Goal: Task Accomplishment & Management: Use online tool/utility

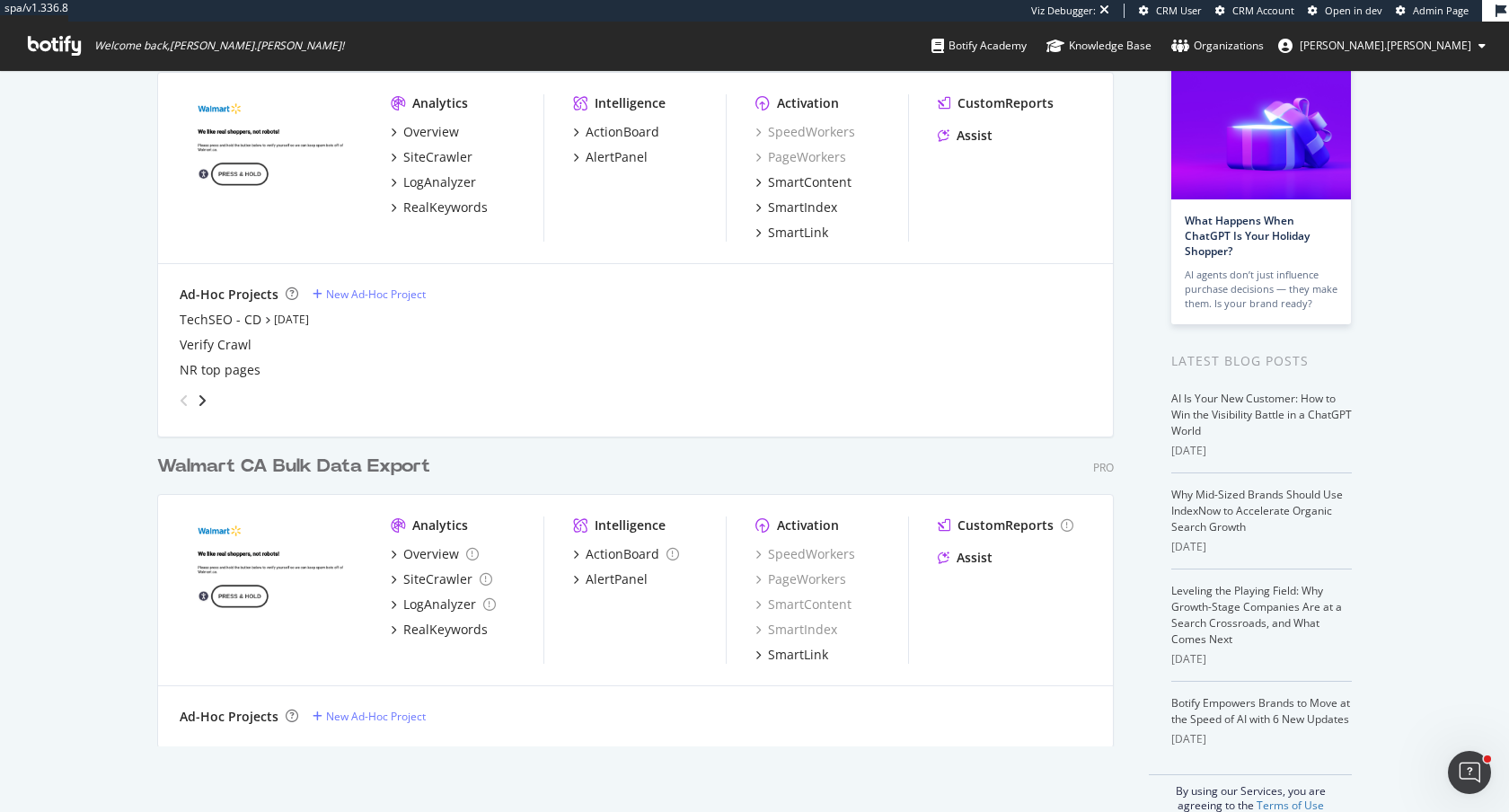
scroll to position [155, 0]
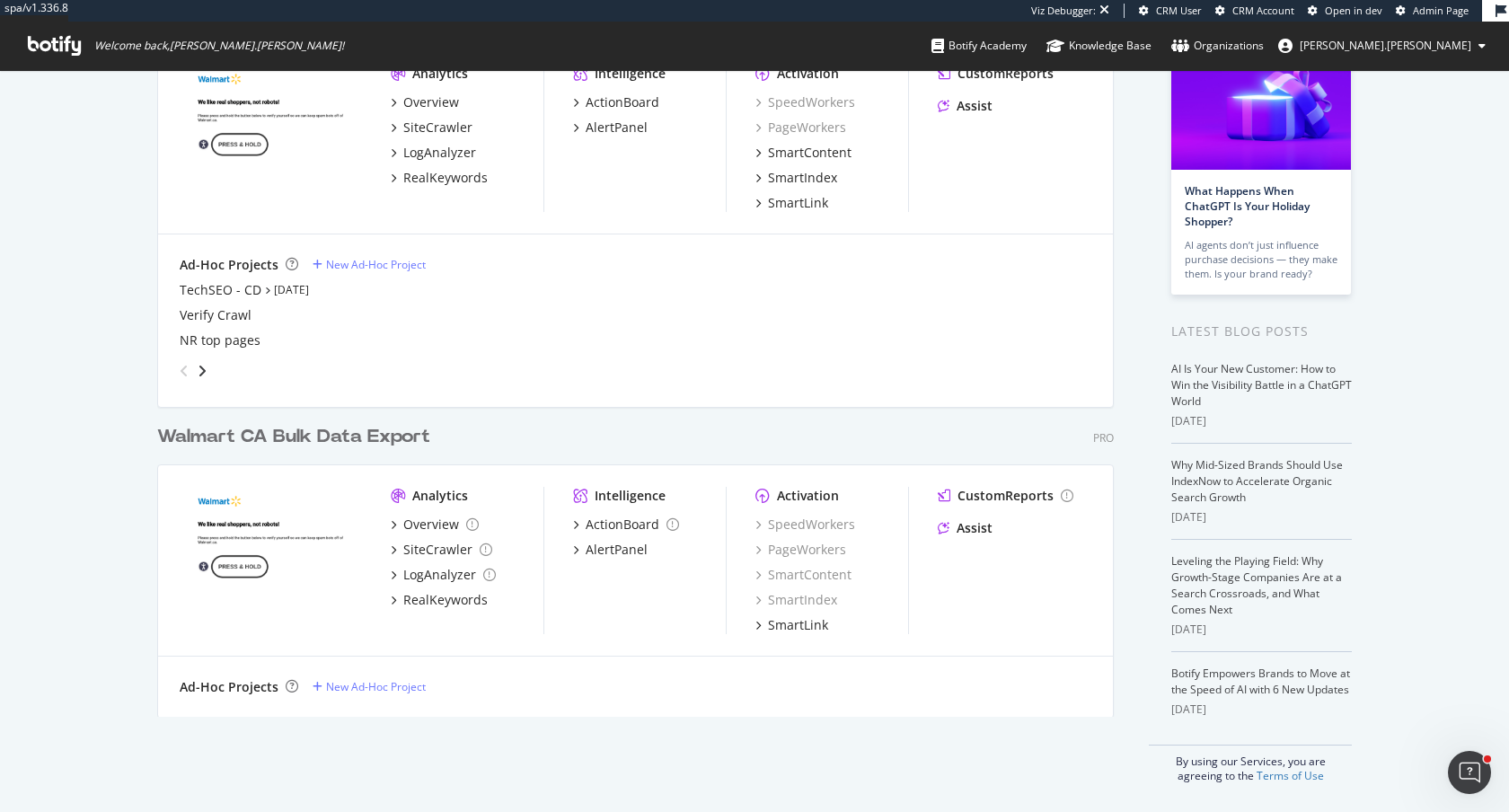
click at [336, 443] on div "Walmart CA Bulk Data Export" at bounding box center [293, 436] width 273 height 26
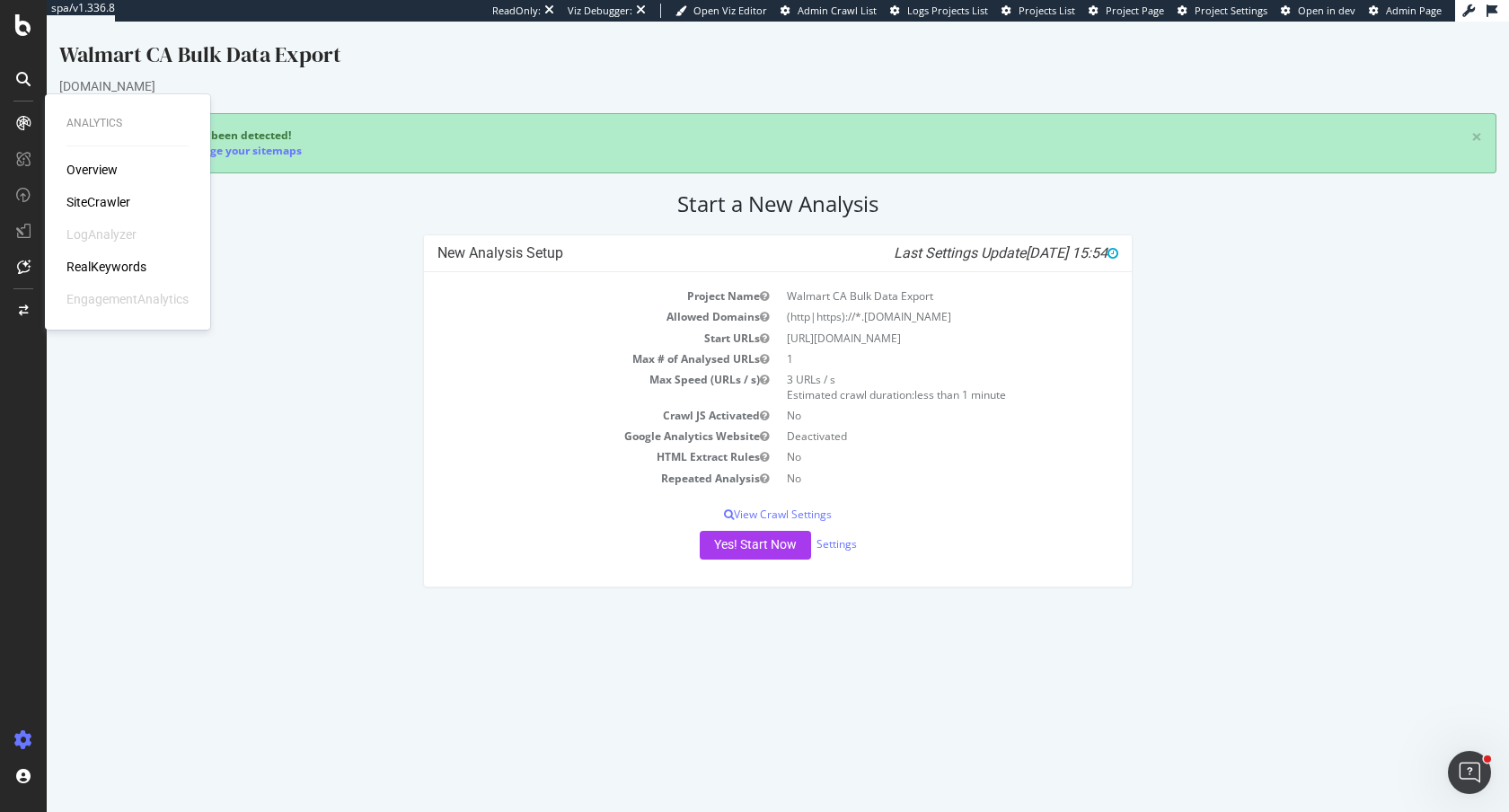
click at [92, 268] on div "RealKeywords" at bounding box center [106, 266] width 80 height 18
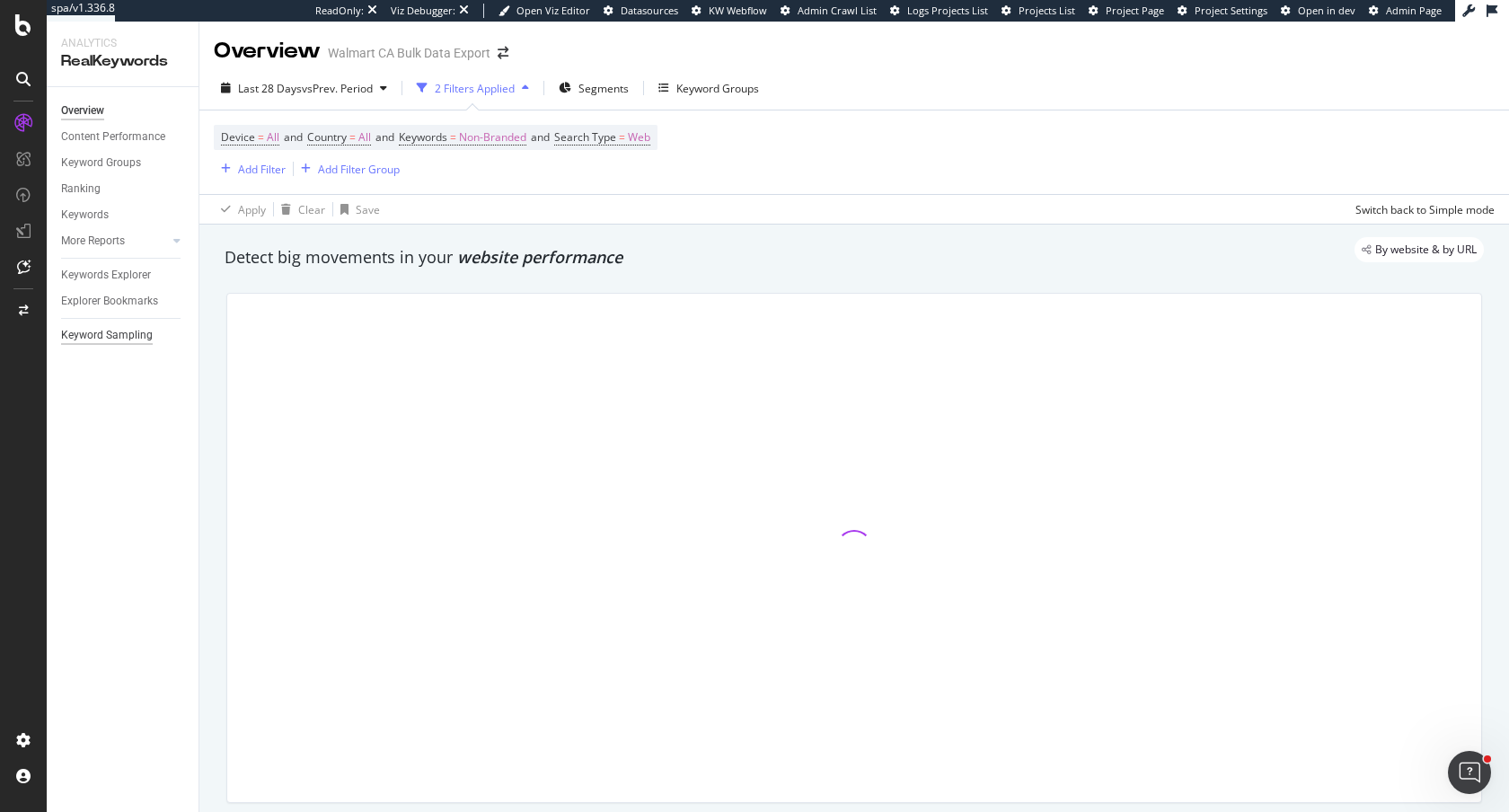
click at [115, 329] on div "Keyword Sampling" at bounding box center [106, 335] width 92 height 18
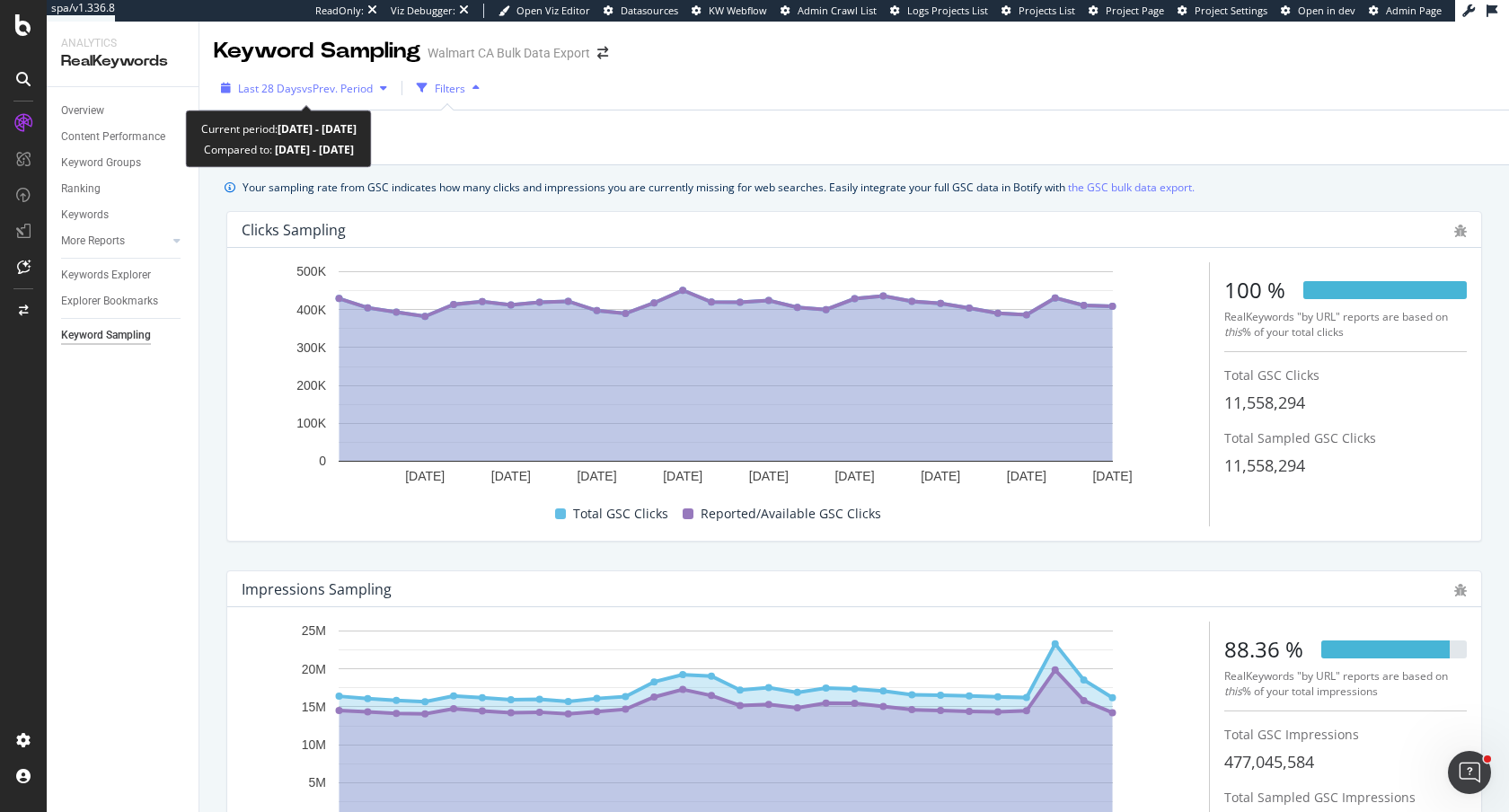
click at [316, 81] on span "vs Prev. Period" at bounding box center [337, 89] width 71 height 15
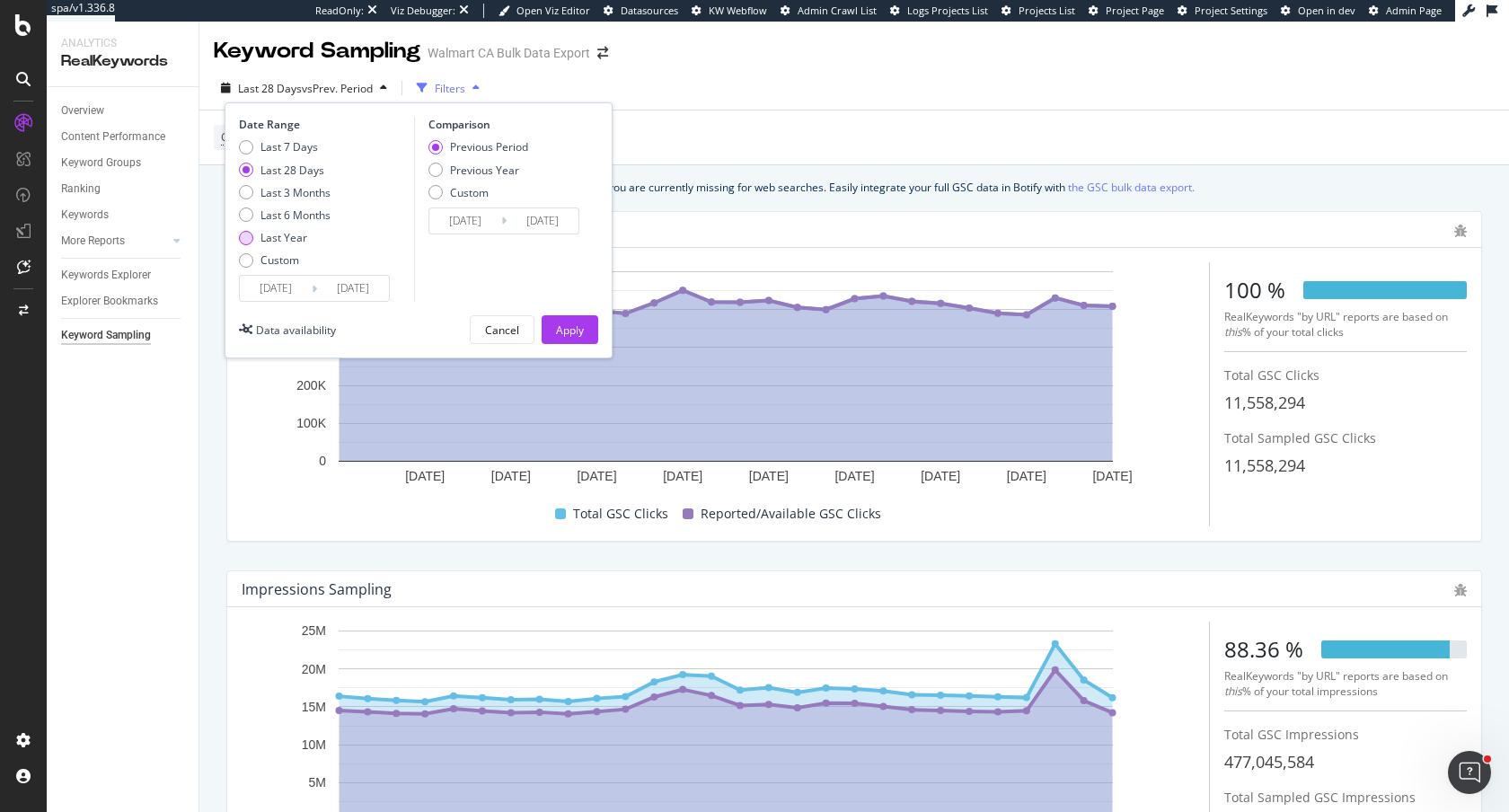
click at [278, 235] on div "Last Year" at bounding box center [284, 238] width 46 height 15
type input "2024/08/20"
type input "2023/08/21"
type input "2024/08/19"
drag, startPoint x: 569, startPoint y: 330, endPoint x: 624, endPoint y: 43, distance: 292.2
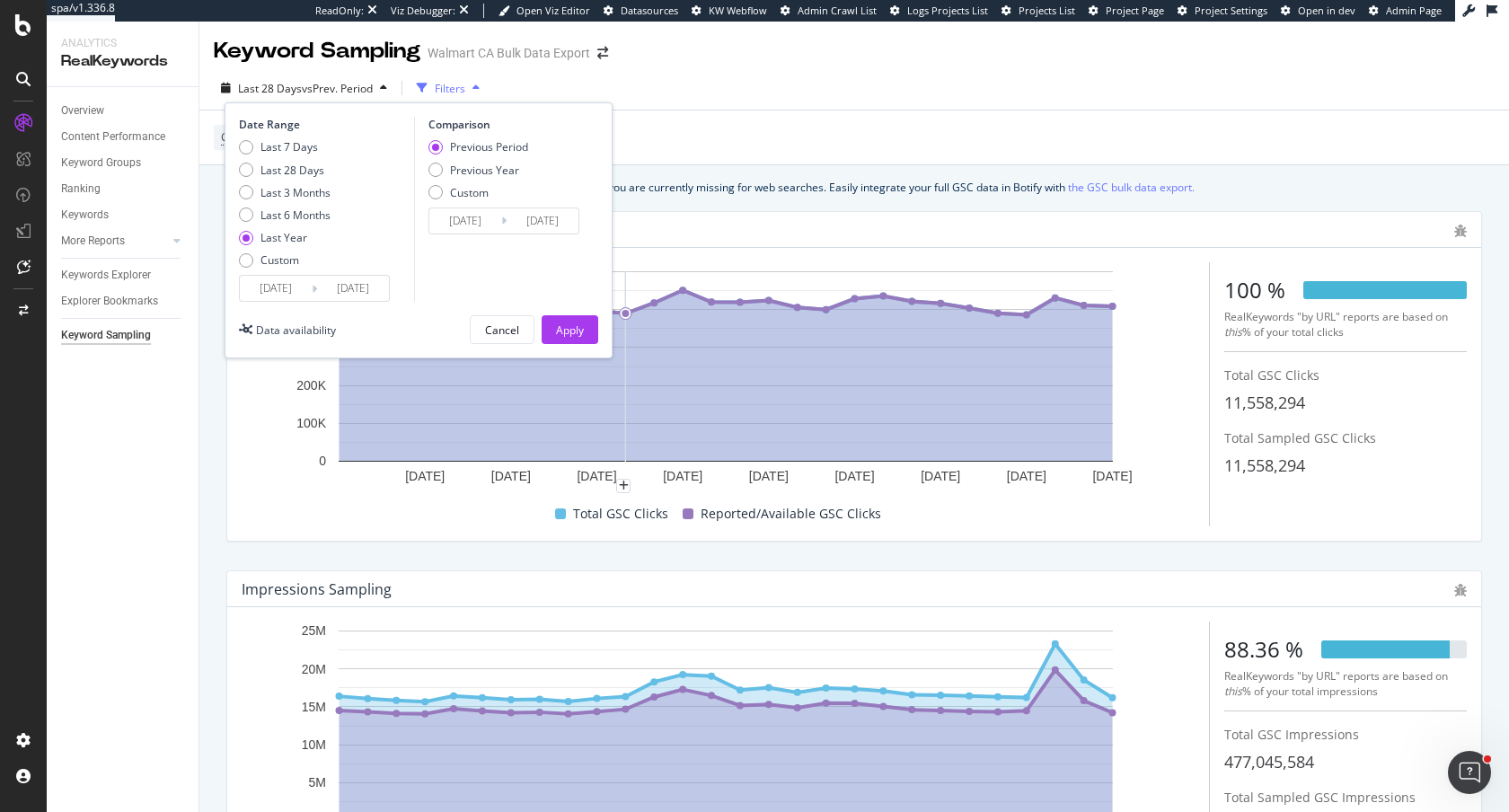
click at [569, 330] on div "Apply" at bounding box center [569, 330] width 28 height 15
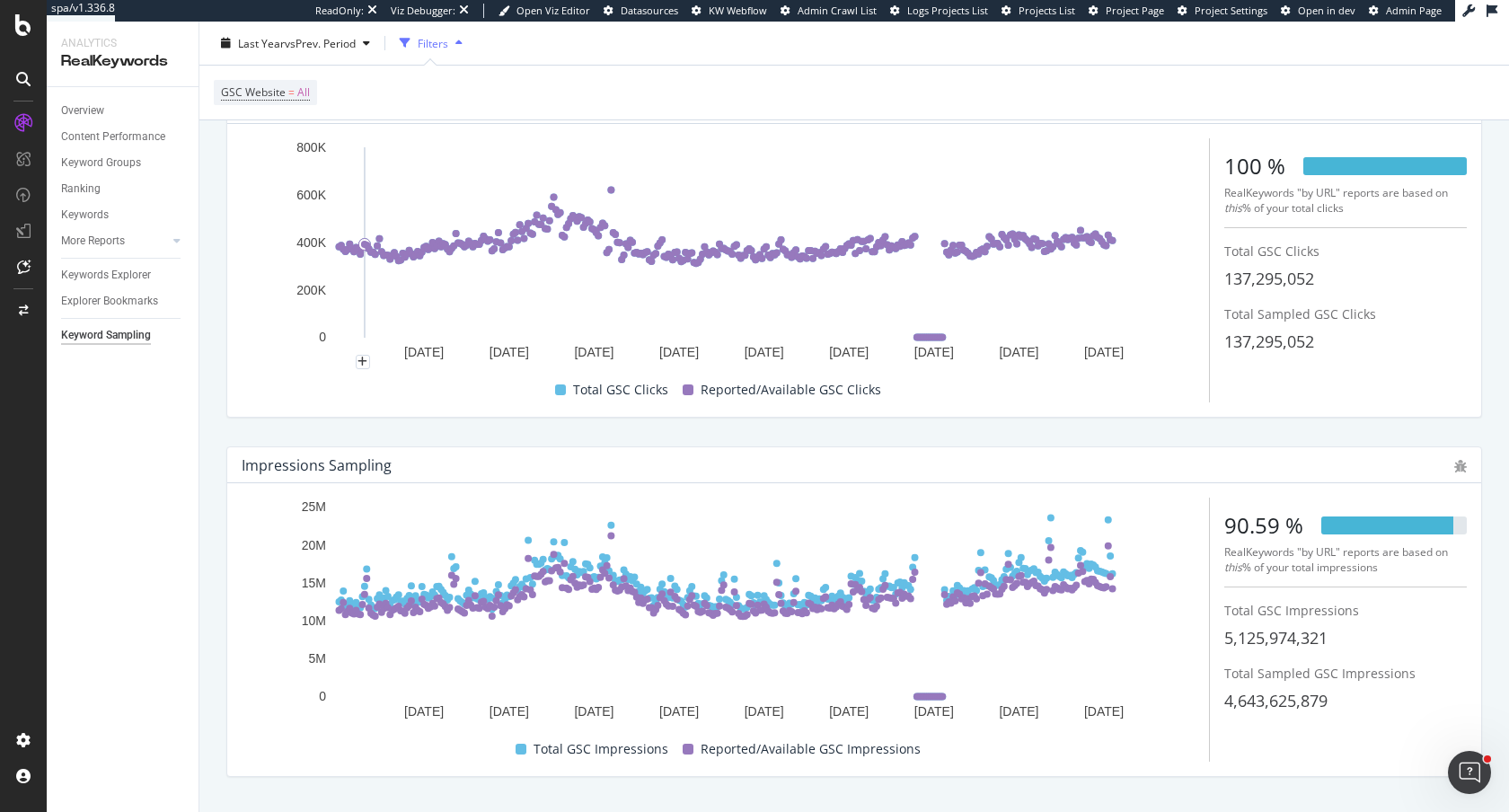
scroll to position [127, 0]
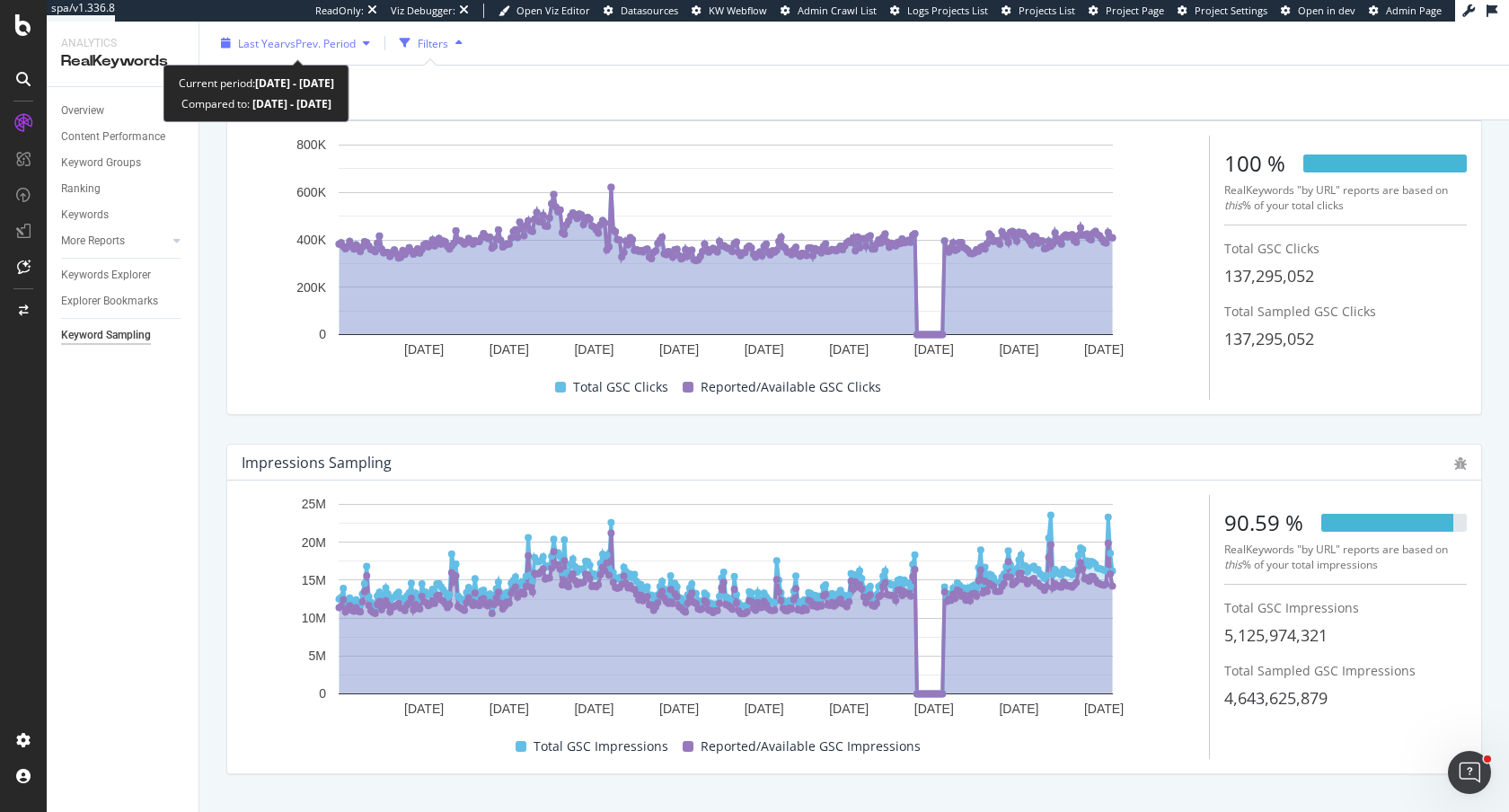
click at [261, 37] on span "Last Year" at bounding box center [261, 43] width 46 height 15
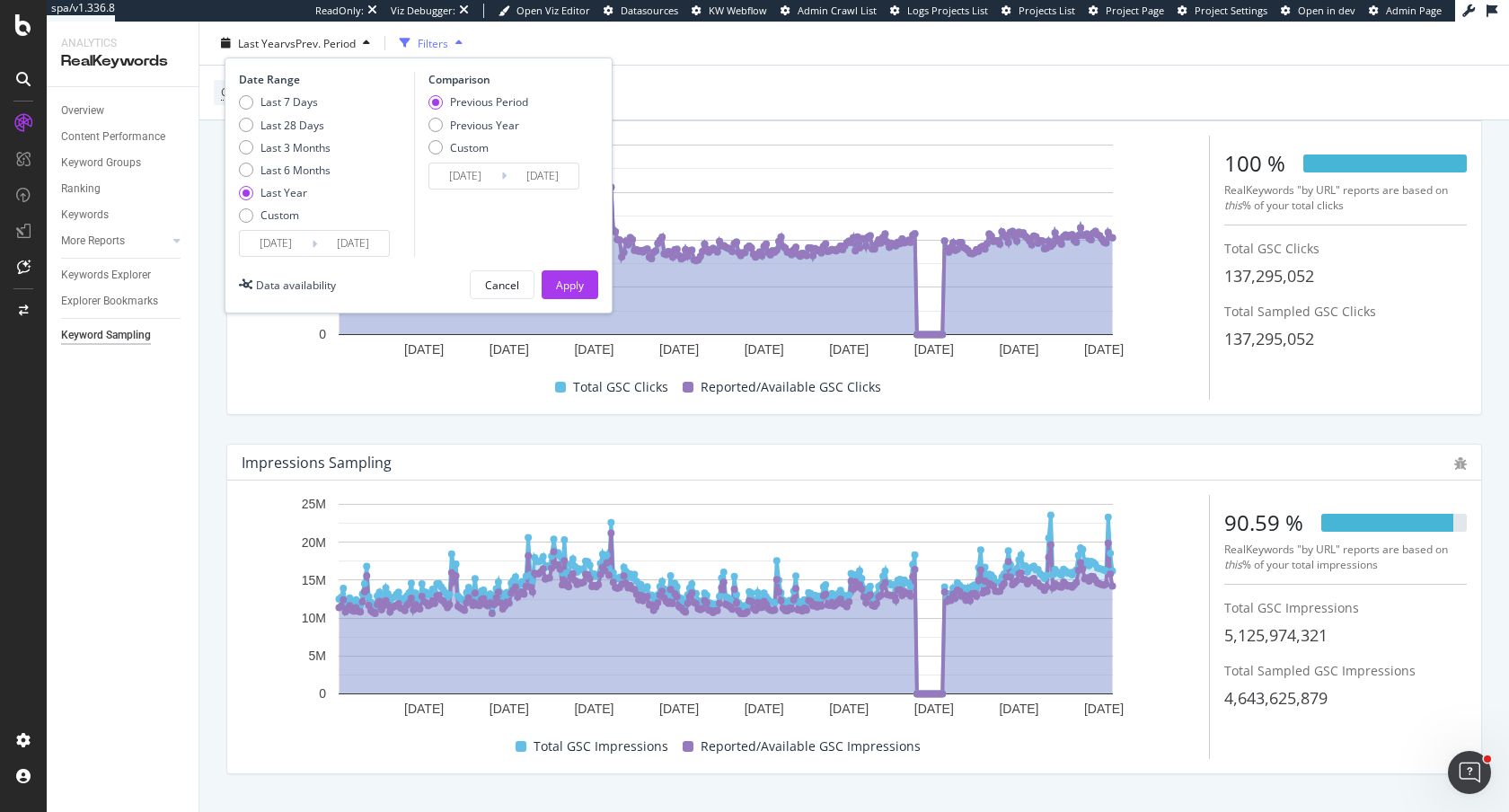
click at [260, 243] on input "2024/08/20" at bounding box center [276, 244] width 72 height 25
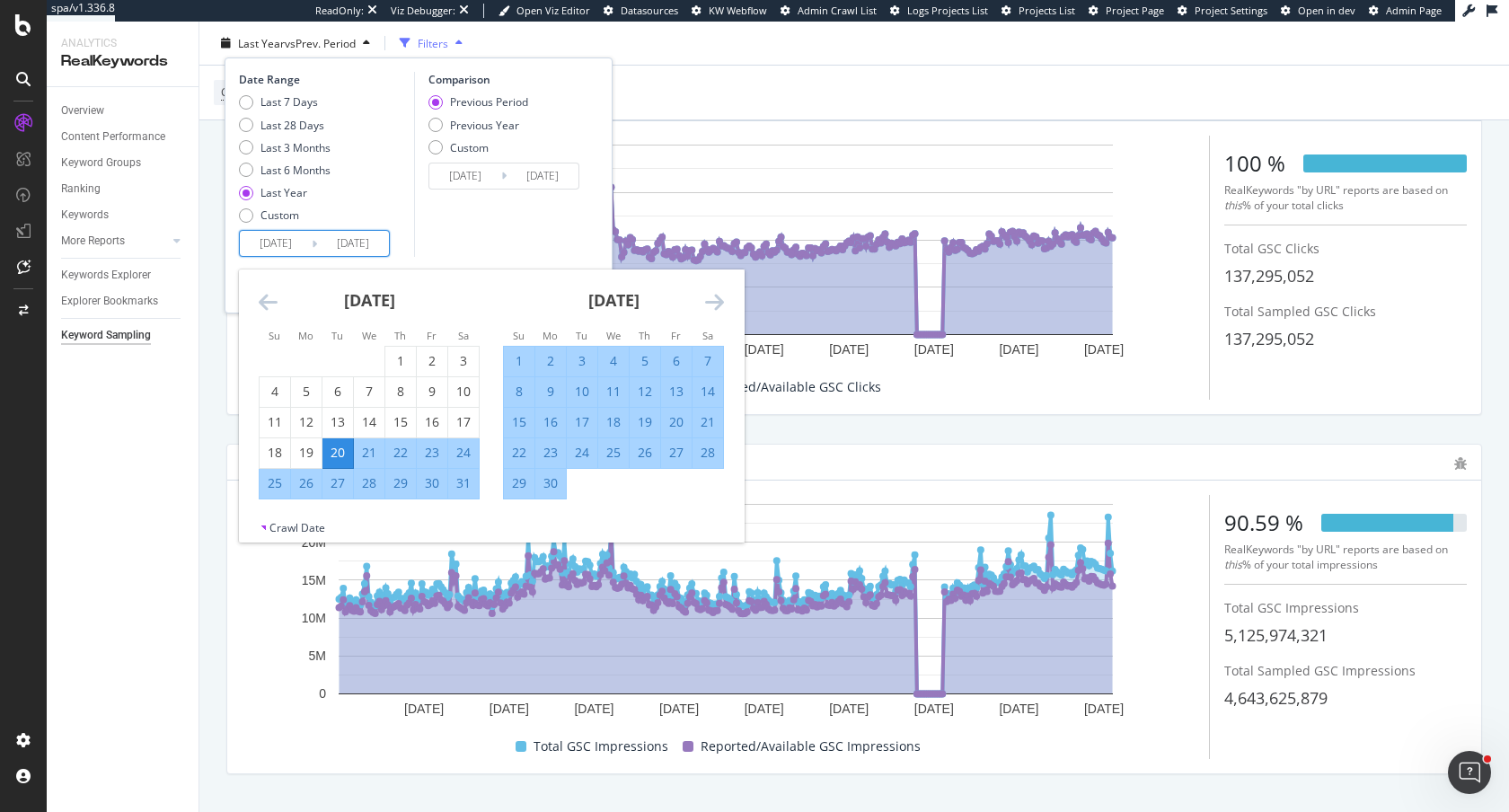
click at [261, 300] on icon "Move backward to switch to the previous month." at bounding box center [267, 302] width 18 height 21
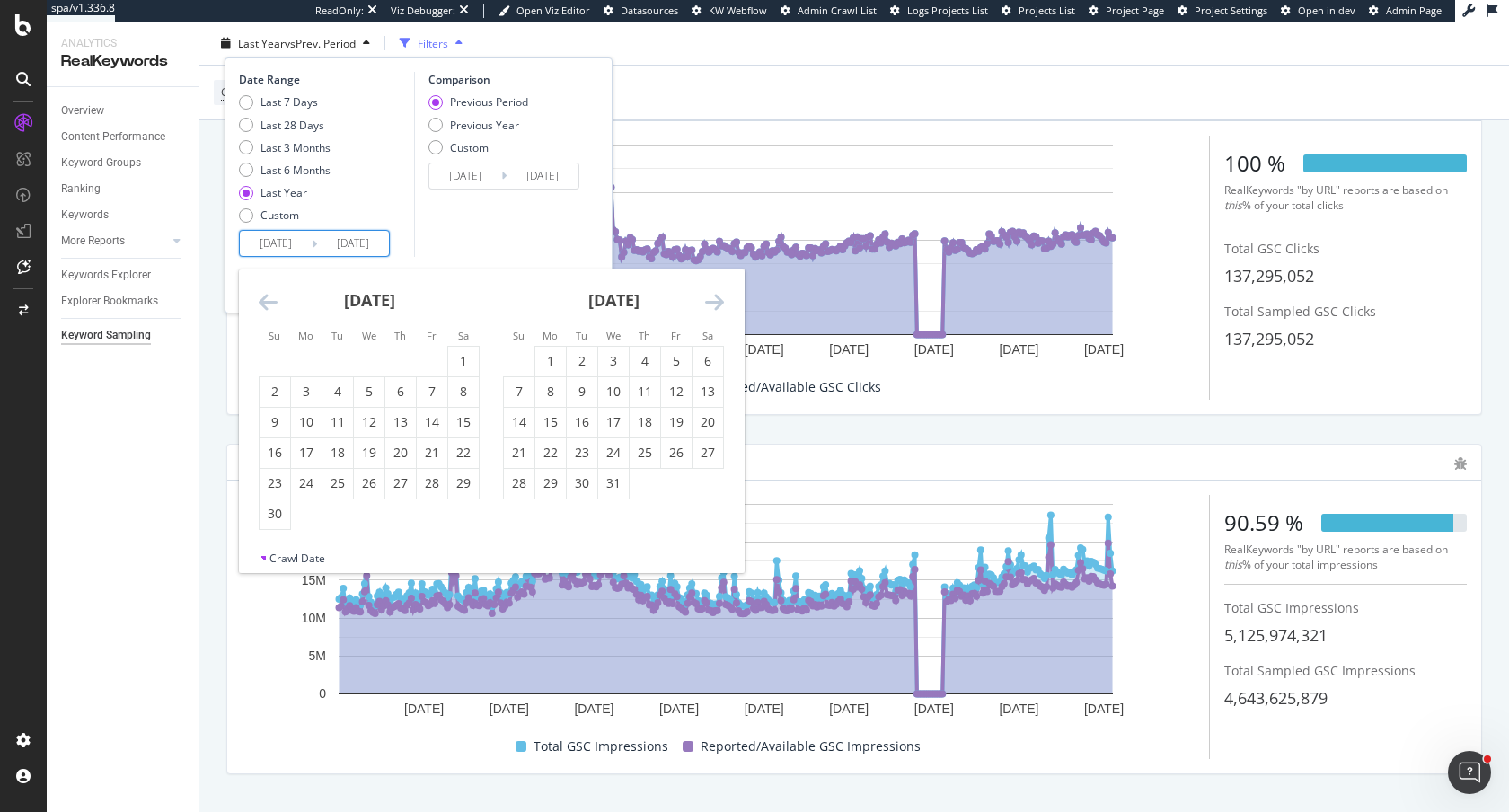
click at [261, 300] on icon "Move backward to switch to the previous month." at bounding box center [267, 302] width 18 height 21
click at [275, 306] on icon "Move backward to switch to the previous month." at bounding box center [267, 302] width 18 height 21
click at [305, 361] on div "1" at bounding box center [307, 361] width 31 height 18
type input "2024/04/01"
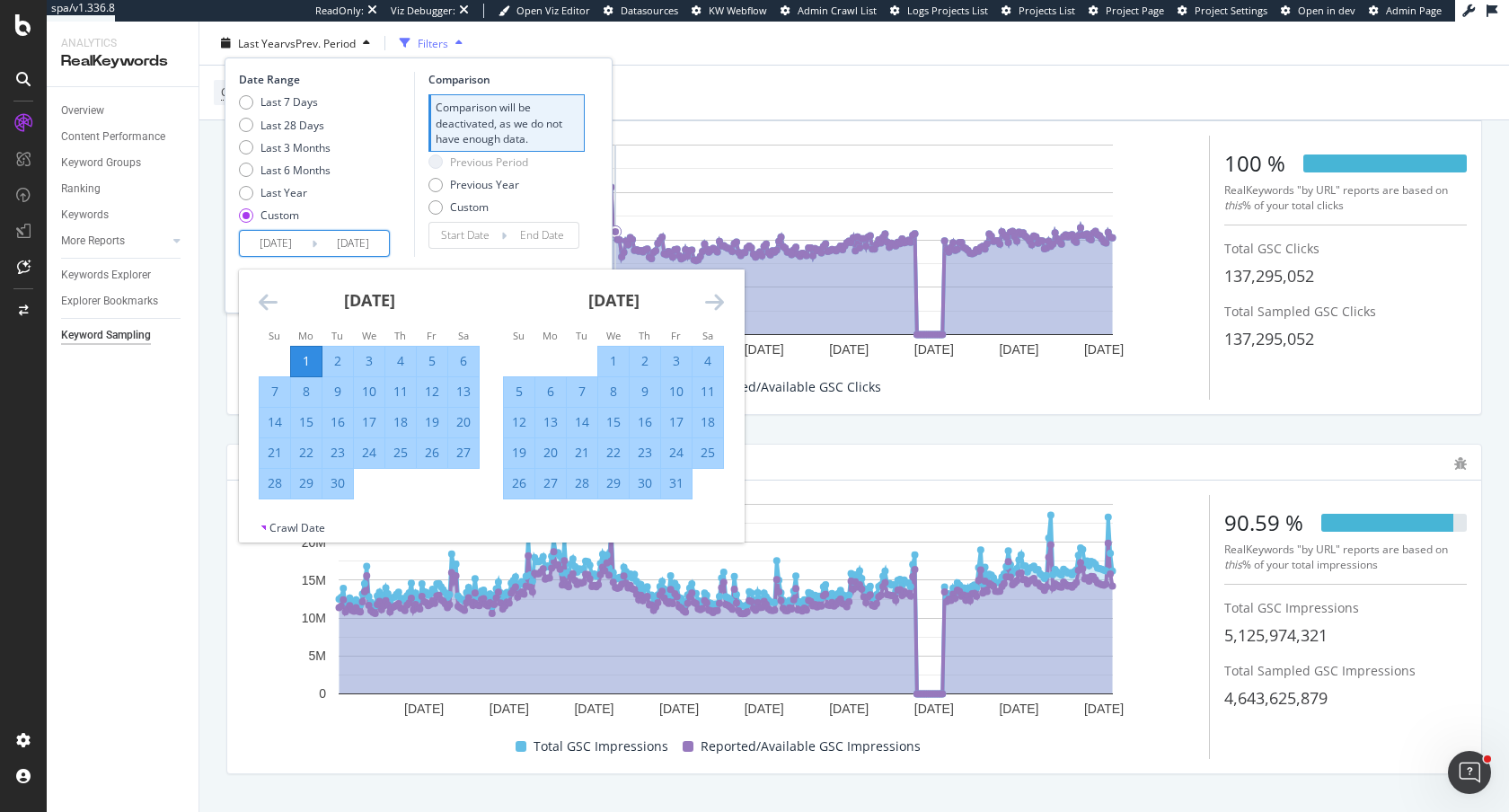
click at [589, 199] on div "Date Range Last 7 Days Last 28 Days Last 3 Months Last 6 Months Last Year Custo…" at bounding box center [418, 164] width 359 height 185
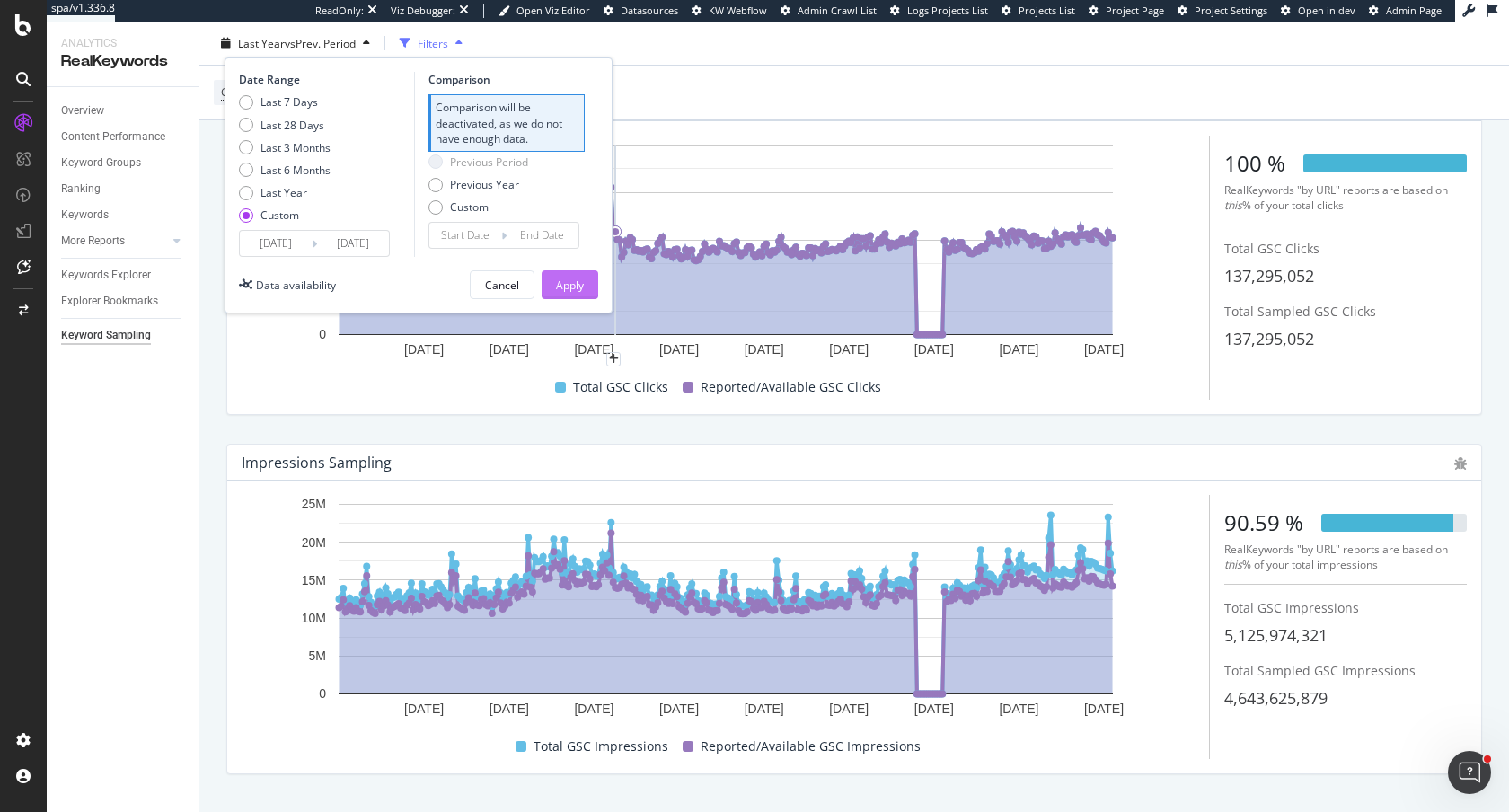
click at [581, 286] on div "Apply" at bounding box center [569, 285] width 28 height 15
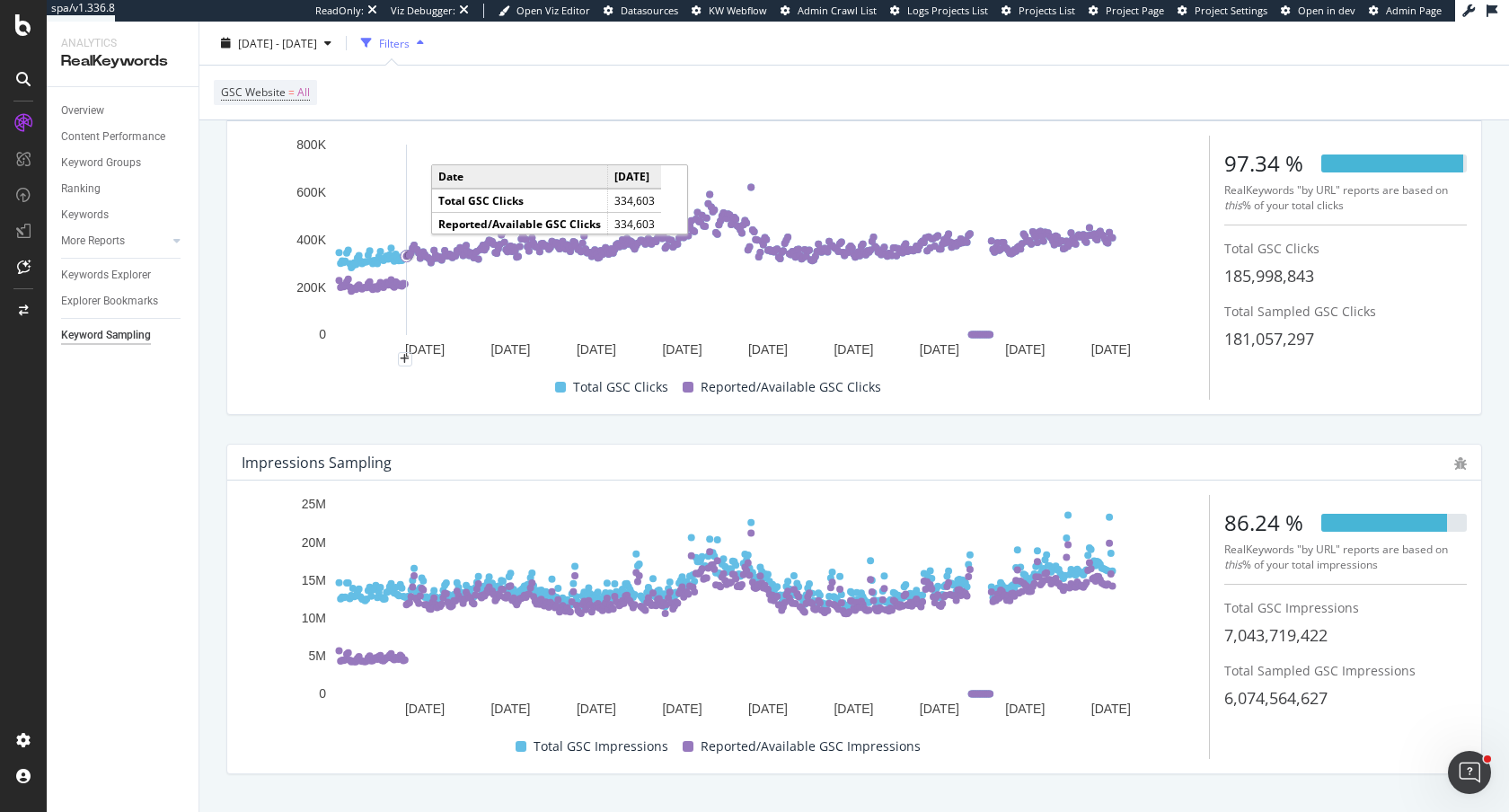
click at [407, 255] on circle "A chart." at bounding box center [408, 256] width 7 height 7
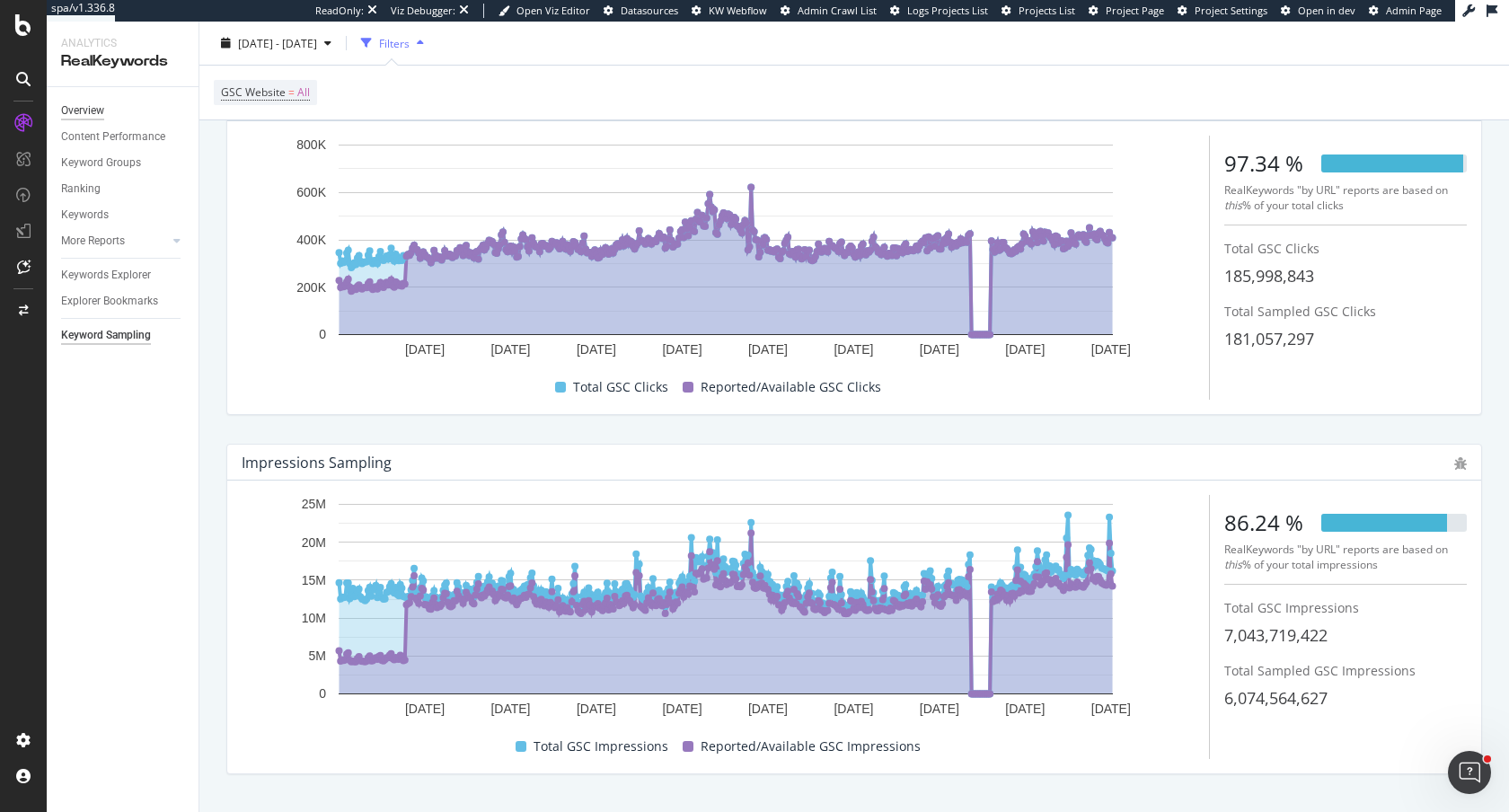
click at [89, 112] on div "Overview" at bounding box center [82, 110] width 44 height 18
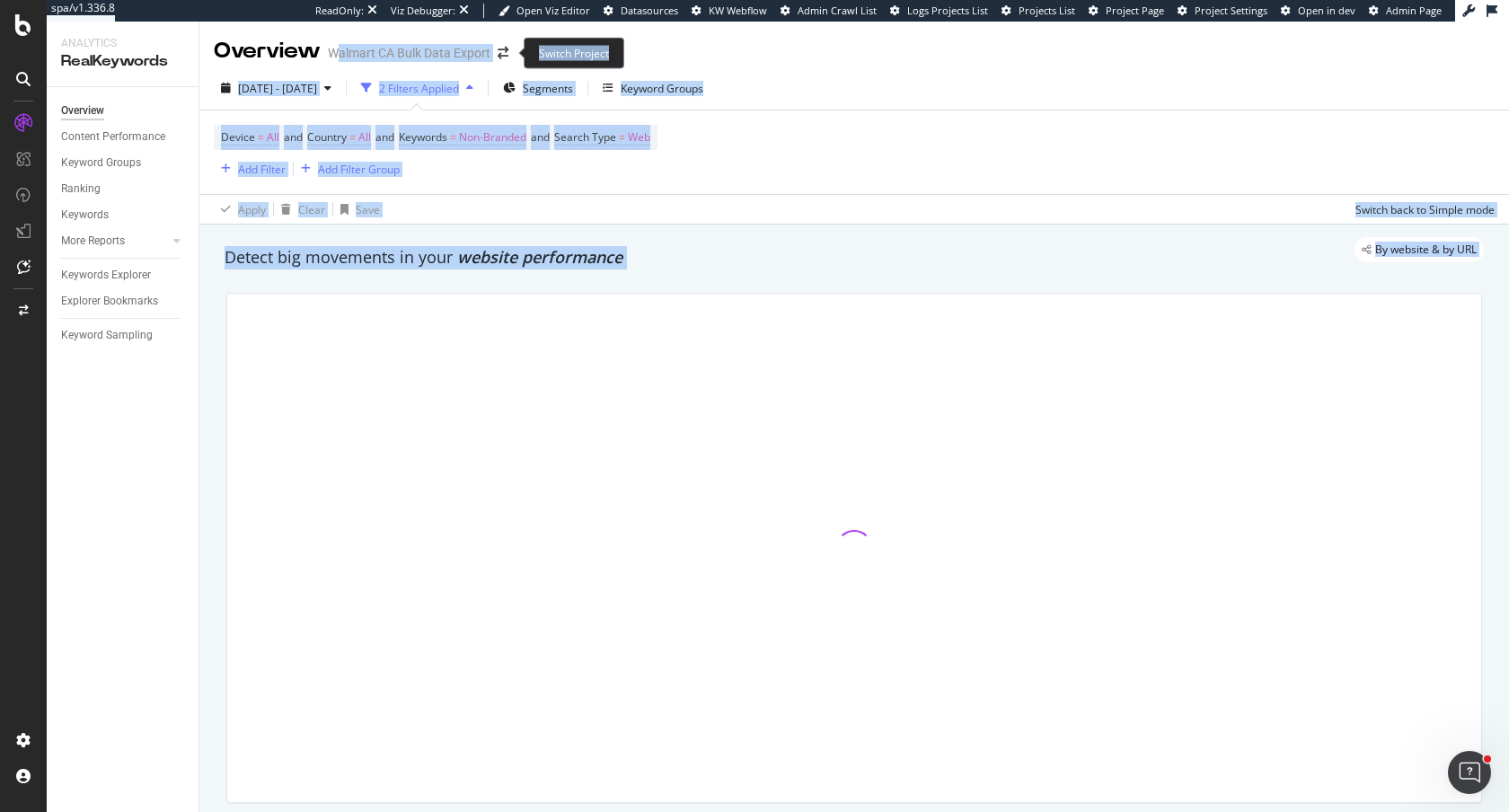
drag, startPoint x: 337, startPoint y: 50, endPoint x: 524, endPoint y: 51, distance: 187.0
click at [524, 51] on div "spa/v1.336.8 ReadOnly: Viz Debugger: Open Viz Editor Datasources KW Webflow Adm…" at bounding box center [754, 406] width 1509 height 812
click at [702, 256] on div "By website & by URL" at bounding box center [845, 250] width 1278 height 25
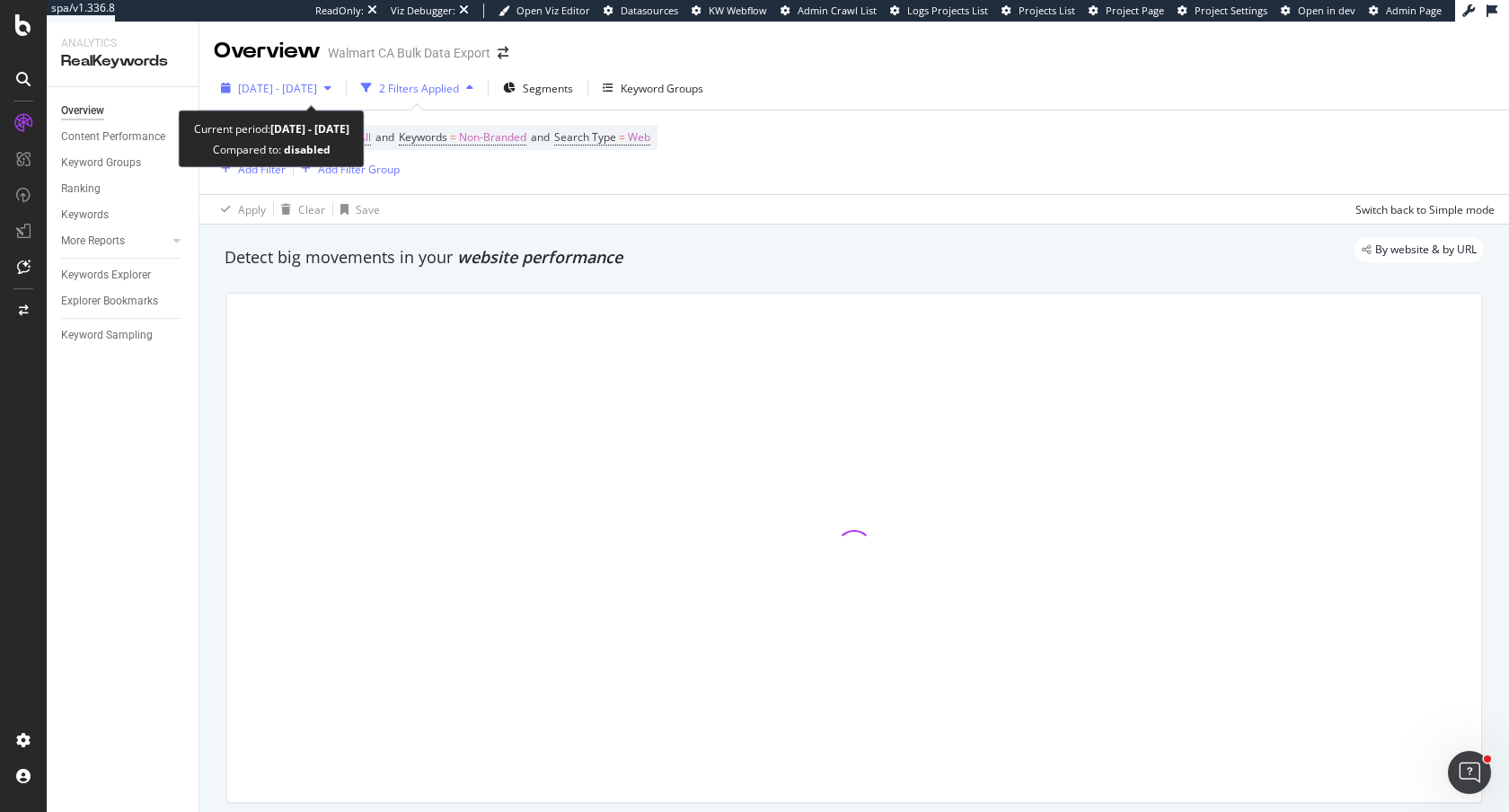
click at [311, 87] on span "2024 Apr. 1st - 2025 Aug. 19th" at bounding box center [278, 89] width 79 height 15
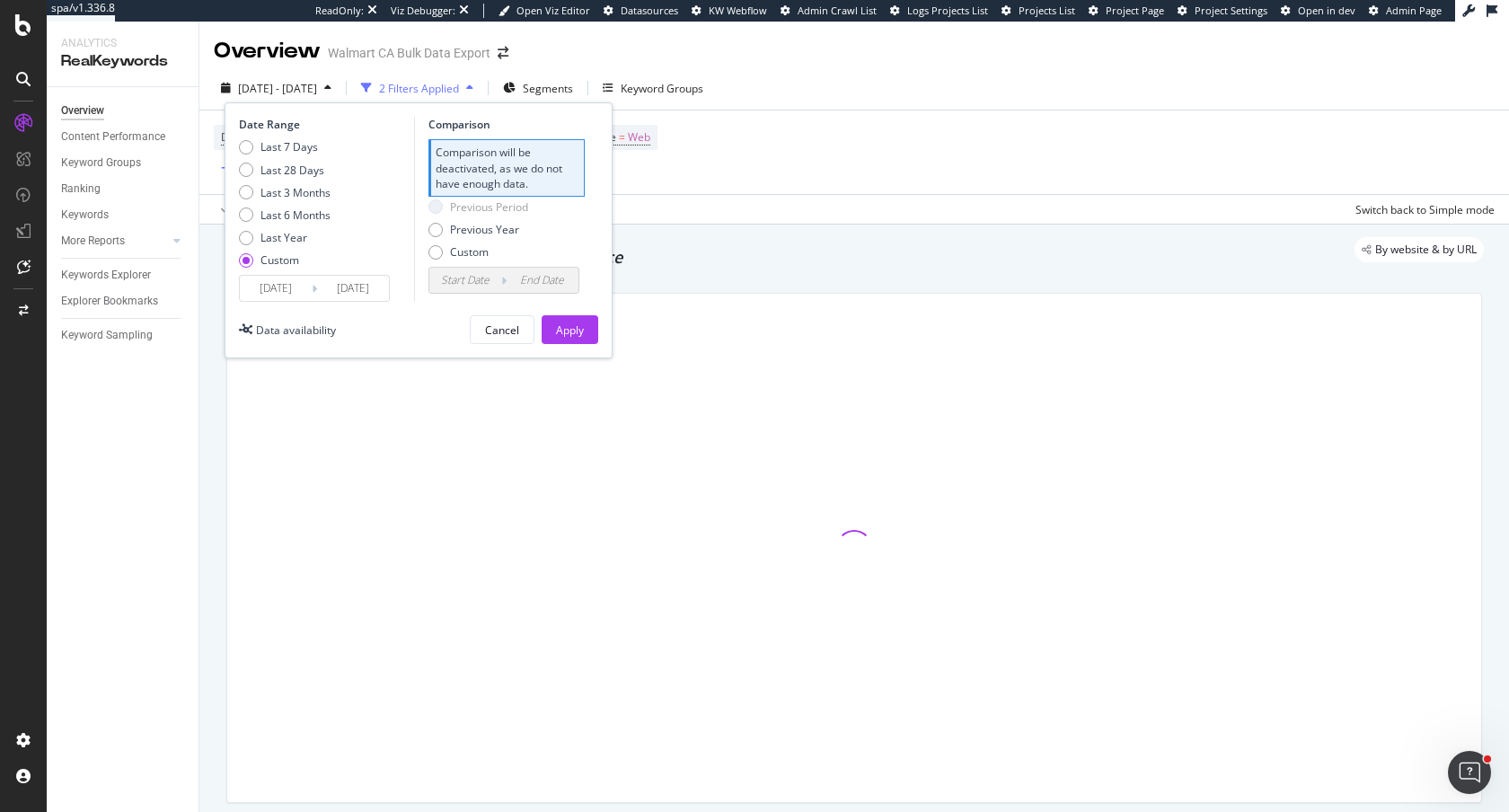
click at [810, 271] on div "Detect big movements in your website performance" at bounding box center [855, 257] width 1278 height 42
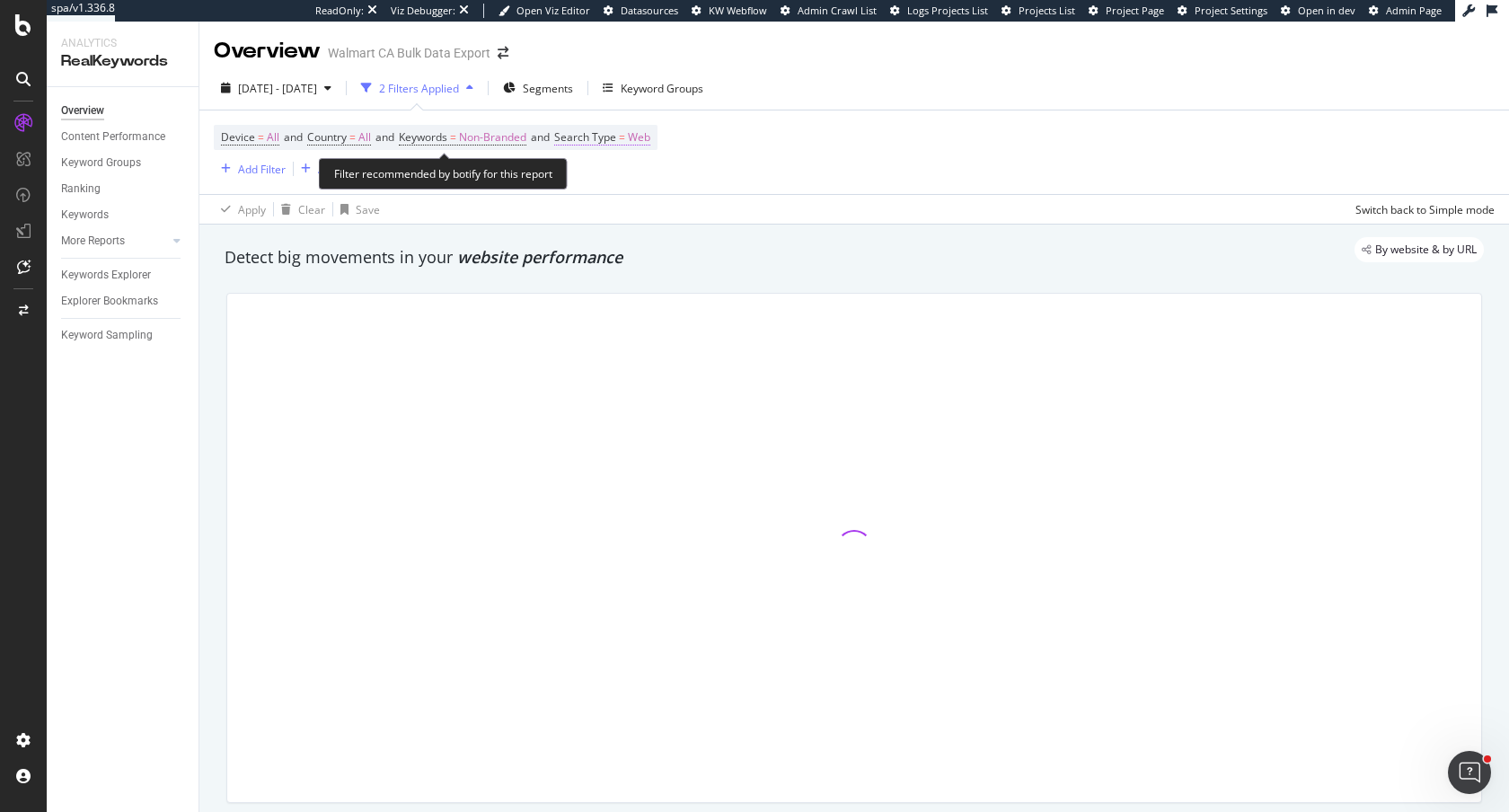
click at [649, 137] on span "Web" at bounding box center [639, 137] width 22 height 25
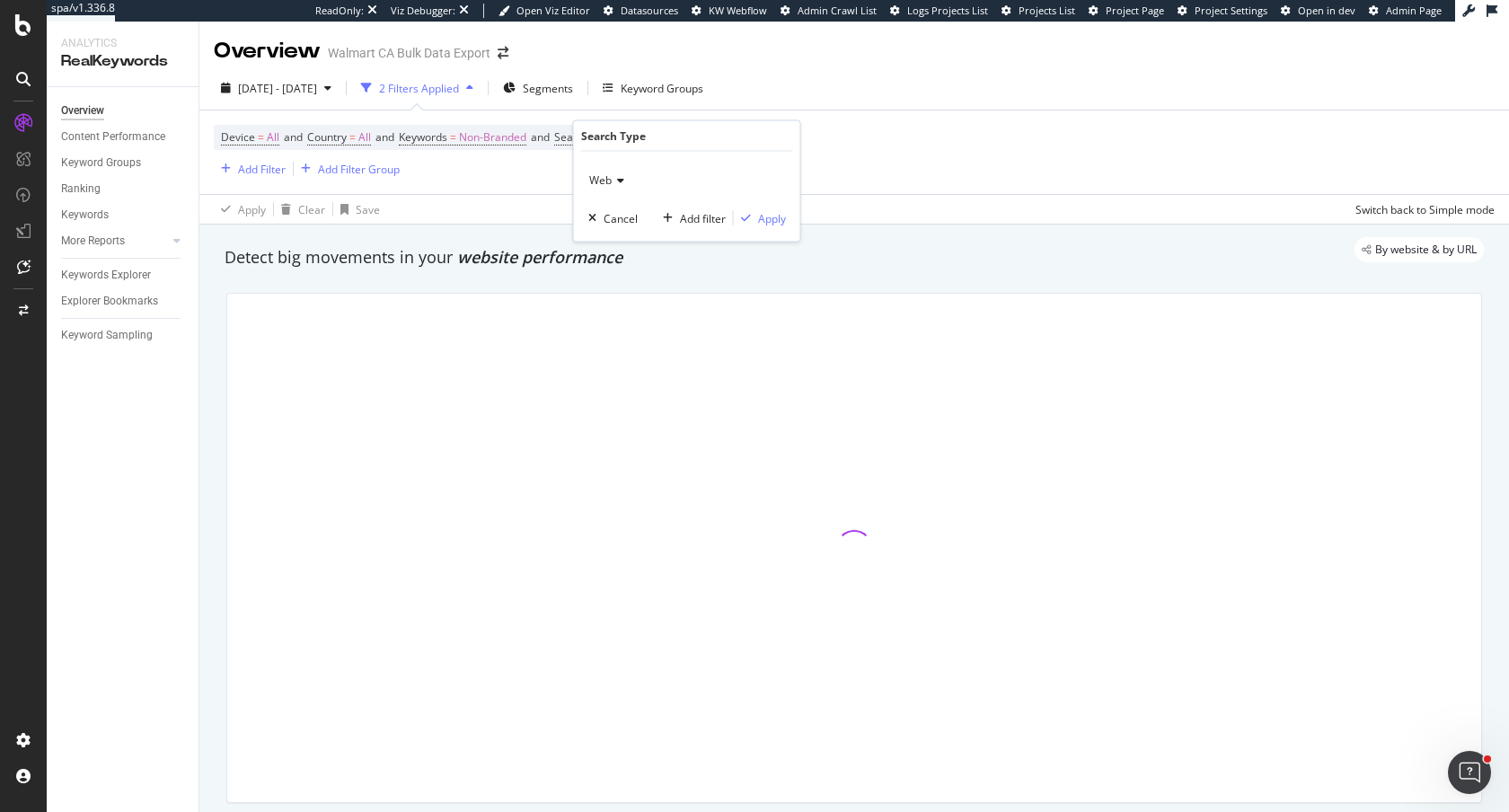
click at [604, 179] on span "Web" at bounding box center [600, 180] width 22 height 15
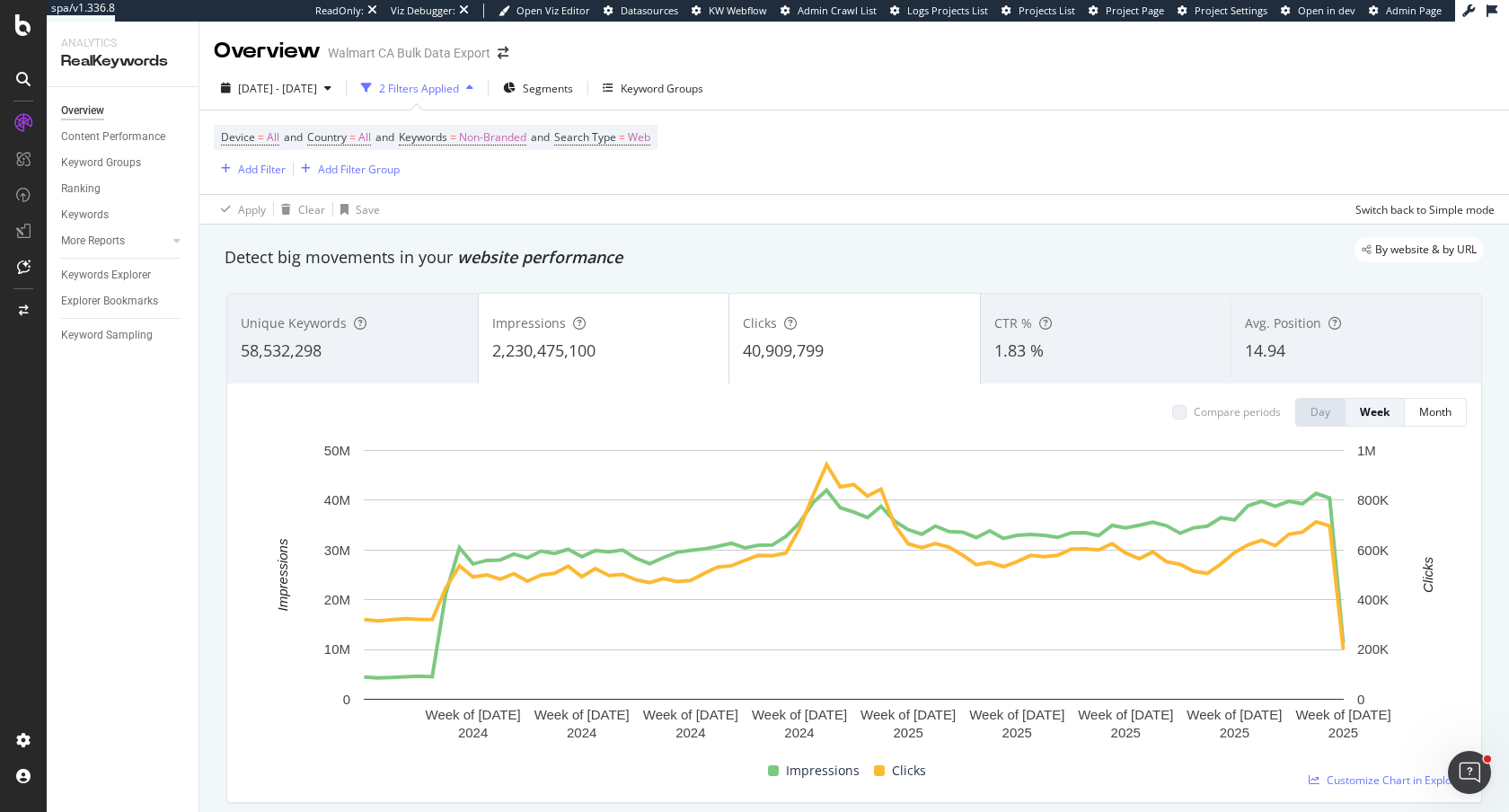
click at [1013, 255] on div "By website & by URL" at bounding box center [845, 250] width 1278 height 25
click at [256, 169] on div "Add Filter" at bounding box center [261, 169] width 47 height 15
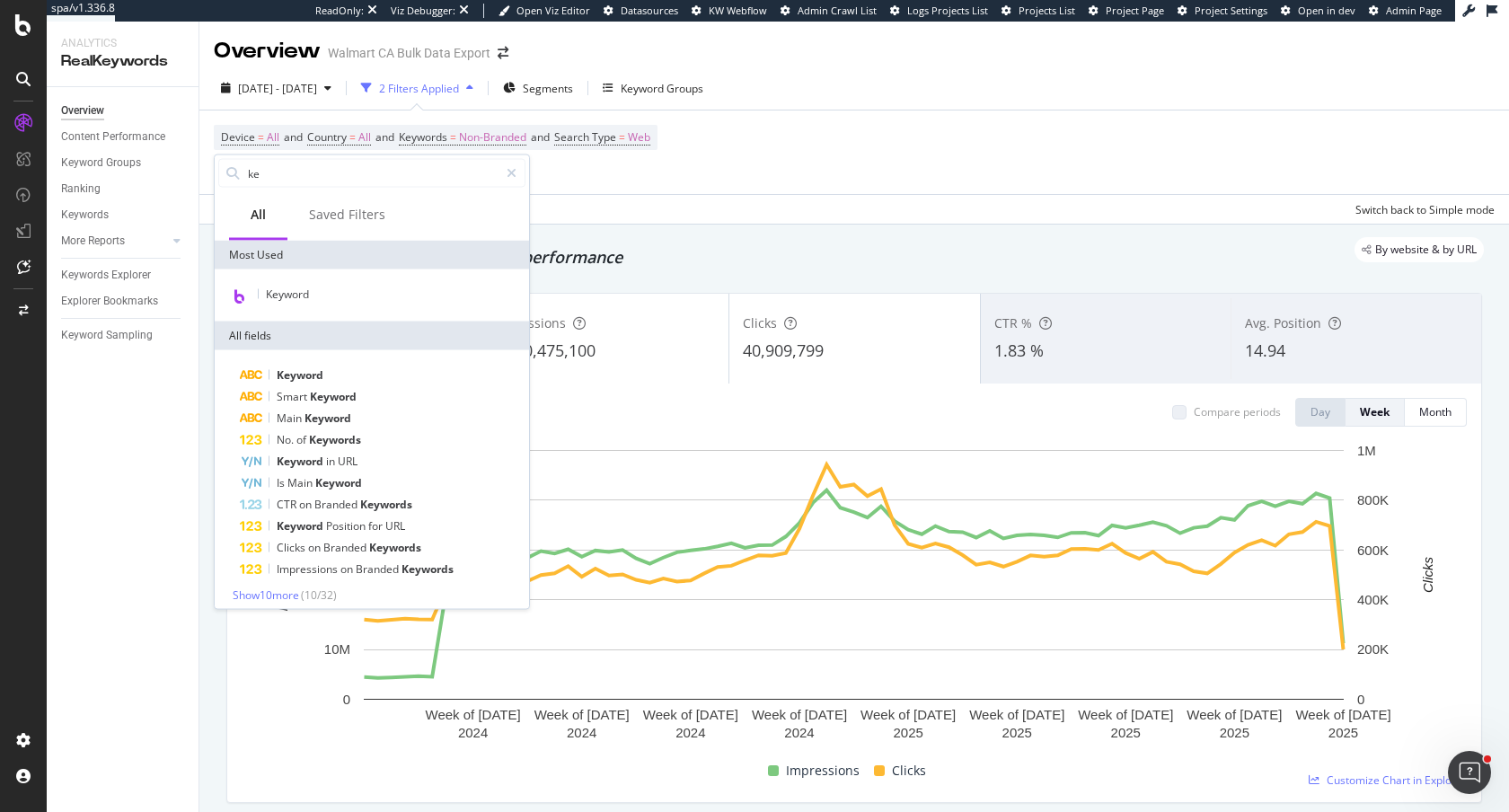
type input "k"
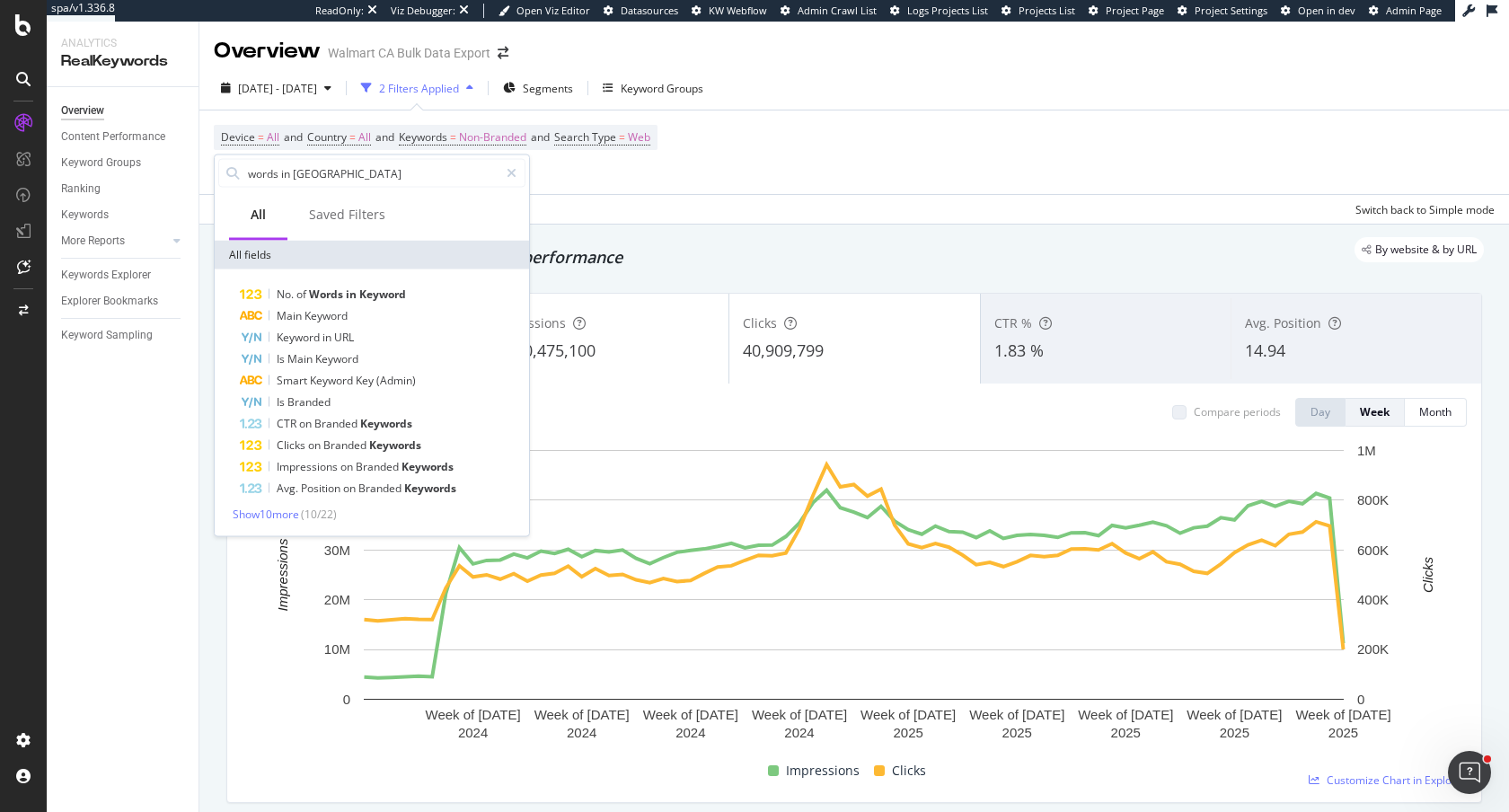
type input "words in keywor"
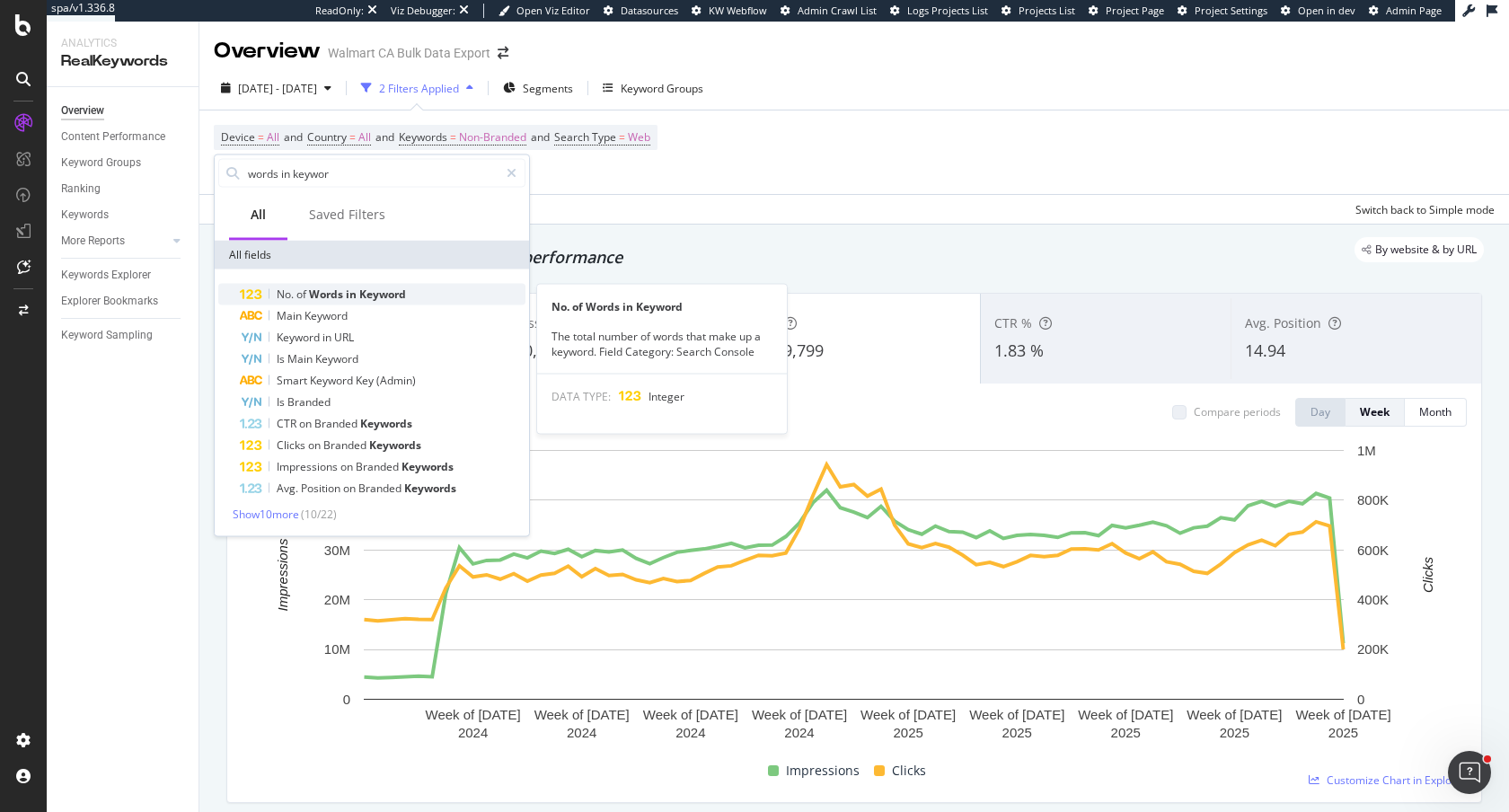
click at [400, 290] on span "Keyword" at bounding box center [382, 294] width 46 height 15
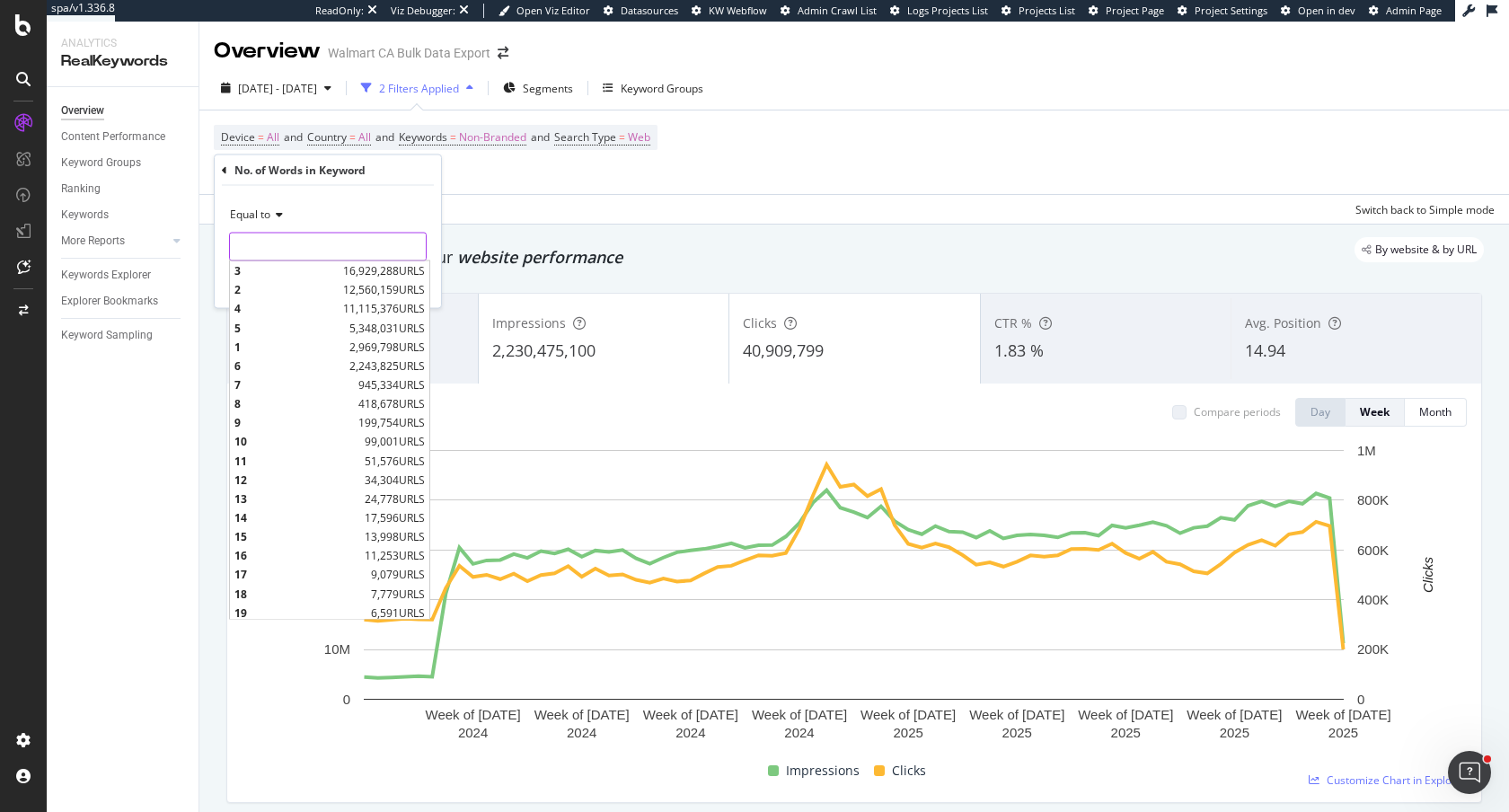
click at [323, 241] on input "number" at bounding box center [328, 247] width 197 height 29
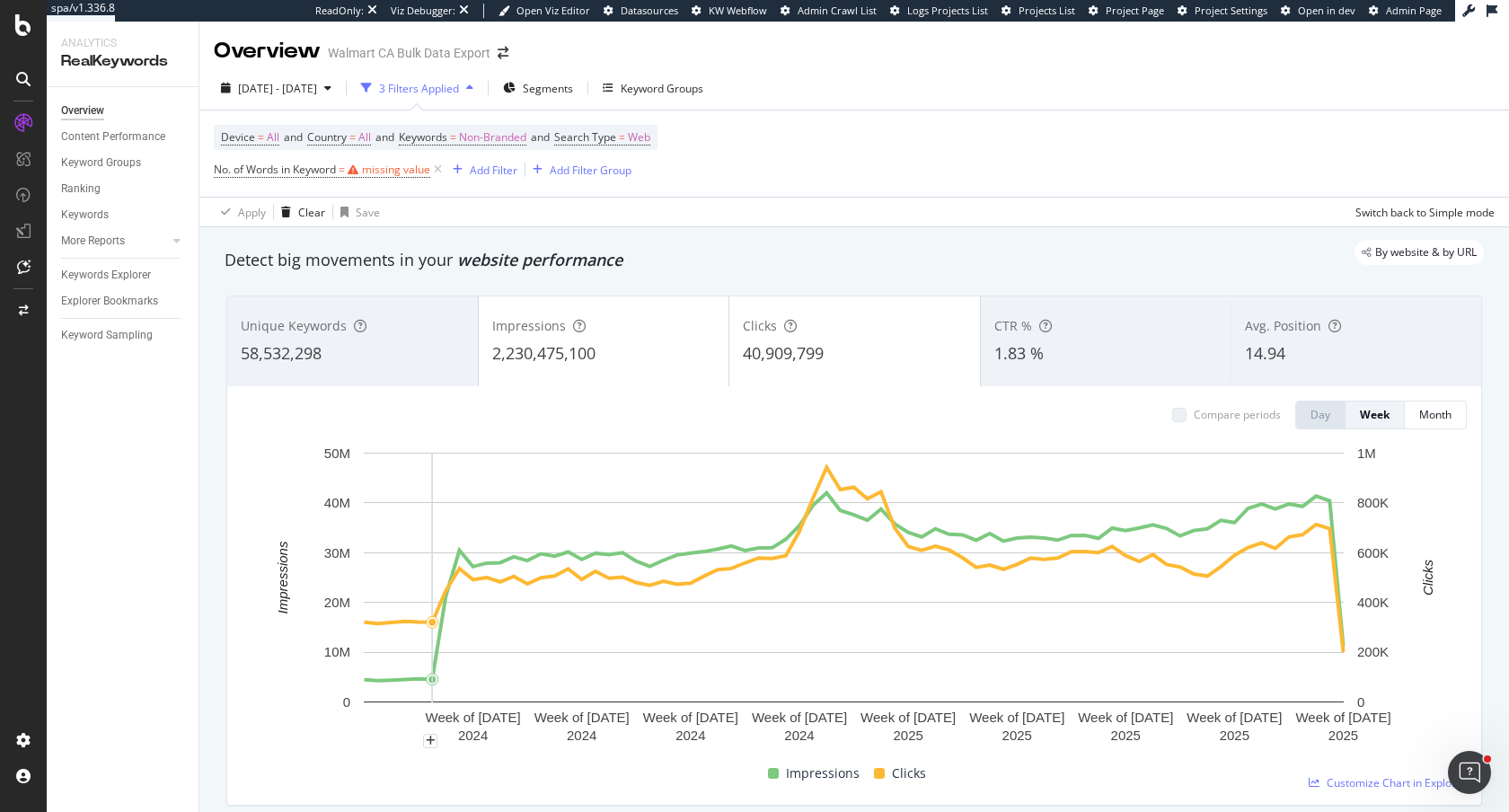
click at [496, 136] on span "Non-Branded" at bounding box center [493, 137] width 68 height 25
click at [474, 178] on span "Non-Branded" at bounding box center [463, 180] width 75 height 15
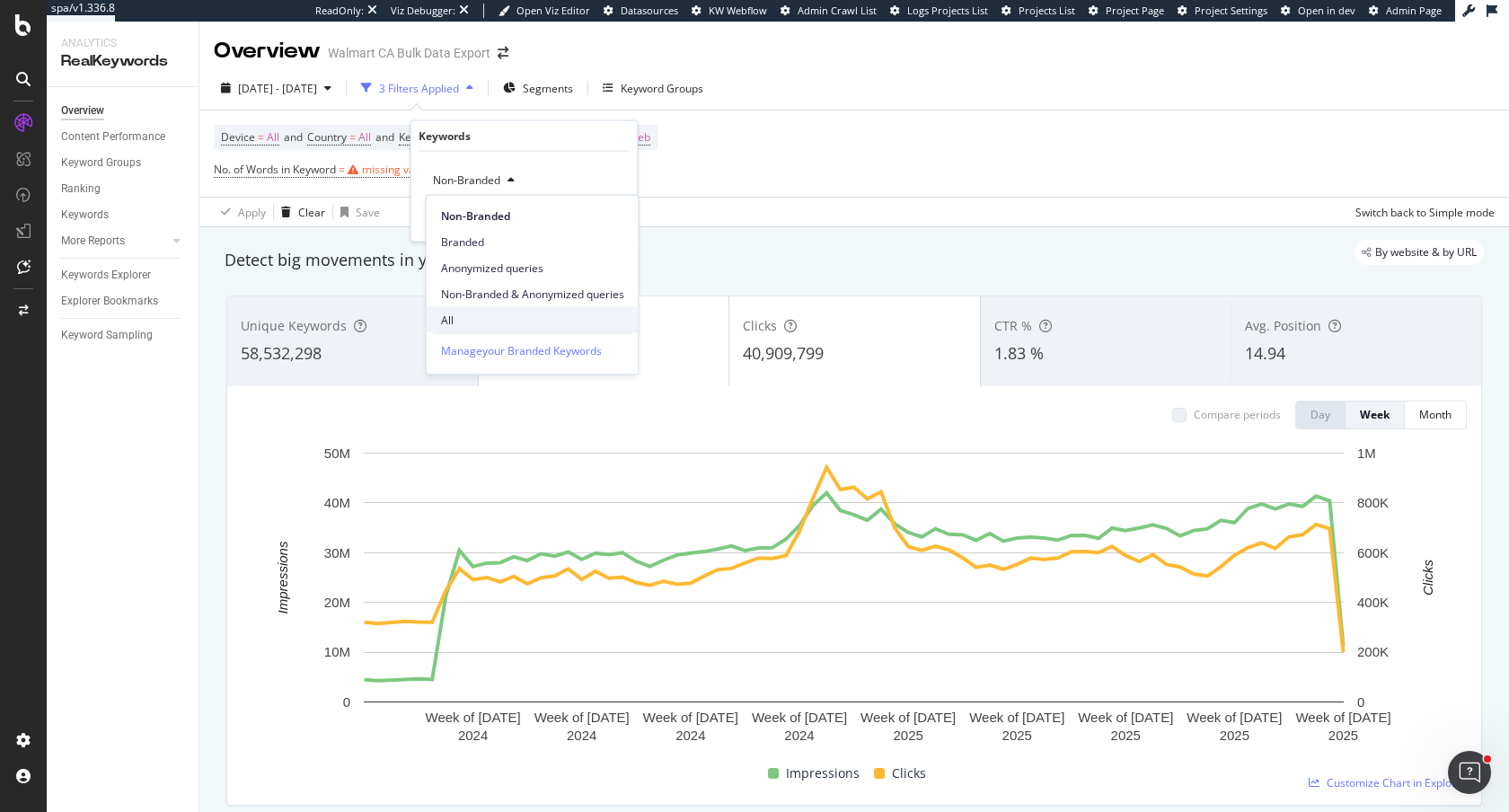
click at [512, 321] on span "All" at bounding box center [532, 319] width 183 height 16
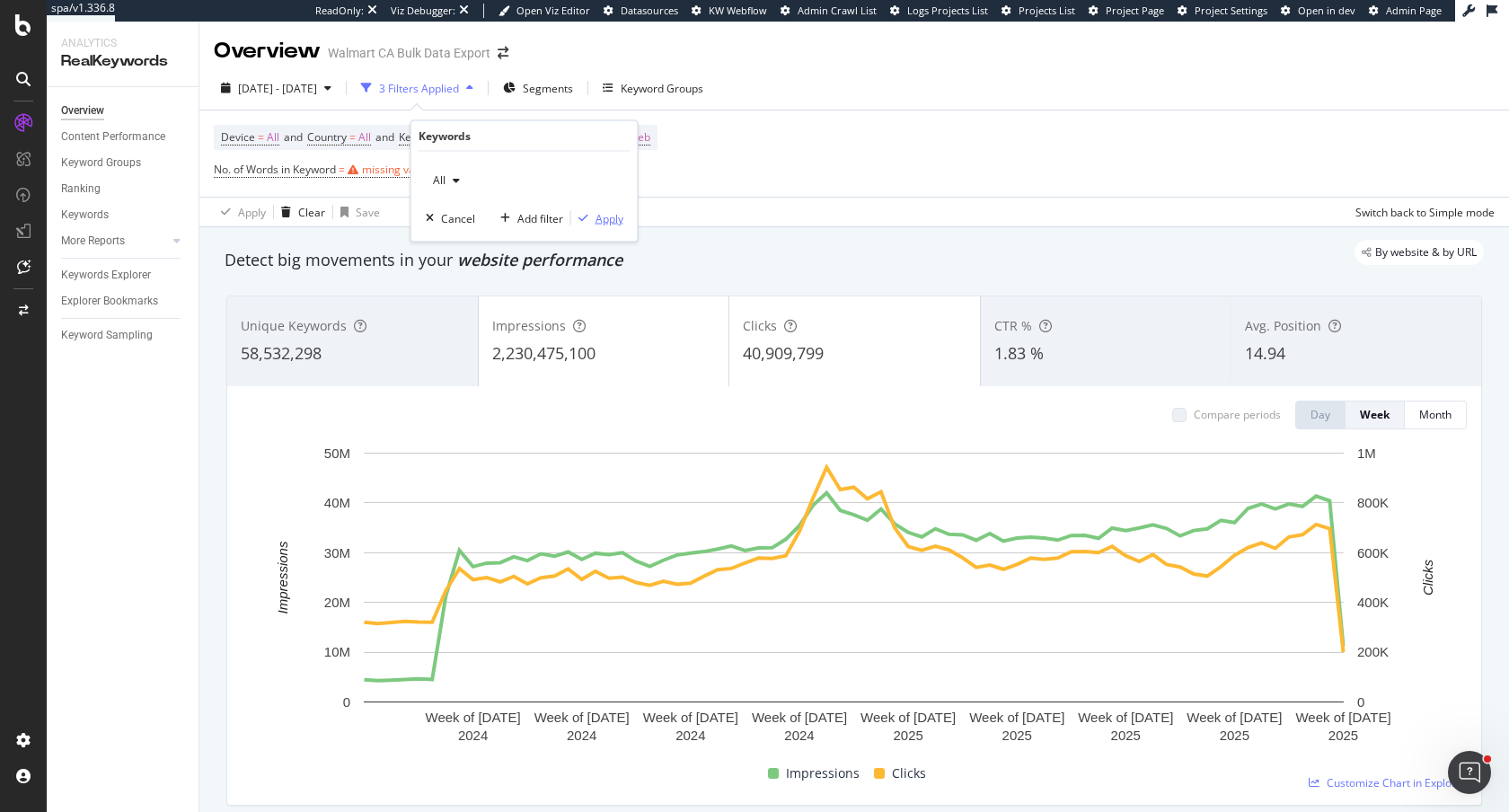
click at [603, 218] on div "Apply" at bounding box center [609, 218] width 28 height 15
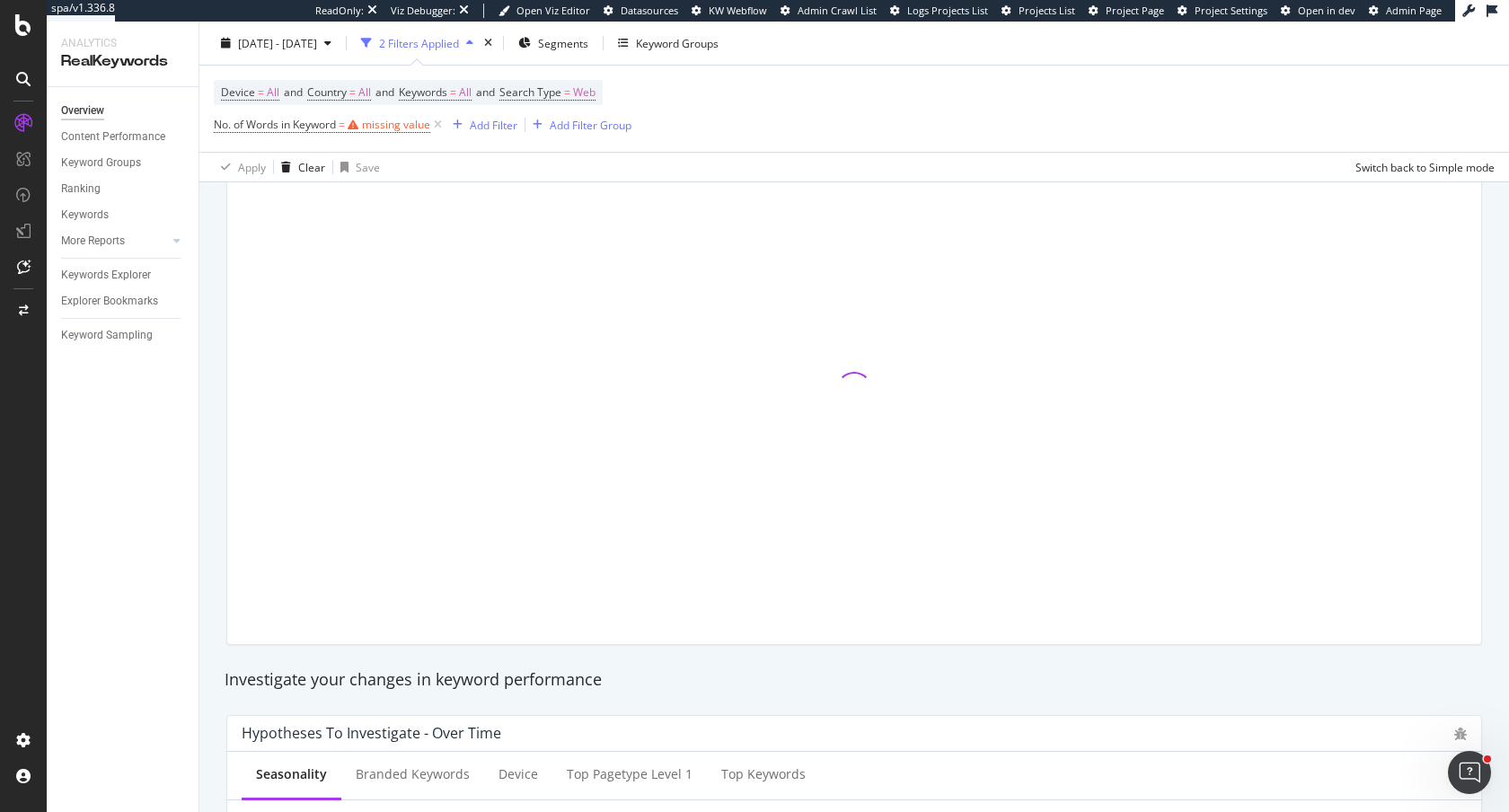
scroll to position [160, 0]
click at [377, 125] on div "missing value" at bounding box center [396, 125] width 69 height 15
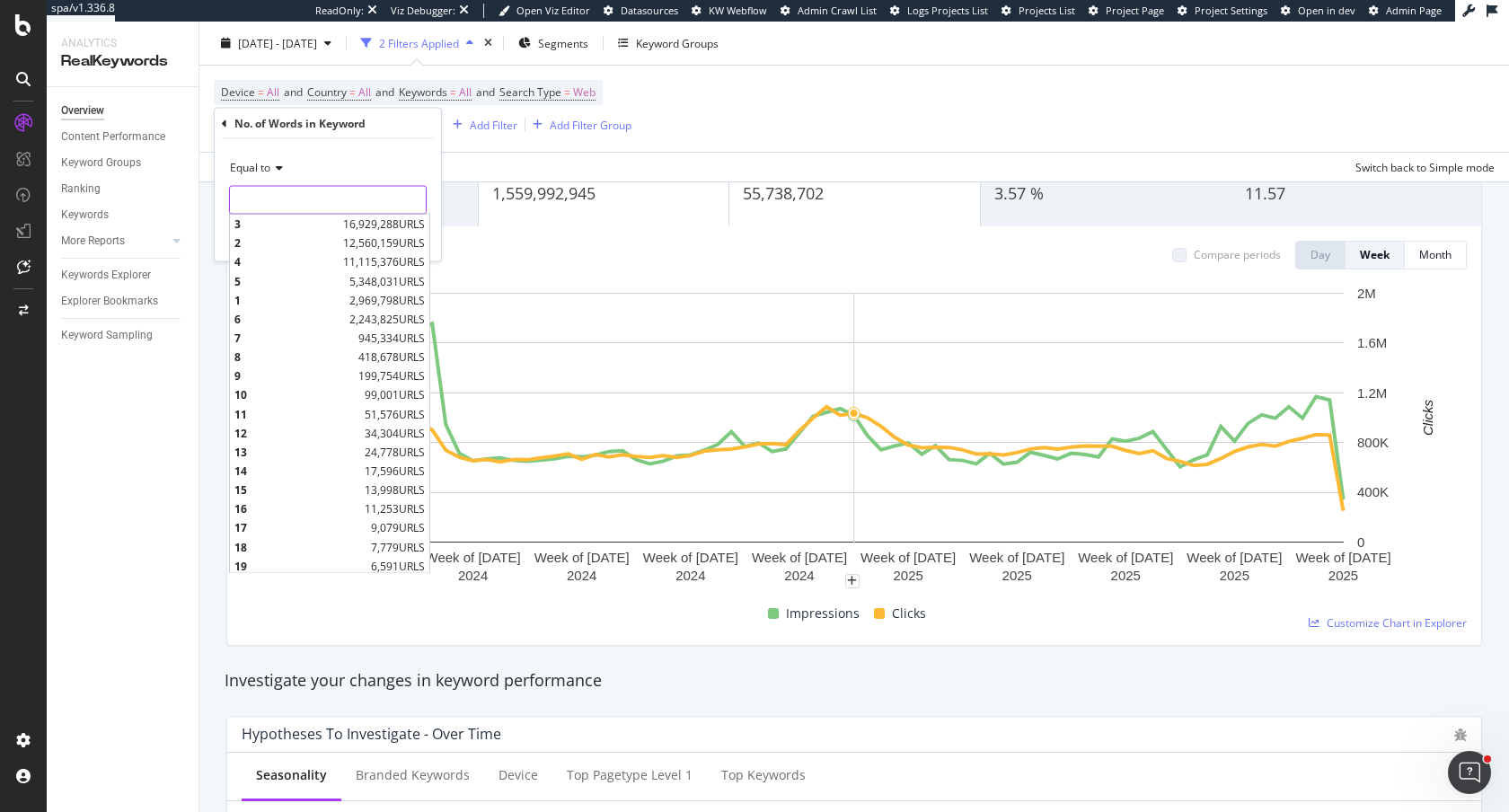
click at [272, 203] on input "number" at bounding box center [328, 200] width 197 height 29
click at [284, 474] on span "50" at bounding box center [308, 477] width 147 height 15
type input "50"
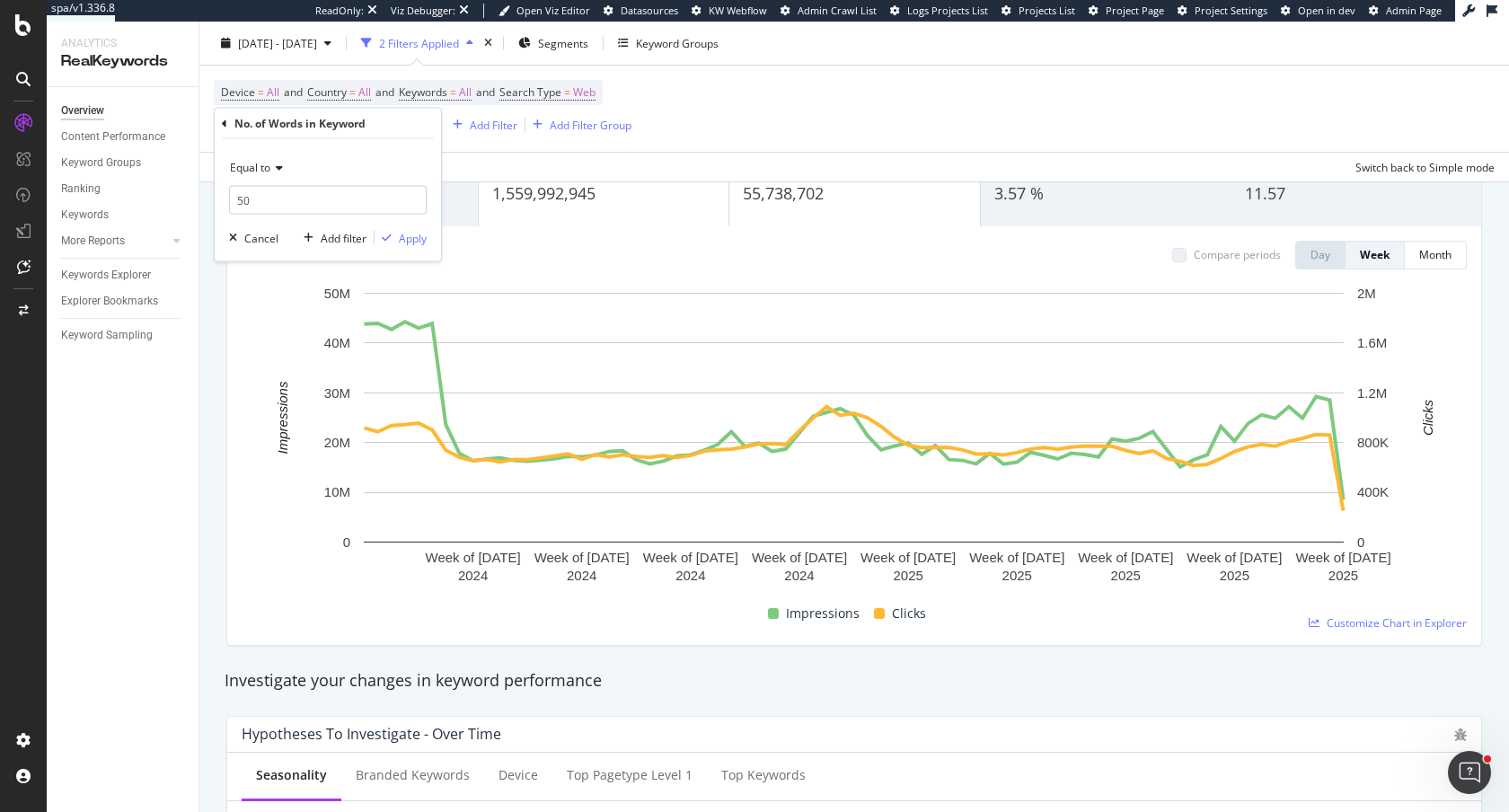
click at [261, 163] on span "Equal to" at bounding box center [251, 167] width 41 height 15
click at [270, 297] on span "Greater than" at bounding box center [270, 298] width 65 height 15
click at [260, 210] on input "number" at bounding box center [328, 200] width 197 height 29
type input "50"
click at [419, 241] on div "Apply" at bounding box center [412, 238] width 28 height 15
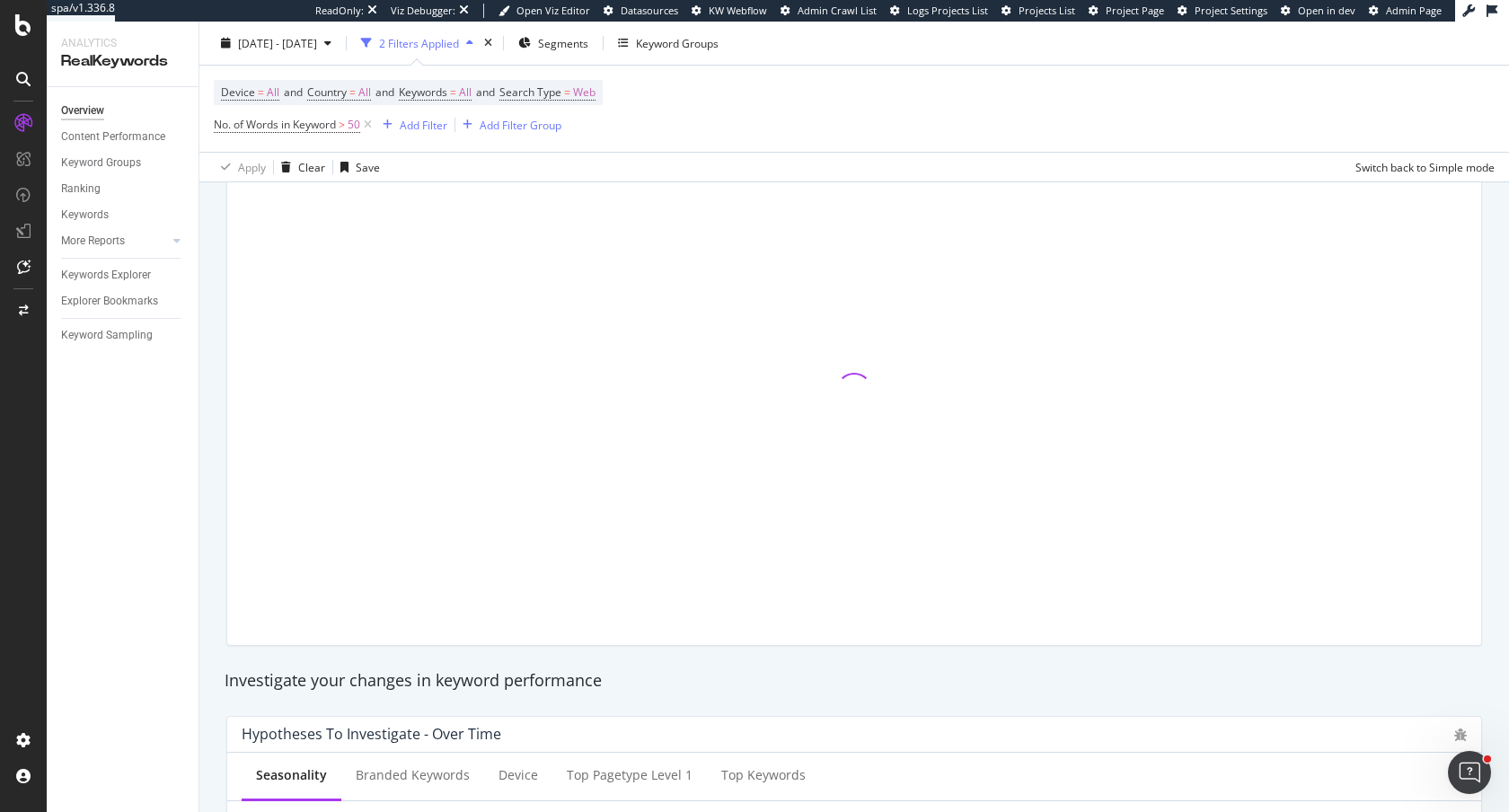
scroll to position [160, 0]
click at [87, 276] on div "Keywords Explorer" at bounding box center [106, 275] width 90 height 18
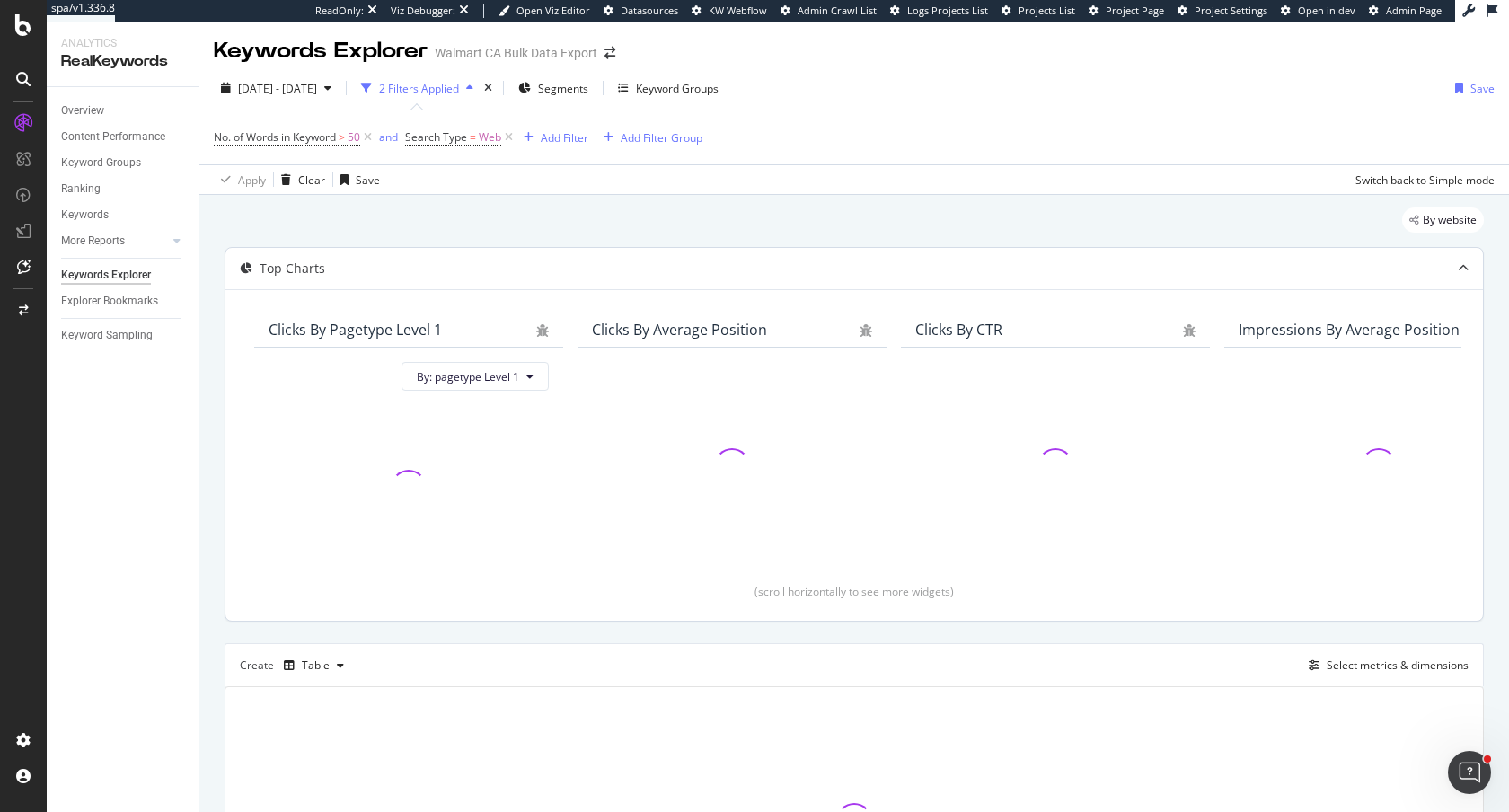
scroll to position [207, 0]
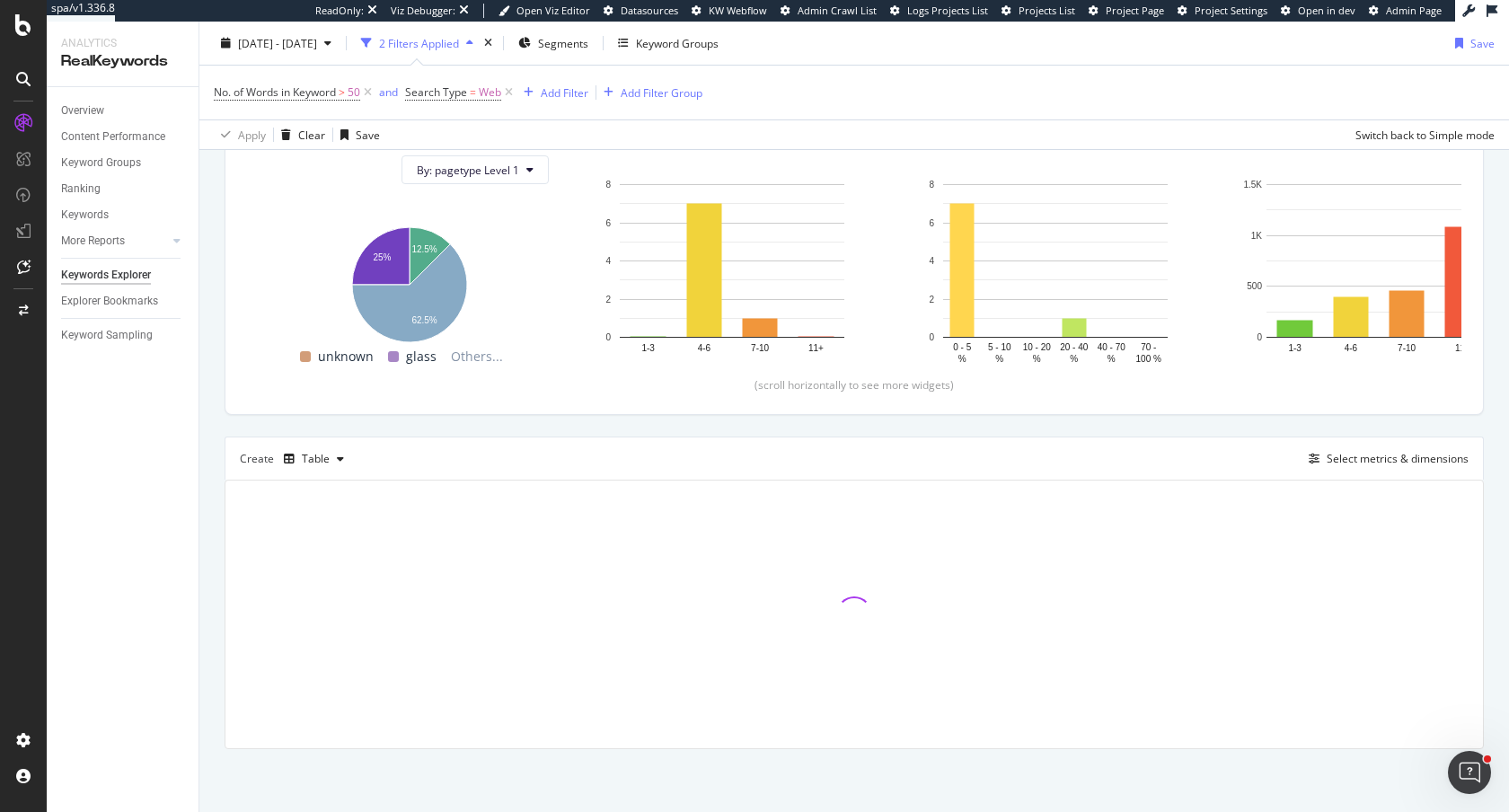
click at [219, 414] on div "By website Top Charts Clicks By pagetype Level 1 By: pagetype Level 1 Hold CMD …" at bounding box center [854, 400] width 1310 height 824
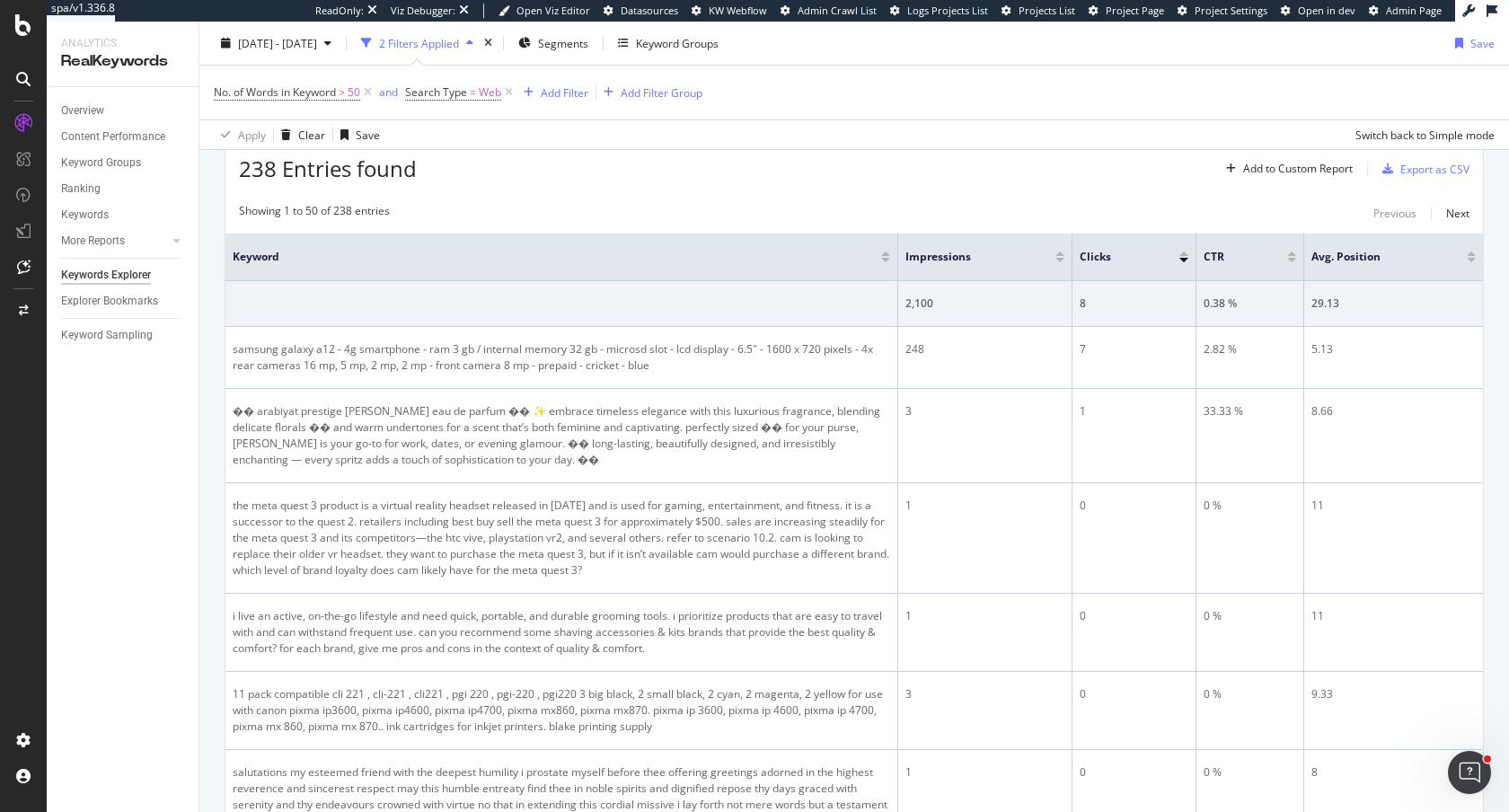
scroll to position [598, 0]
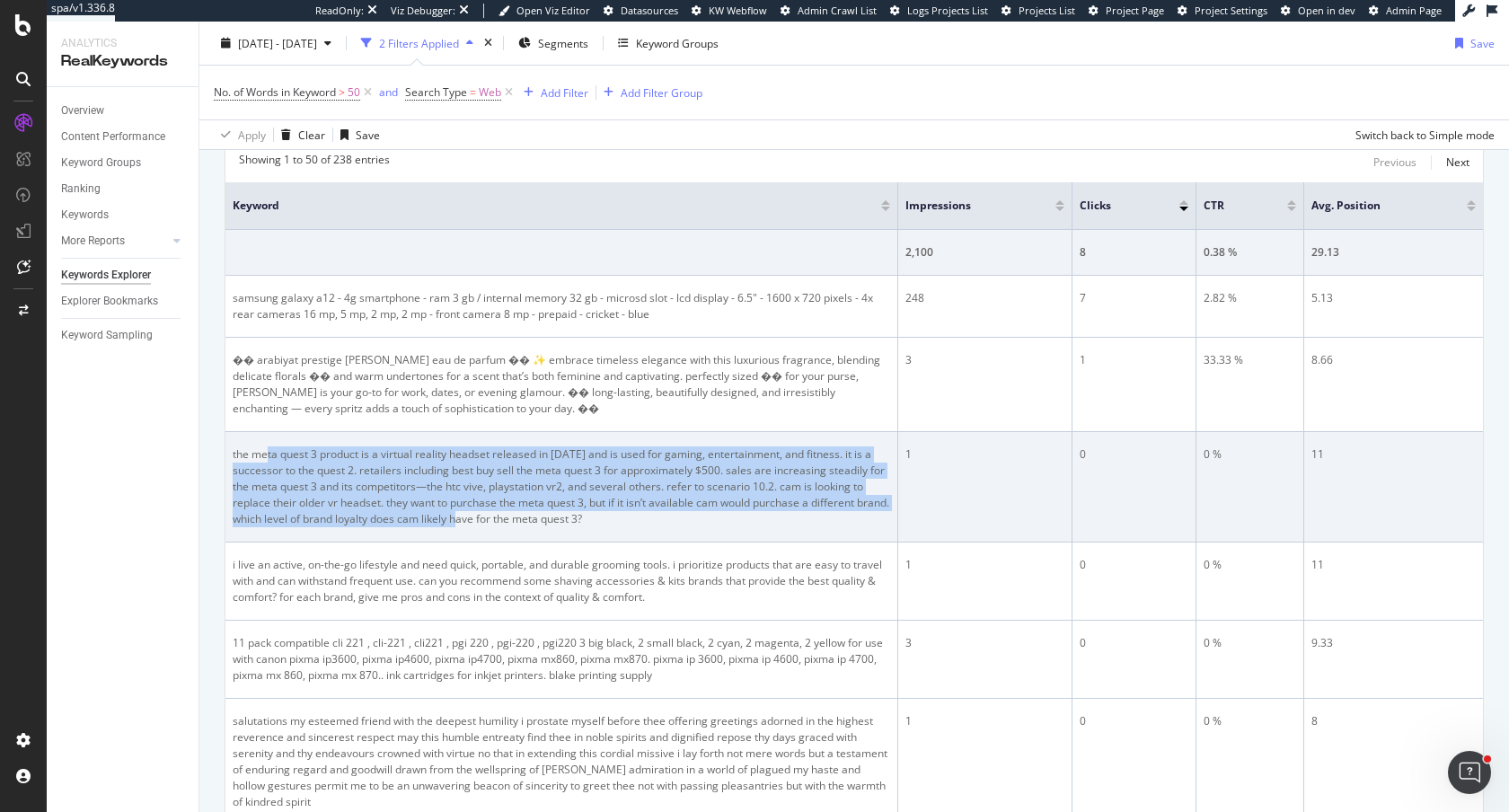
drag, startPoint x: 268, startPoint y: 455, endPoint x: 488, endPoint y: 518, distance: 228.8
click at [499, 518] on div "the meta quest 3 product is a virtual reality headset released in 2023 and is u…" at bounding box center [560, 487] width 657 height 81
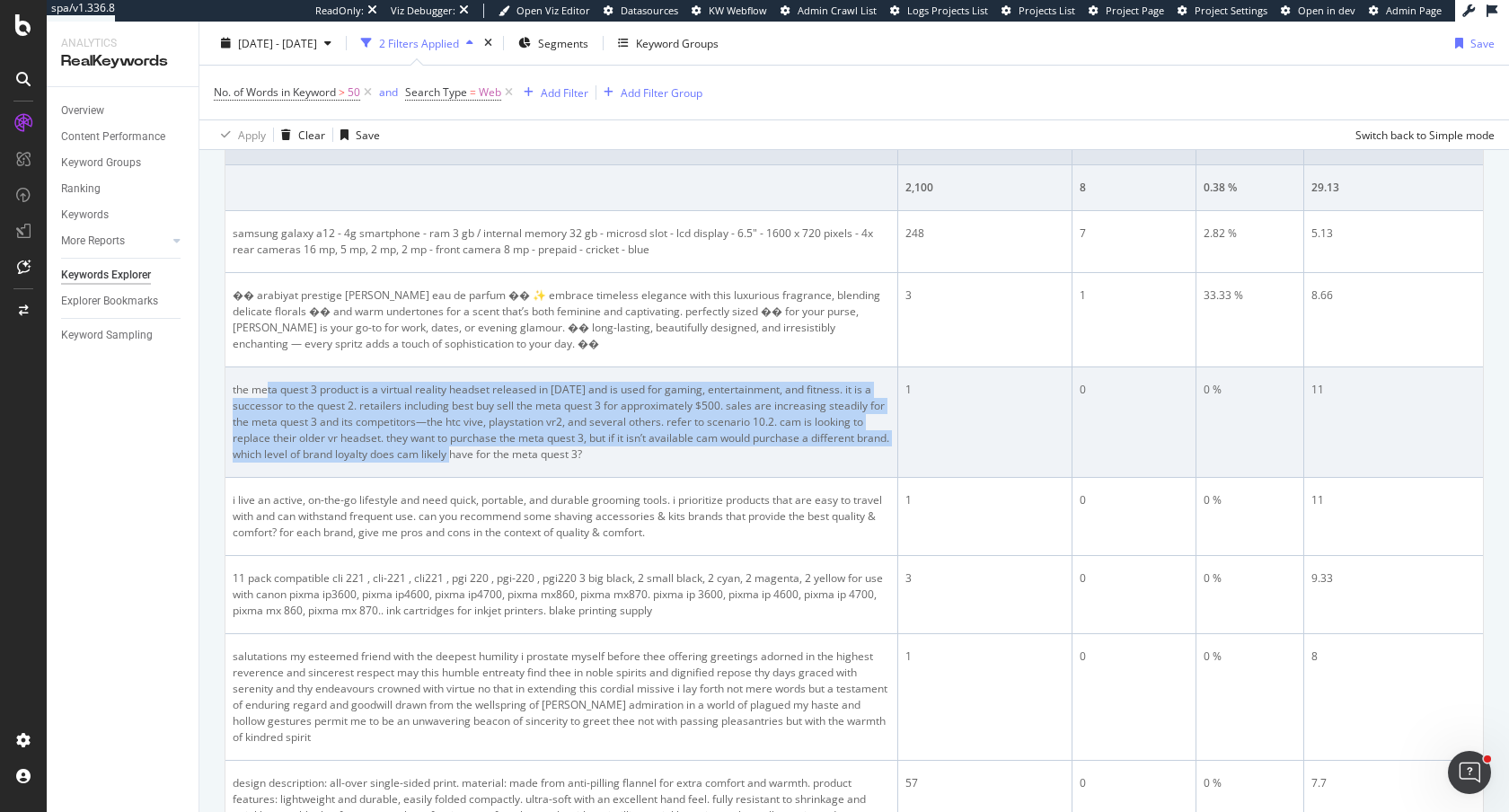
scroll to position [696, 0]
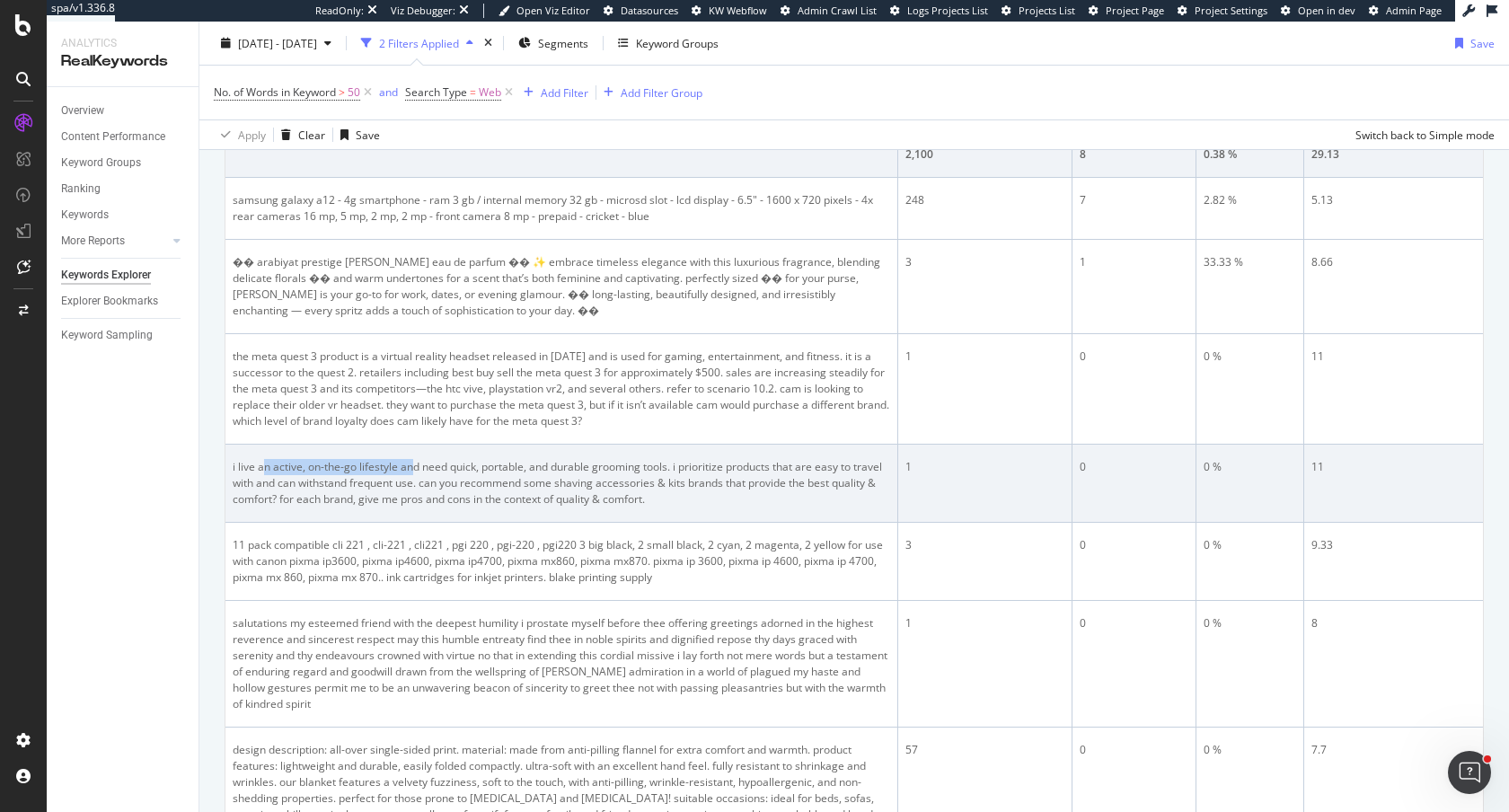
drag, startPoint x: 263, startPoint y: 467, endPoint x: 411, endPoint y: 473, distance: 148.1
click at [412, 473] on div "i live an active, on-the-go lifestyle and need quick, portable, and durable gro…" at bounding box center [560, 483] width 657 height 48
click at [411, 473] on div "i live an active, on-the-go lifestyle and need quick, portable, and durable gro…" at bounding box center [560, 483] width 657 height 48
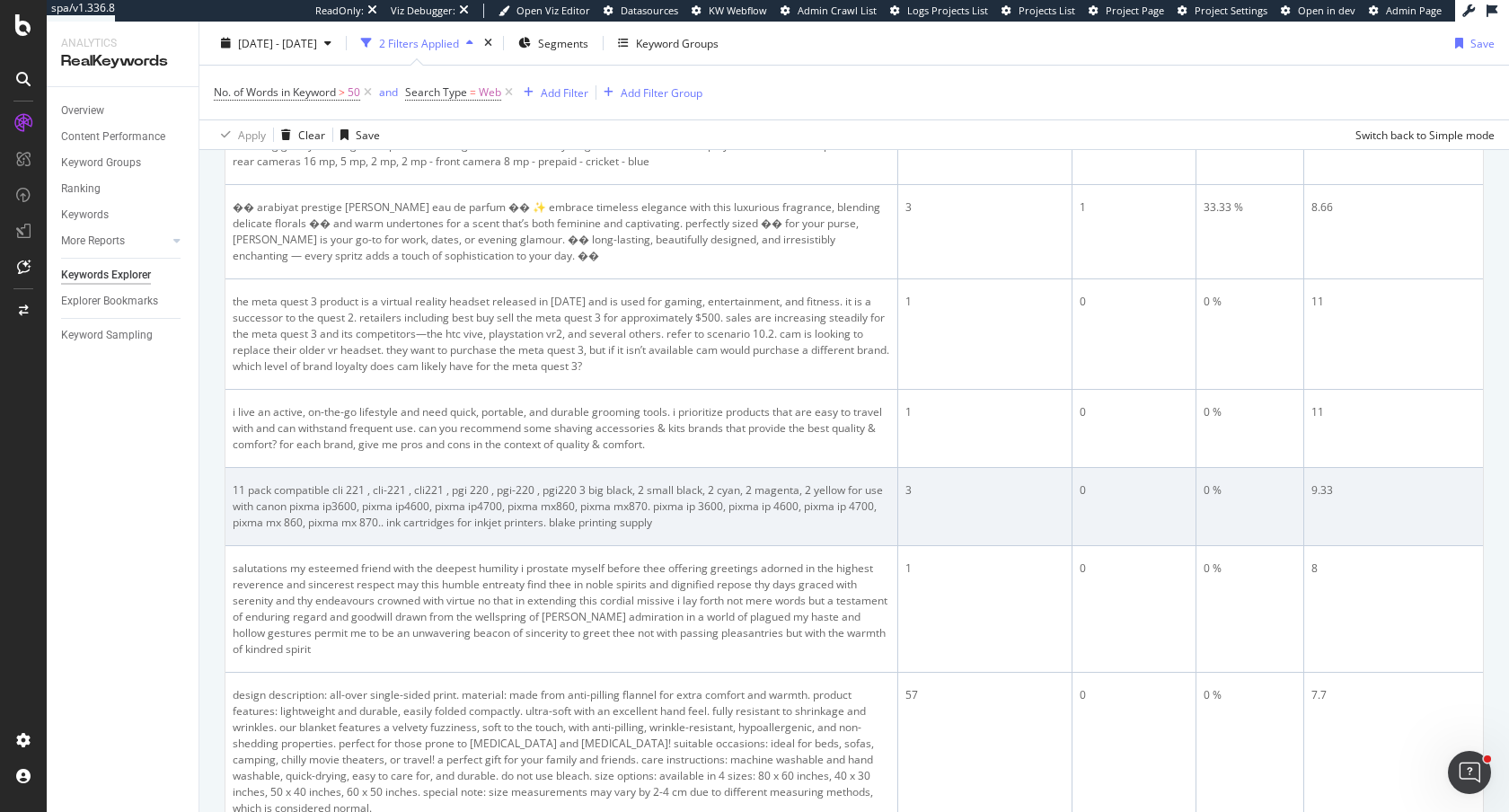
scroll to position [754, 0]
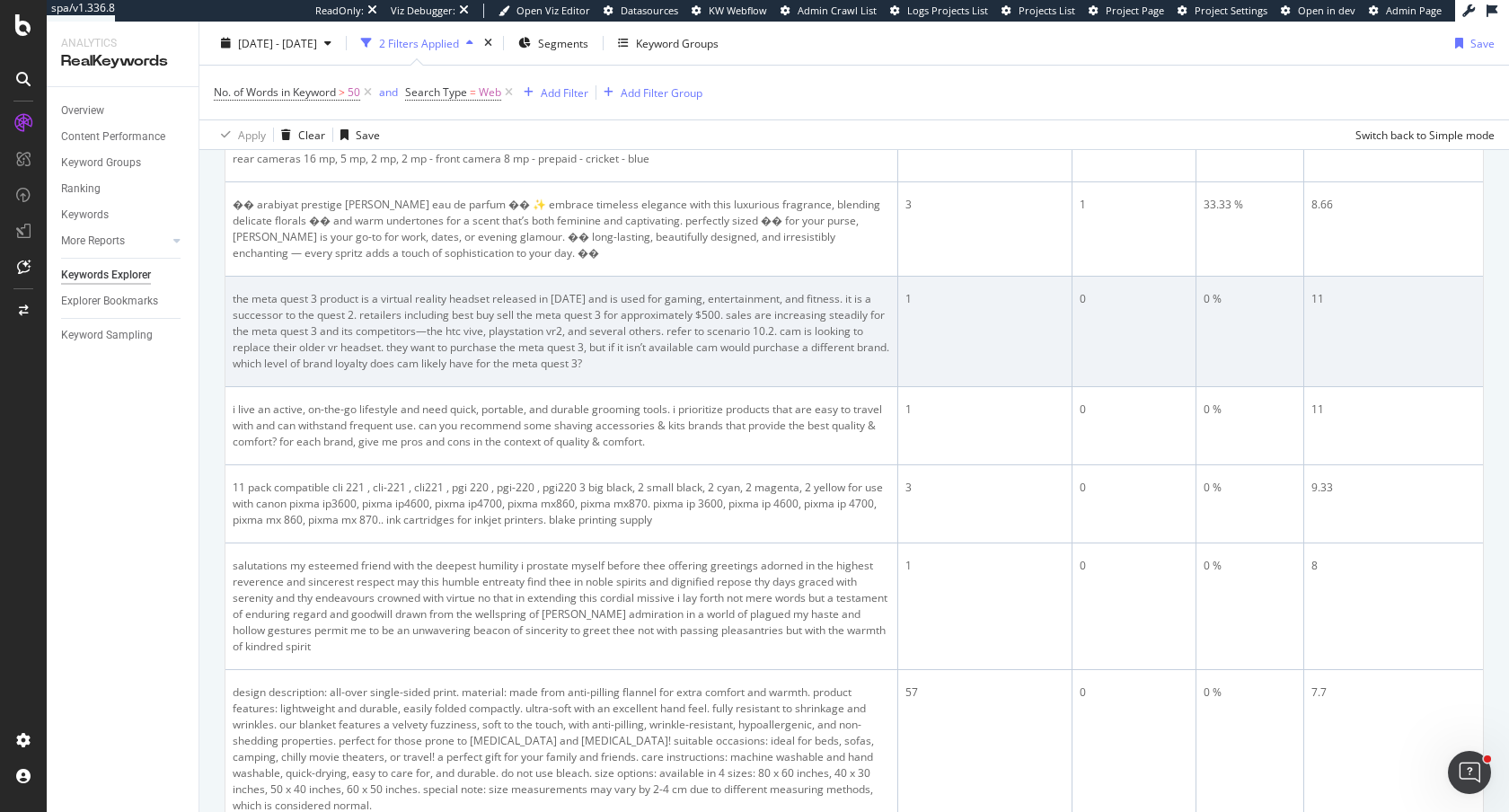
drag, startPoint x: 920, startPoint y: 300, endPoint x: 909, endPoint y: 300, distance: 11.0
click at [909, 300] on div "1" at bounding box center [984, 299] width 160 height 16
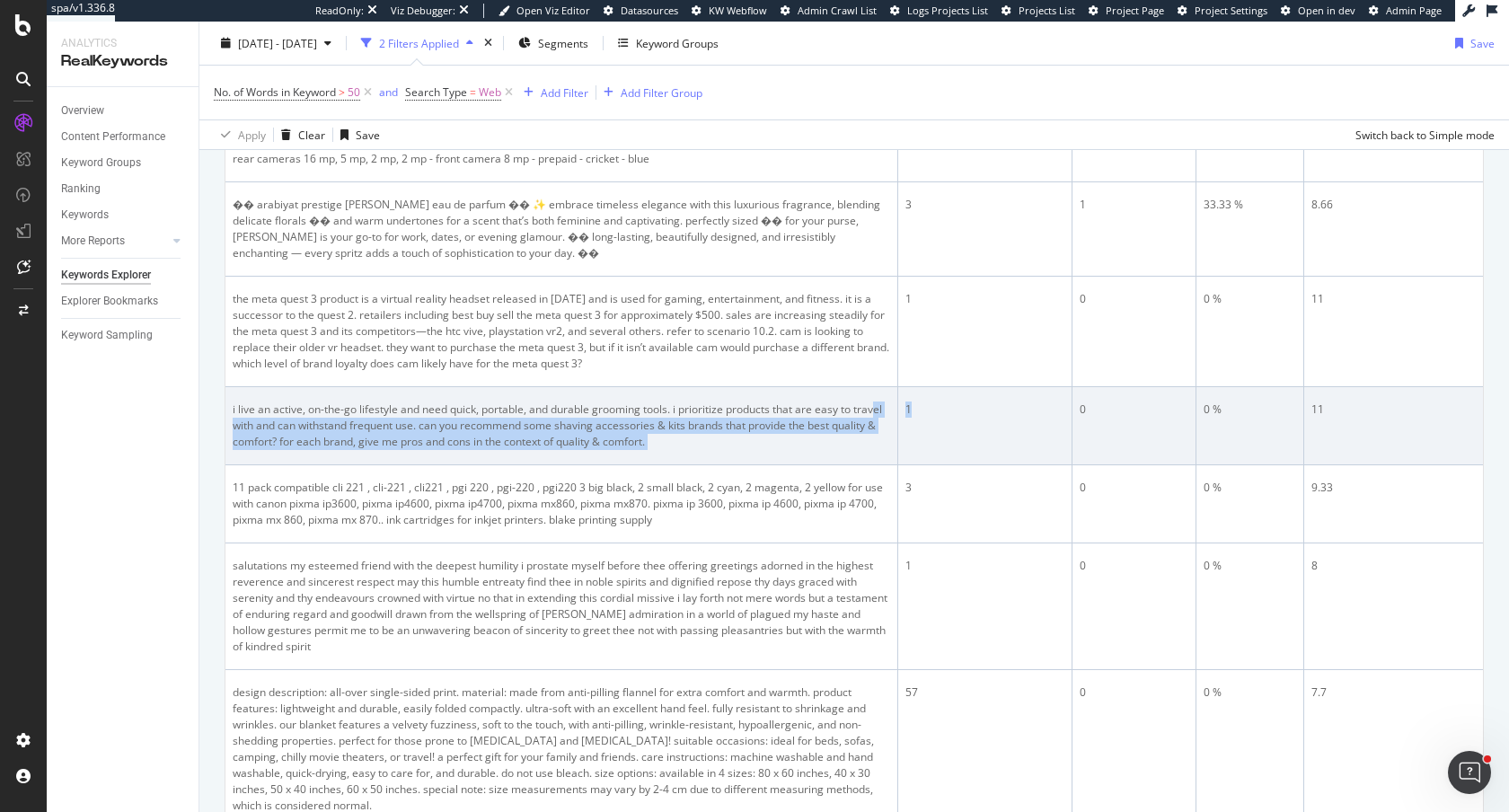
drag, startPoint x: 920, startPoint y: 406, endPoint x: 877, endPoint y: 406, distance: 43.0
click at [877, 406] on tr "i live an active, on-the-go lifestyle and need quick, portable, and durable gro…" at bounding box center [854, 426] width 1257 height 78
click at [931, 452] on td "1" at bounding box center [985, 426] width 175 height 78
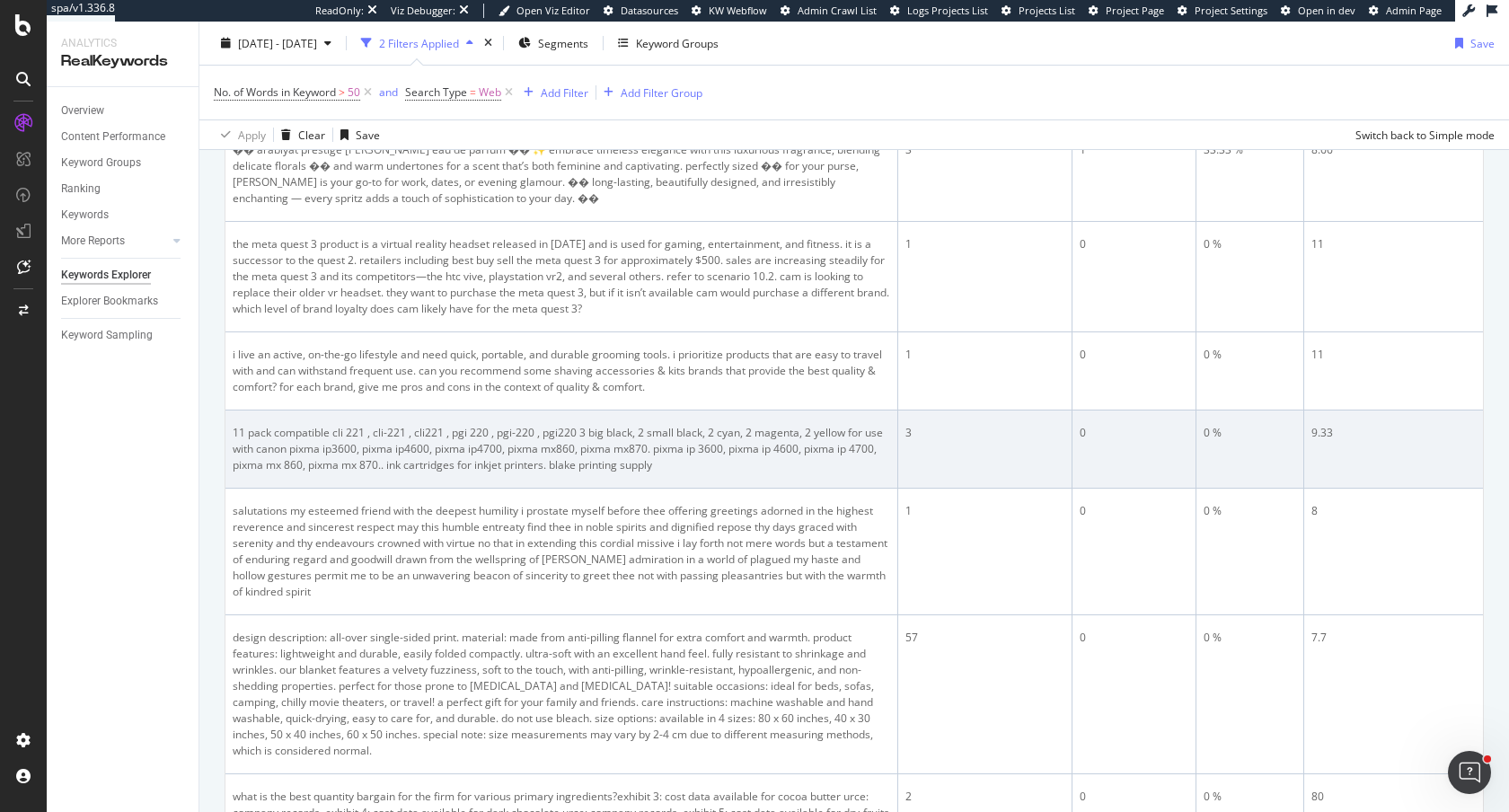
scroll to position [813, 0]
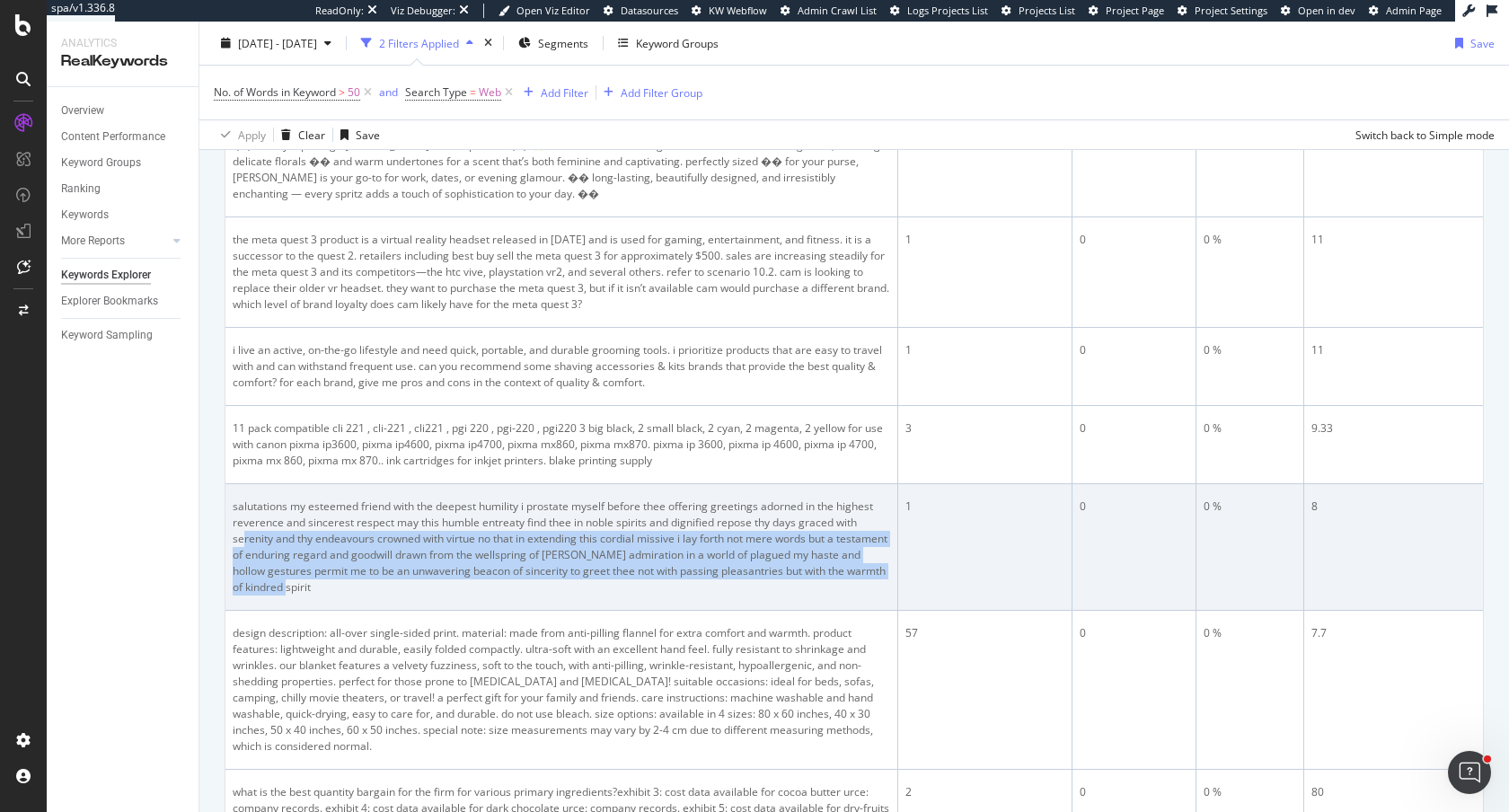
drag, startPoint x: 493, startPoint y: 592, endPoint x: 245, endPoint y: 535, distance: 254.5
click at [245, 535] on div "salutations my esteemed friend with the deepest humility i prostate myself befo…" at bounding box center [560, 547] width 657 height 97
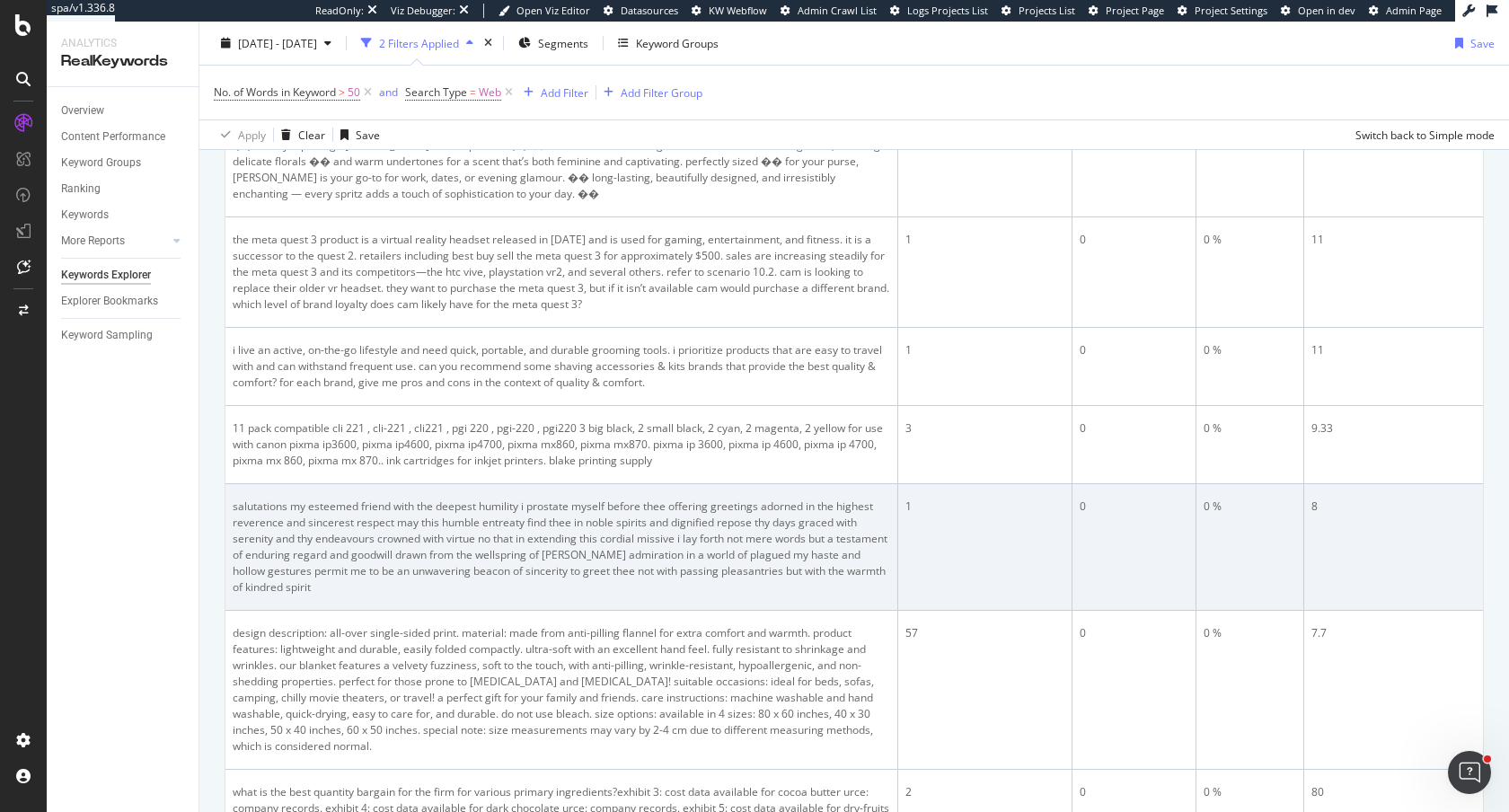
click at [1039, 576] on td "1" at bounding box center [985, 547] width 175 height 127
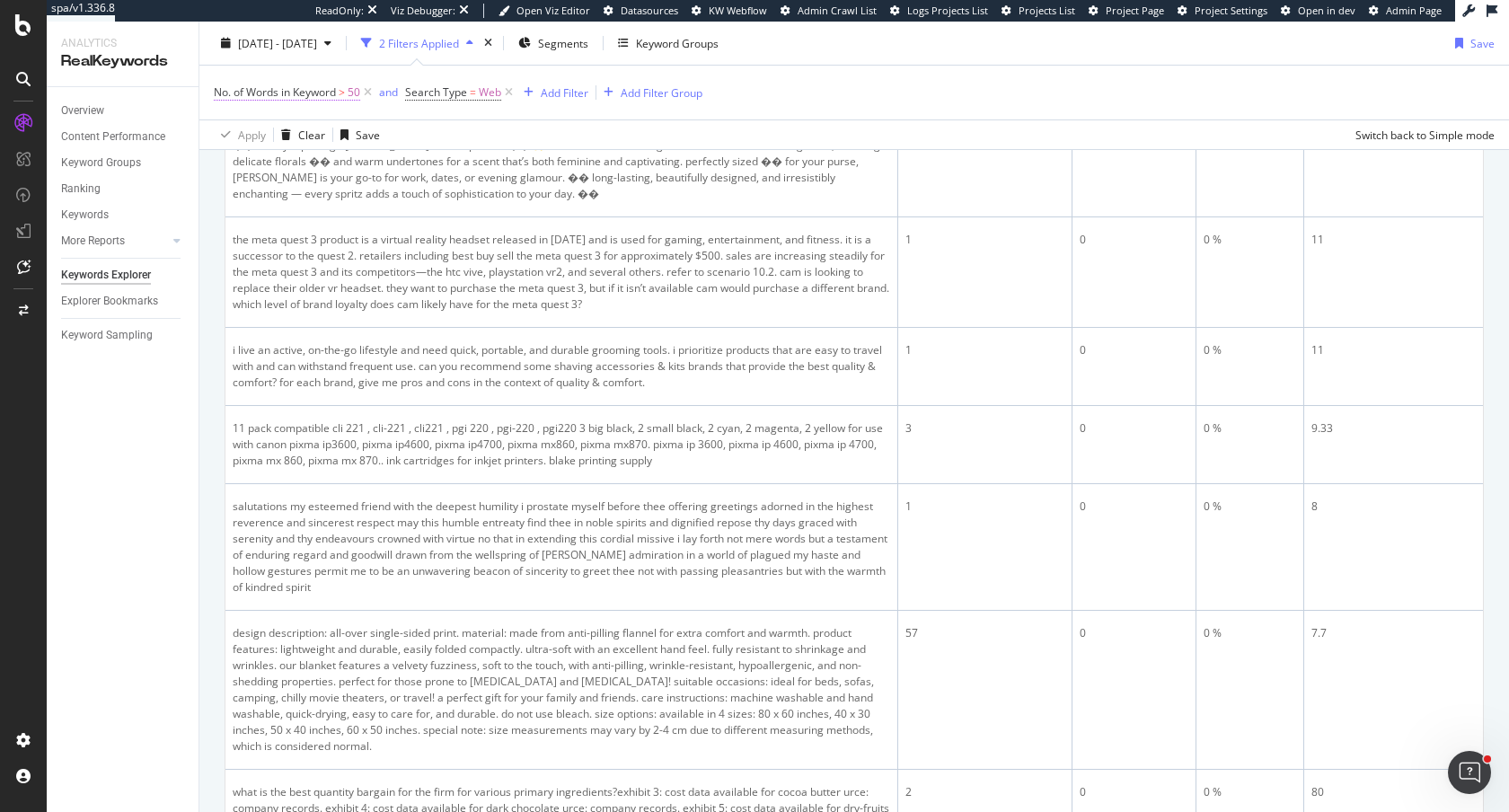
click at [306, 99] on span "No. of Words in Keyword" at bounding box center [275, 92] width 122 height 15
drag, startPoint x: 250, startPoint y: 94, endPoint x: 423, endPoint y: 94, distance: 173.0
click at [271, 94] on div "No. of Words in Keyword" at bounding box center [299, 90] width 131 height 15
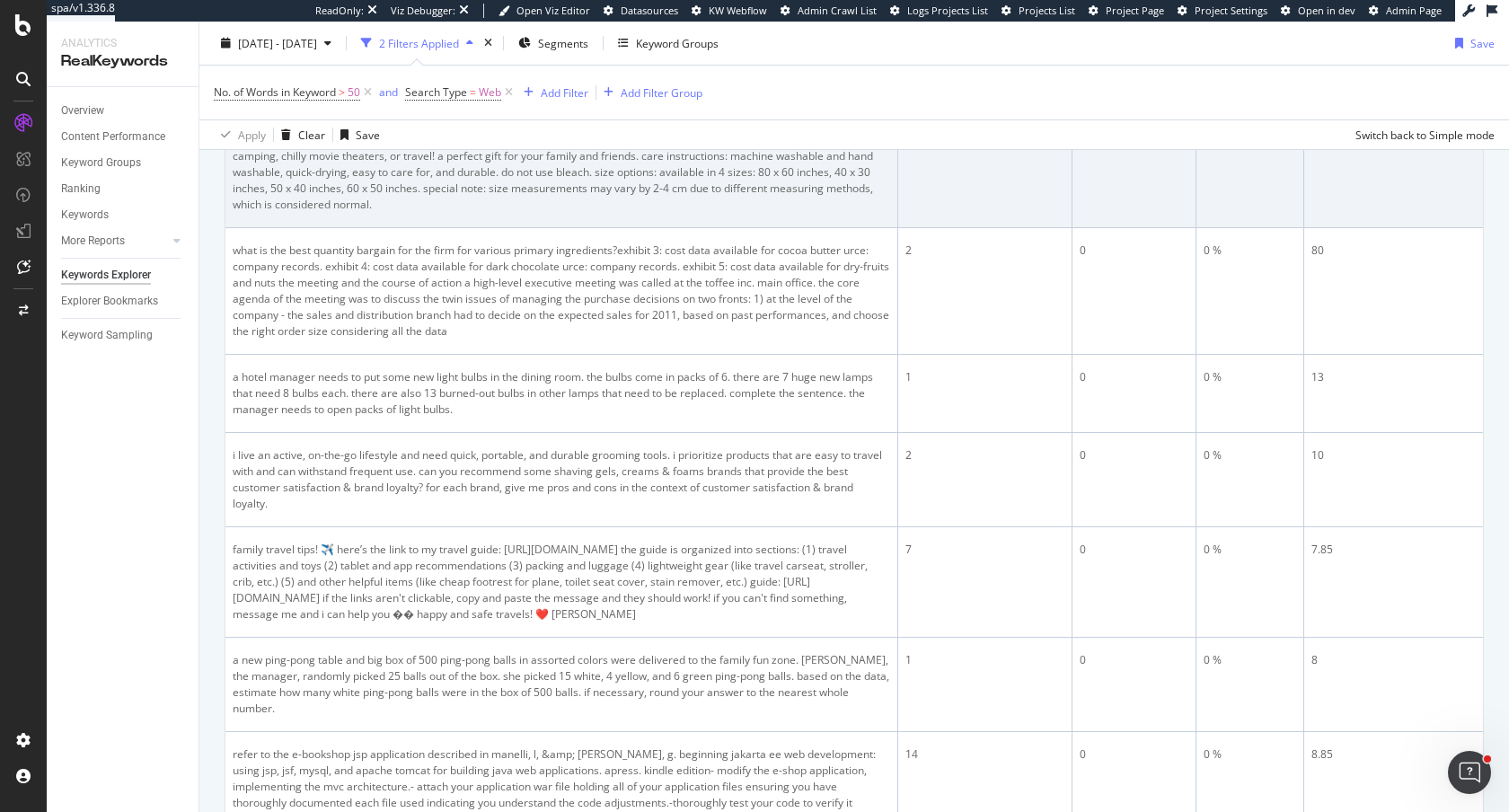
scroll to position [1367, 0]
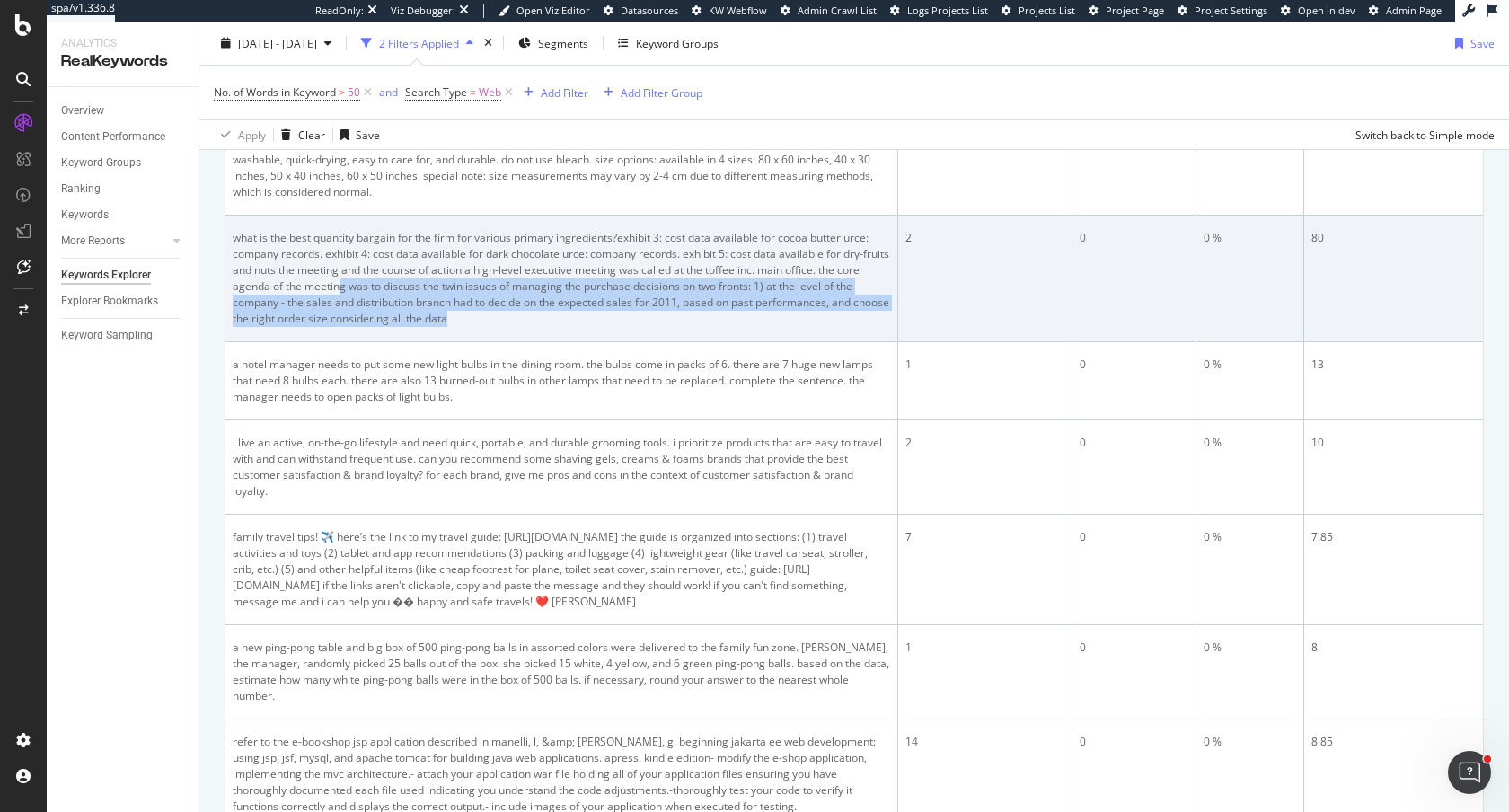
drag, startPoint x: 544, startPoint y: 314, endPoint x: 368, endPoint y: 291, distance: 177.5
click at [367, 291] on div "what is the best quantity bargain for the firm for various primary ingredients?…" at bounding box center [560, 279] width 657 height 97
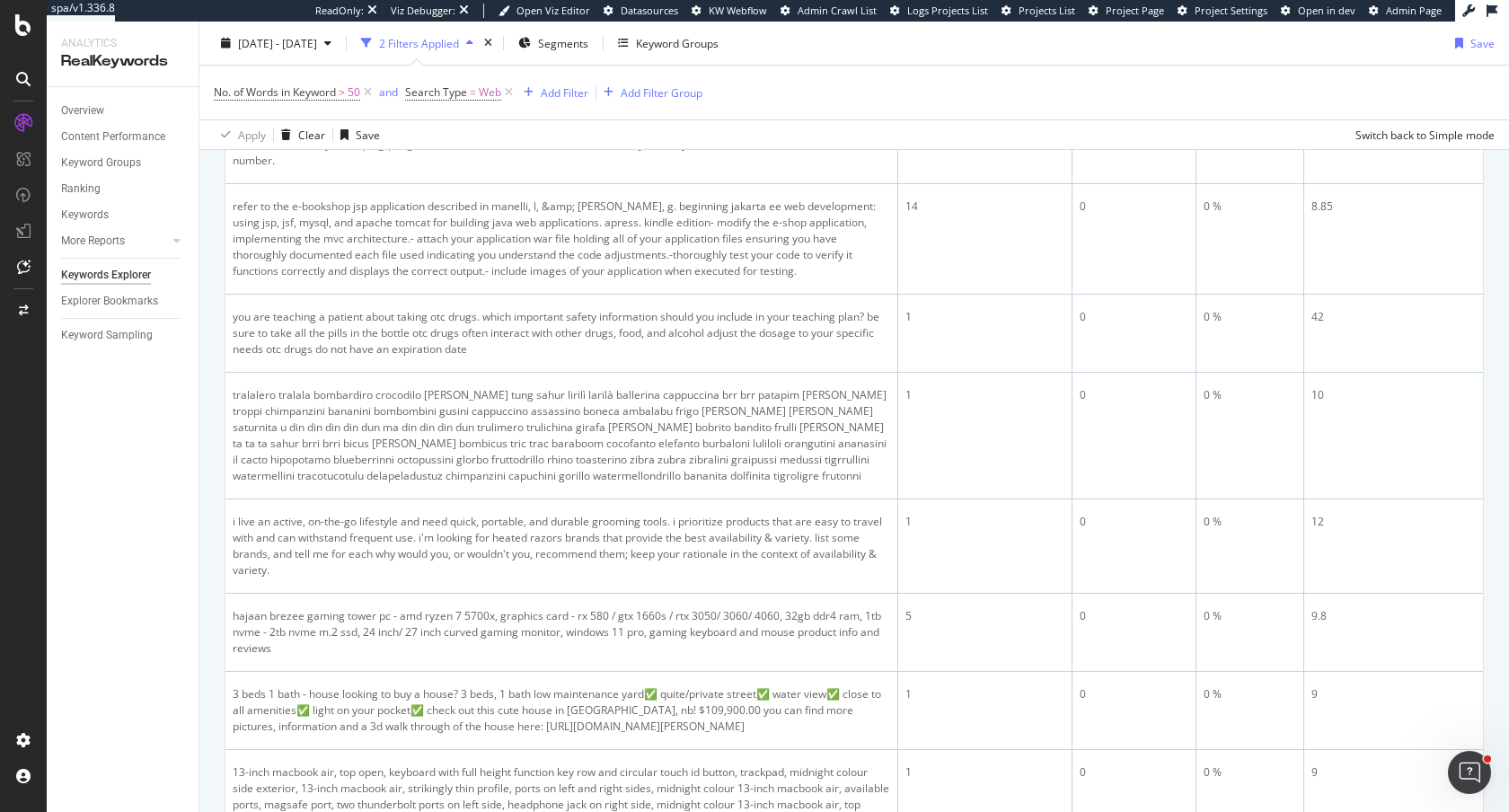
scroll to position [1905, 0]
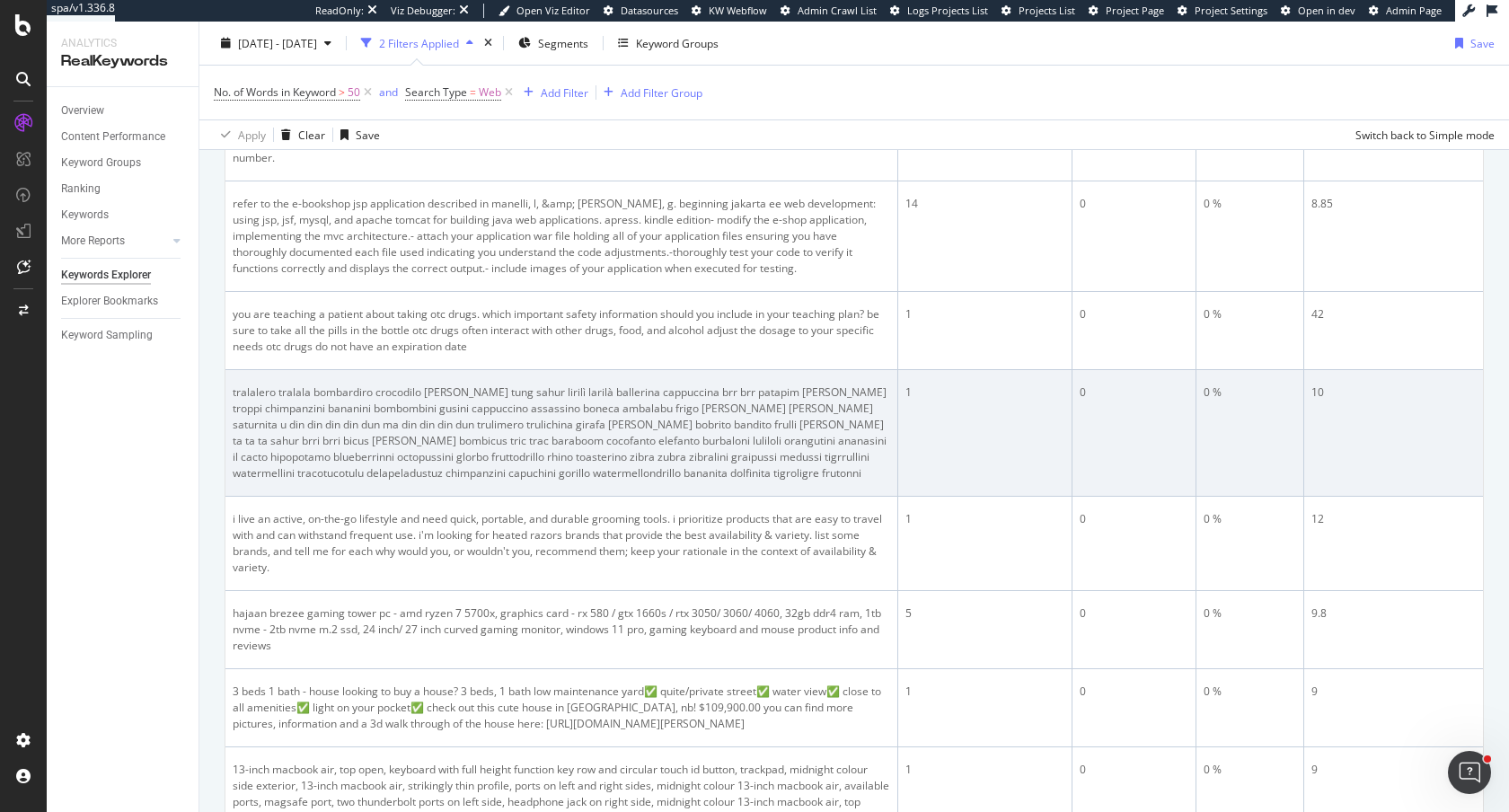
click at [443, 430] on div "tralalero tralala bombardiro crocodilo tung tung tung sahur lirilì larilà balle…" at bounding box center [560, 433] width 657 height 97
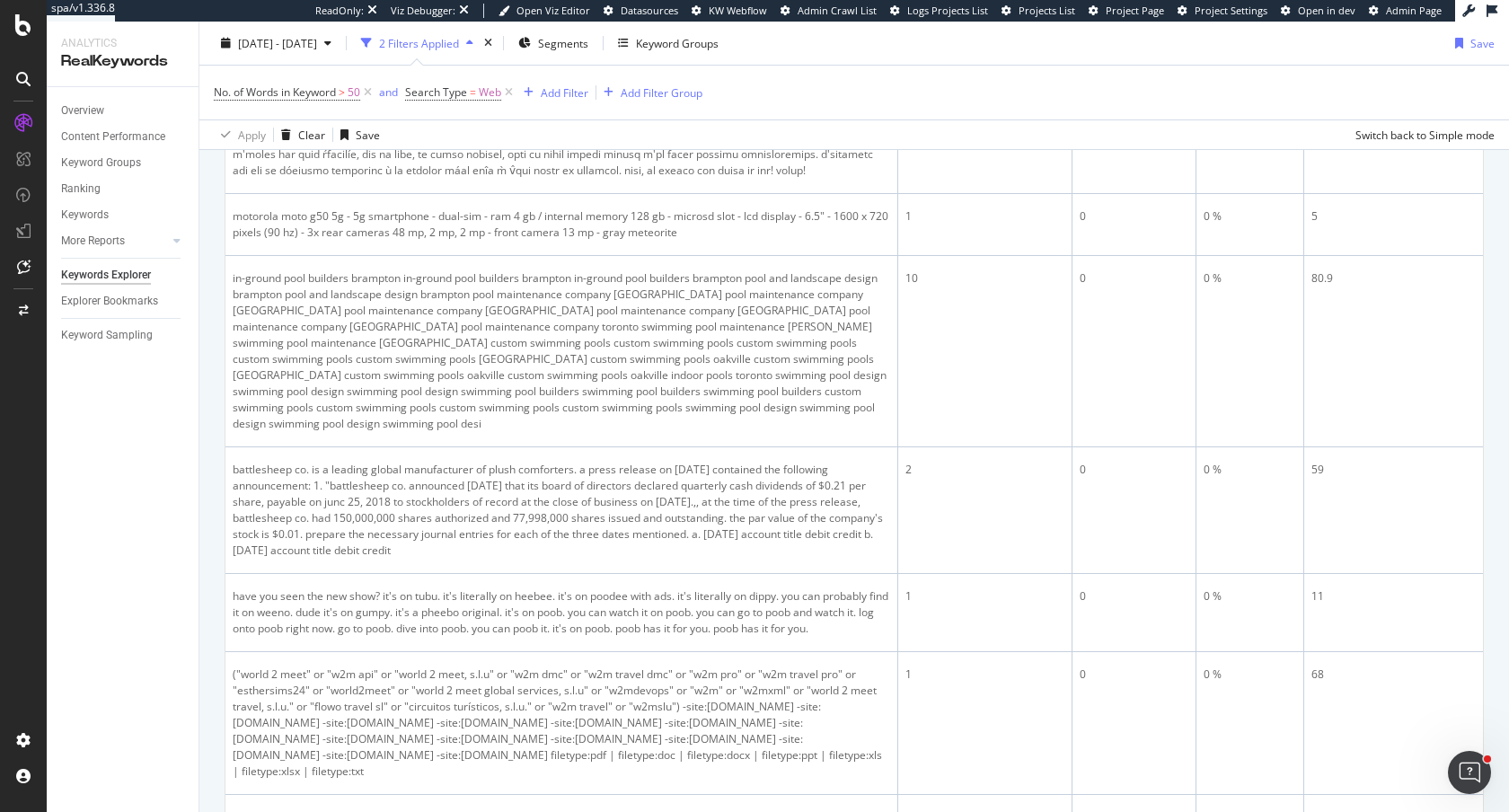
scroll to position [3019, 0]
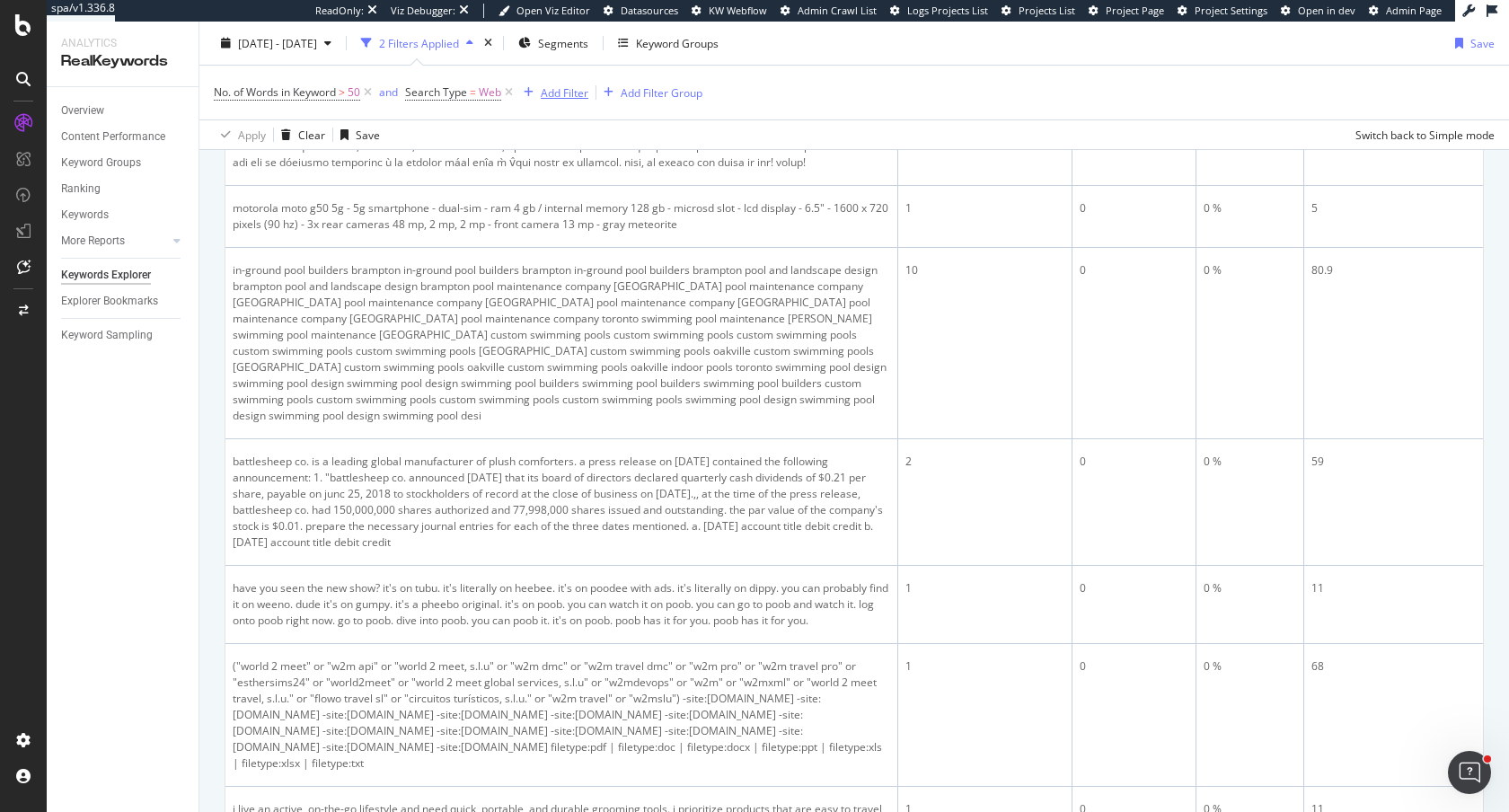
click at [565, 93] on div "Add Filter" at bounding box center [564, 92] width 47 height 15
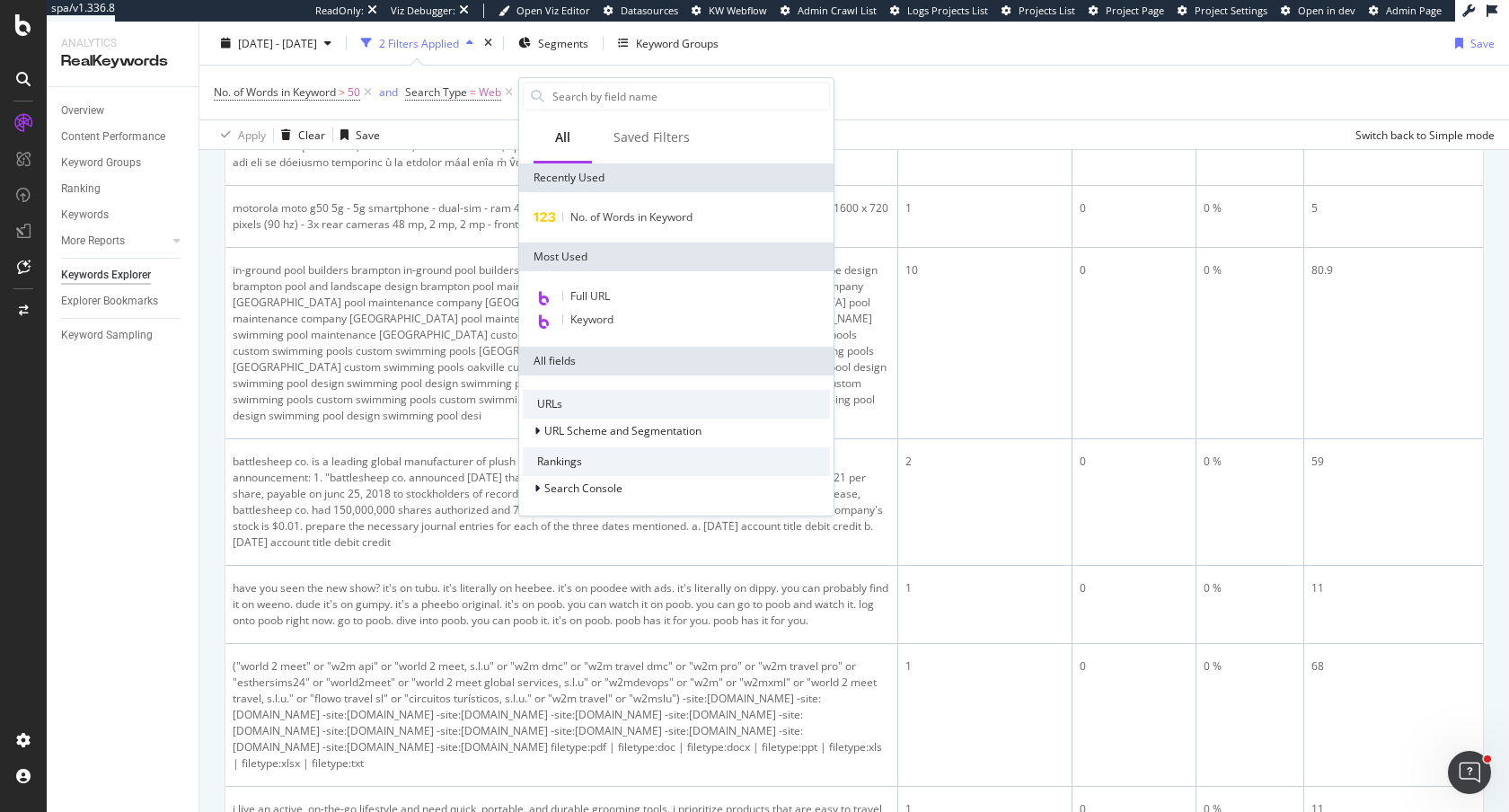
click at [211, 411] on div "By website Top Charts Clicks By pagetype Level 1 By: pagetype Level 1 Hold CMD …" at bounding box center [854, 239] width 1310 height 6127
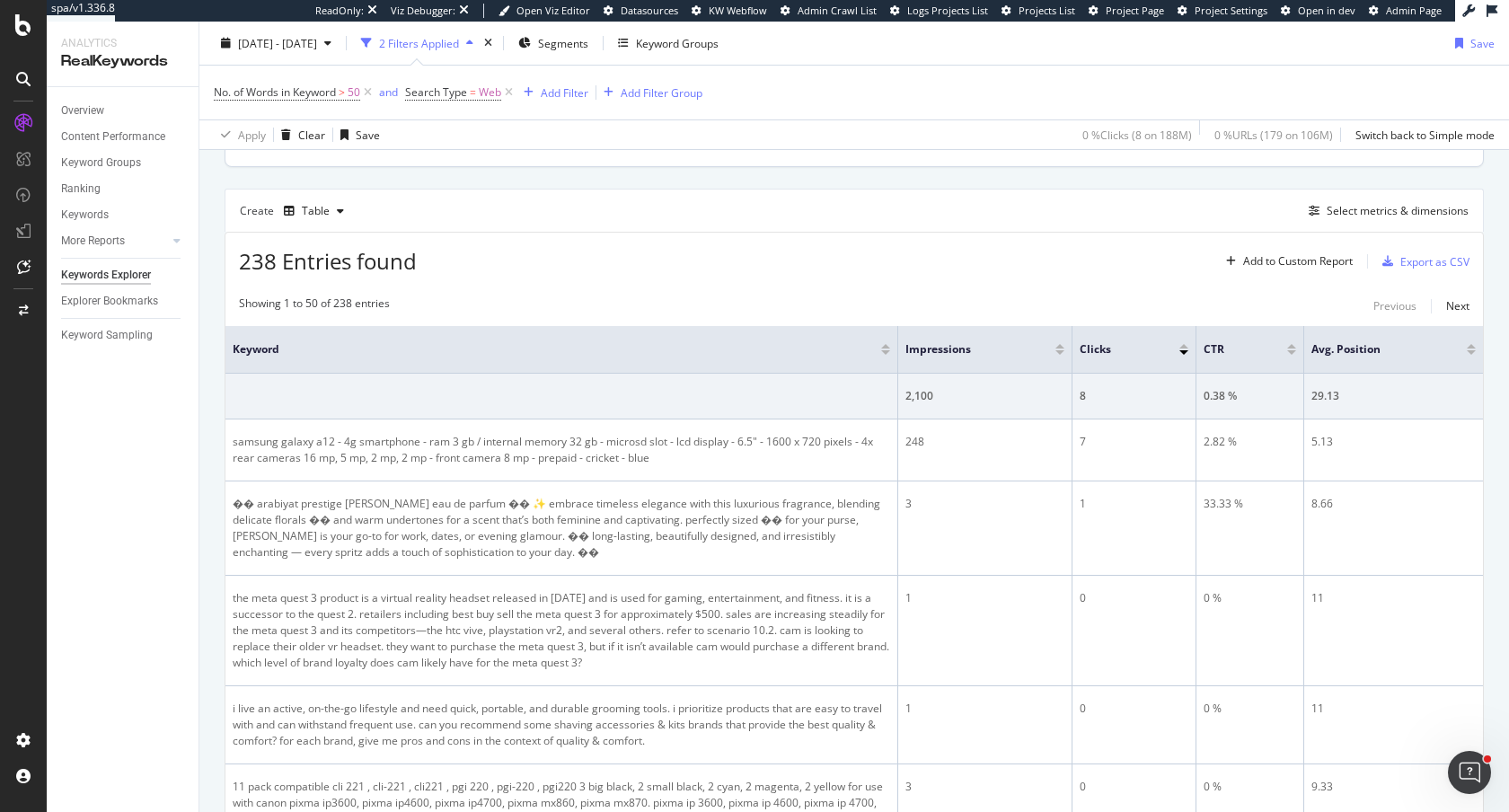
scroll to position [453, 0]
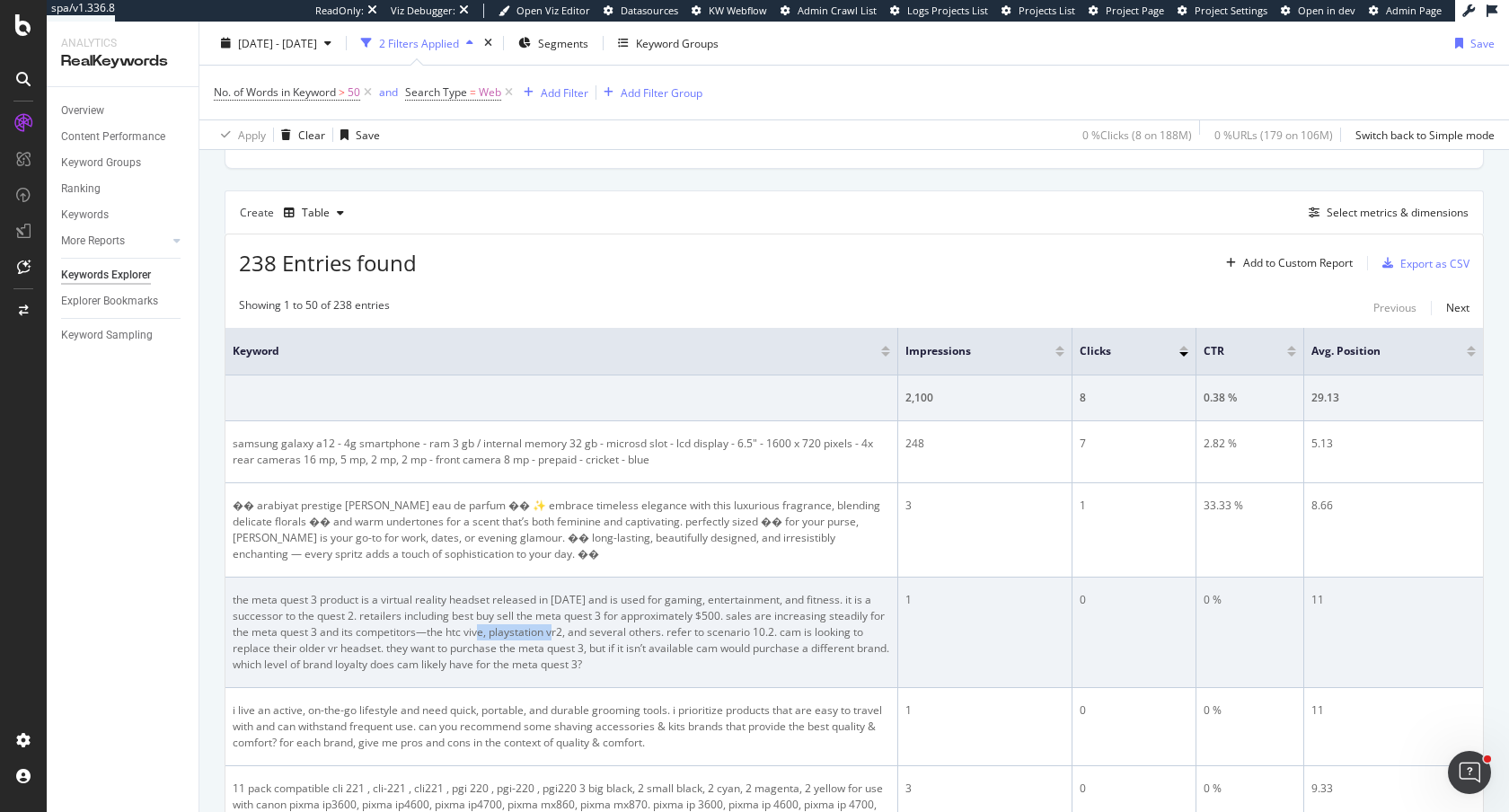
drag, startPoint x: 489, startPoint y: 626, endPoint x: 566, endPoint y: 626, distance: 77.0
click at [566, 626] on div "the meta quest 3 product is a virtual reality headset released in 2023 and is u…" at bounding box center [560, 633] width 657 height 81
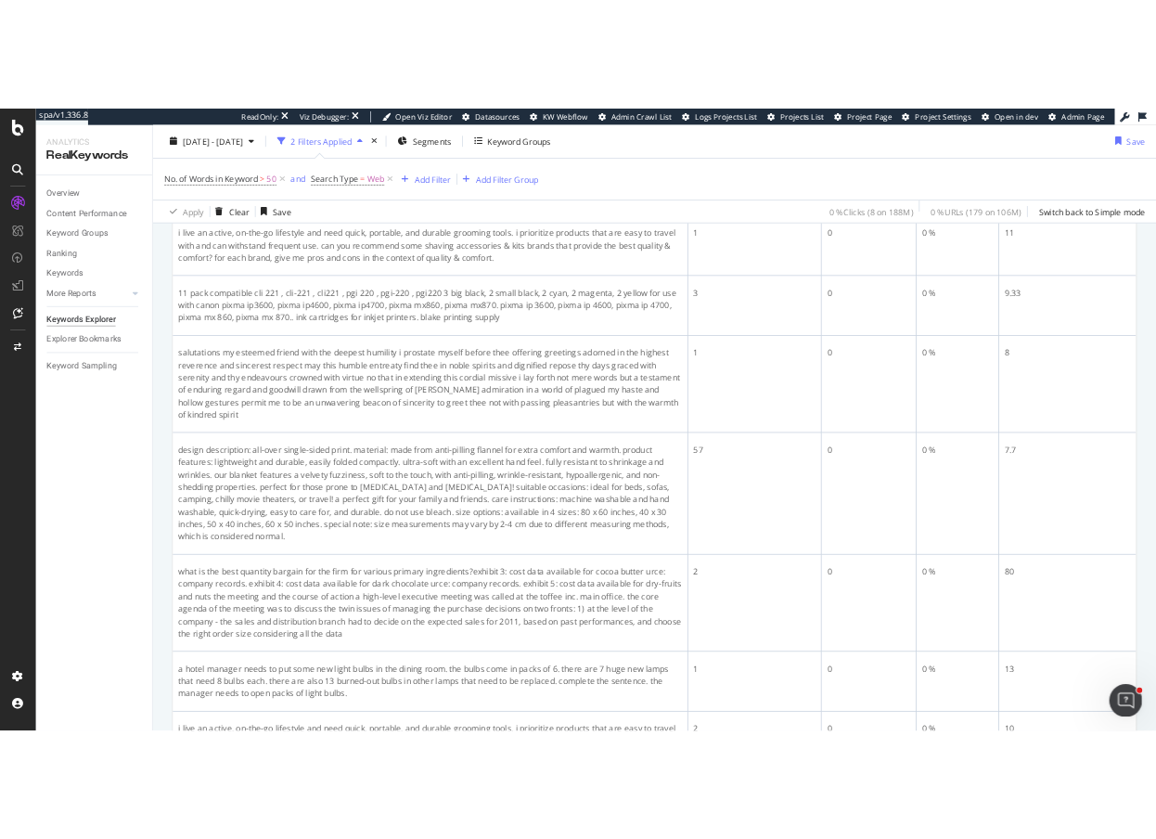
scroll to position [1039, 0]
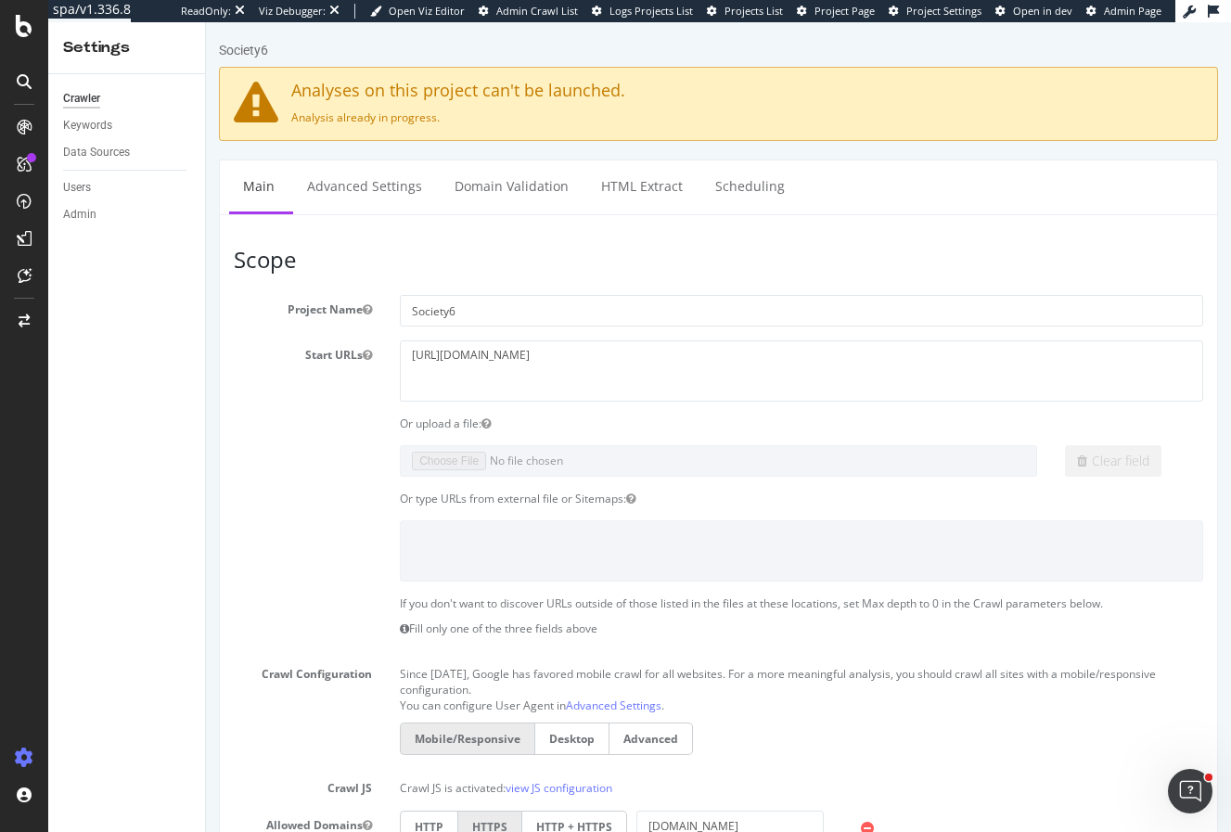
click at [205, 204] on div "Settings Crawler Keywords Data Sources Users Admin" at bounding box center [127, 427] width 158 height 810
click at [237, 435] on section "Project Name Society6 Start URLs https://society6.com/ Or upload a file: Clear …" at bounding box center [719, 703] width 970 height 816
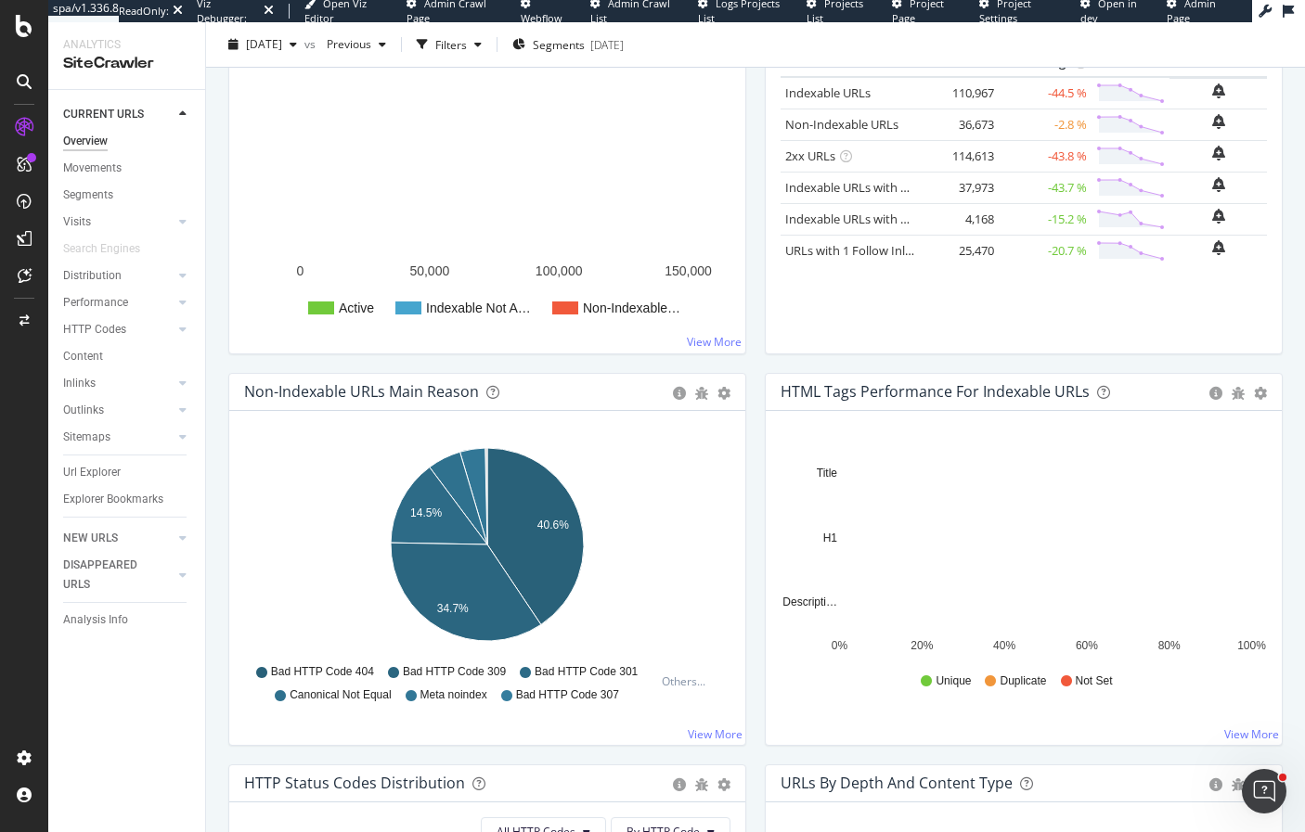
scroll to position [365, 0]
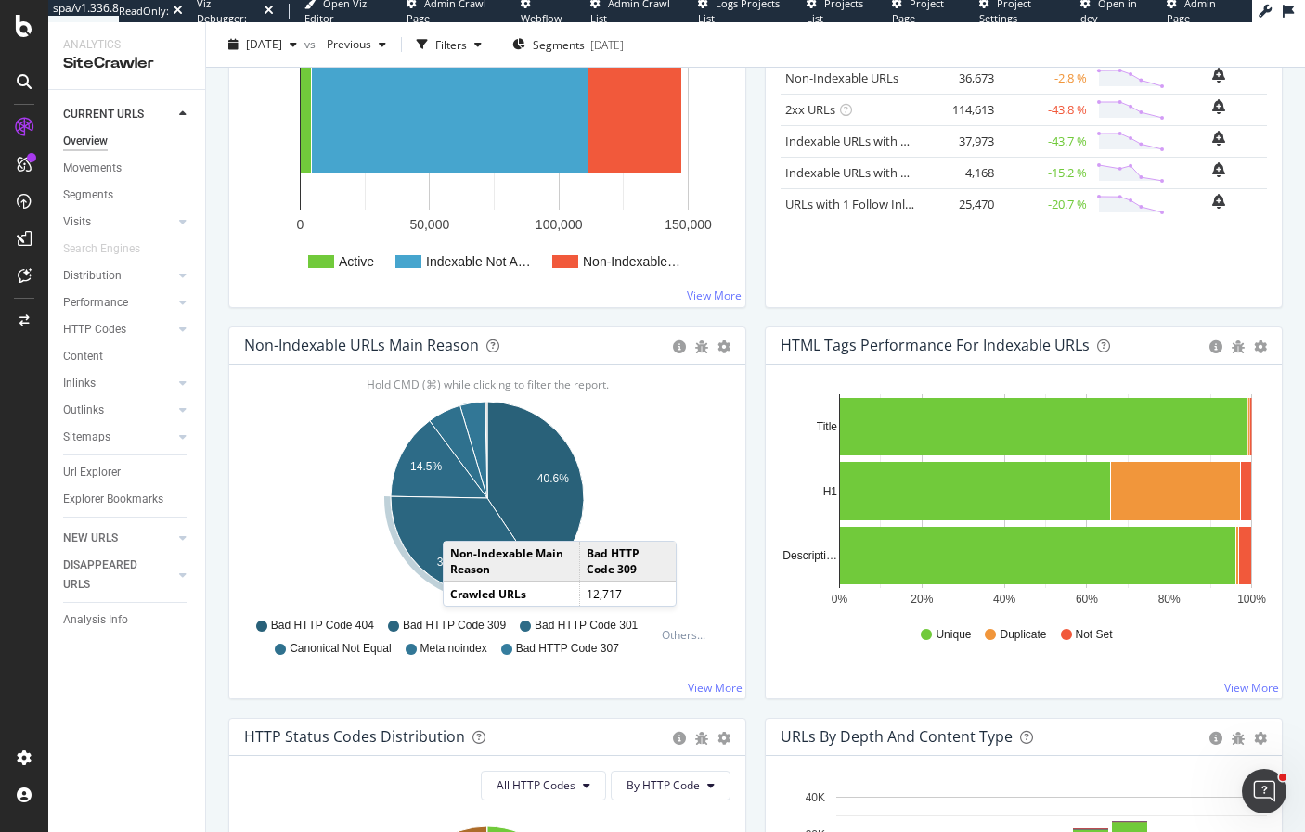
click at [461, 522] on icon "A chart." at bounding box center [466, 545] width 150 height 98
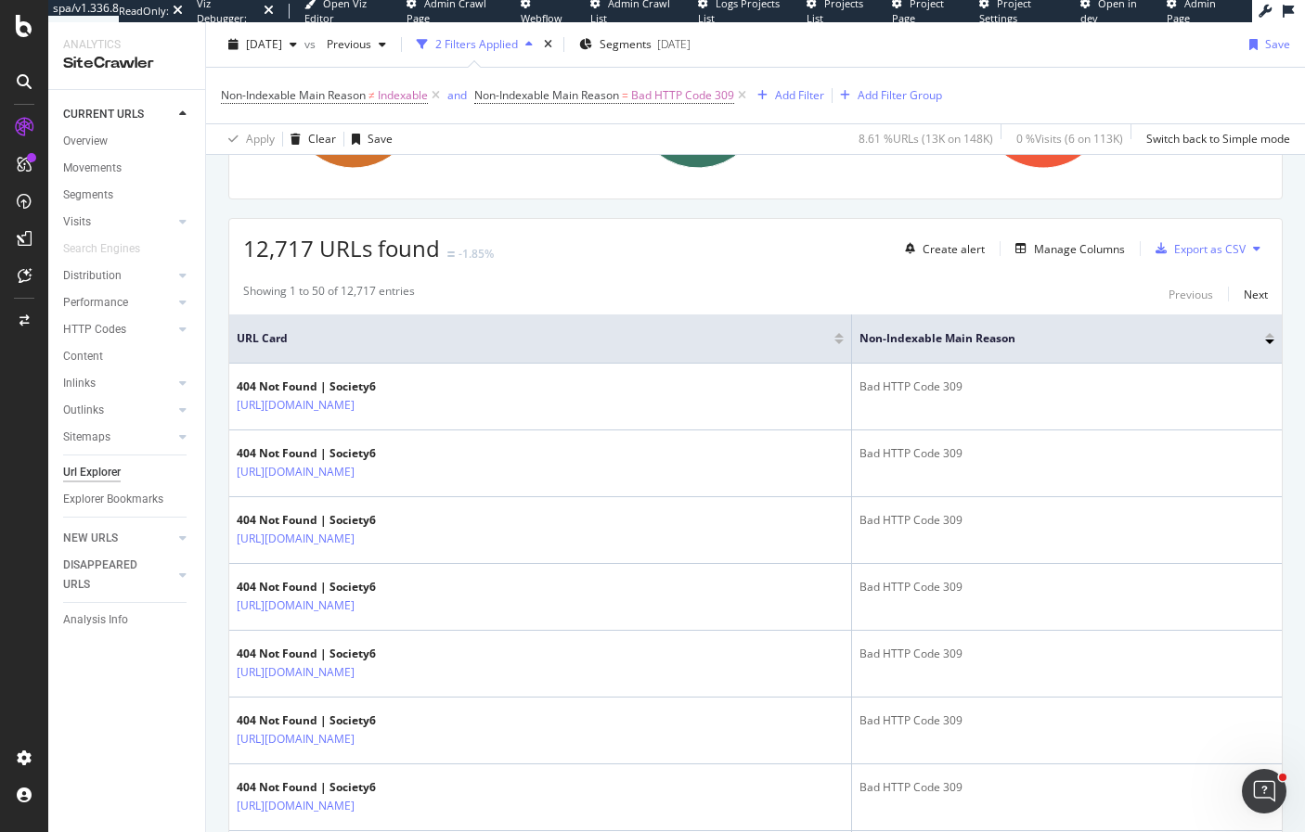
scroll to position [426, 0]
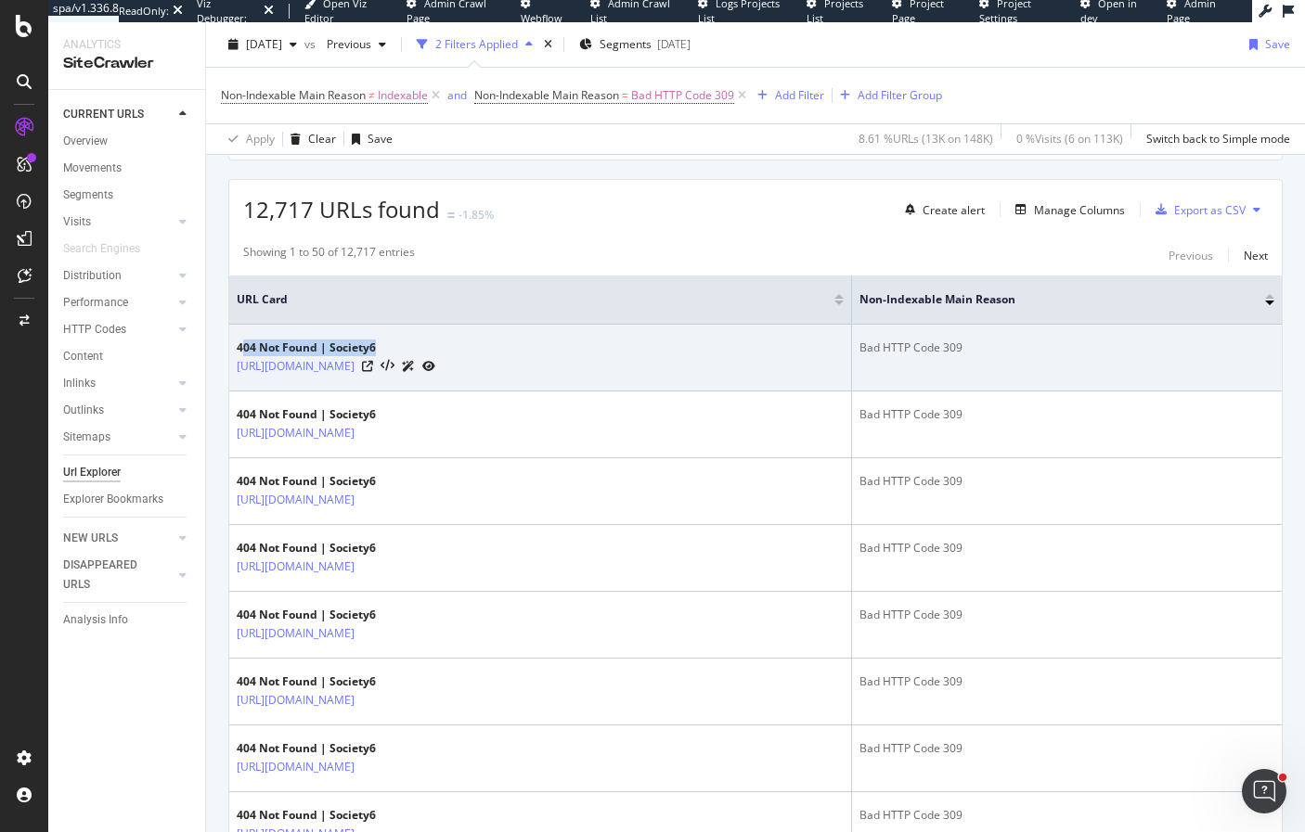
drag, startPoint x: 390, startPoint y: 352, endPoint x: 244, endPoint y: 352, distance: 145.7
click at [243, 352] on div "404 Not Found | Society6" at bounding box center [336, 348] width 199 height 17
click at [373, 367] on icon at bounding box center [367, 366] width 11 height 11
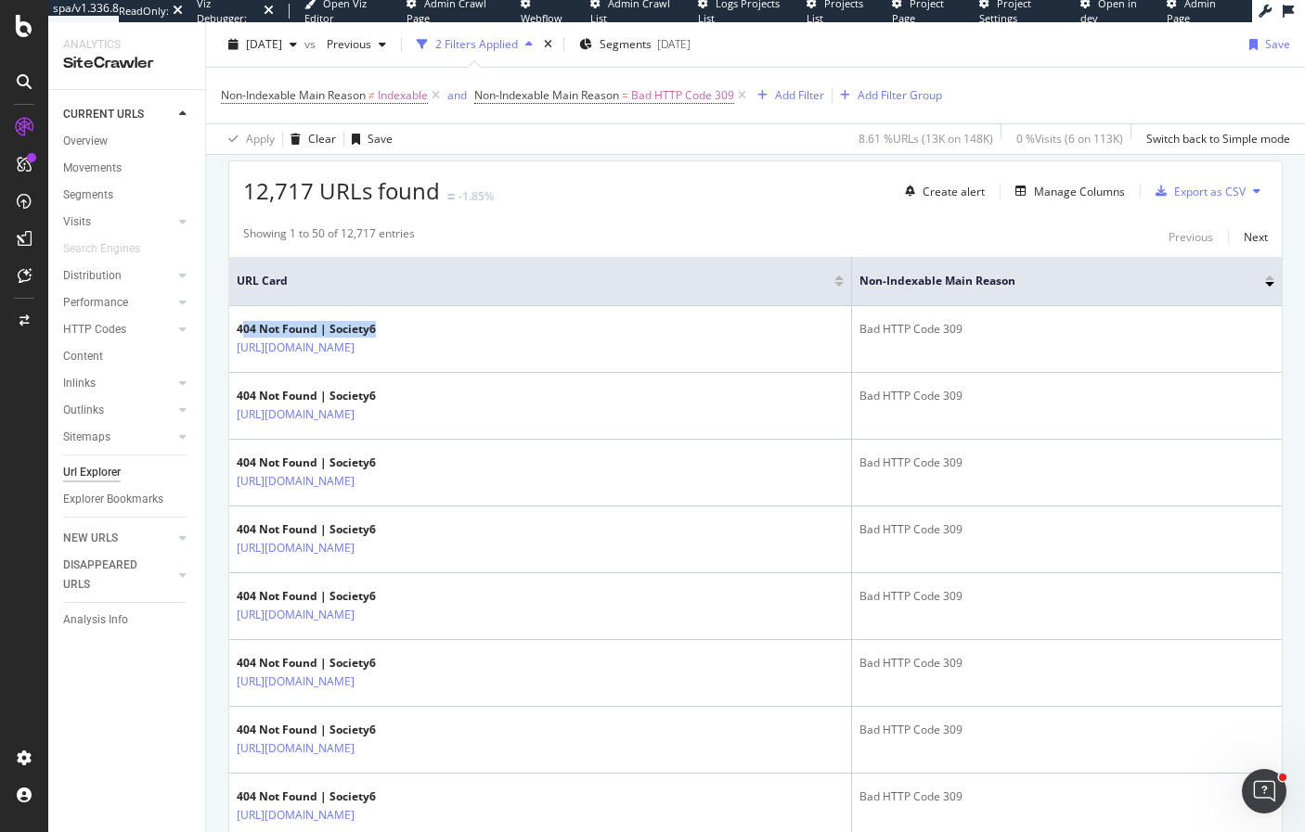
scroll to position [447, 0]
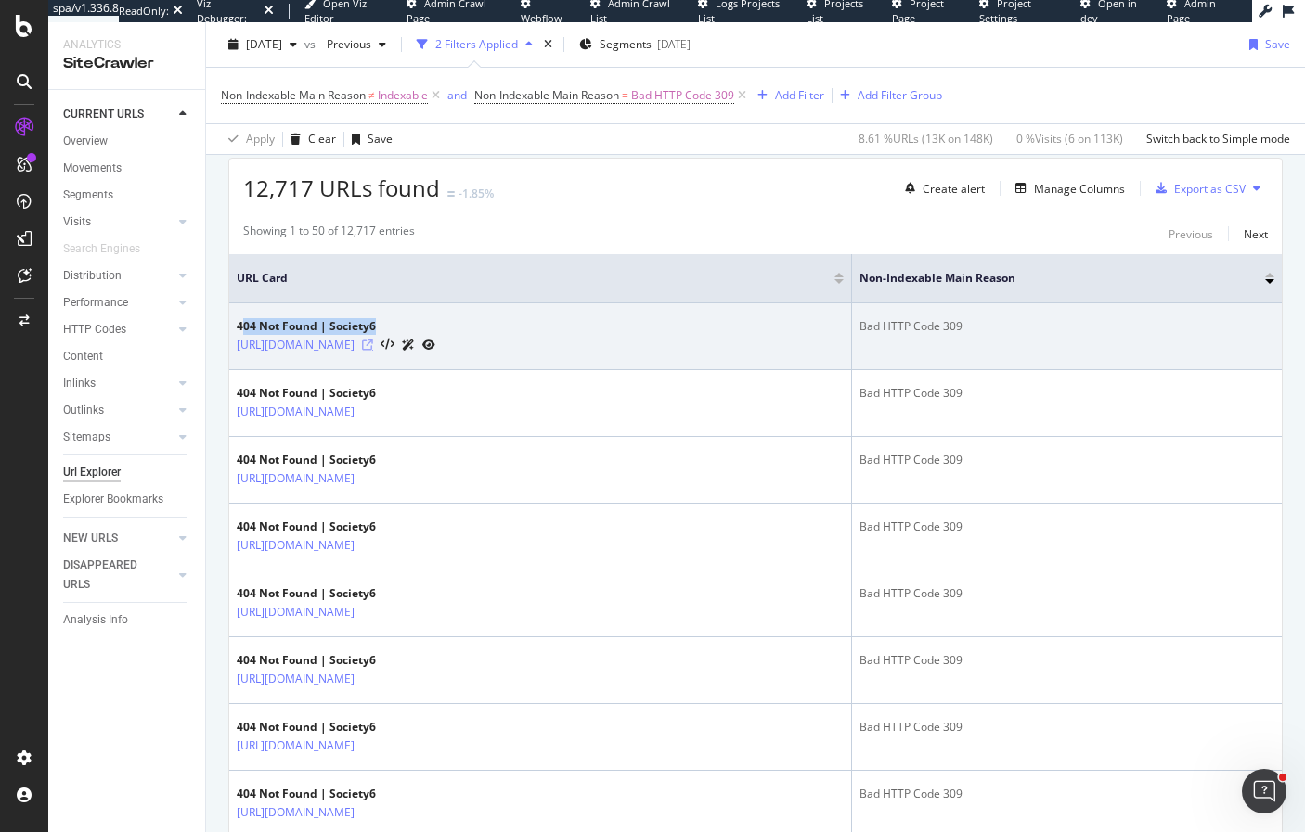
click at [373, 347] on icon at bounding box center [367, 345] width 11 height 11
copy link "https://society6.com/product/lilies7110530_print?sku=s6-24457532p4a1v45"
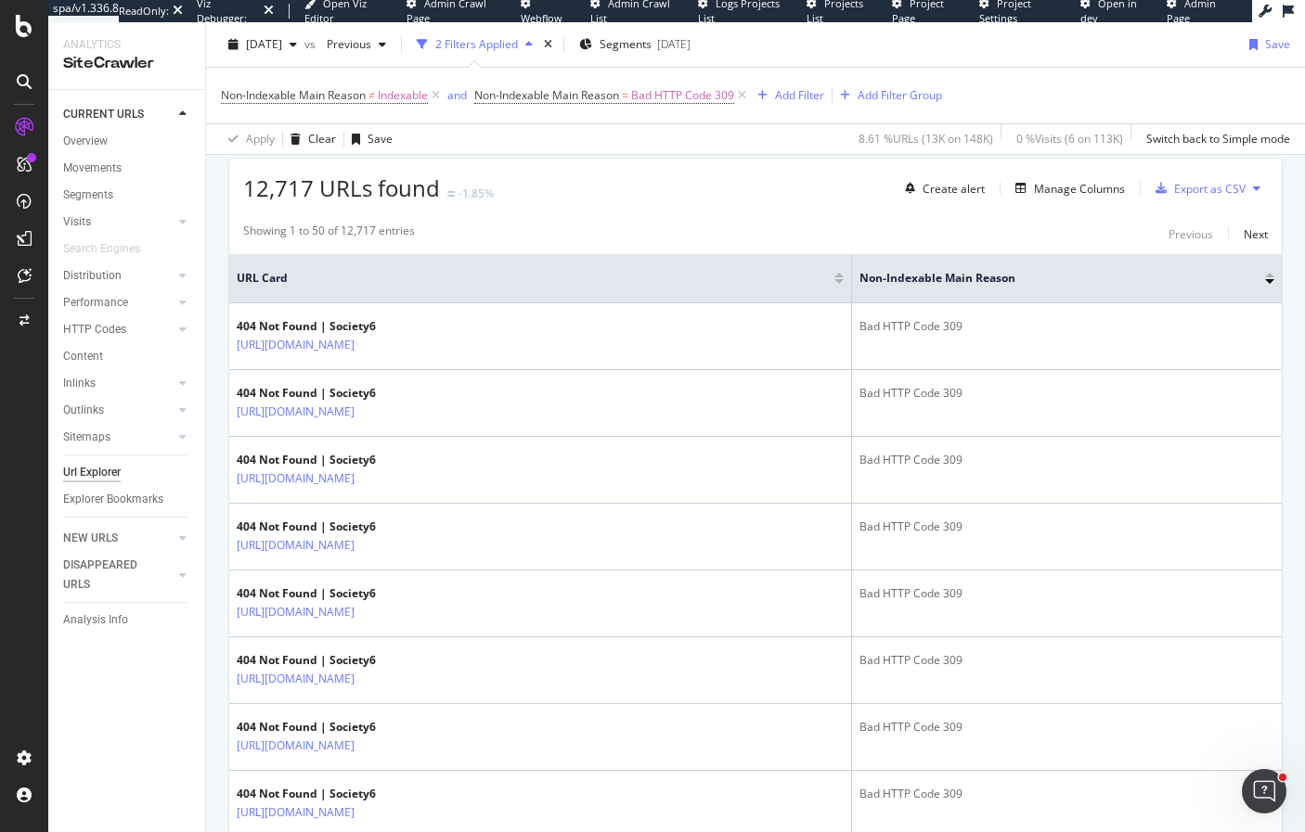
click at [516, 239] on div "Showing 1 to 50 of 12,717 entries Previous Next" at bounding box center [755, 234] width 1052 height 22
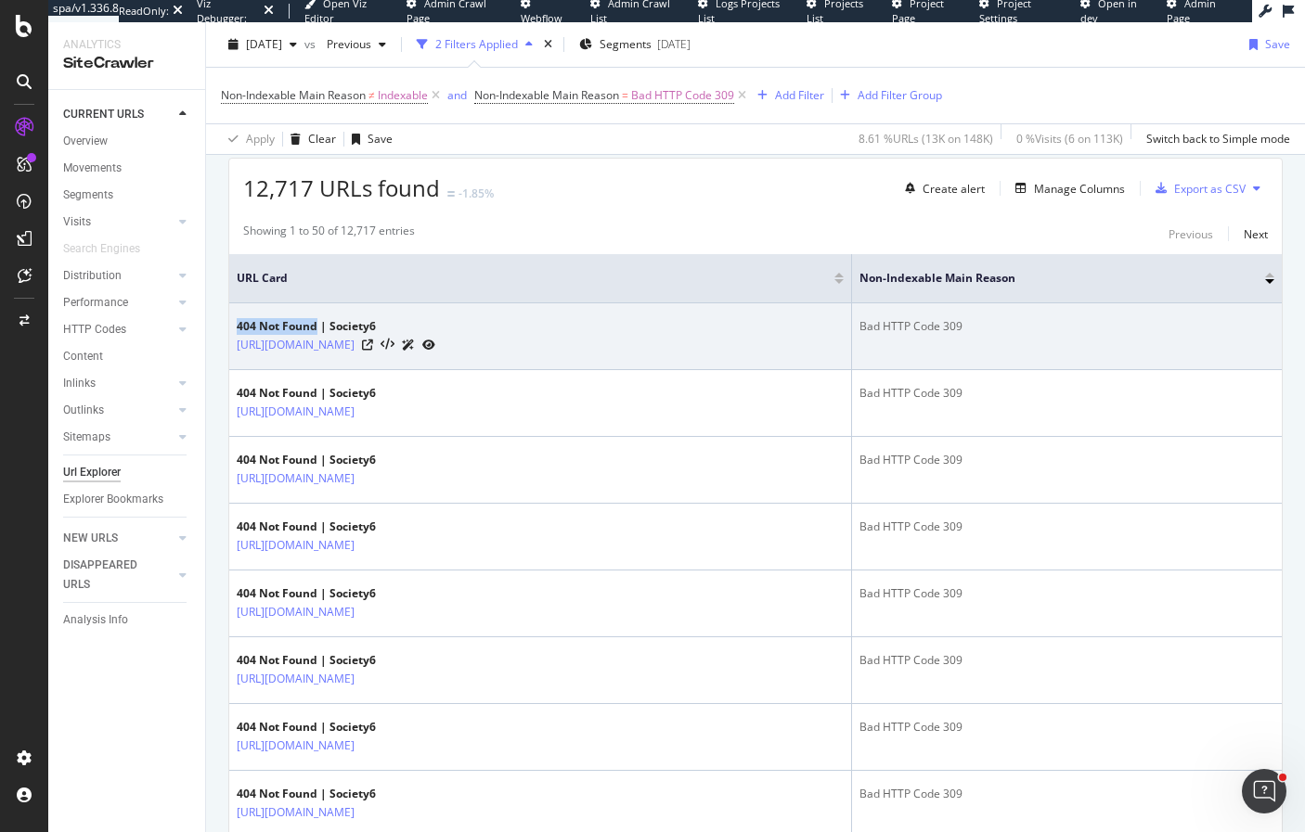
drag, startPoint x: 317, startPoint y: 328, endPoint x: 235, endPoint y: 331, distance: 82.7
click at [235, 331] on td "404 Not Found | Society6 https://society6.com/product/lilies7110530_print?sku=s…" at bounding box center [540, 336] width 623 height 67
copy div "404 Not Found"
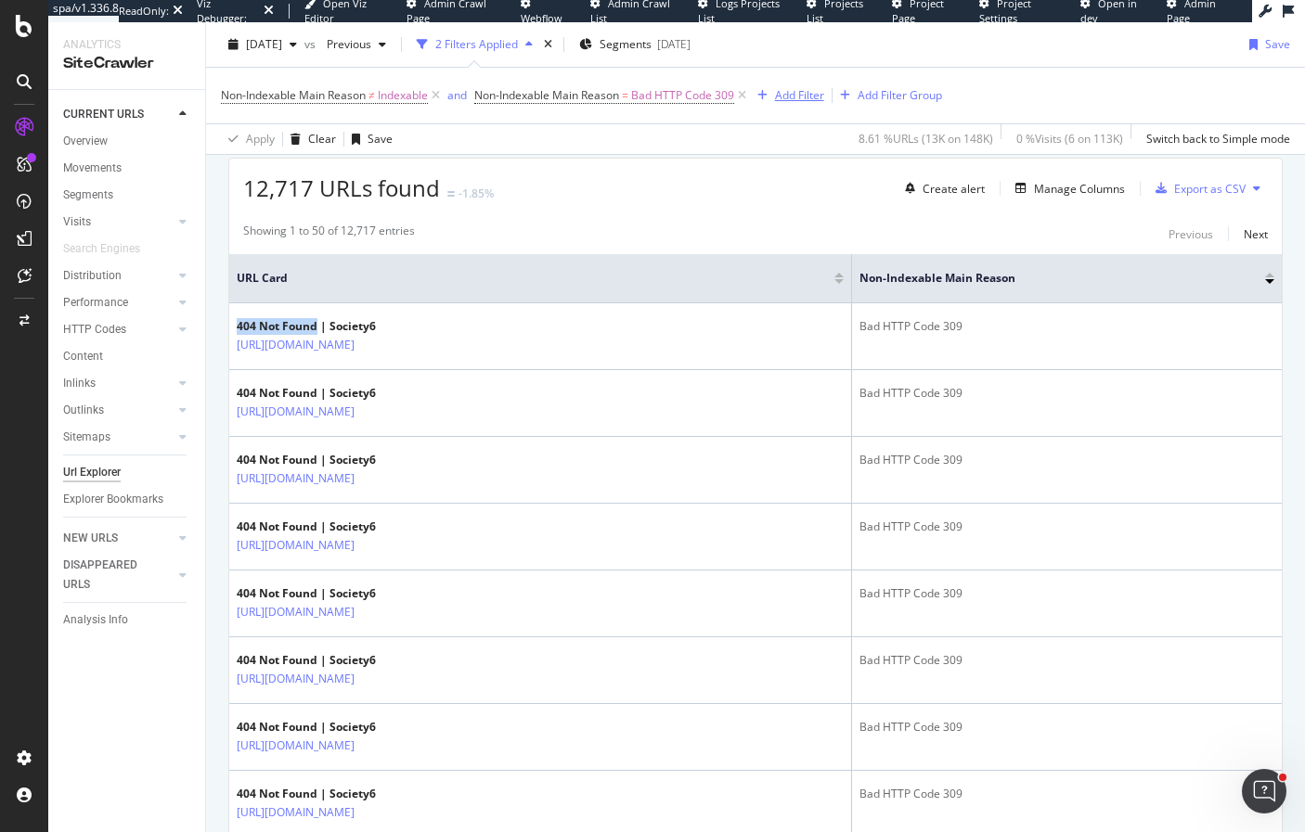
click at [815, 98] on div "Add Filter" at bounding box center [799, 95] width 49 height 16
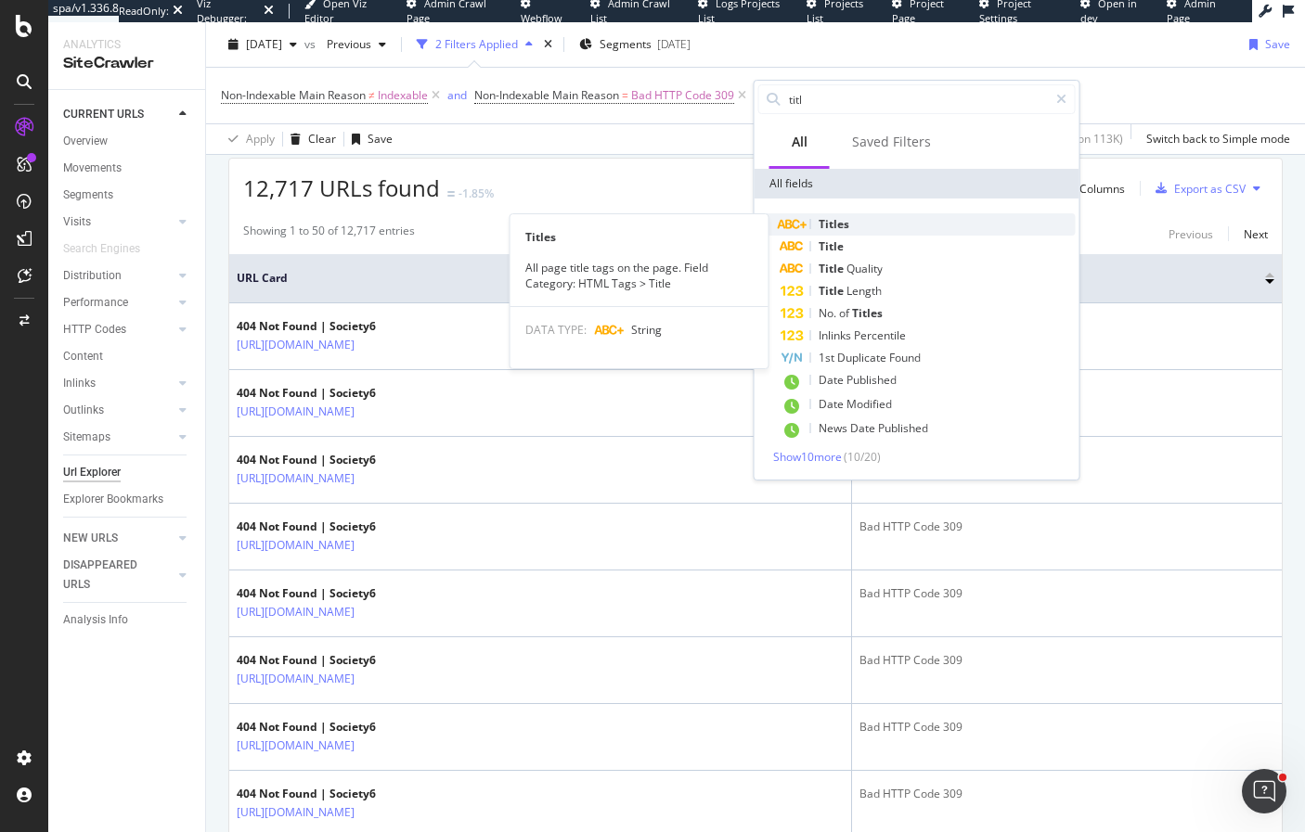
type input "titl"
click at [836, 230] on span "Titles" at bounding box center [834, 224] width 31 height 16
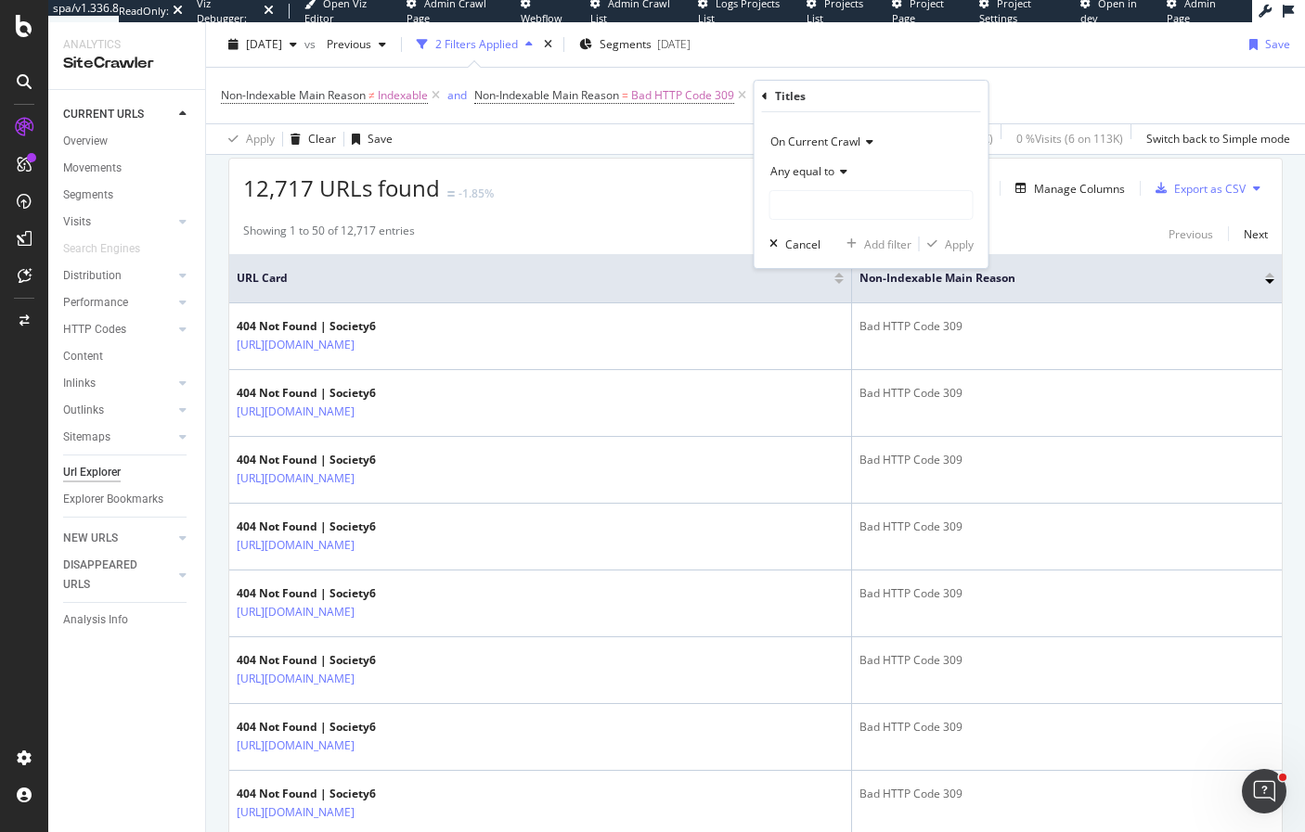
click at [793, 163] on span "Any equal to" at bounding box center [802, 171] width 64 height 16
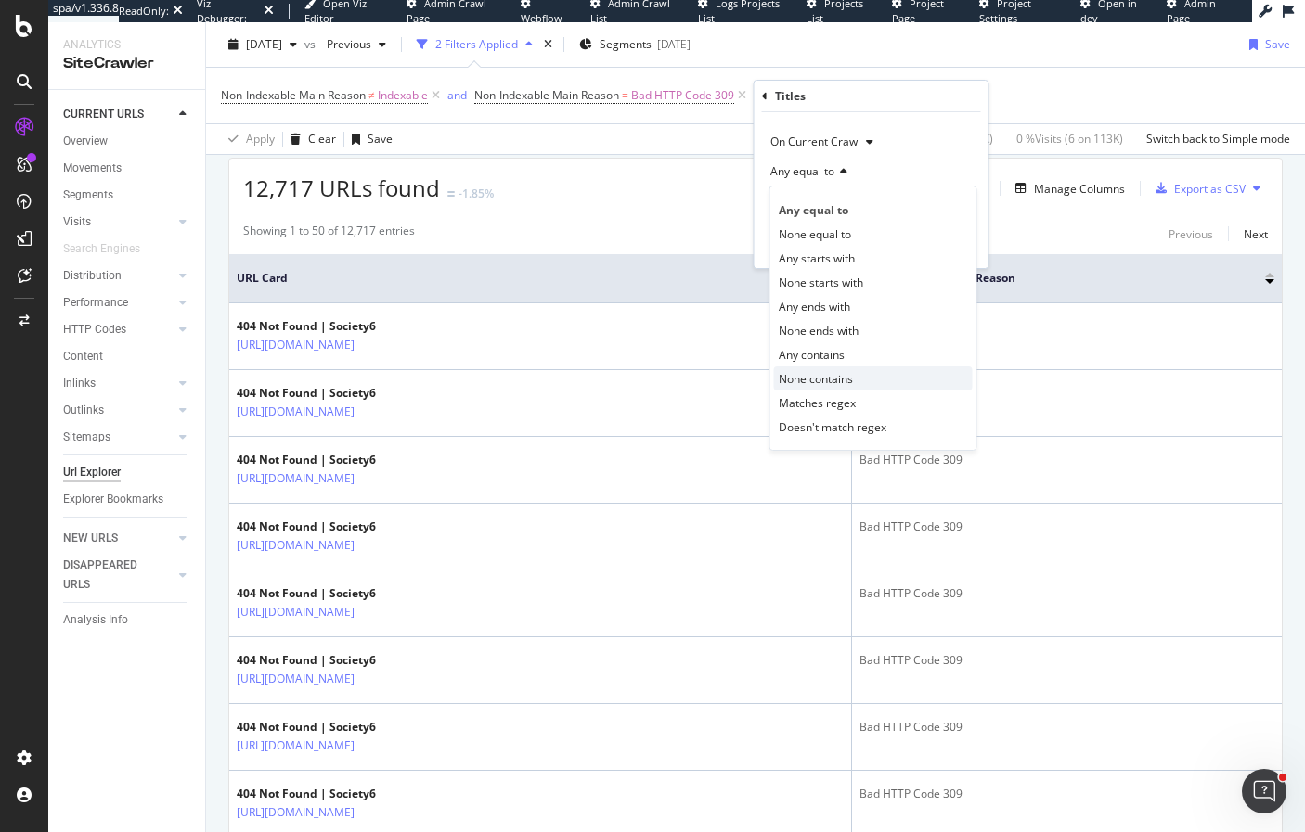
click at [816, 377] on span "None contains" at bounding box center [816, 379] width 74 height 16
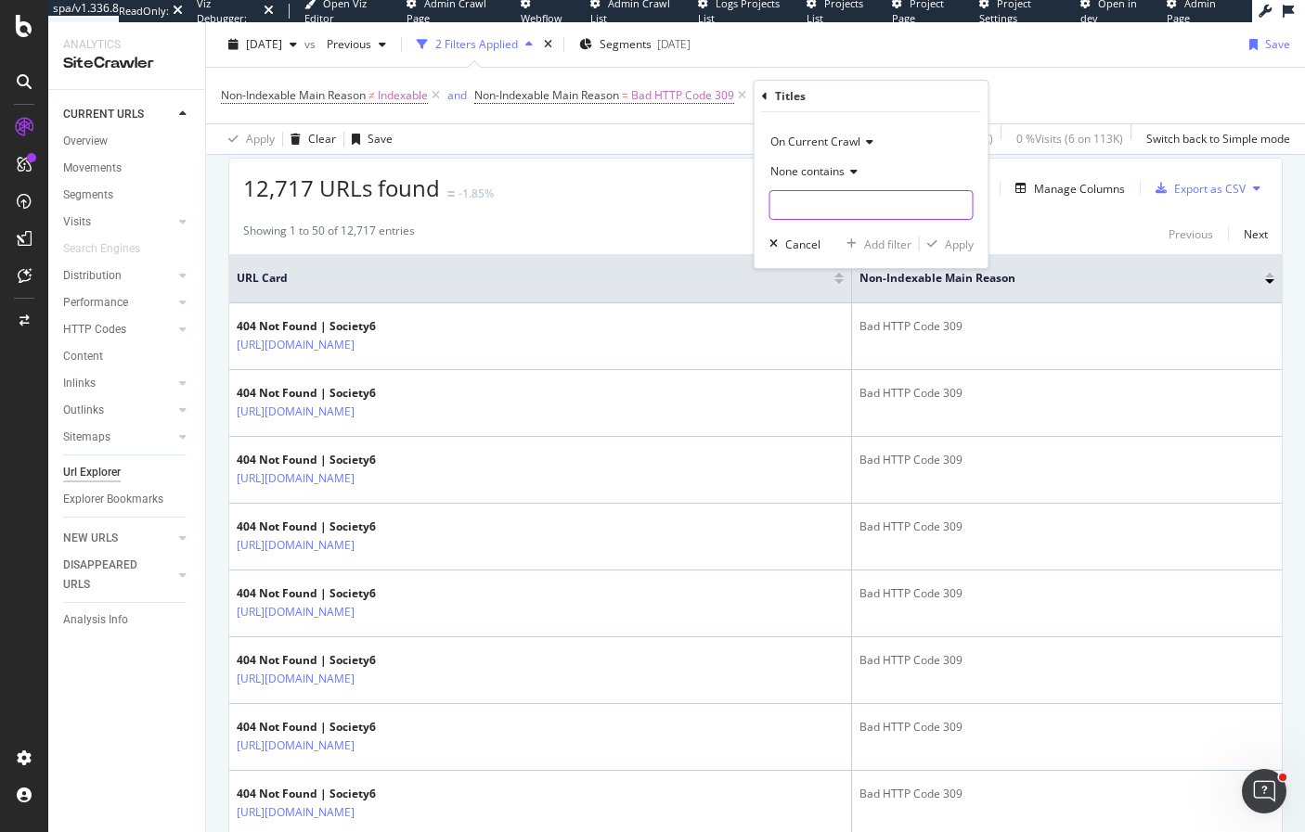
click at [815, 212] on input "text" at bounding box center [871, 205] width 202 height 30
paste input "404 Not Found"
type input "404 Not Found"
click at [955, 242] on div "Apply" at bounding box center [959, 245] width 29 height 16
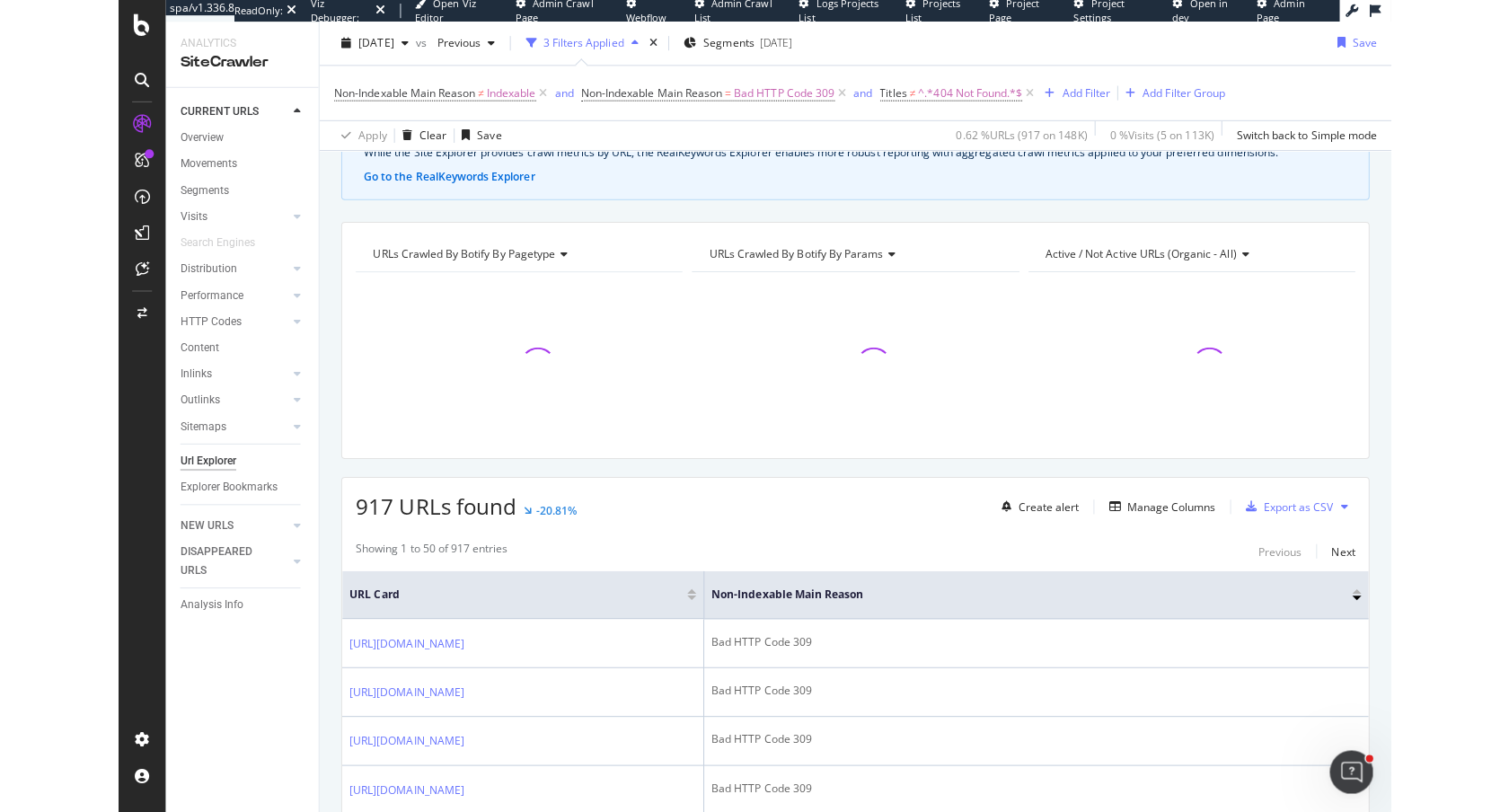
scroll to position [433, 0]
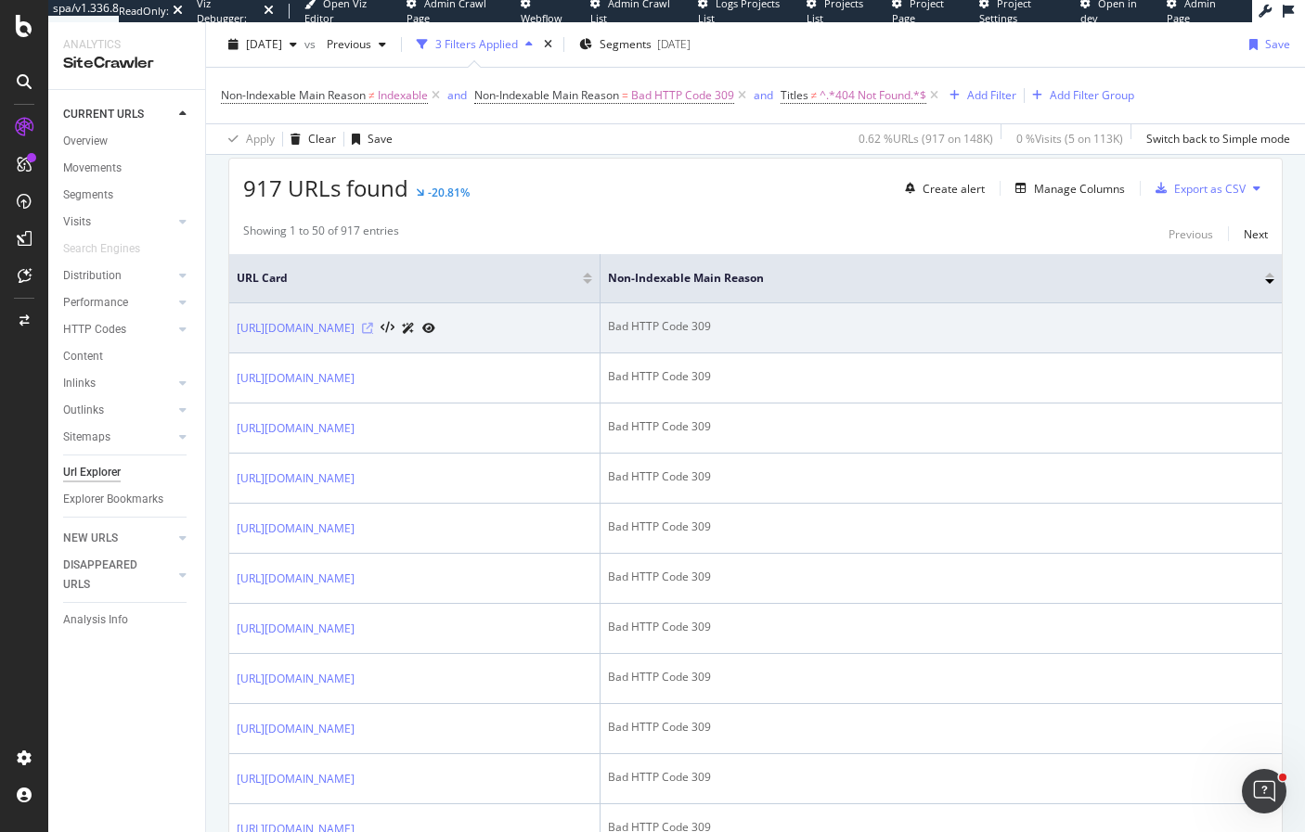
click at [373, 334] on icon at bounding box center [367, 328] width 11 height 11
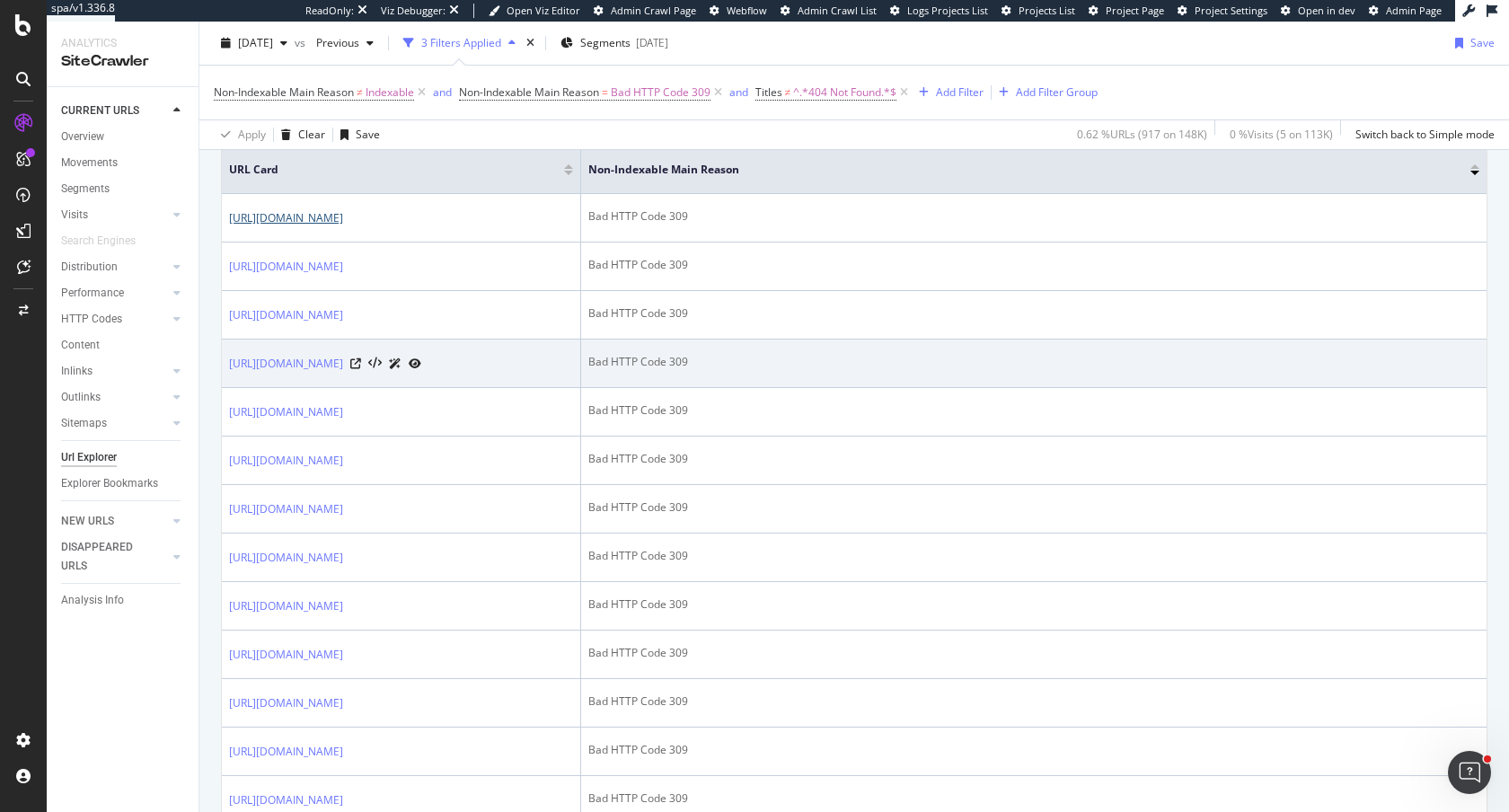
scroll to position [548, 0]
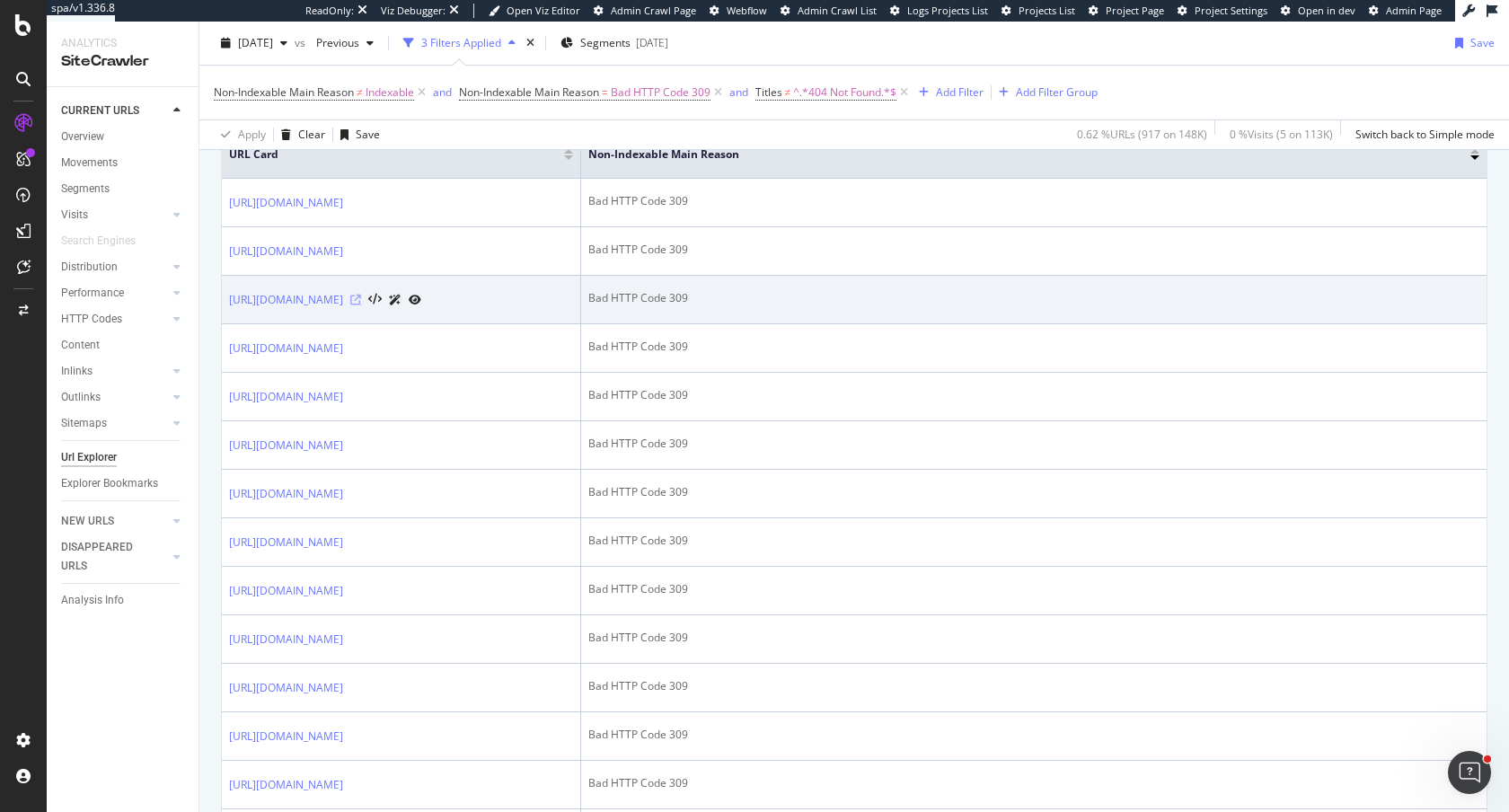
click at [361, 306] on icon at bounding box center [355, 299] width 11 height 11
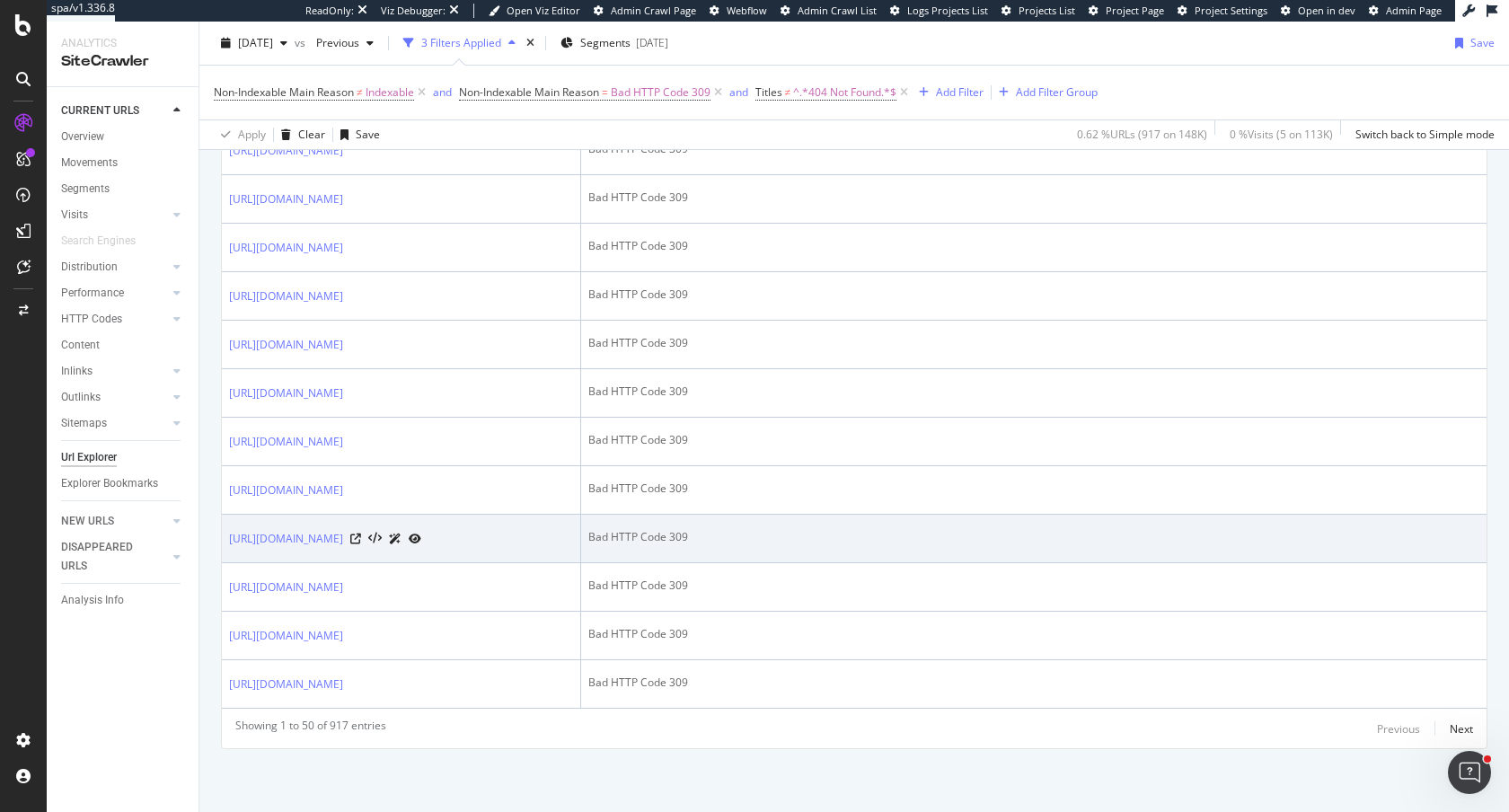
scroll to position [3297, 0]
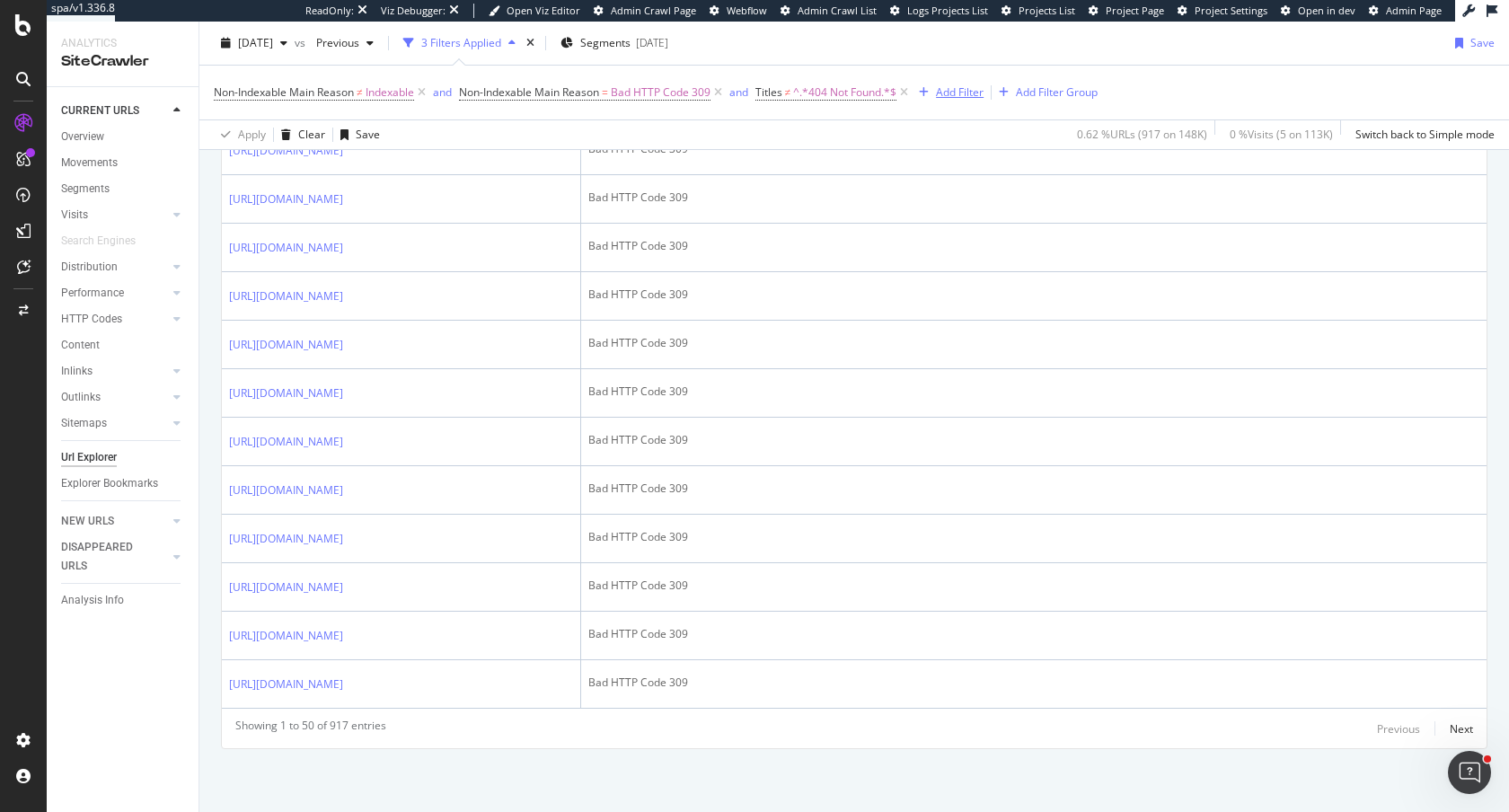
click at [964, 98] on div "Add Filter" at bounding box center [959, 92] width 47 height 15
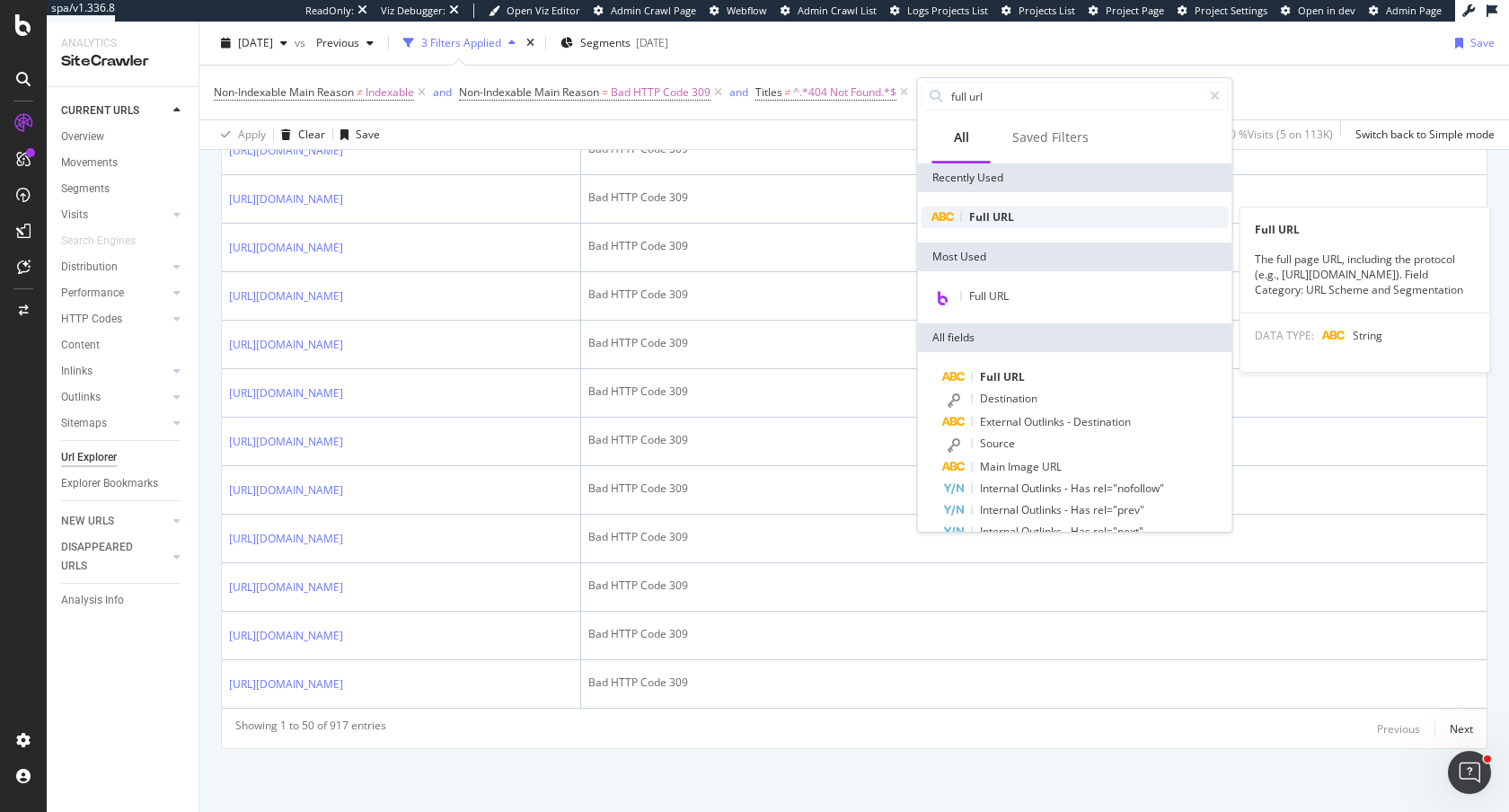
type input "full url"
click at [1013, 219] on div "Full URL" at bounding box center [1074, 217] width 307 height 21
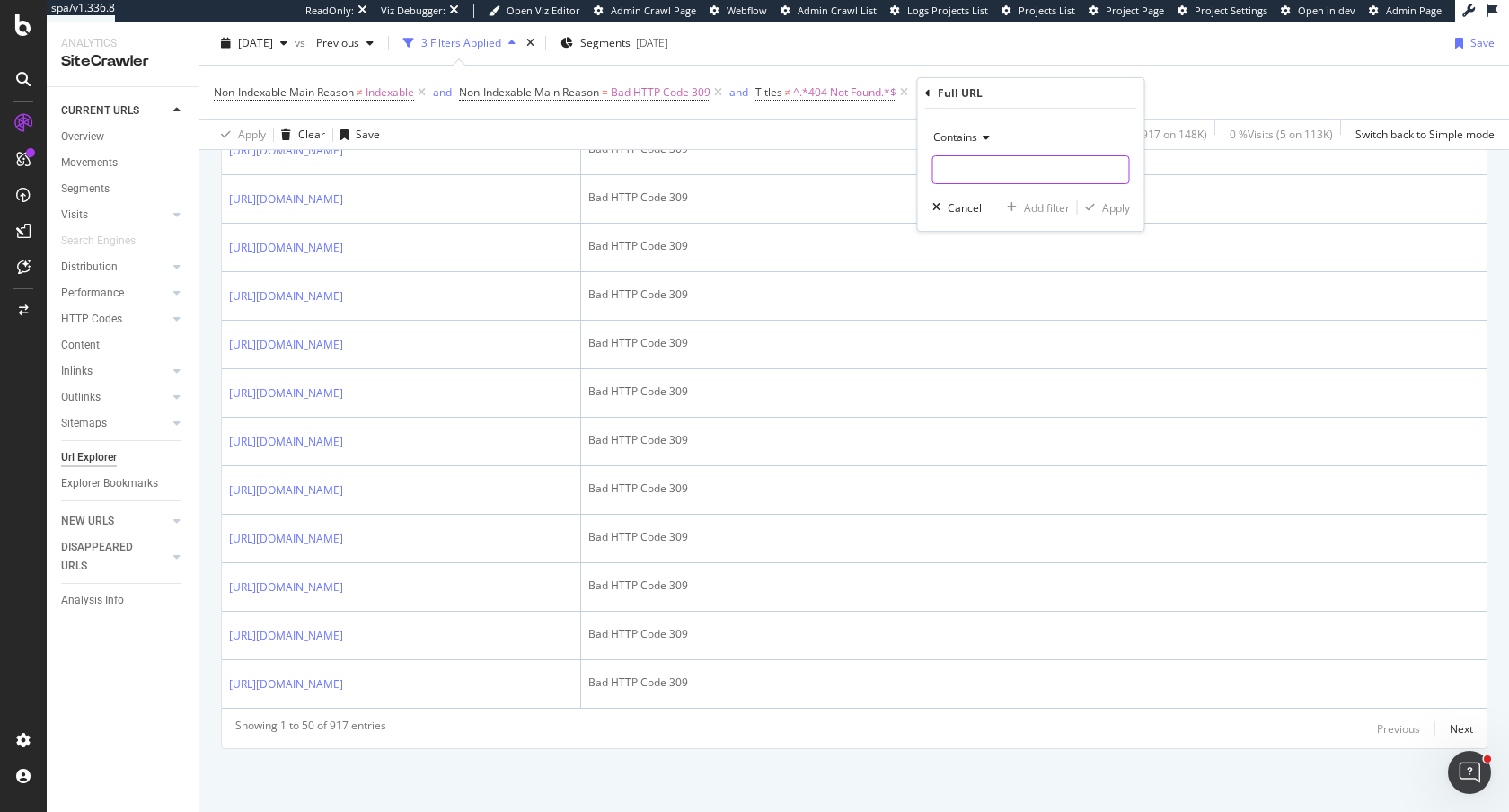
click at [953, 178] on input "text" at bounding box center [1031, 170] width 196 height 29
type input "["
click at [1103, 203] on div "Apply" at bounding box center [1116, 208] width 28 height 15
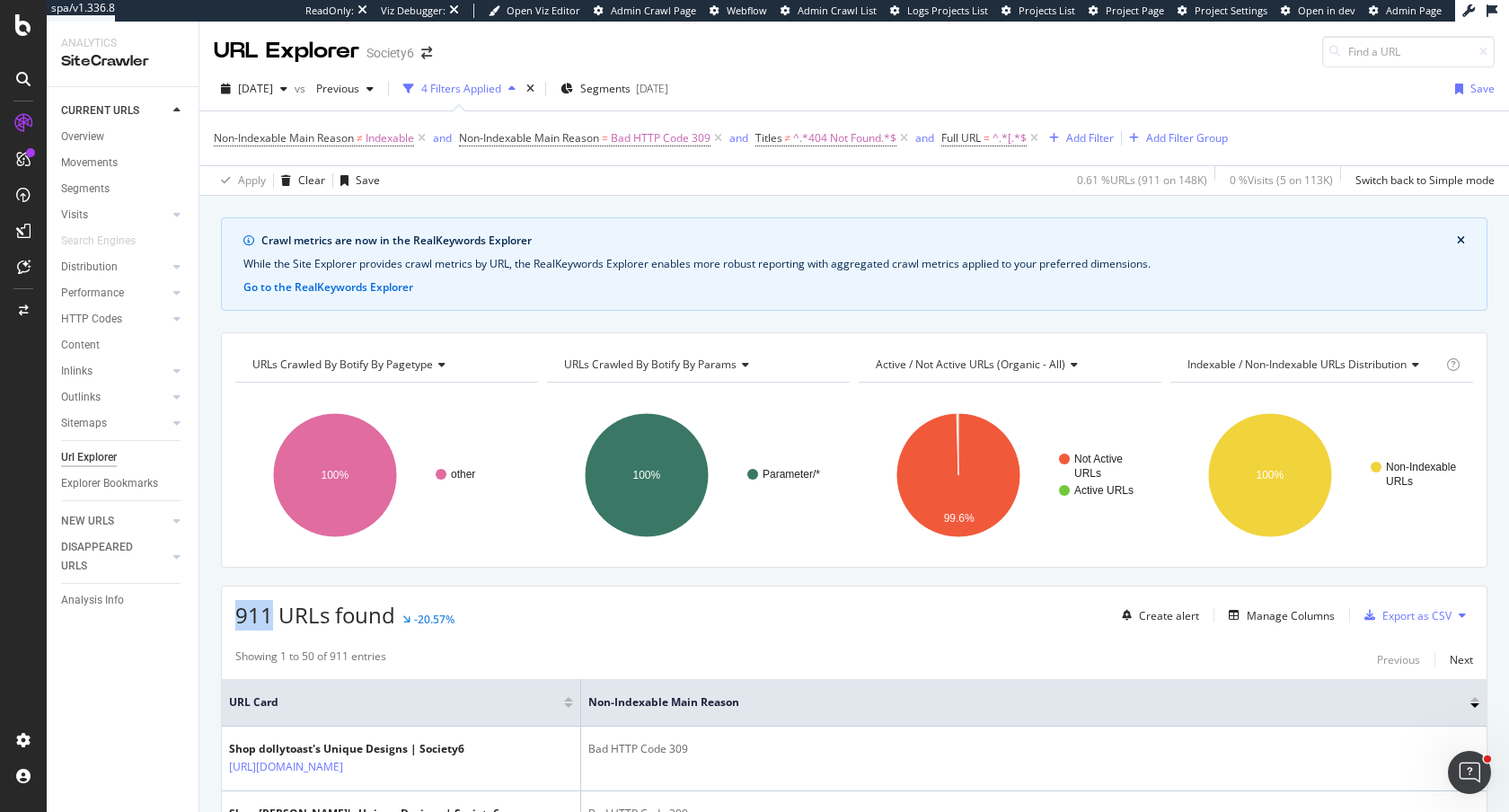
drag, startPoint x: 267, startPoint y: 618, endPoint x: 210, endPoint y: 617, distance: 57.0
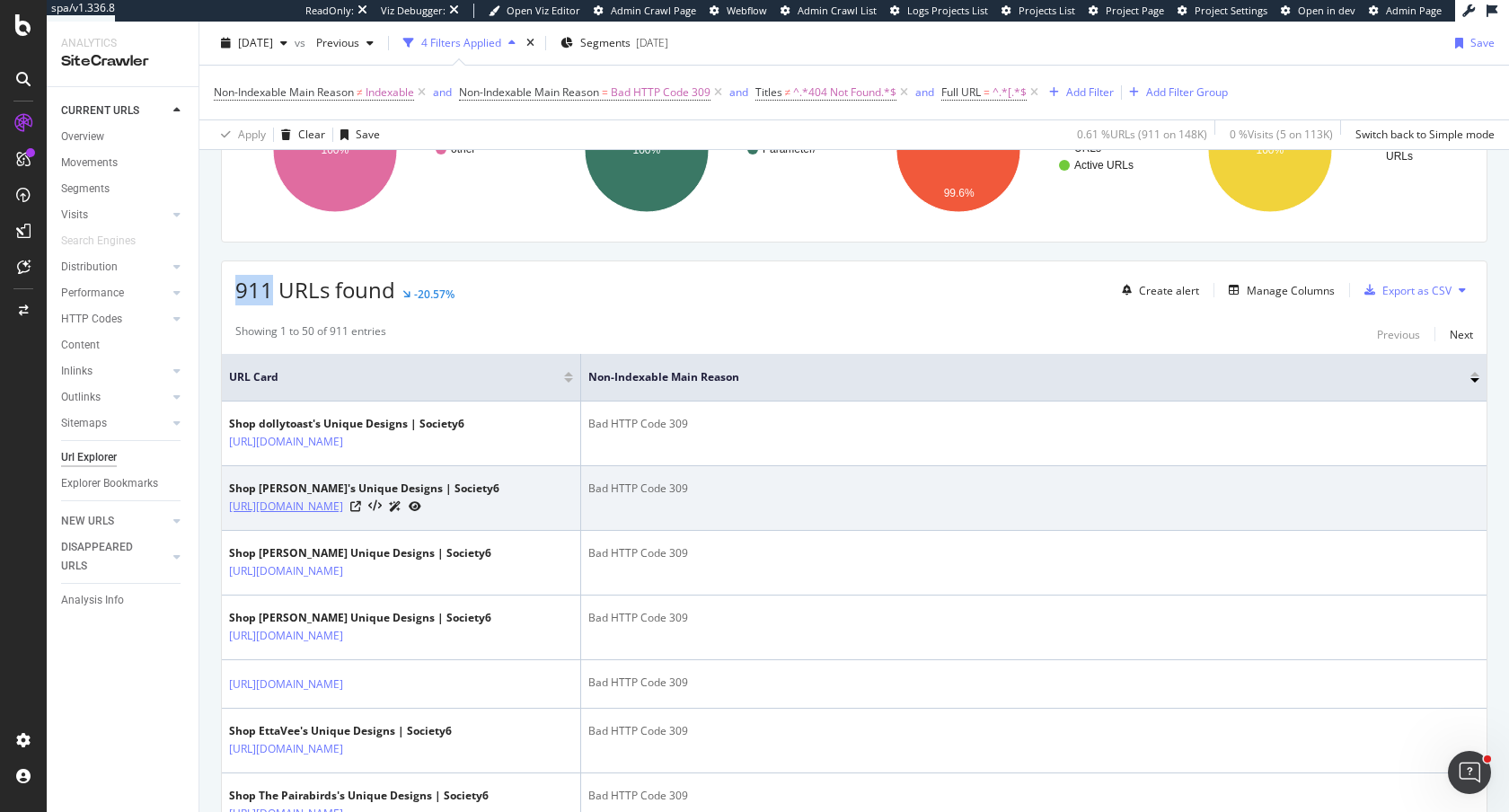
scroll to position [329, 0]
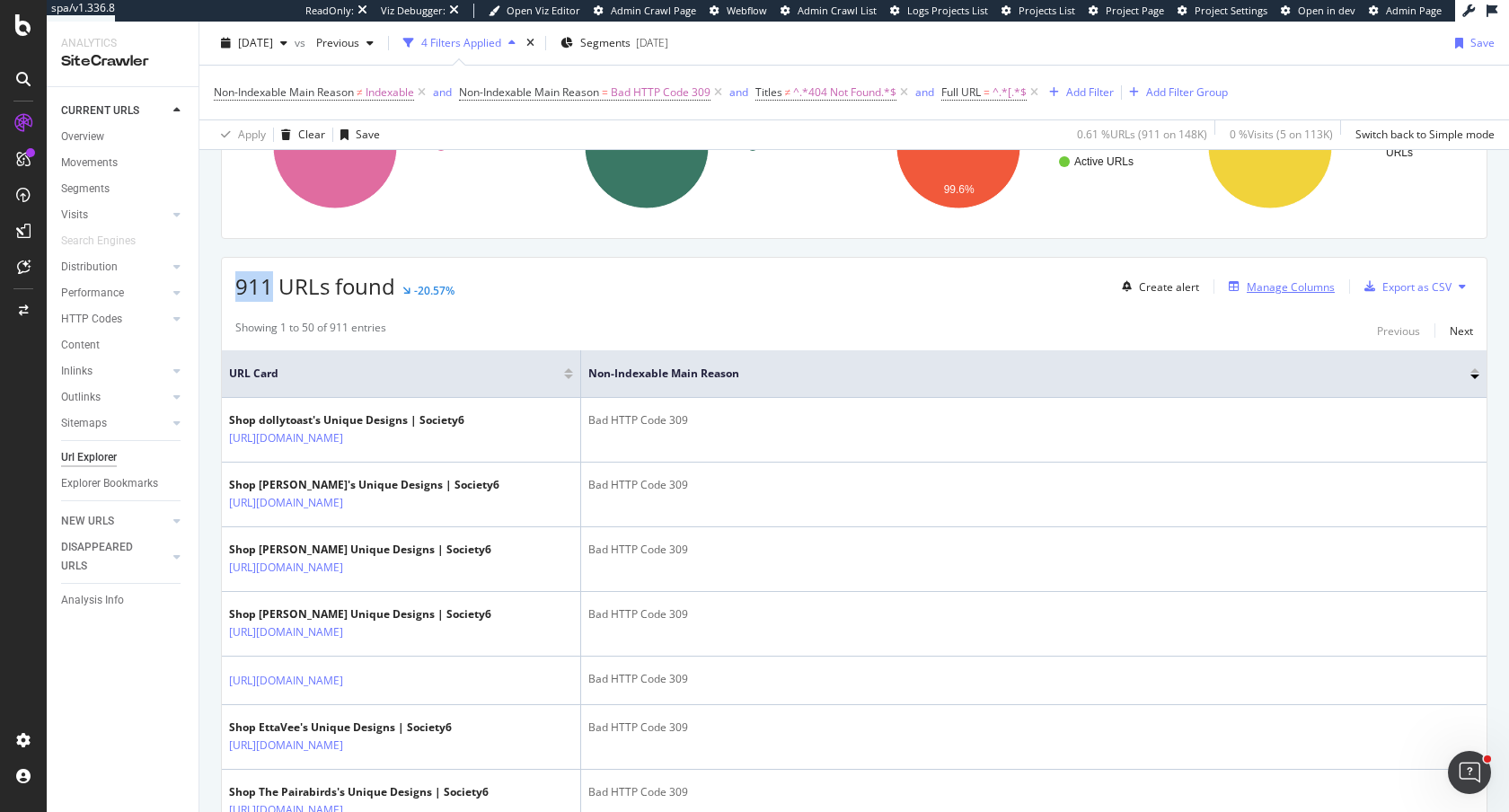
click at [1262, 286] on div "Manage Columns" at bounding box center [1290, 287] width 88 height 15
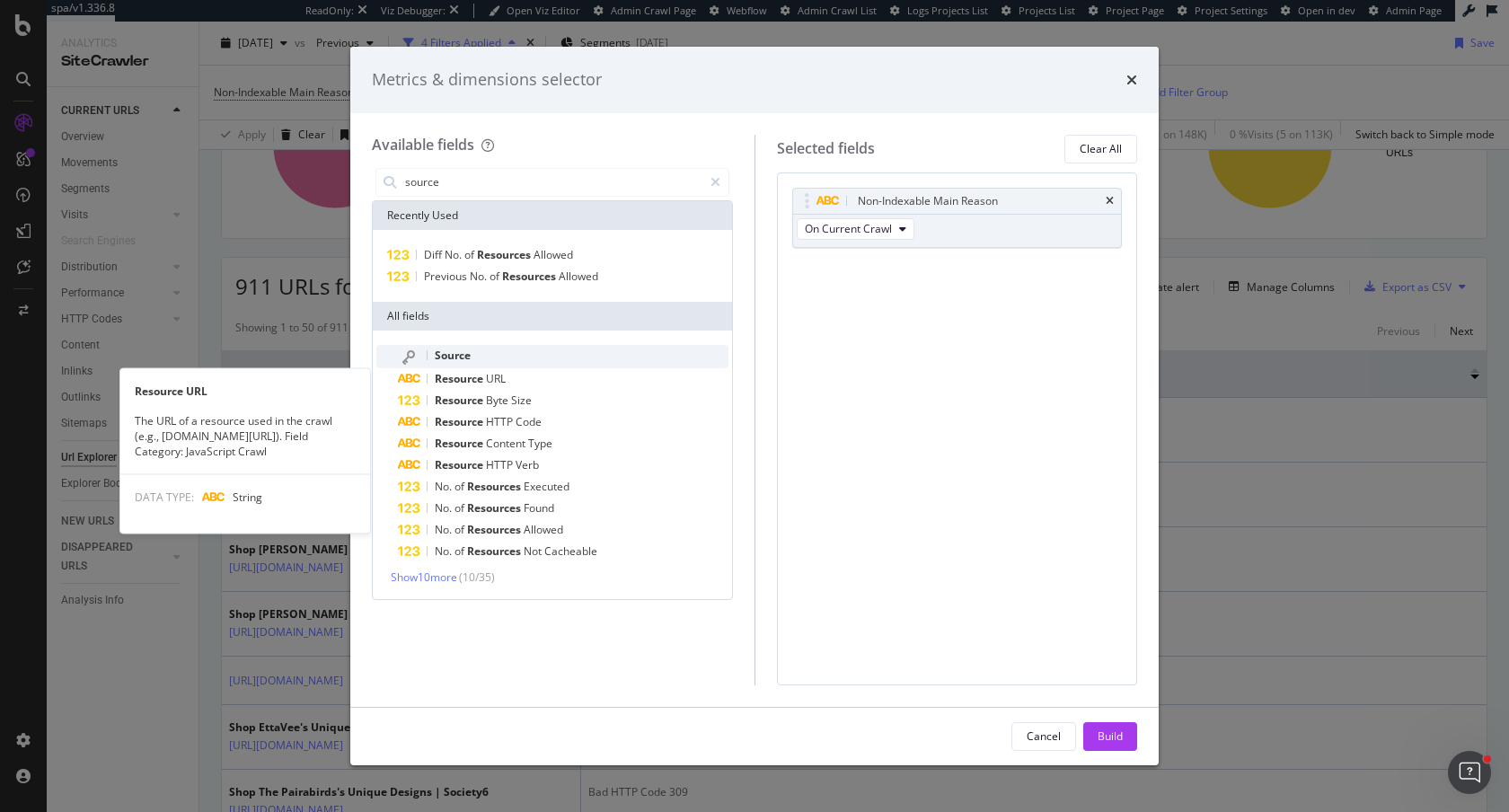
type input "source"
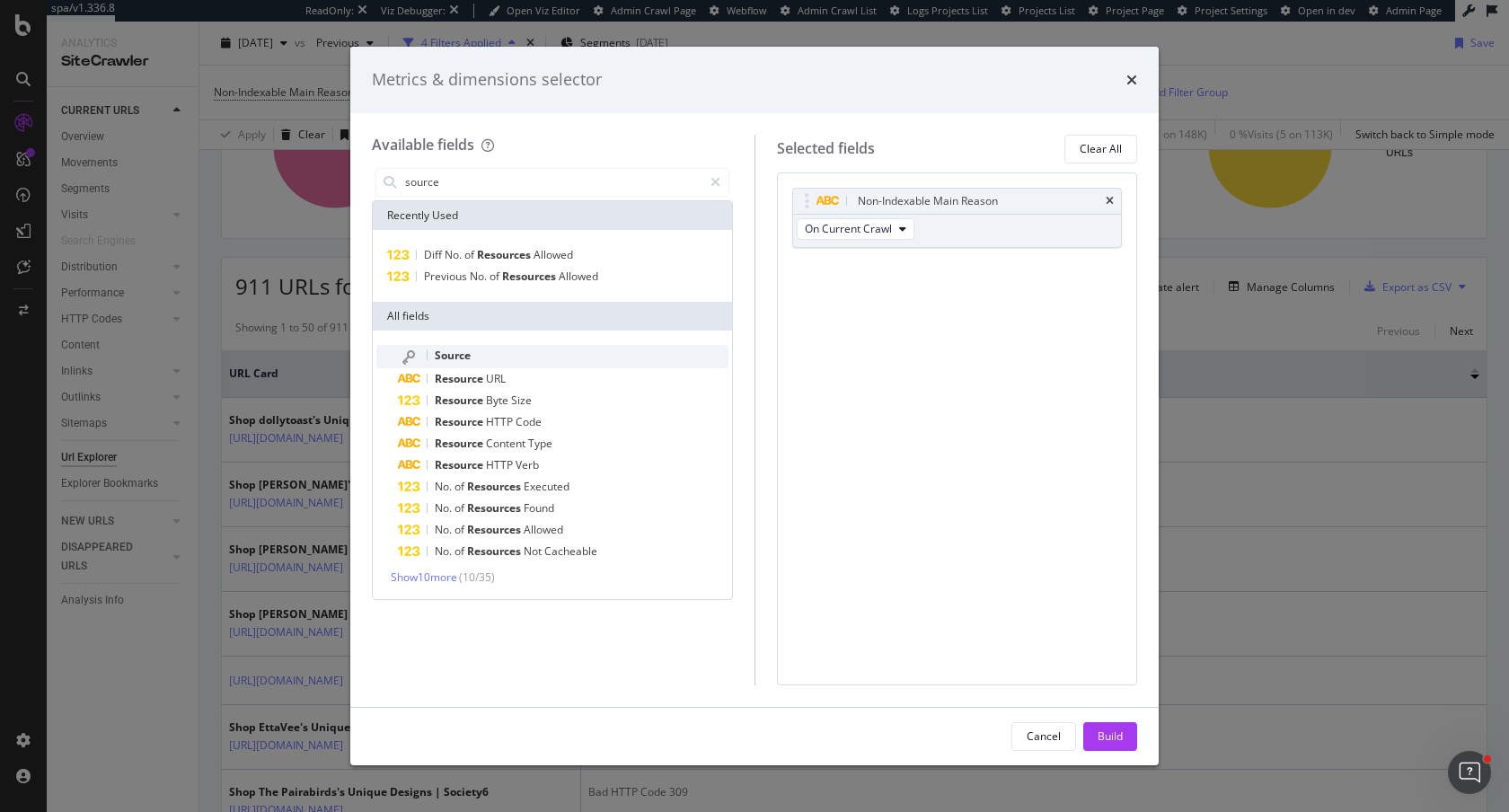
click at [553, 354] on div "Source" at bounding box center [563, 356] width 331 height 23
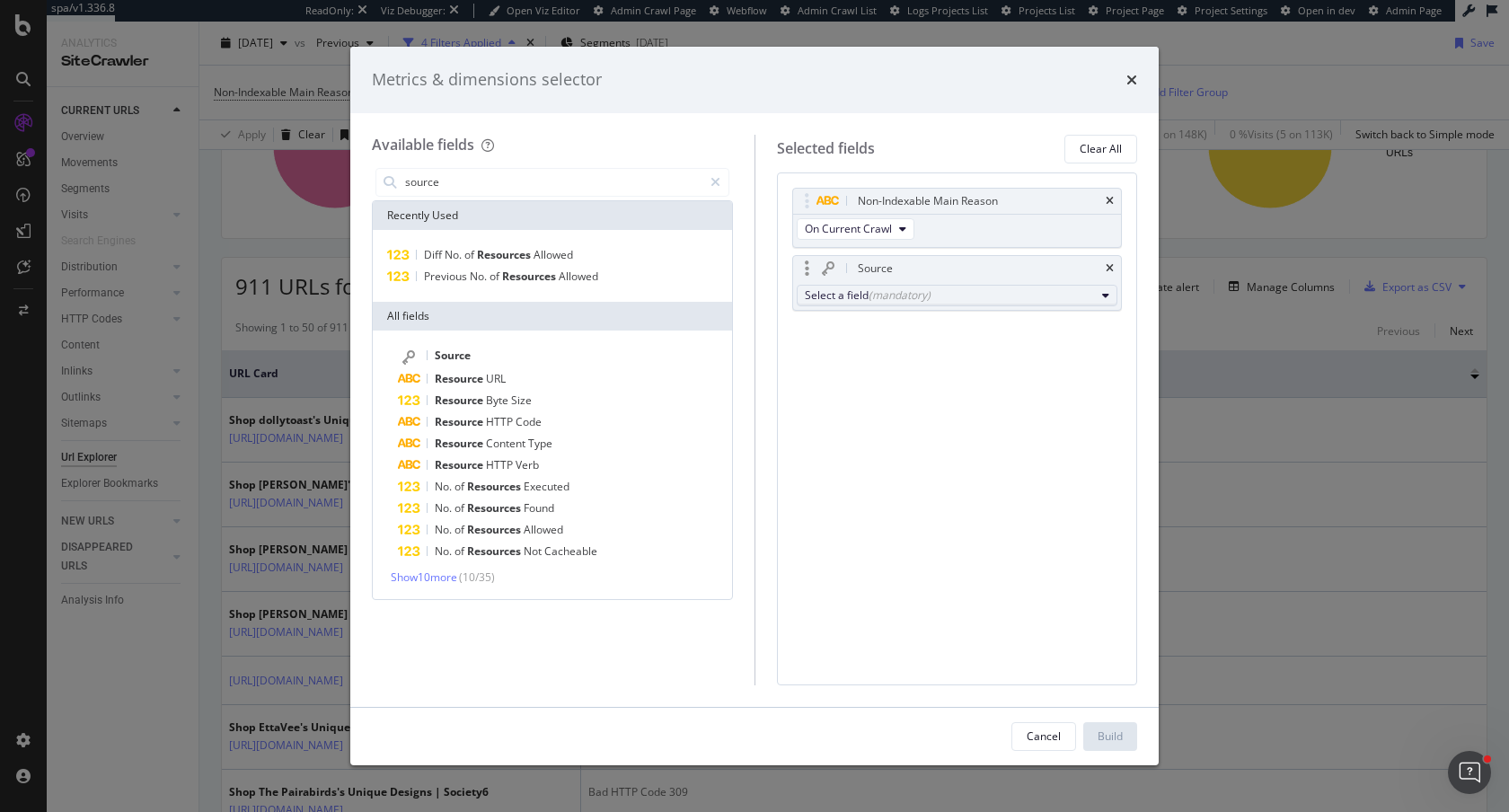
click at [858, 291] on div "Select a field (mandatory)" at bounding box center [951, 295] width 291 height 15
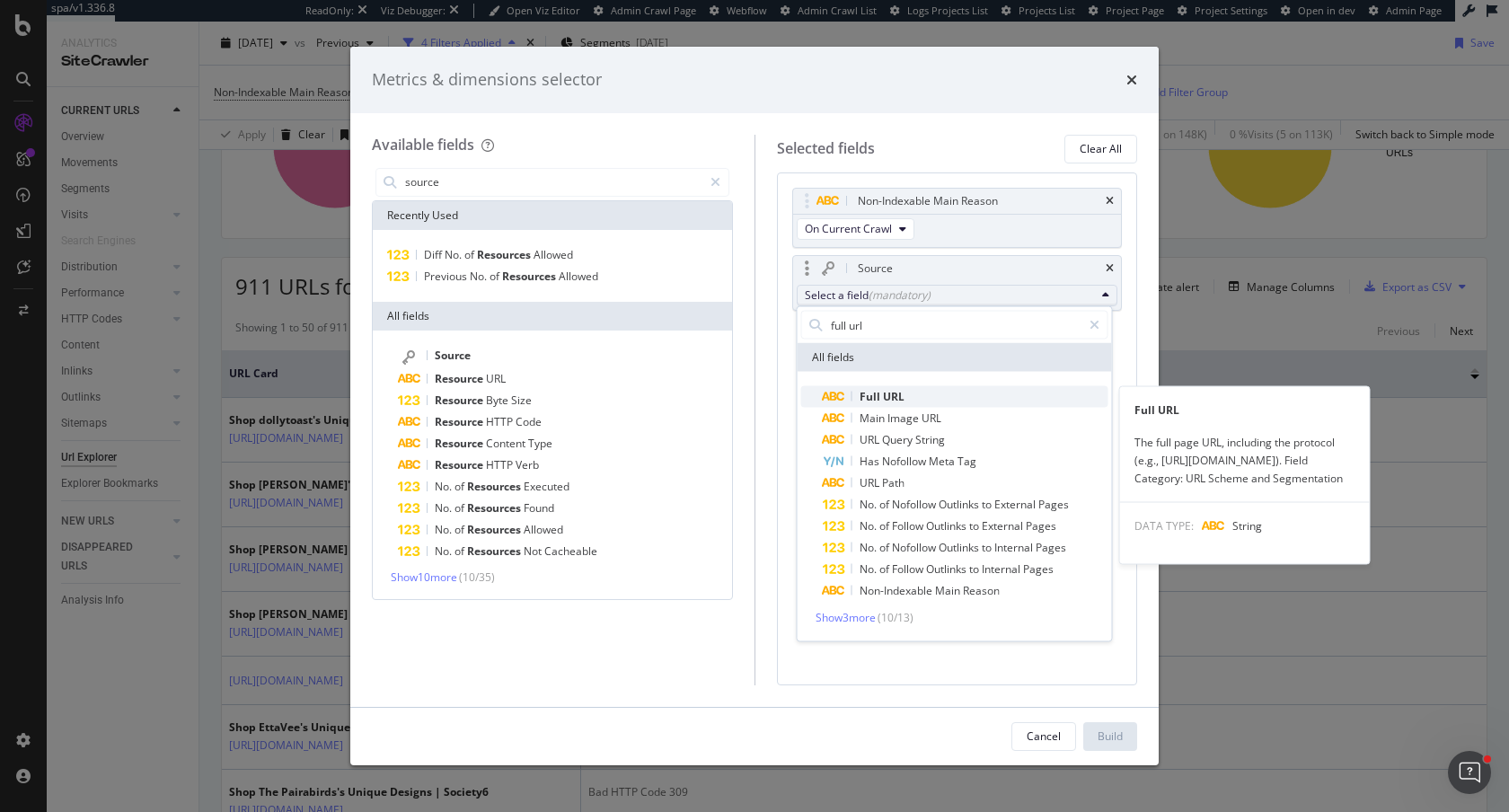
type input "full url"
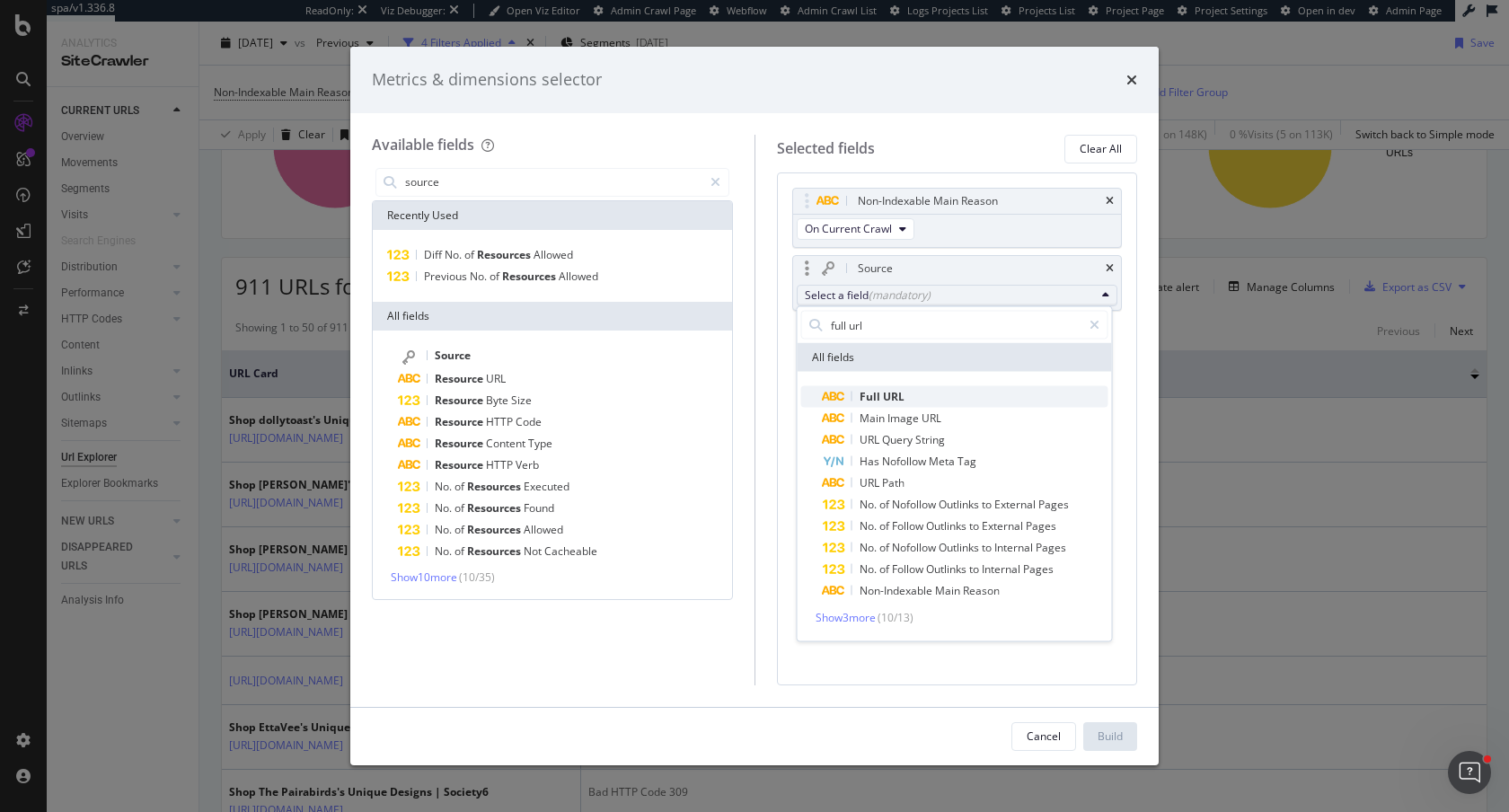
click at [932, 406] on span "Full URL" at bounding box center [965, 397] width 286 height 21
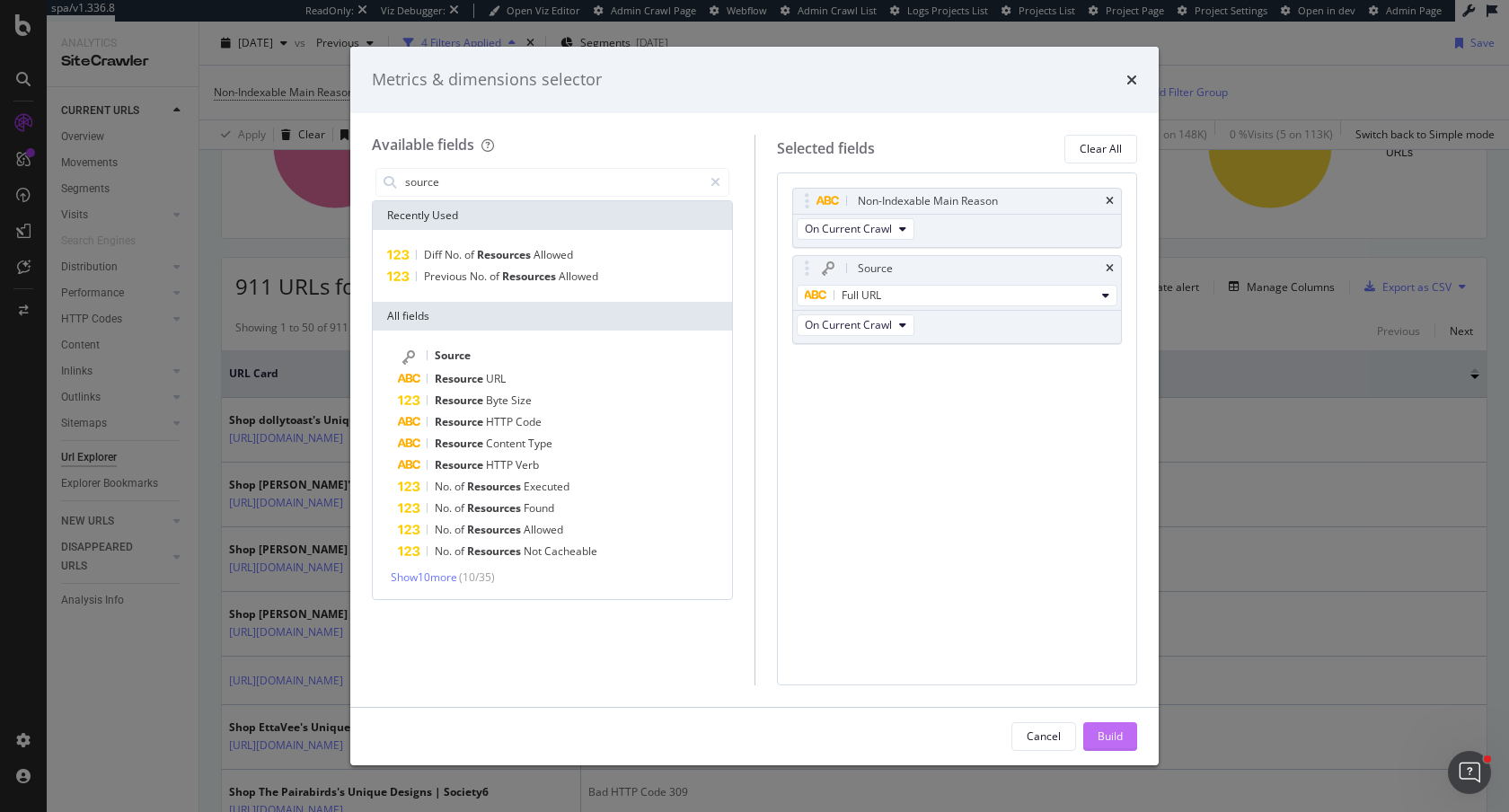
click at [1108, 729] on div "Build" at bounding box center [1110, 737] width 25 height 15
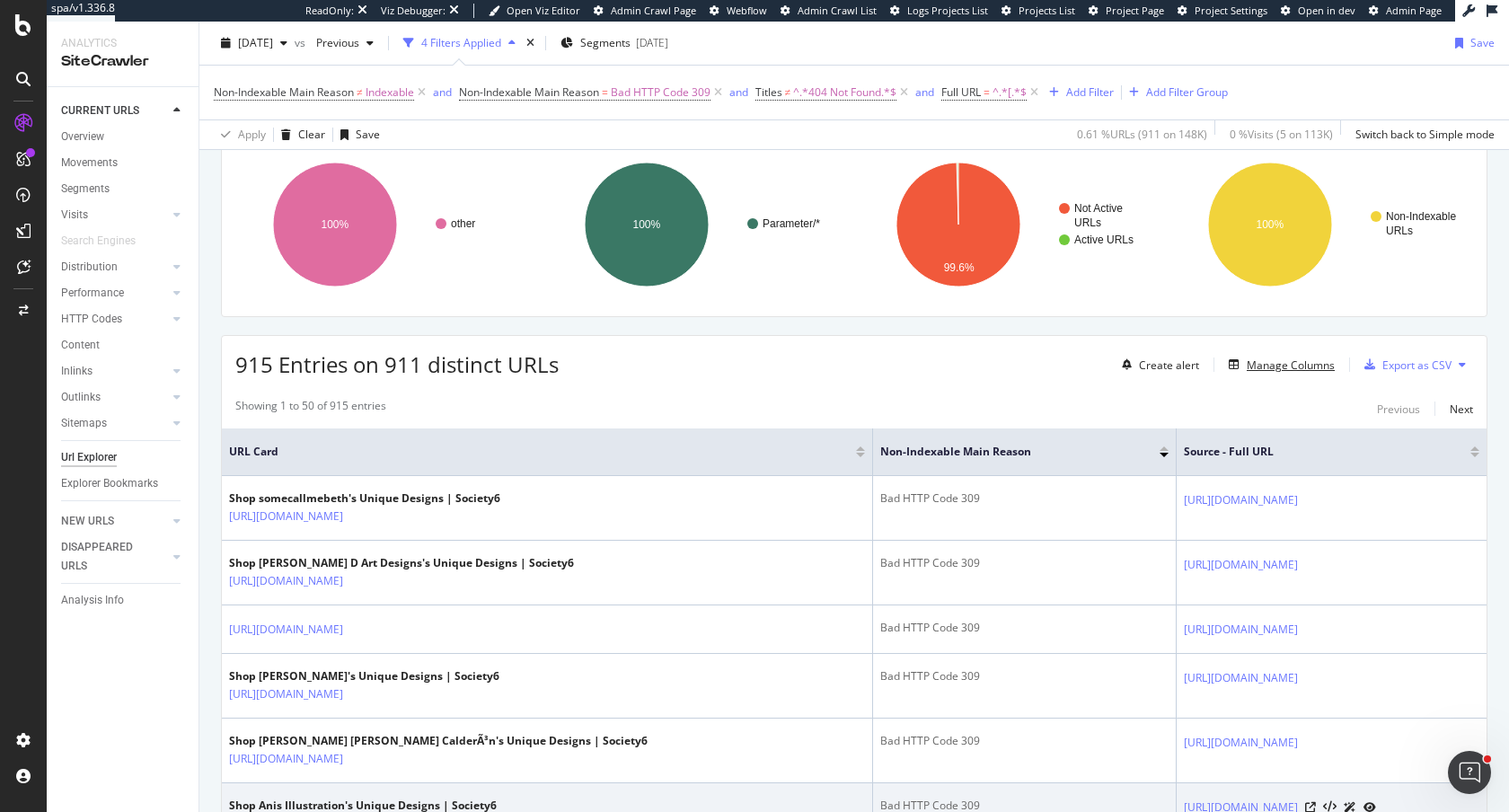
scroll to position [251, 0]
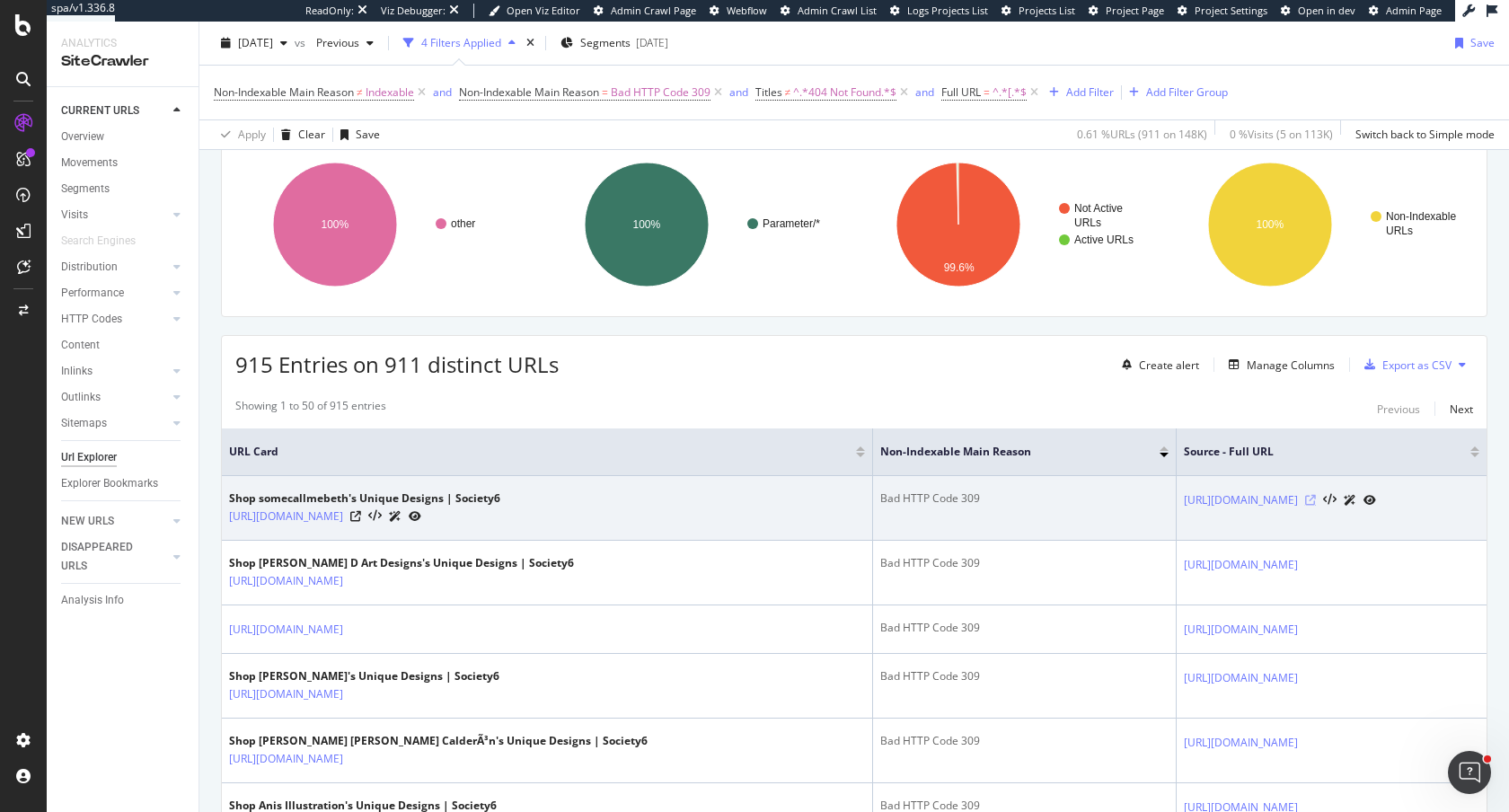
click at [1262, 499] on icon at bounding box center [1310, 499] width 11 height 11
click at [500, 516] on div "https://society6.com/a/artists/somecallmebeth/shop?product[sortBy]=product_best…" at bounding box center [365, 515] width 271 height 18
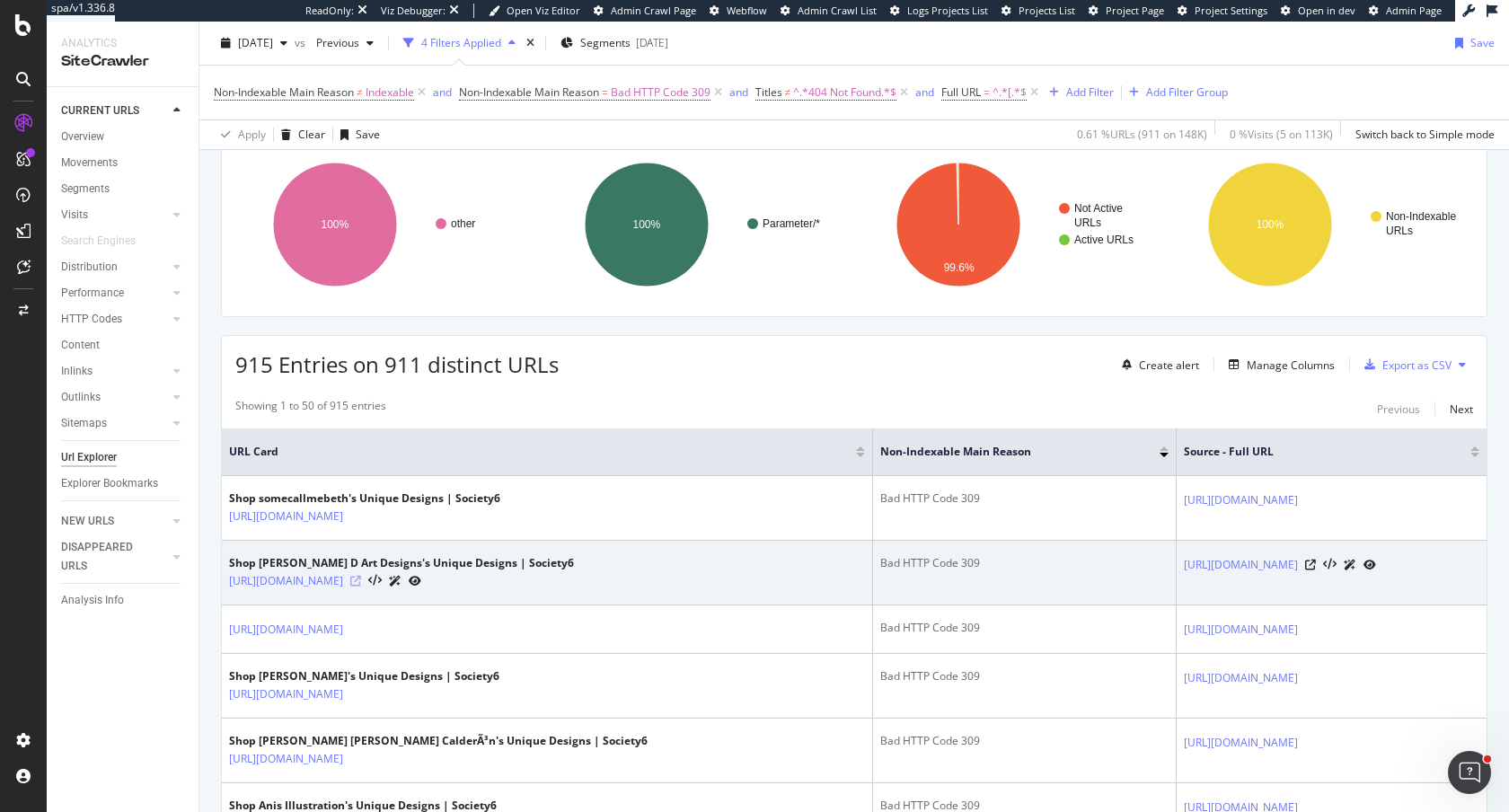
click at [361, 583] on icon at bounding box center [355, 581] width 11 height 11
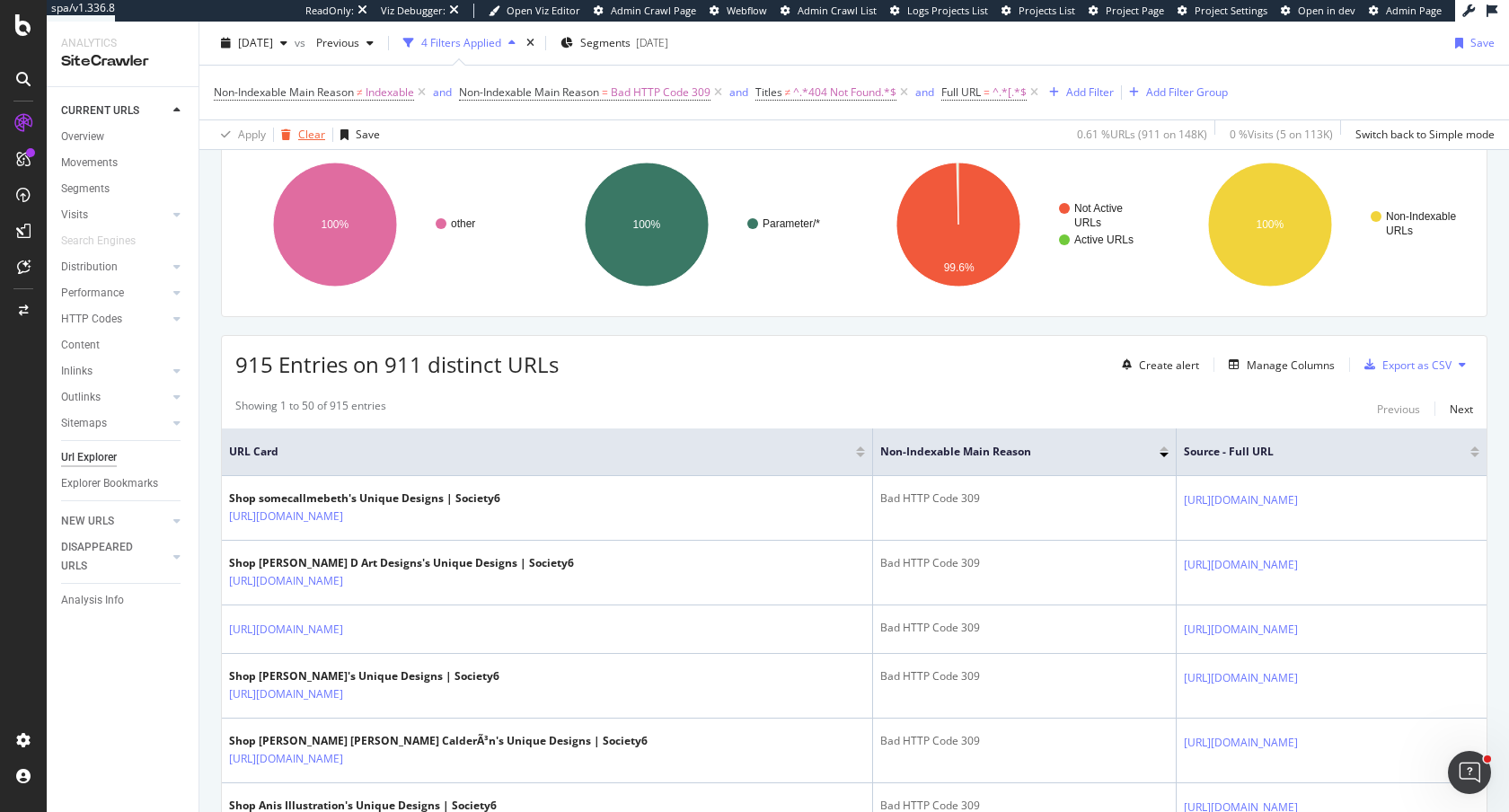
click at [307, 135] on div "Clear" at bounding box center [312, 135] width 27 height 15
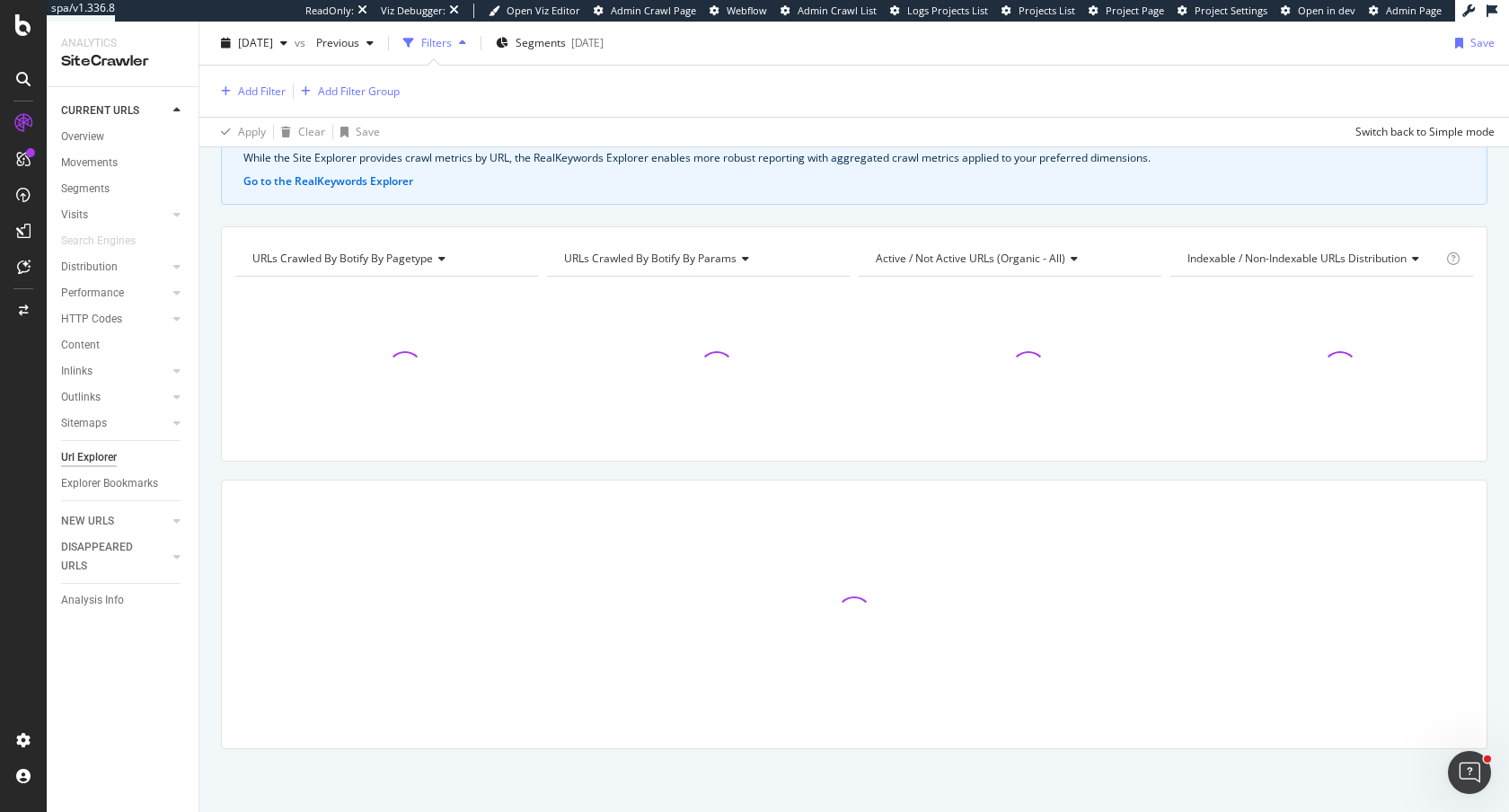
scroll to position [104, 0]
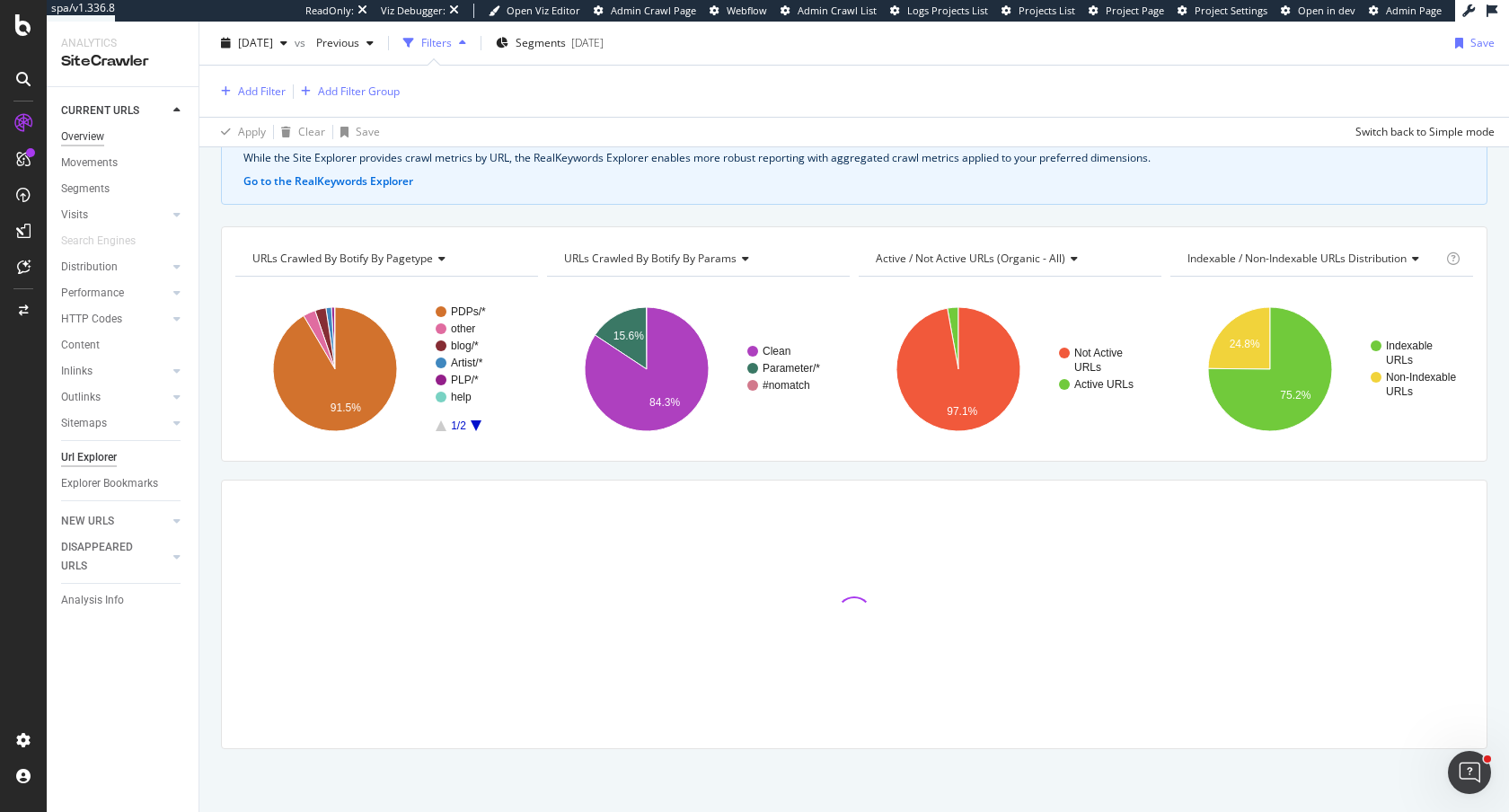
click at [79, 134] on div "Overview" at bounding box center [82, 136] width 44 height 18
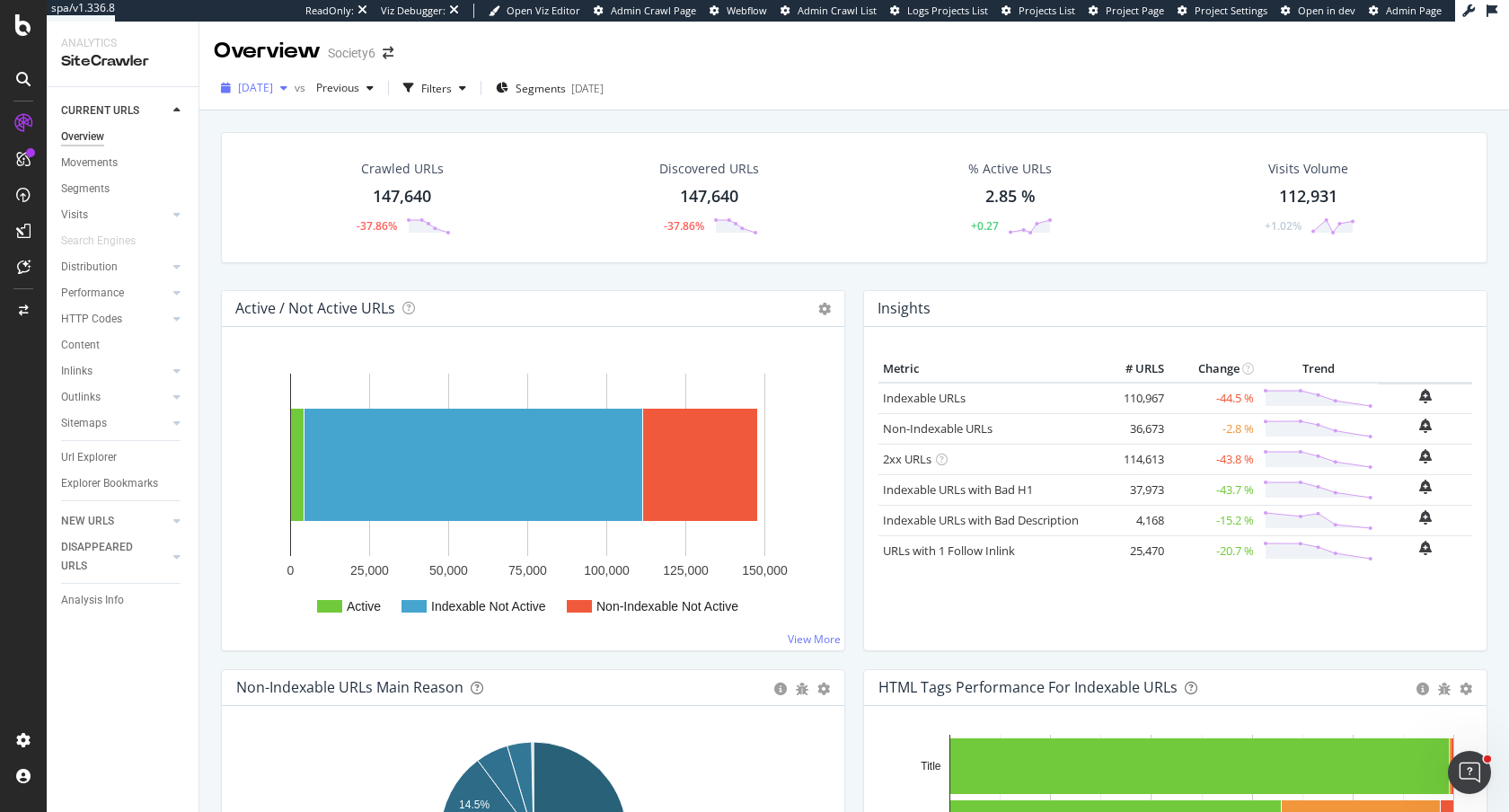
click at [281, 79] on div "2025 Aug. 16th" at bounding box center [255, 88] width 81 height 27
click at [216, 373] on div "Active / Not Active URLs Chart (by Value) Chart (by Percentage) Table Expand Ex…" at bounding box center [533, 480] width 643 height 379
click at [273, 90] on span "2025 Aug. 16th" at bounding box center [256, 88] width 35 height 15
click at [273, 85] on span "2025 Aug. 16th" at bounding box center [256, 88] width 35 height 15
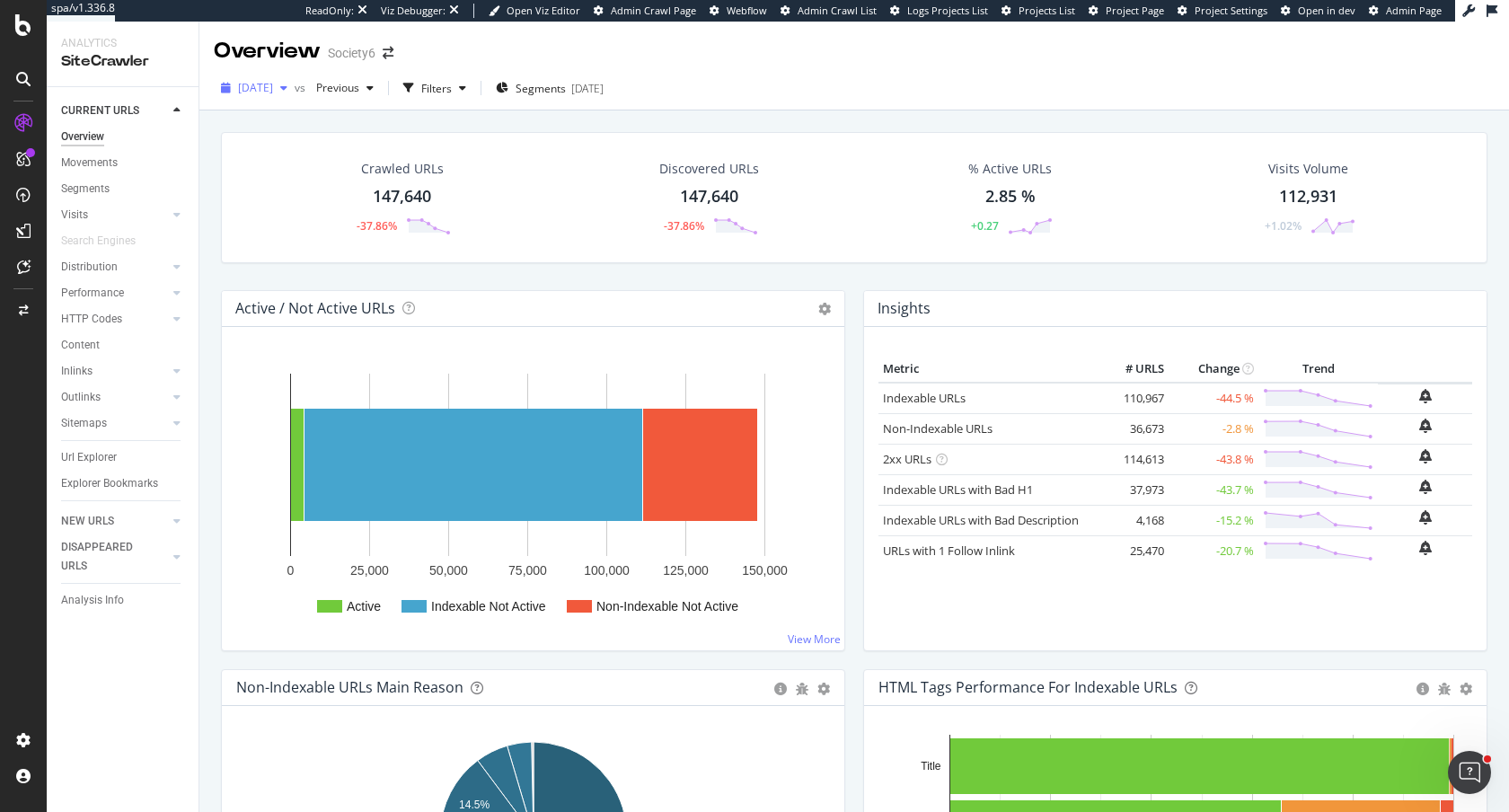
click at [271, 97] on div "2025 Aug. 16th" at bounding box center [255, 88] width 81 height 27
click at [212, 437] on div "Active / Not Active URLs Chart (by Value) Chart (by Percentage) Table Expand Ex…" at bounding box center [533, 480] width 643 height 379
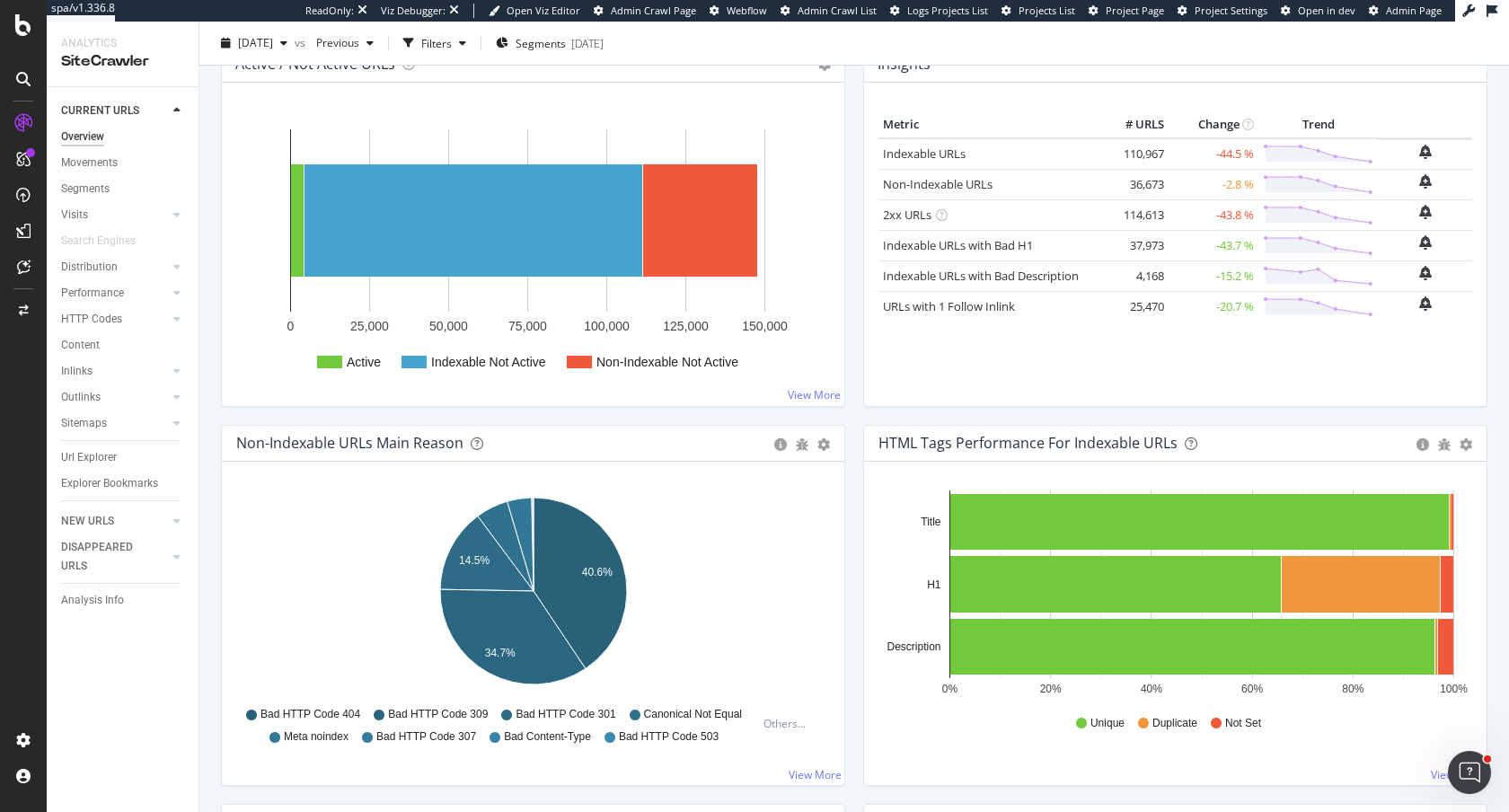
scroll to position [255, 0]
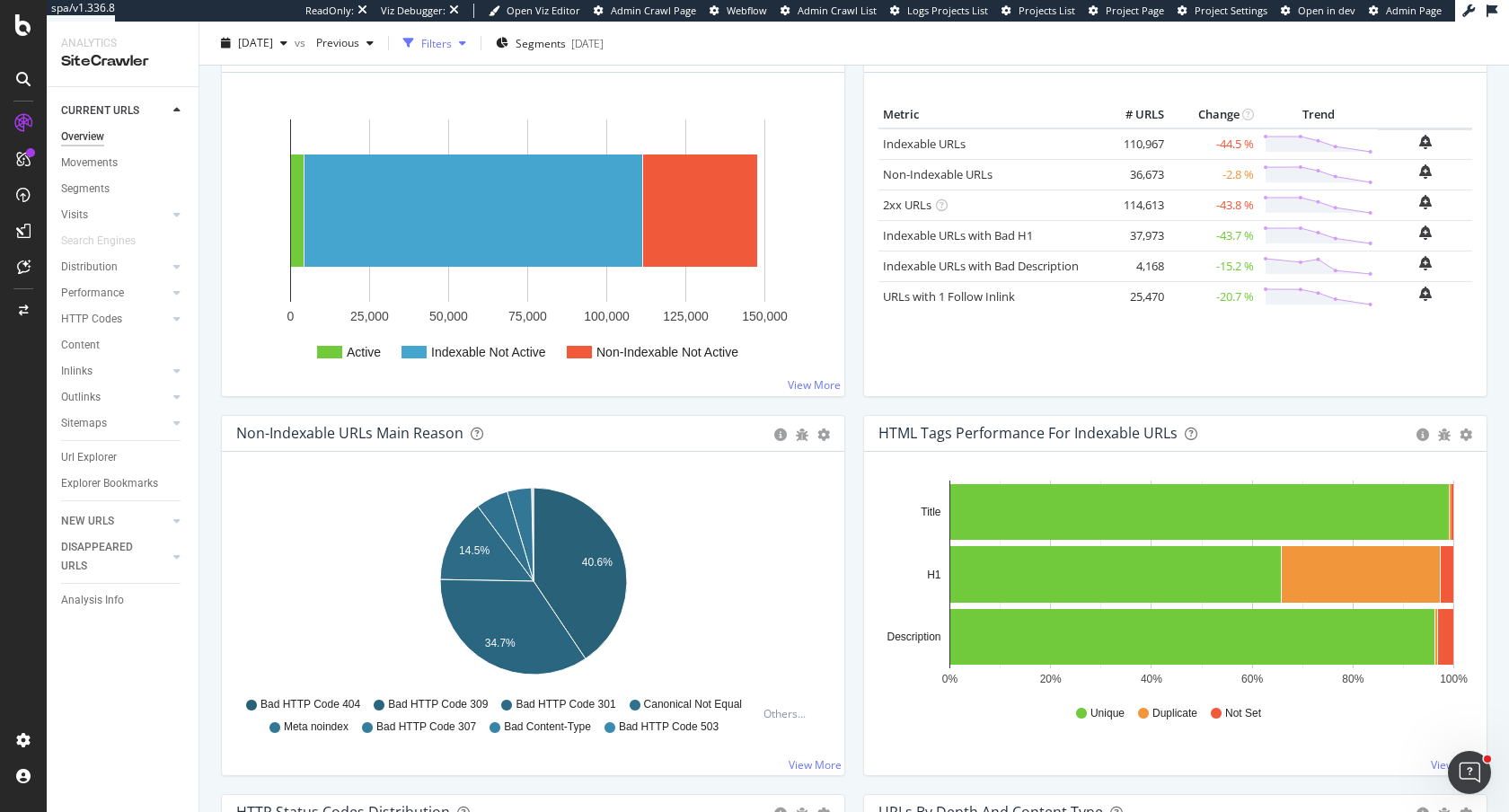
click at [452, 46] on div "Filters" at bounding box center [437, 43] width 31 height 15
click at [247, 91] on div "Add Filter" at bounding box center [261, 91] width 47 height 15
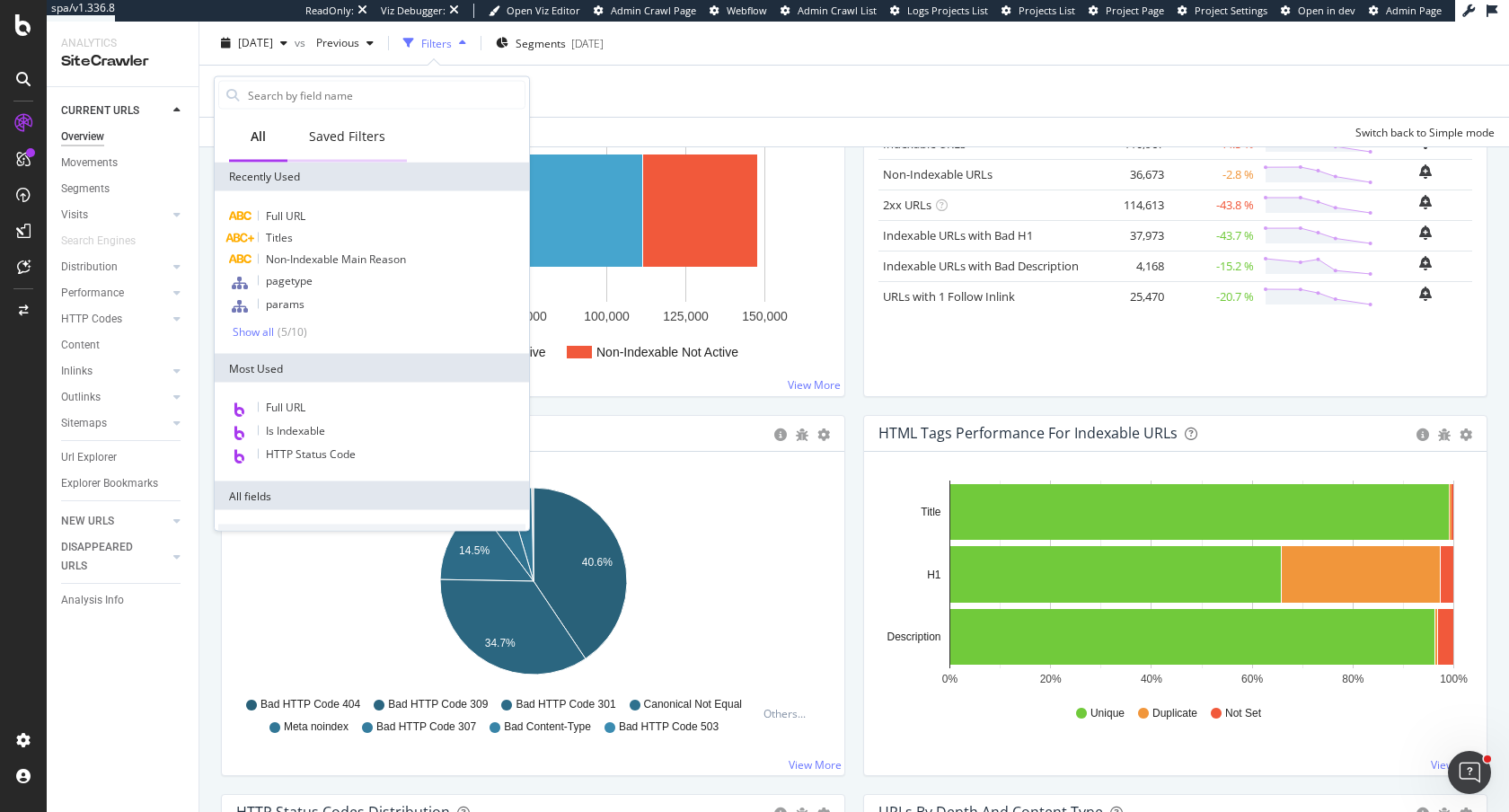
click at [339, 143] on div "Saved Filters" at bounding box center [347, 136] width 76 height 18
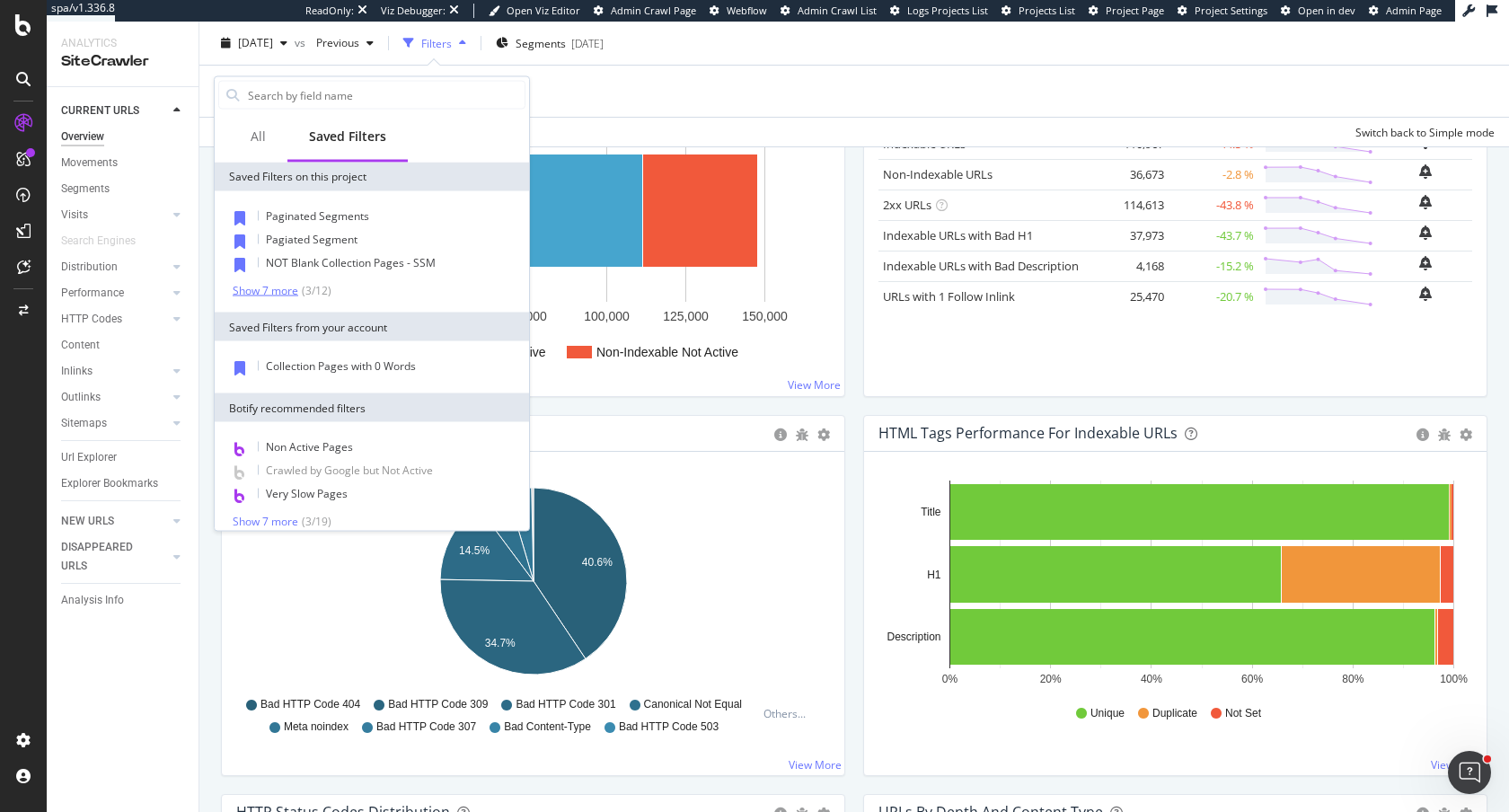
click at [257, 292] on div "Show 7 more" at bounding box center [265, 289] width 66 height 13
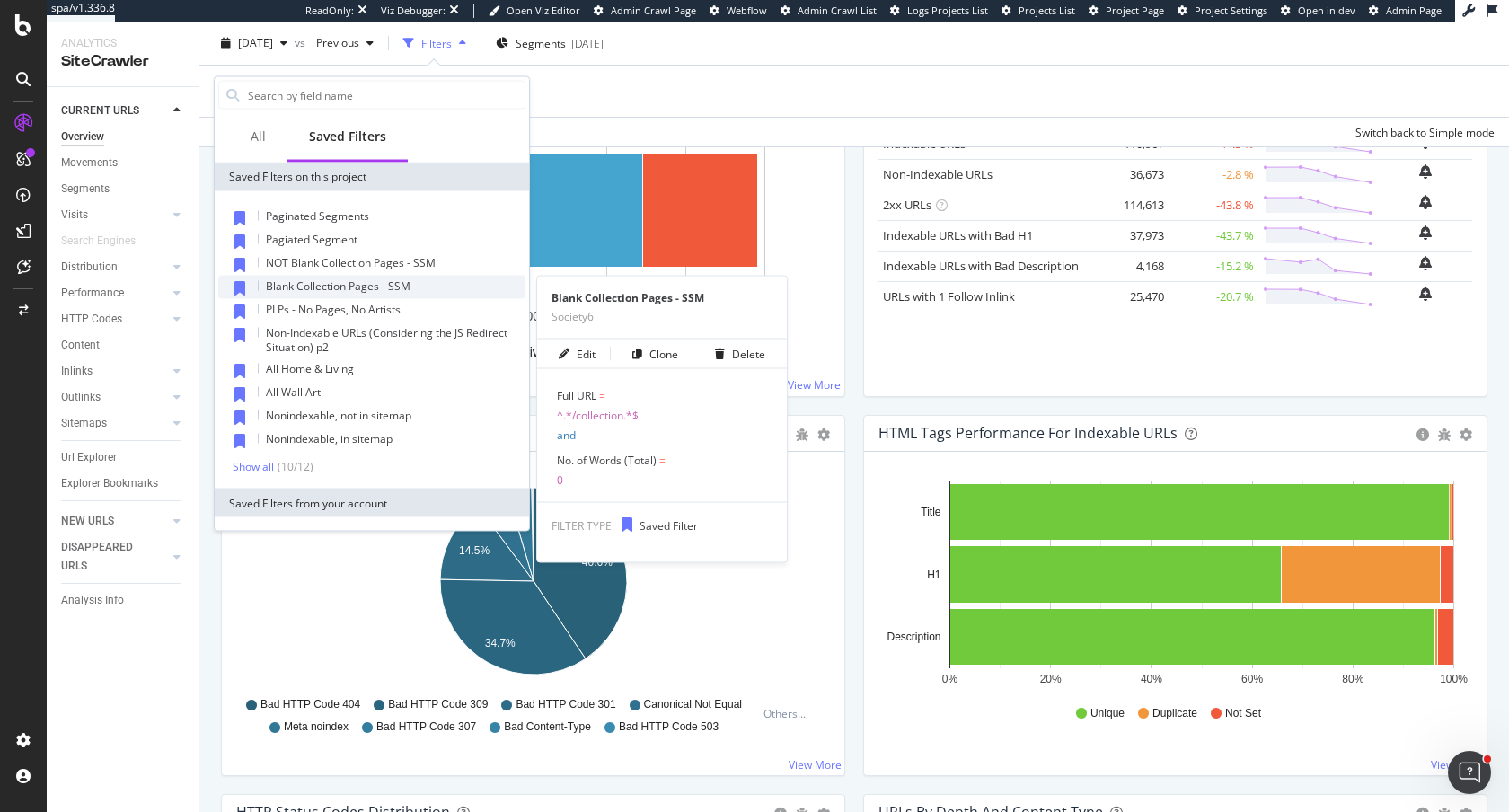
click at [359, 292] on span "Blank Collection Pages - SSM" at bounding box center [338, 286] width 144 height 15
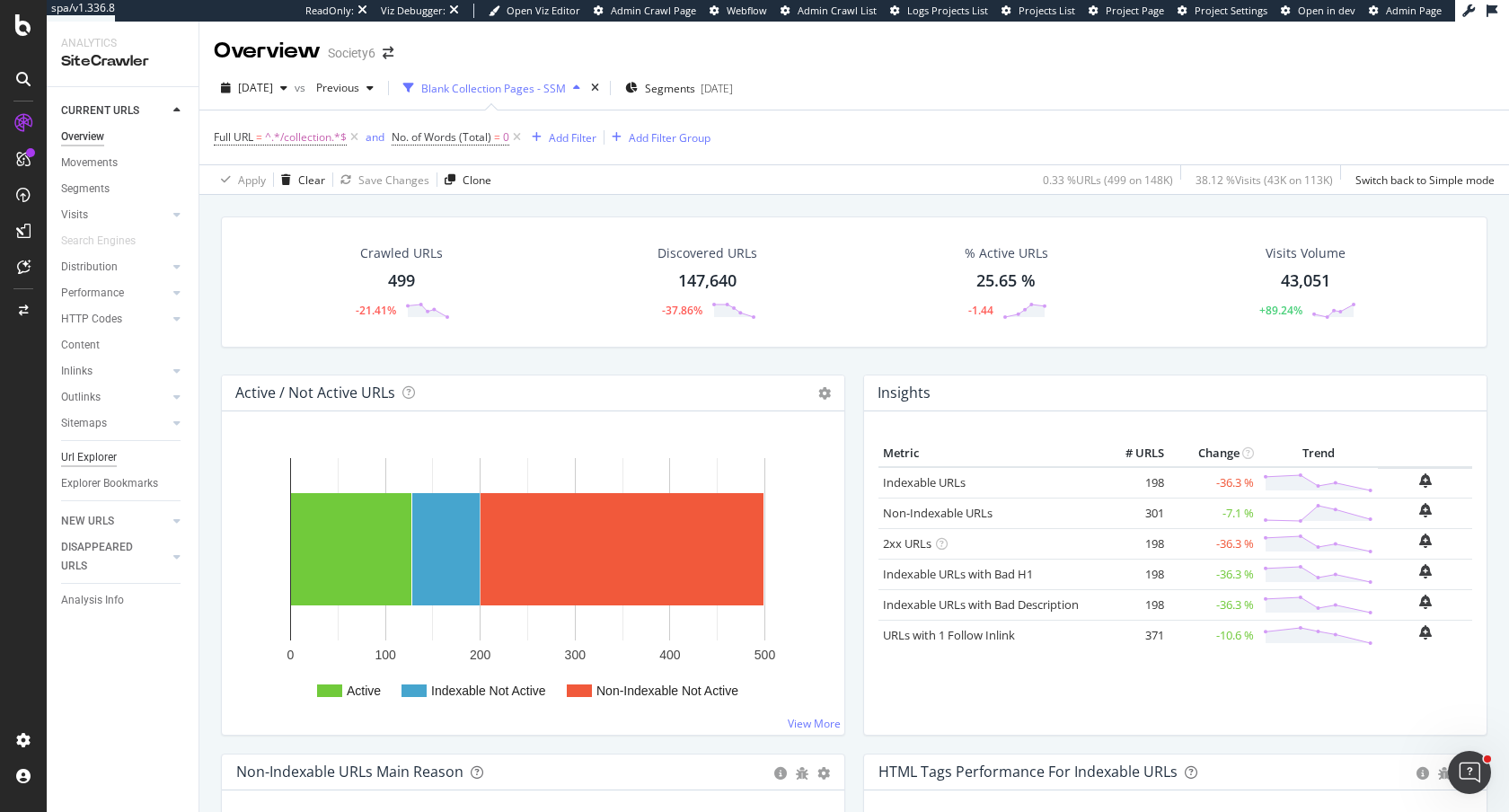
click at [87, 457] on div "Url Explorer" at bounding box center [89, 457] width 56 height 18
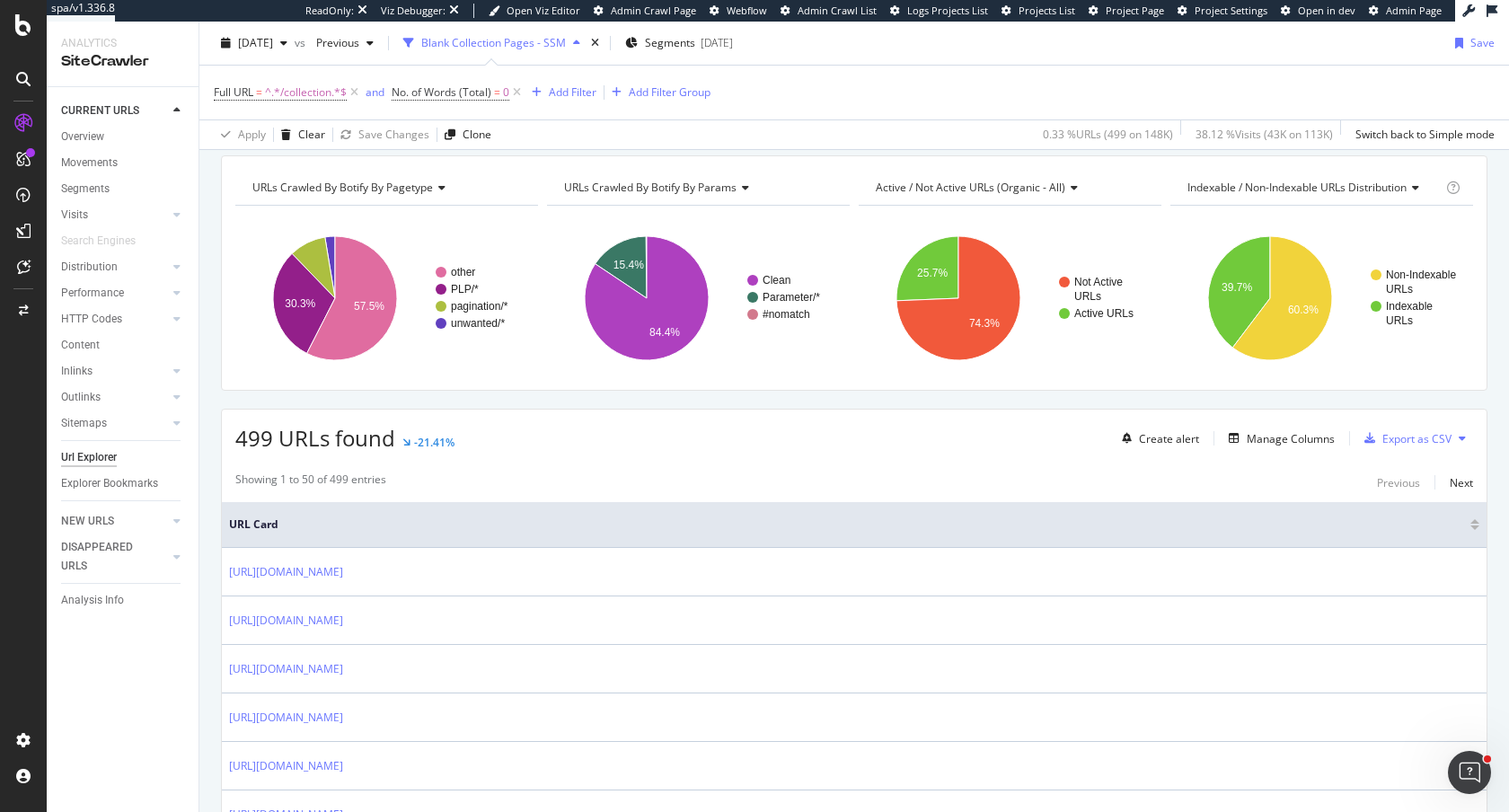
scroll to position [200, 0]
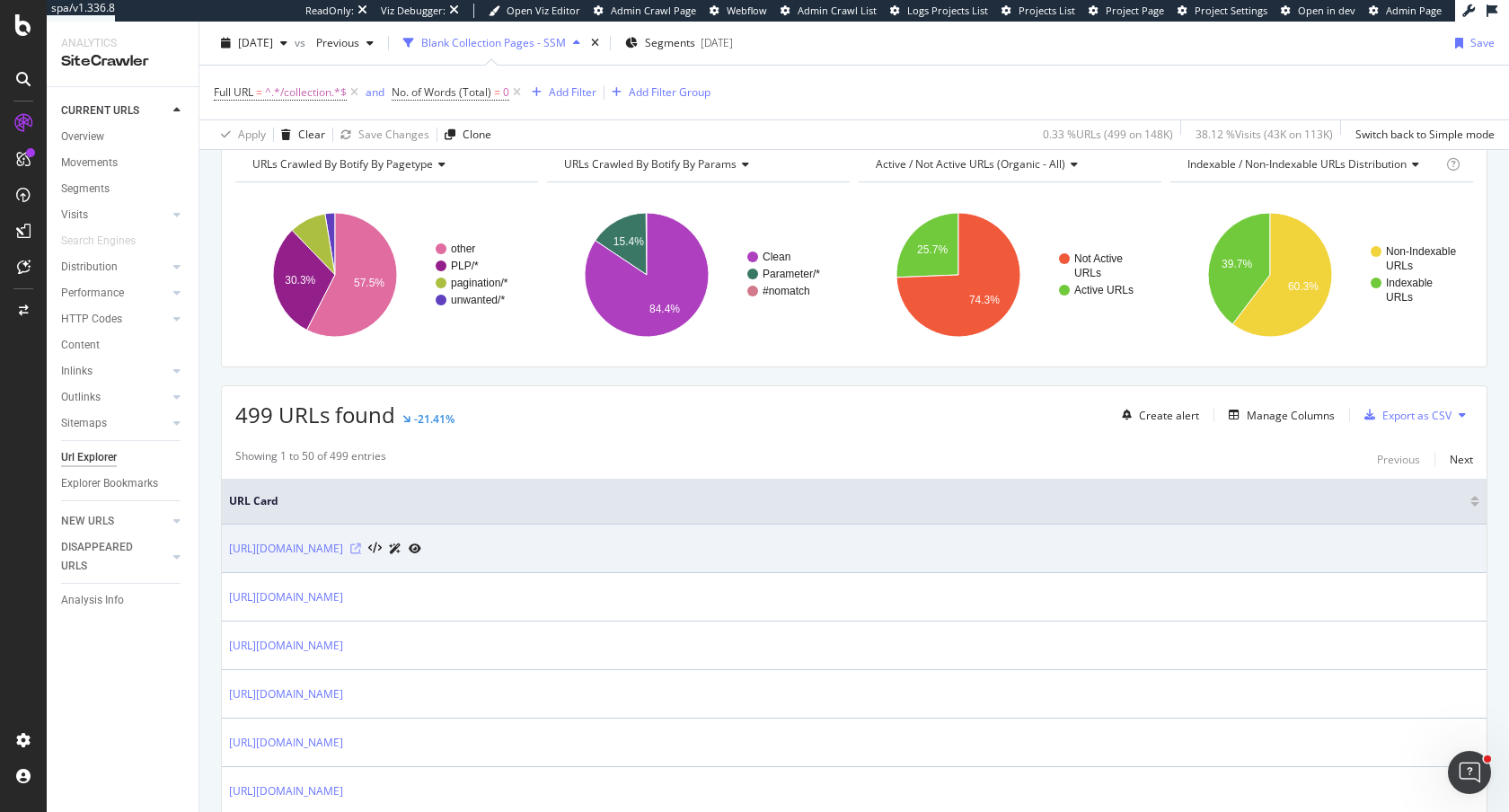
click at [361, 546] on icon at bounding box center [355, 548] width 11 height 11
click at [381, 551] on icon at bounding box center [375, 549] width 14 height 13
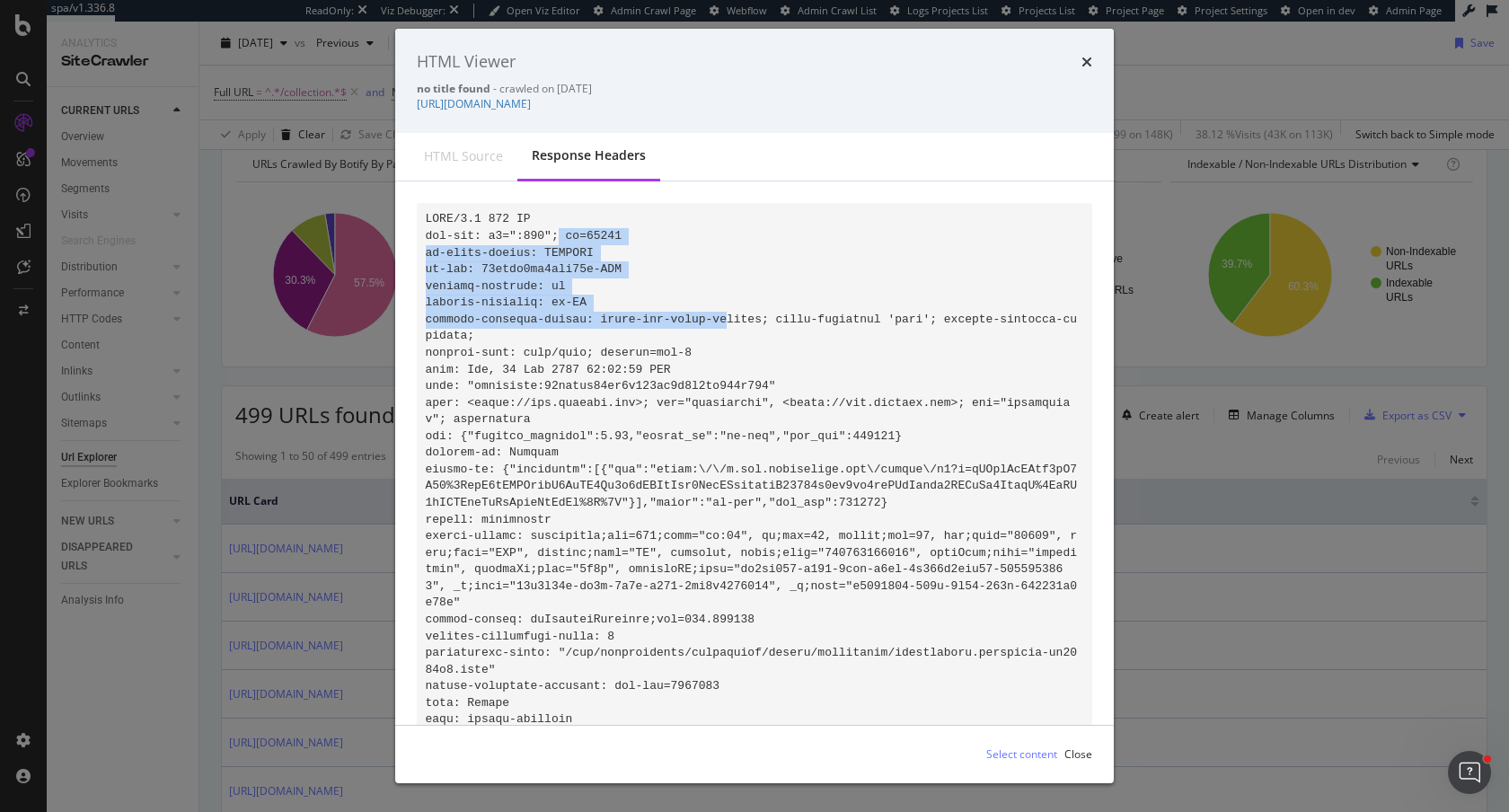
drag, startPoint x: 560, startPoint y: 231, endPoint x: 742, endPoint y: 326, distance: 205.3
click at [742, 326] on code "modal" at bounding box center [752, 586] width 652 height 747
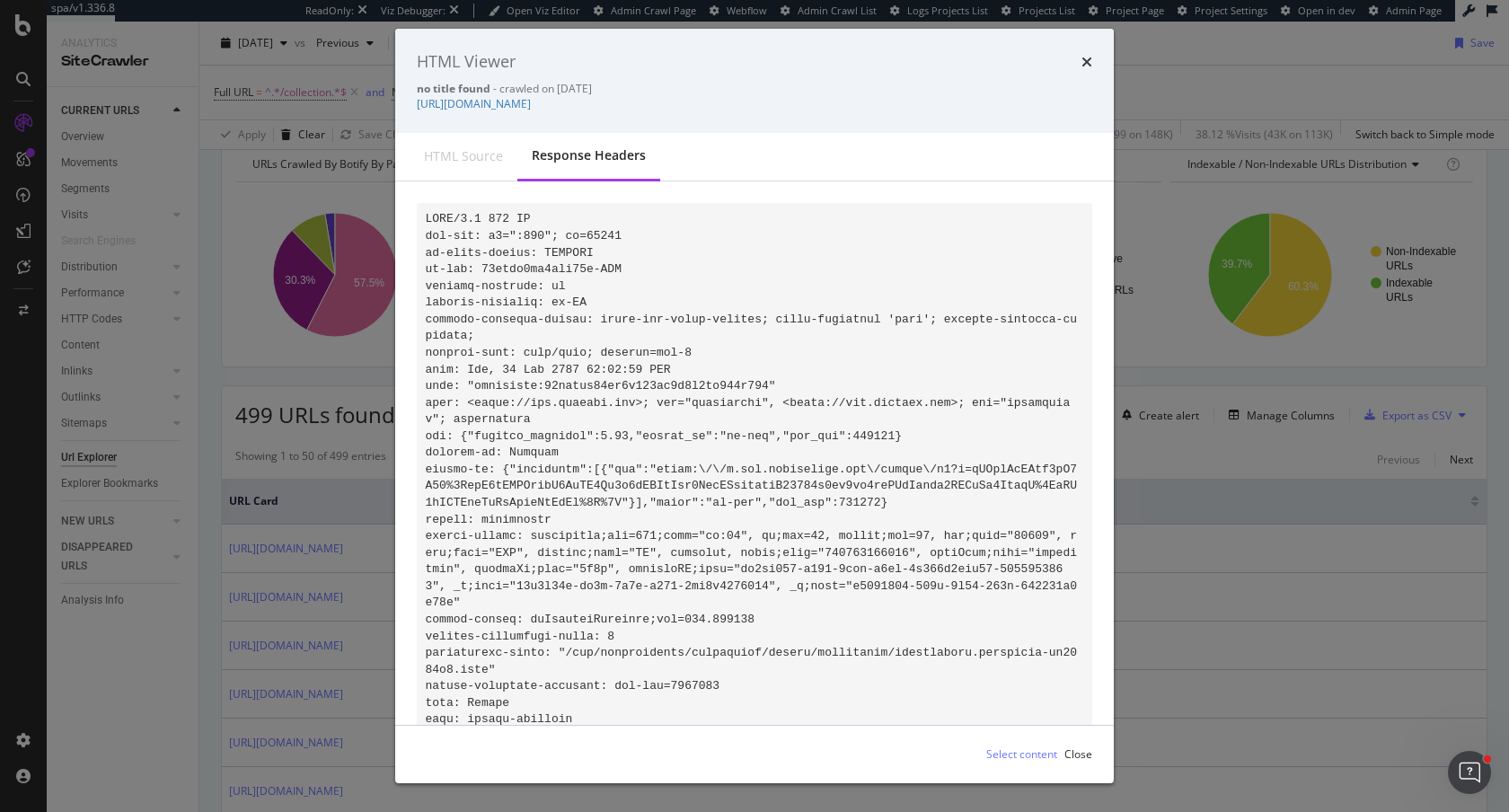
click at [454, 164] on div "HTML source" at bounding box center [464, 156] width 79 height 18
click at [453, 155] on div "HTML source" at bounding box center [464, 156] width 79 height 18
click at [725, 285] on pre "modal" at bounding box center [755, 586] width 676 height 767
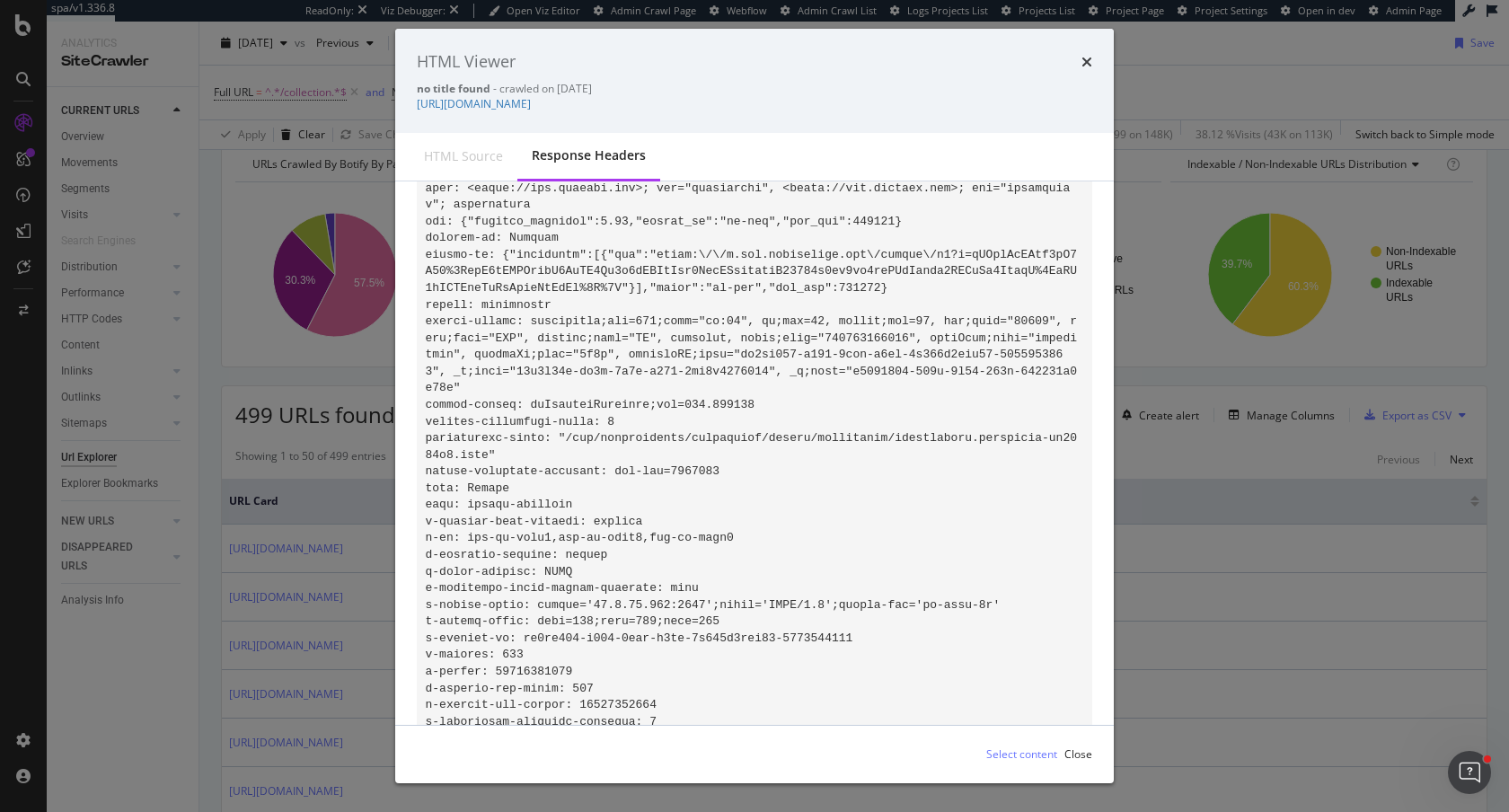
scroll to position [284, 0]
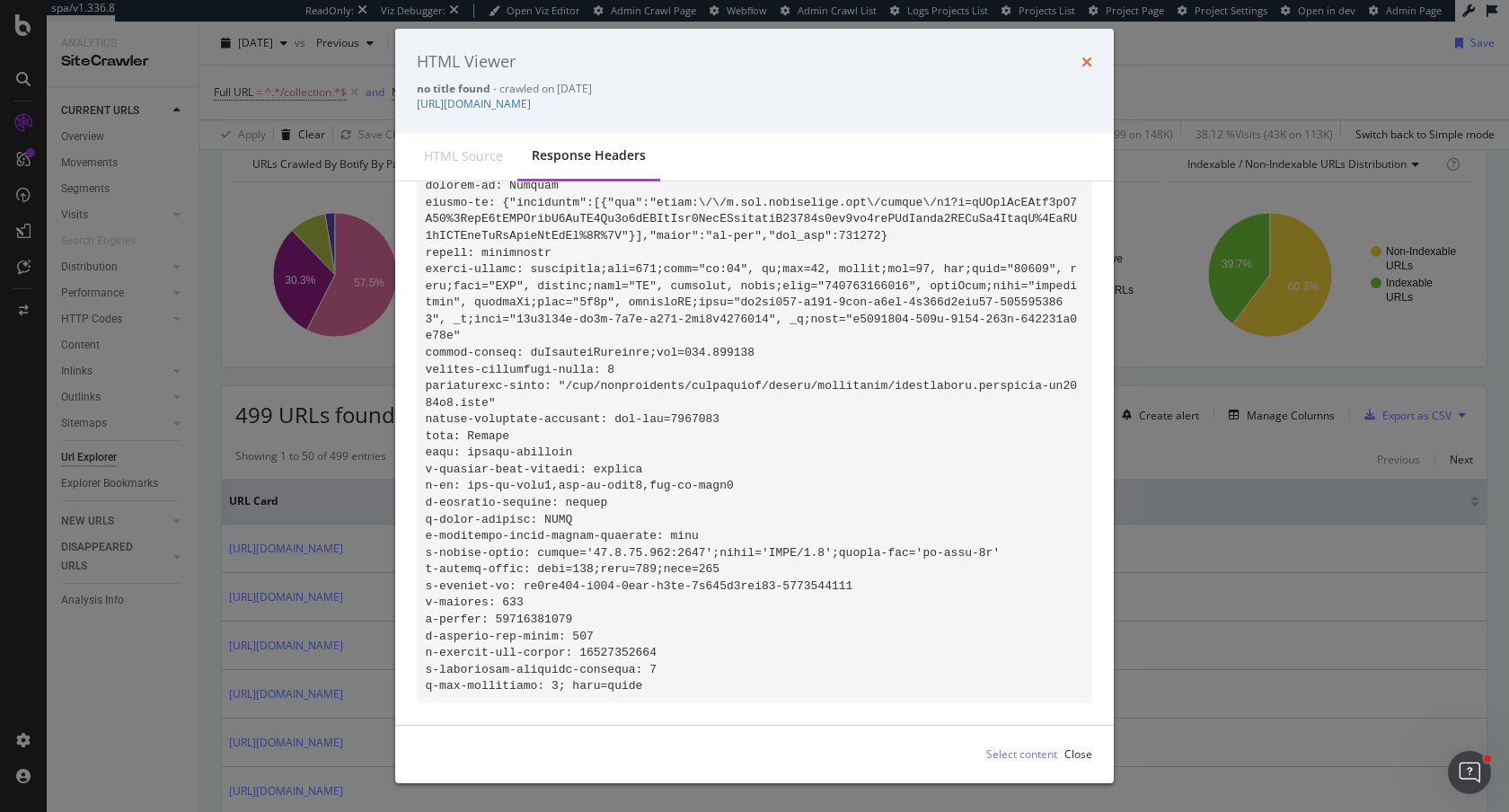
click at [1089, 61] on icon "times" at bounding box center [1086, 62] width 11 height 15
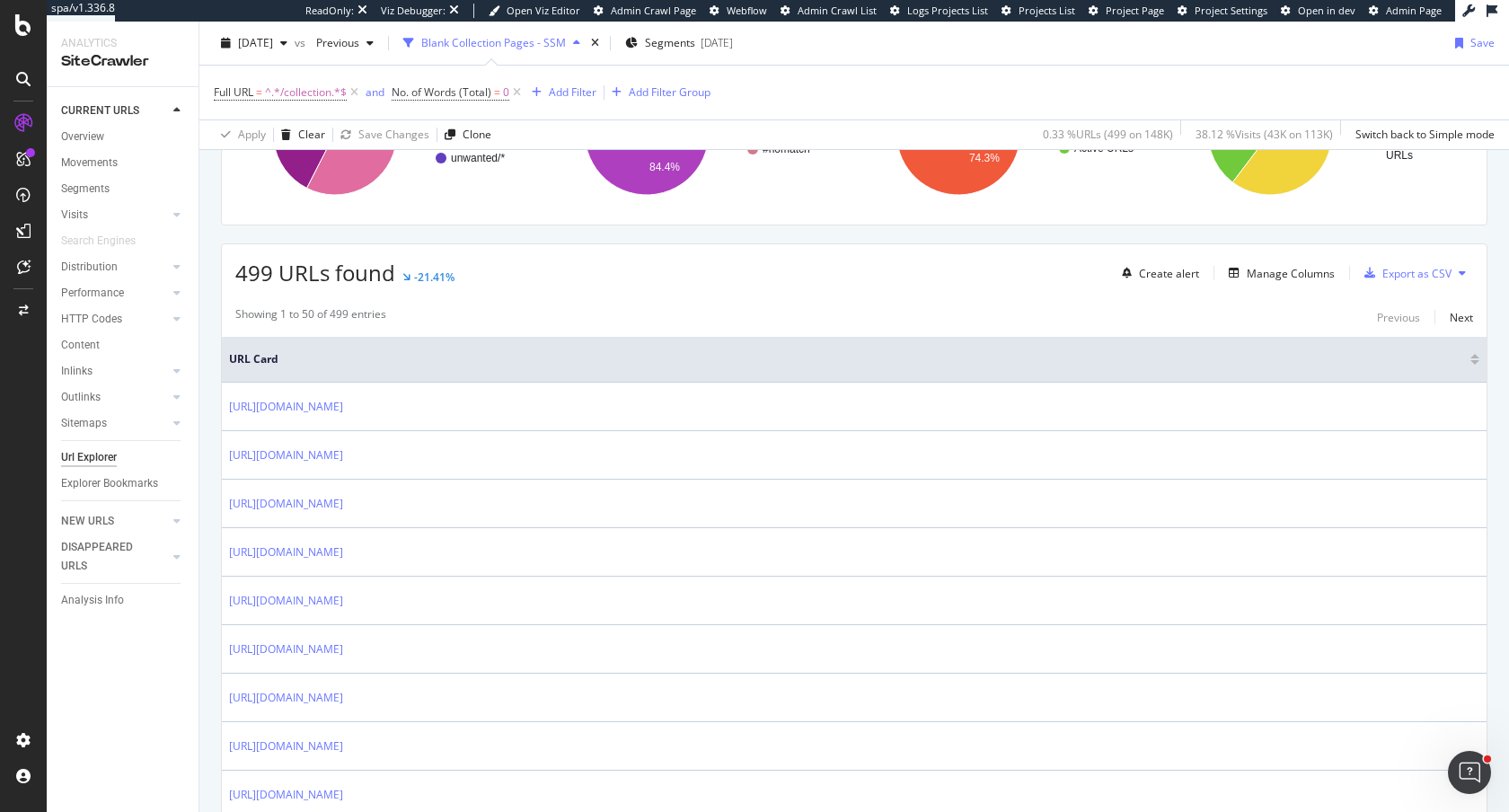
scroll to position [233, 0]
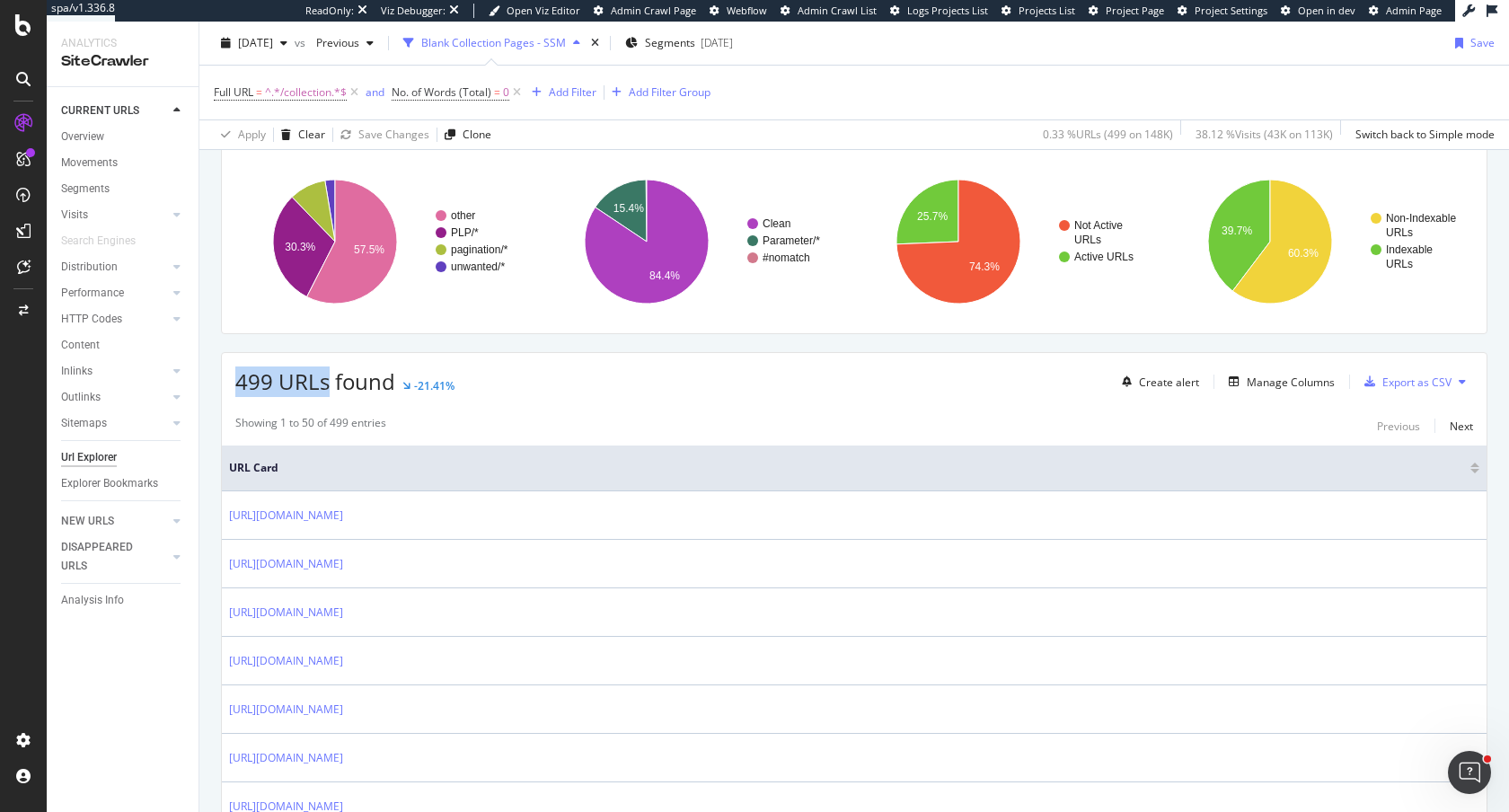
drag, startPoint x: 235, startPoint y: 378, endPoint x: 325, endPoint y: 378, distance: 90.0
click at [325, 378] on span "499 URLs found" at bounding box center [315, 381] width 160 height 30
click at [74, 317] on div "HTTP Codes" at bounding box center [91, 318] width 61 height 18
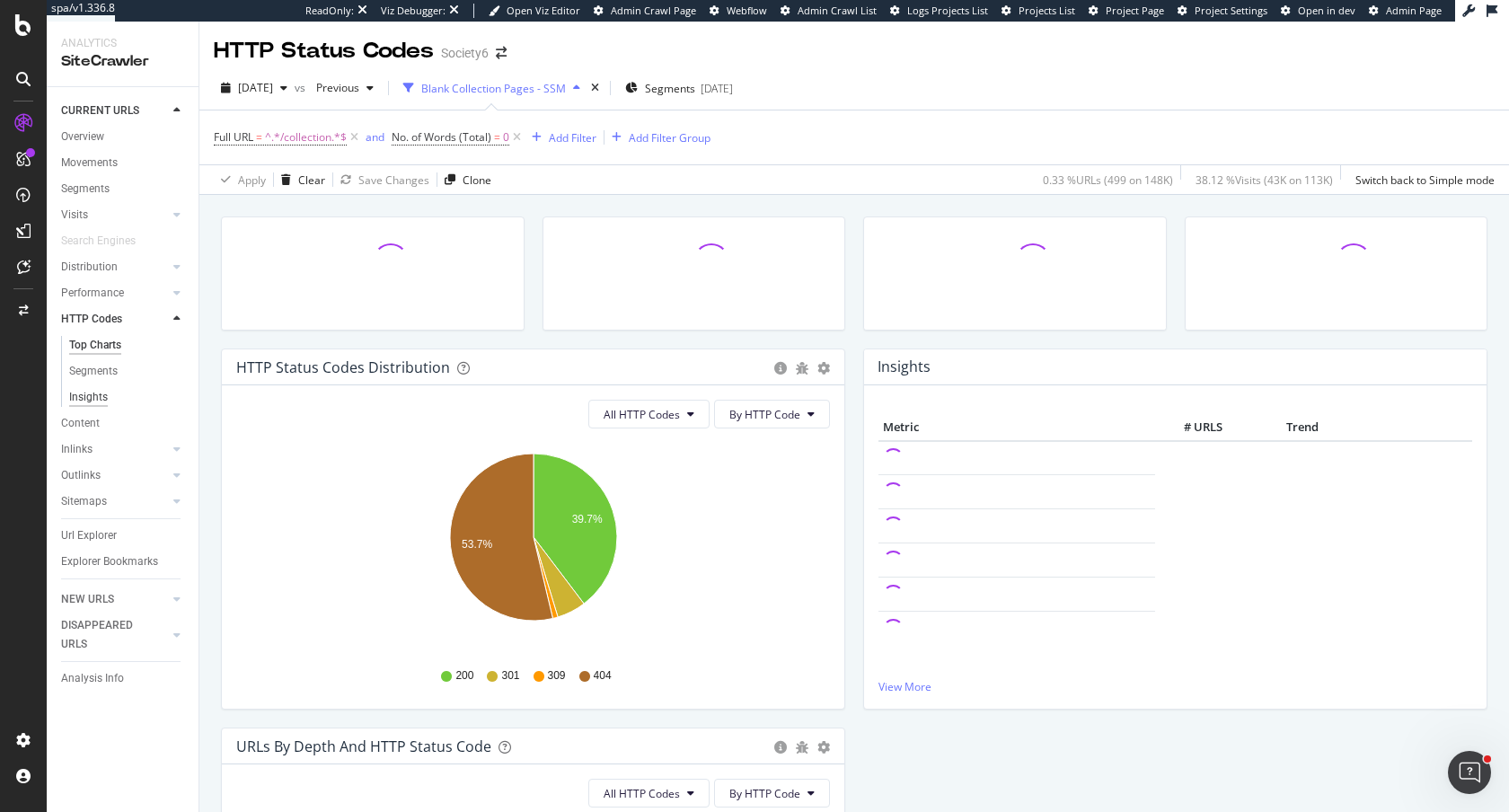
click at [87, 406] on div "Insights" at bounding box center [88, 397] width 39 height 18
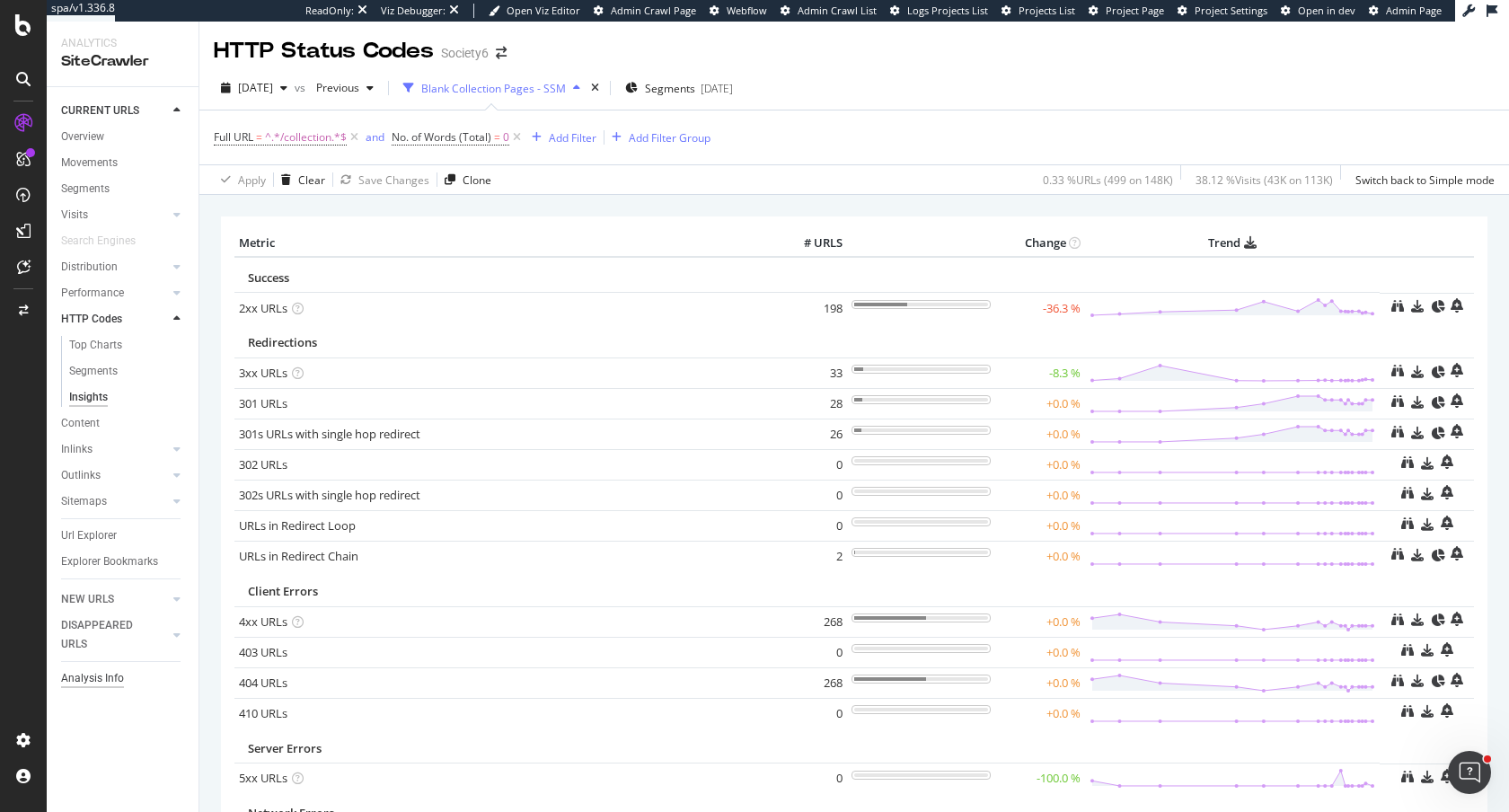
click at [85, 681] on div "Analysis Info" at bounding box center [92, 677] width 63 height 18
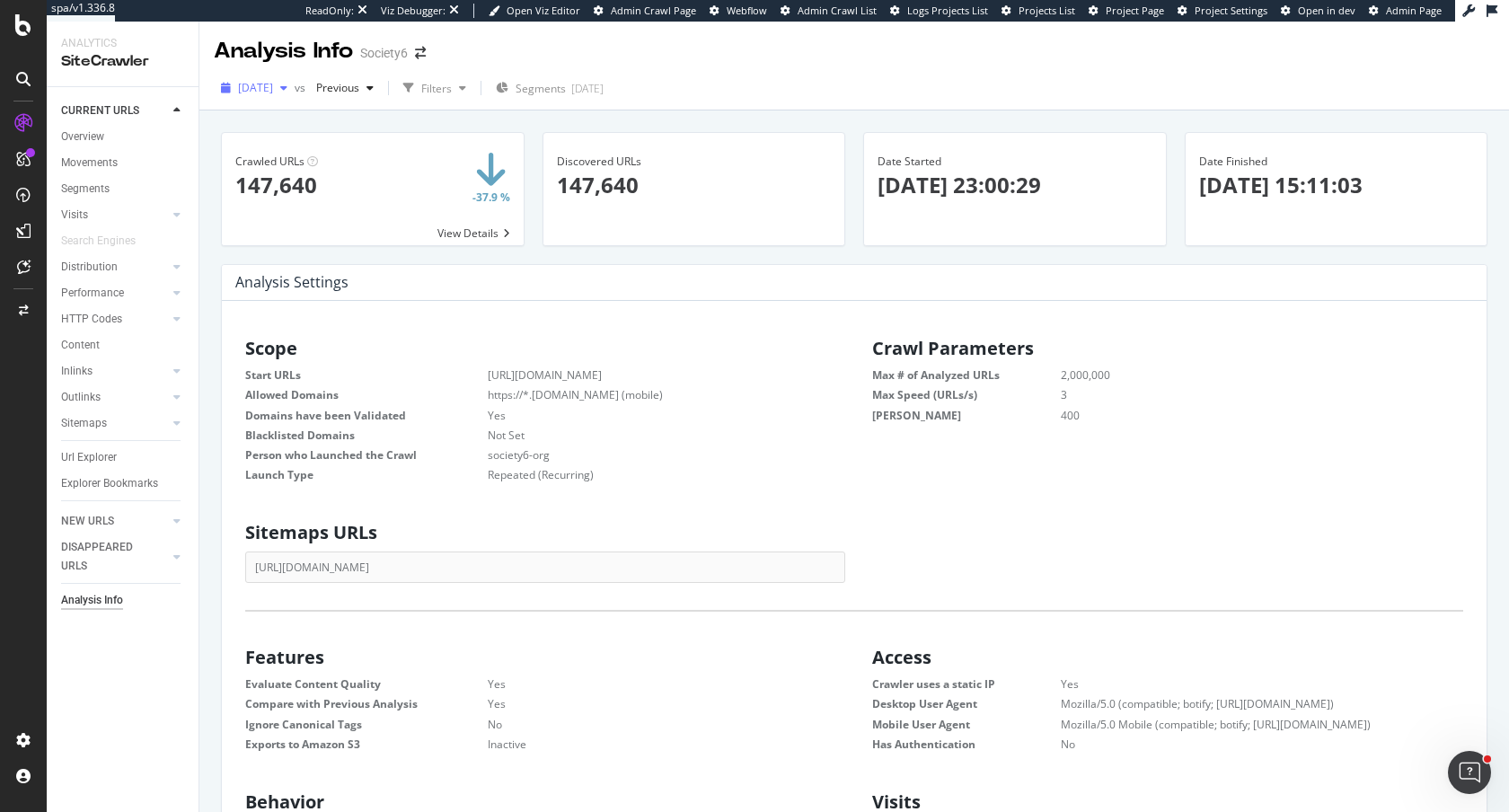
click at [240, 89] on span "2025 Aug. 16th" at bounding box center [256, 88] width 35 height 15
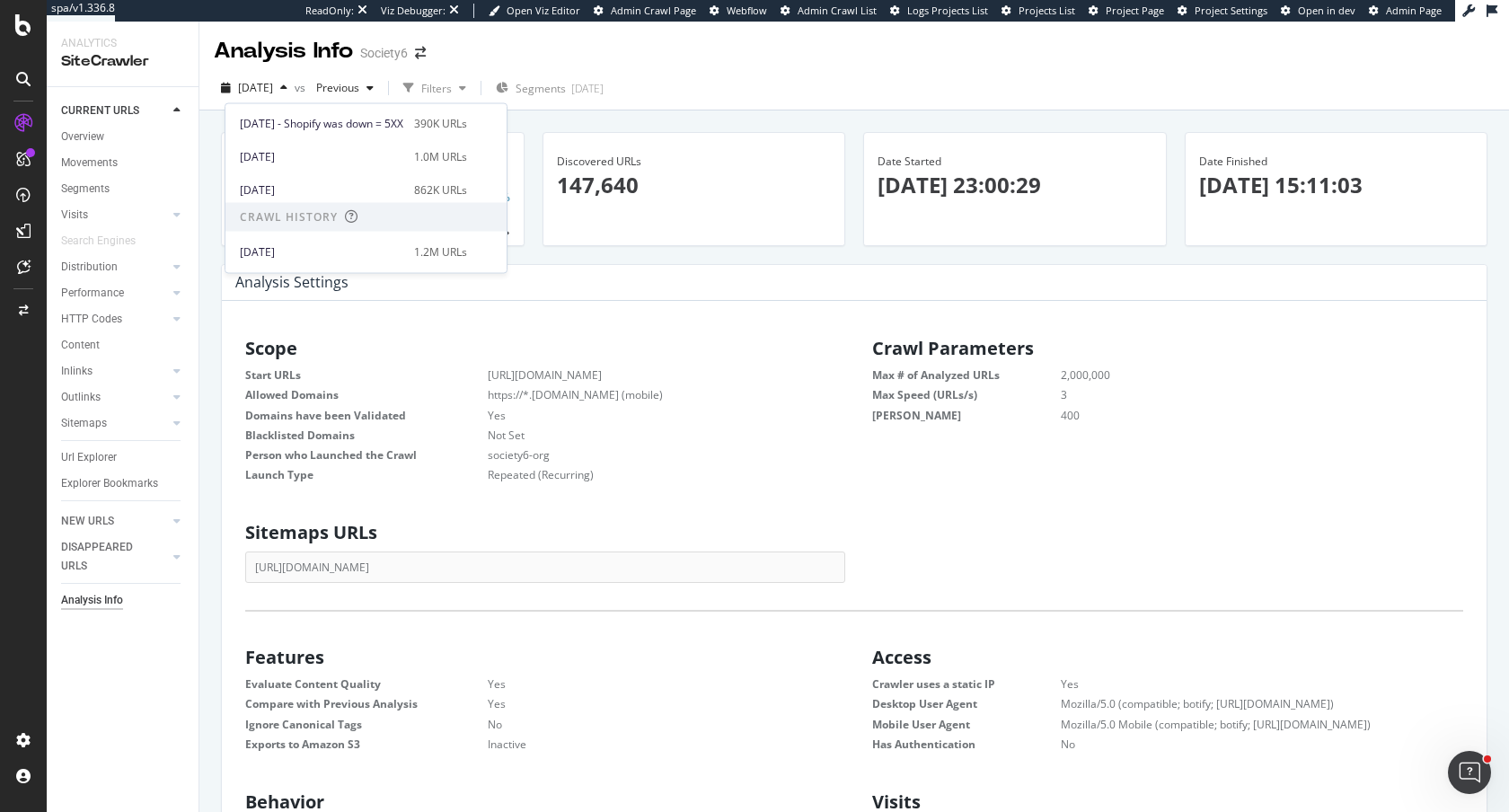
scroll to position [263, 0]
click at [442, 147] on div "2025 Jul. 5th 1.0M URLs" at bounding box center [353, 155] width 227 height 16
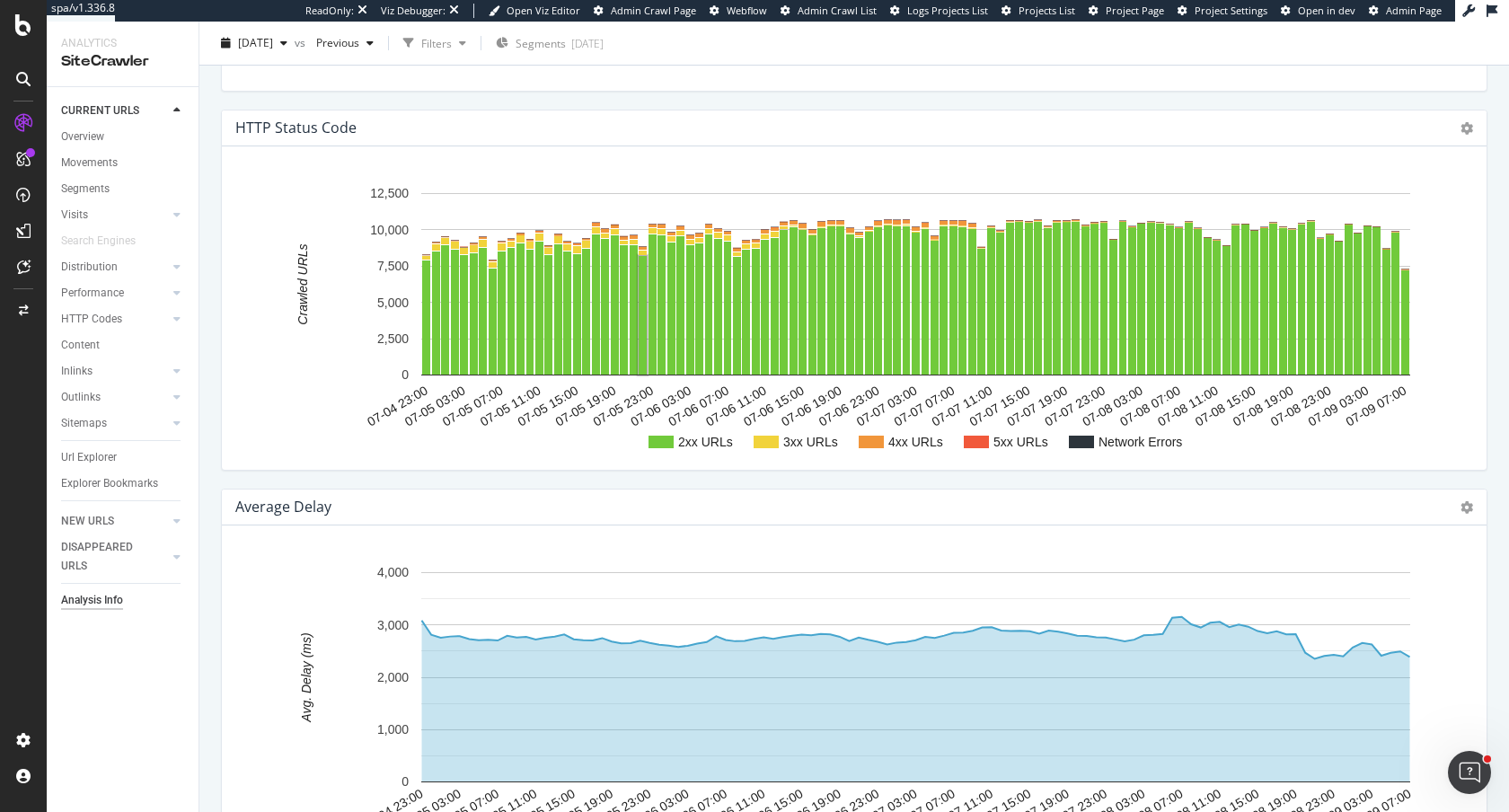
scroll to position [1835, 0]
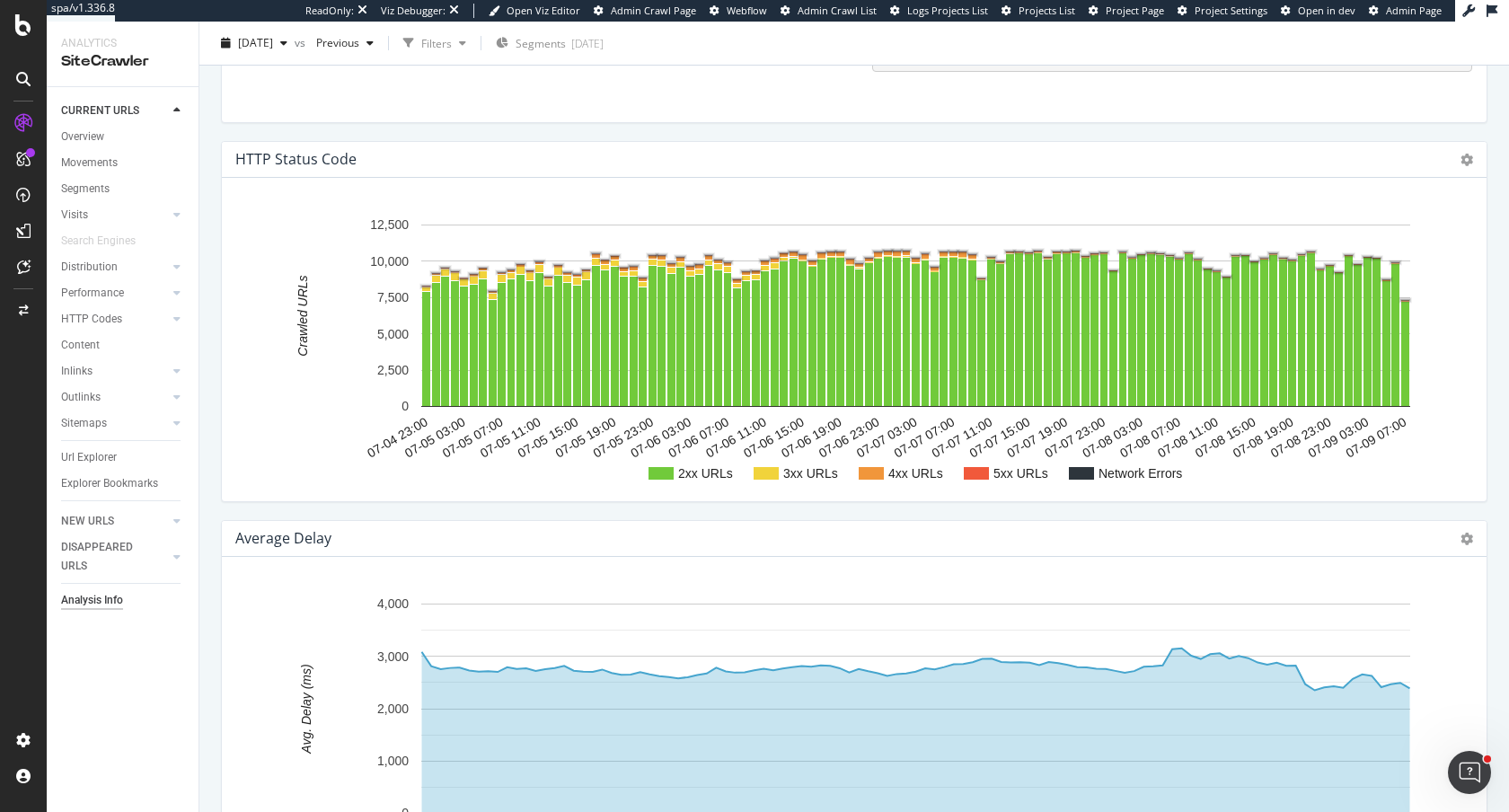
click at [1106, 472] on text "Network Errors" at bounding box center [1140, 473] width 83 height 15
click at [273, 49] on span "2025 Jul. 5th" at bounding box center [256, 43] width 35 height 15
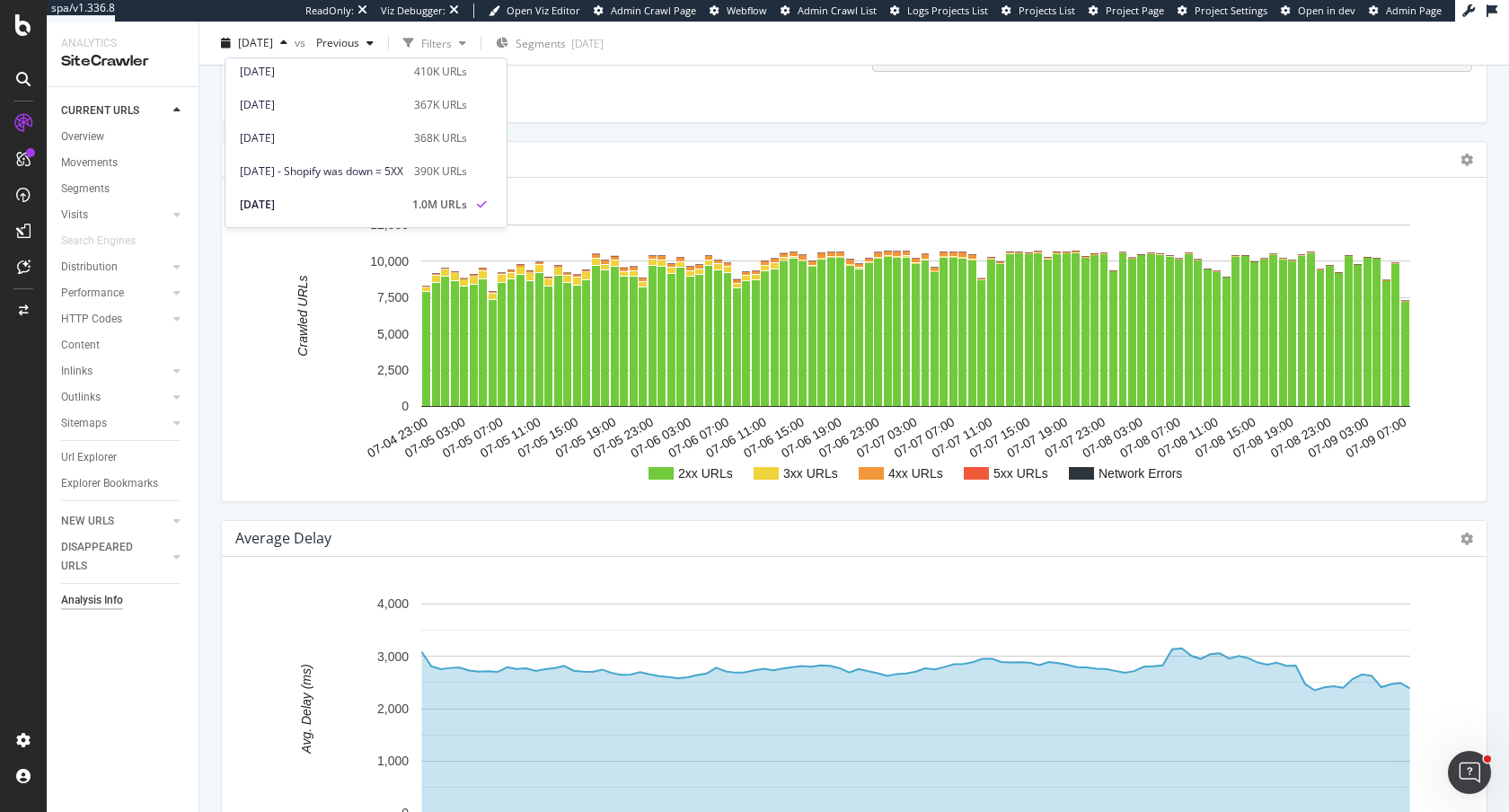
scroll to position [183, 0]
click at [457, 127] on div "368K URLs" at bounding box center [440, 124] width 53 height 16
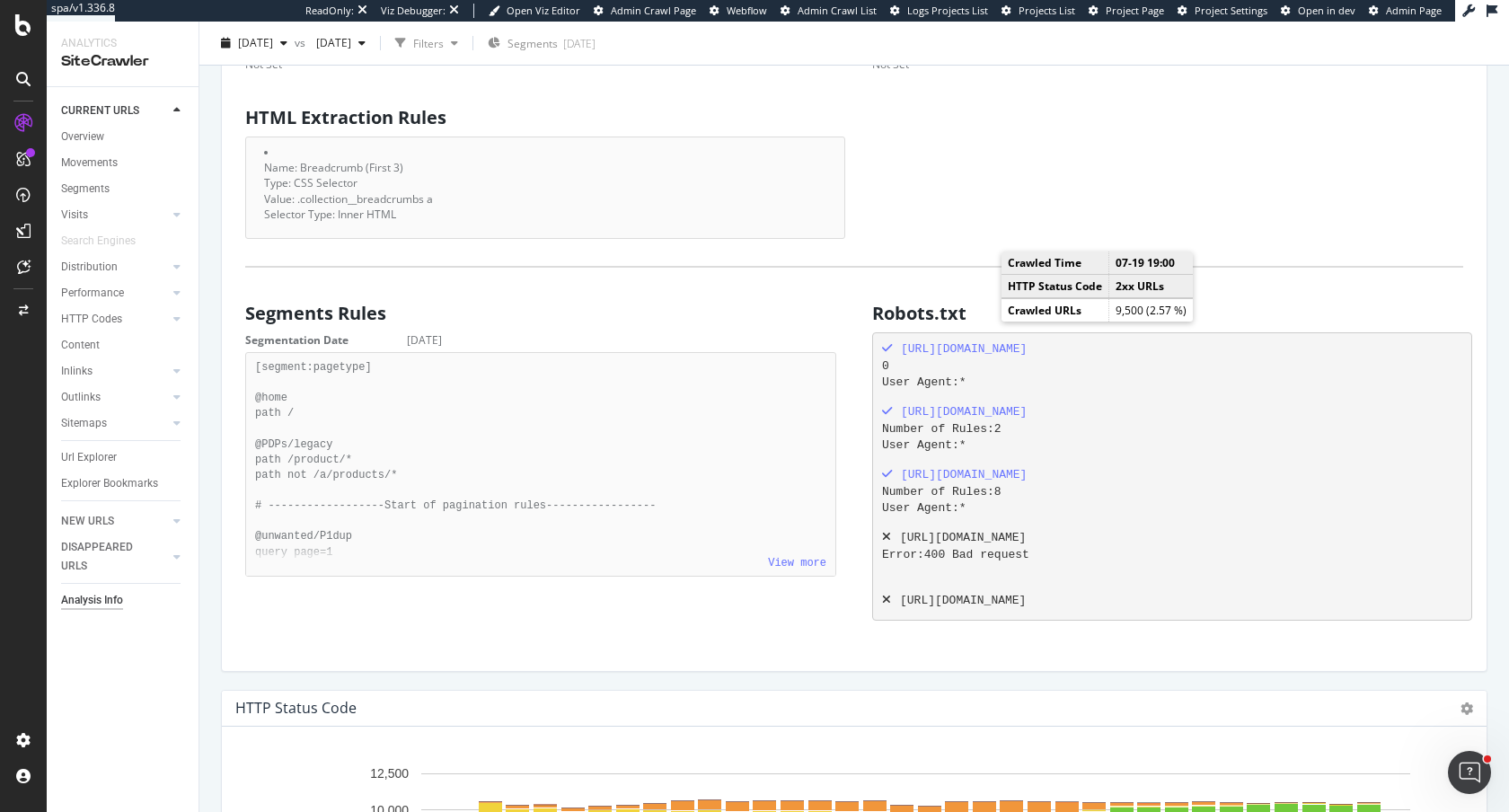
scroll to position [1112, 0]
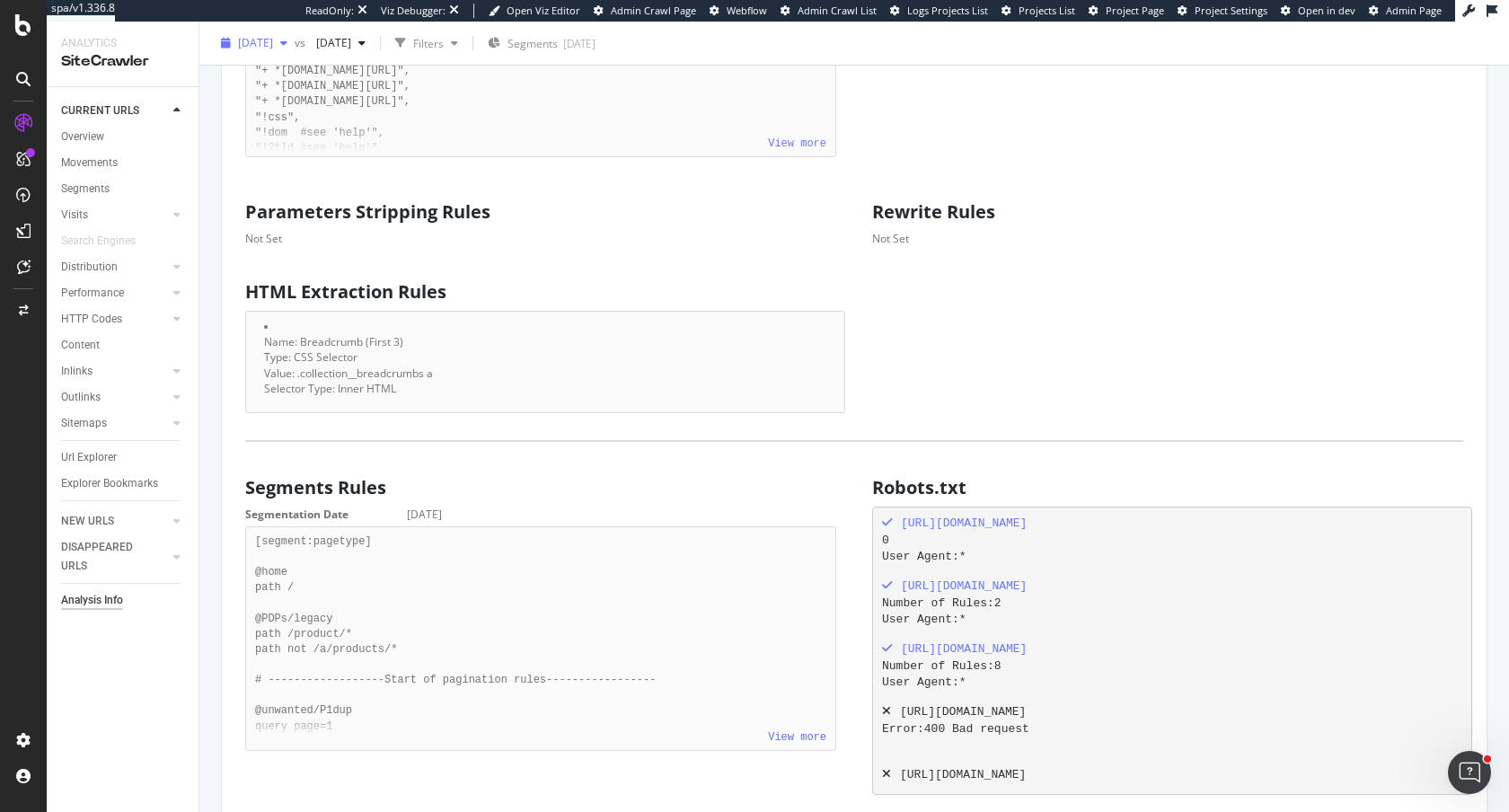
click at [265, 47] on span "2025 Jul. 19th" at bounding box center [256, 43] width 35 height 15
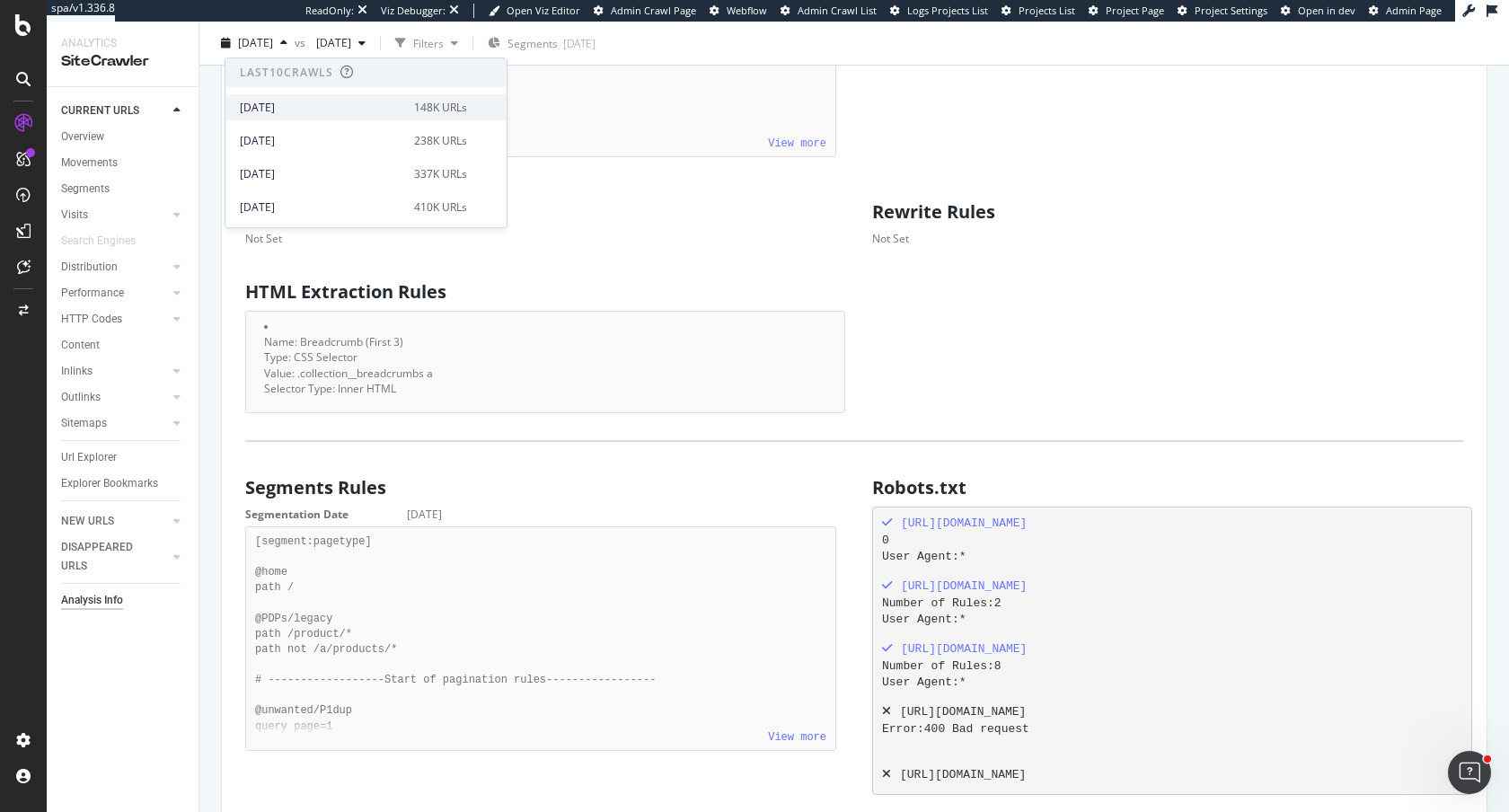
click at [351, 105] on div "2025 Aug. 16th" at bounding box center [321, 107] width 164 height 16
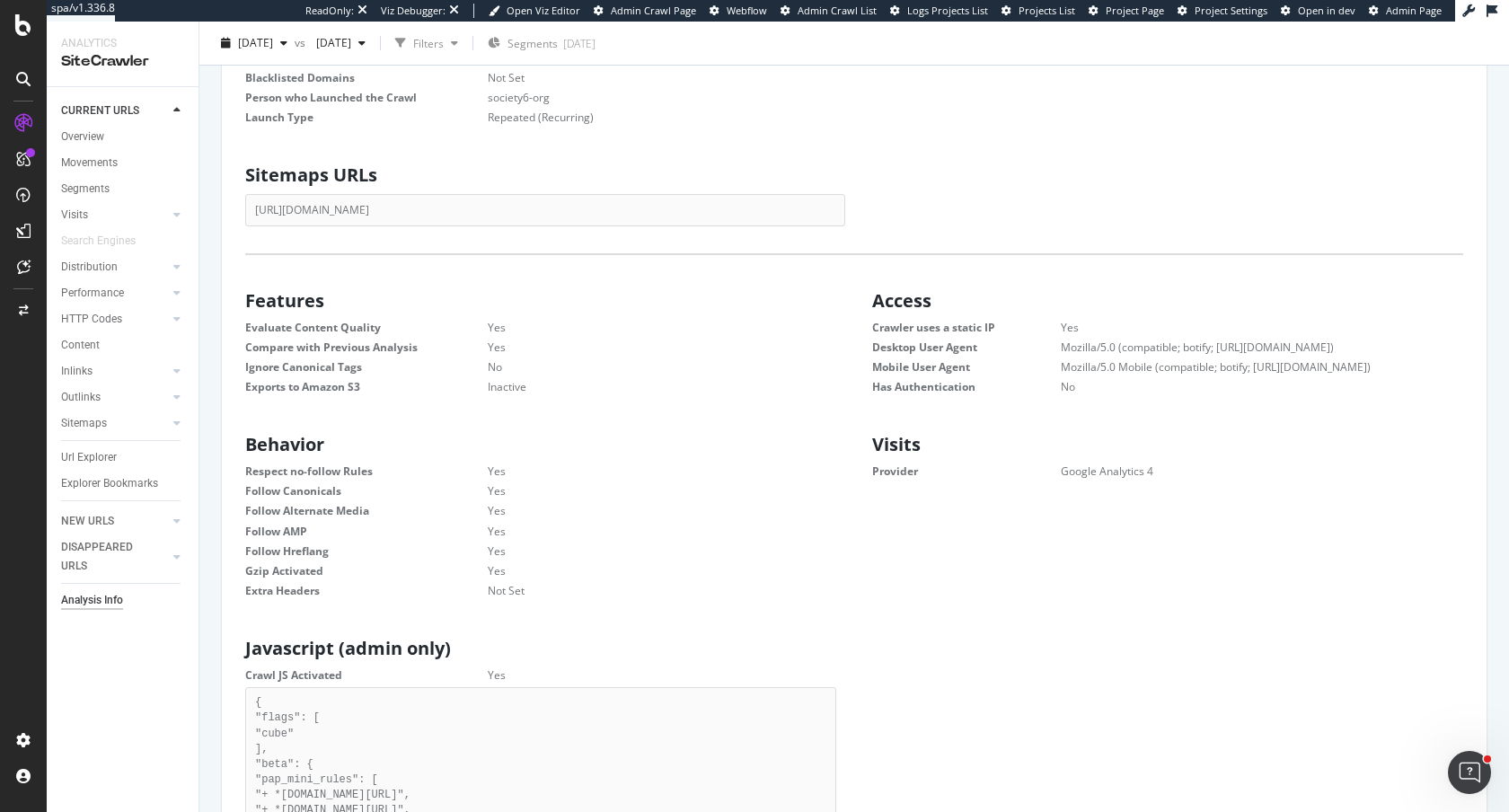
scroll to position [331, 0]
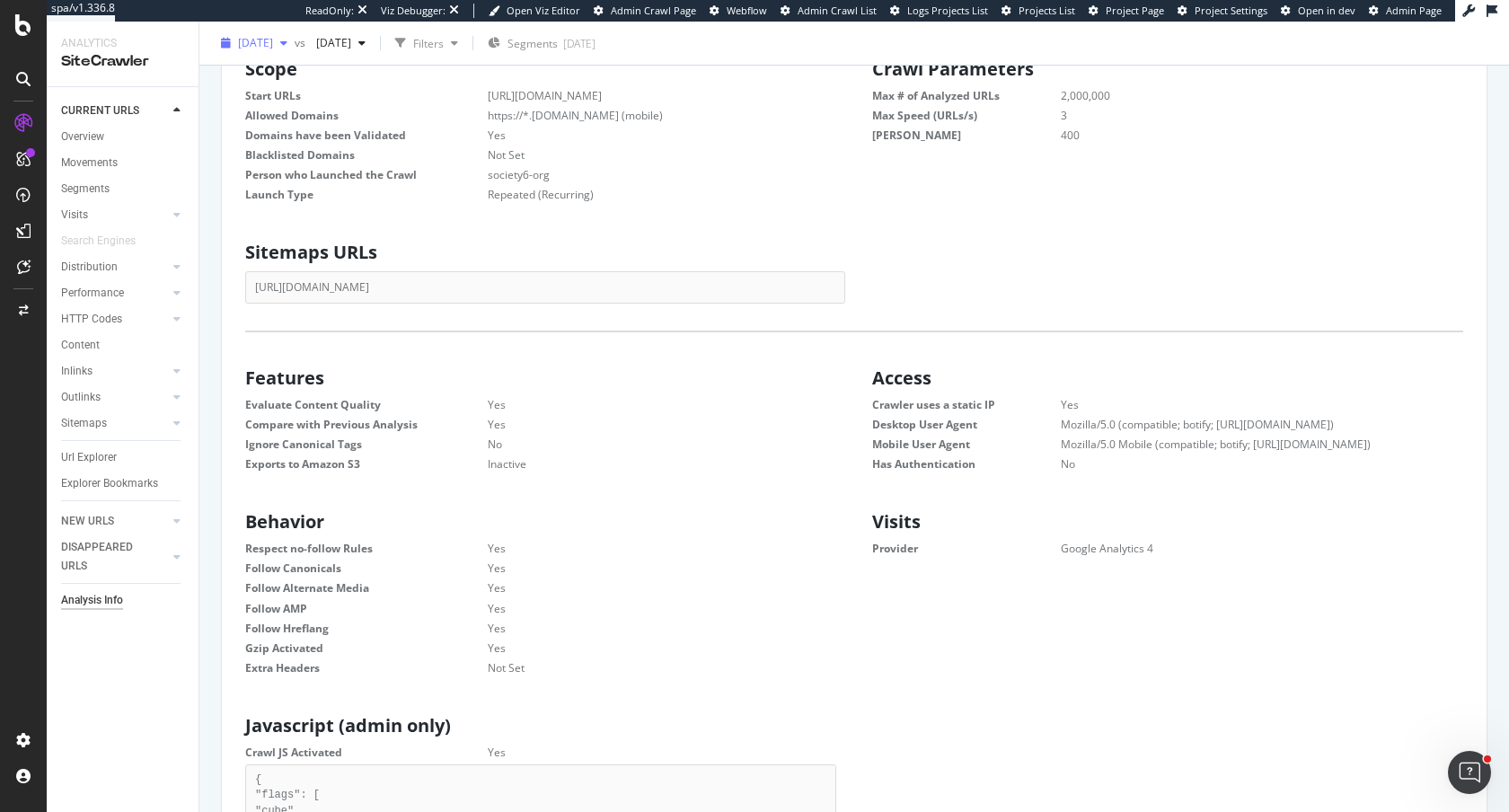
click at [259, 44] on span "2025 Aug. 16th" at bounding box center [256, 43] width 35 height 15
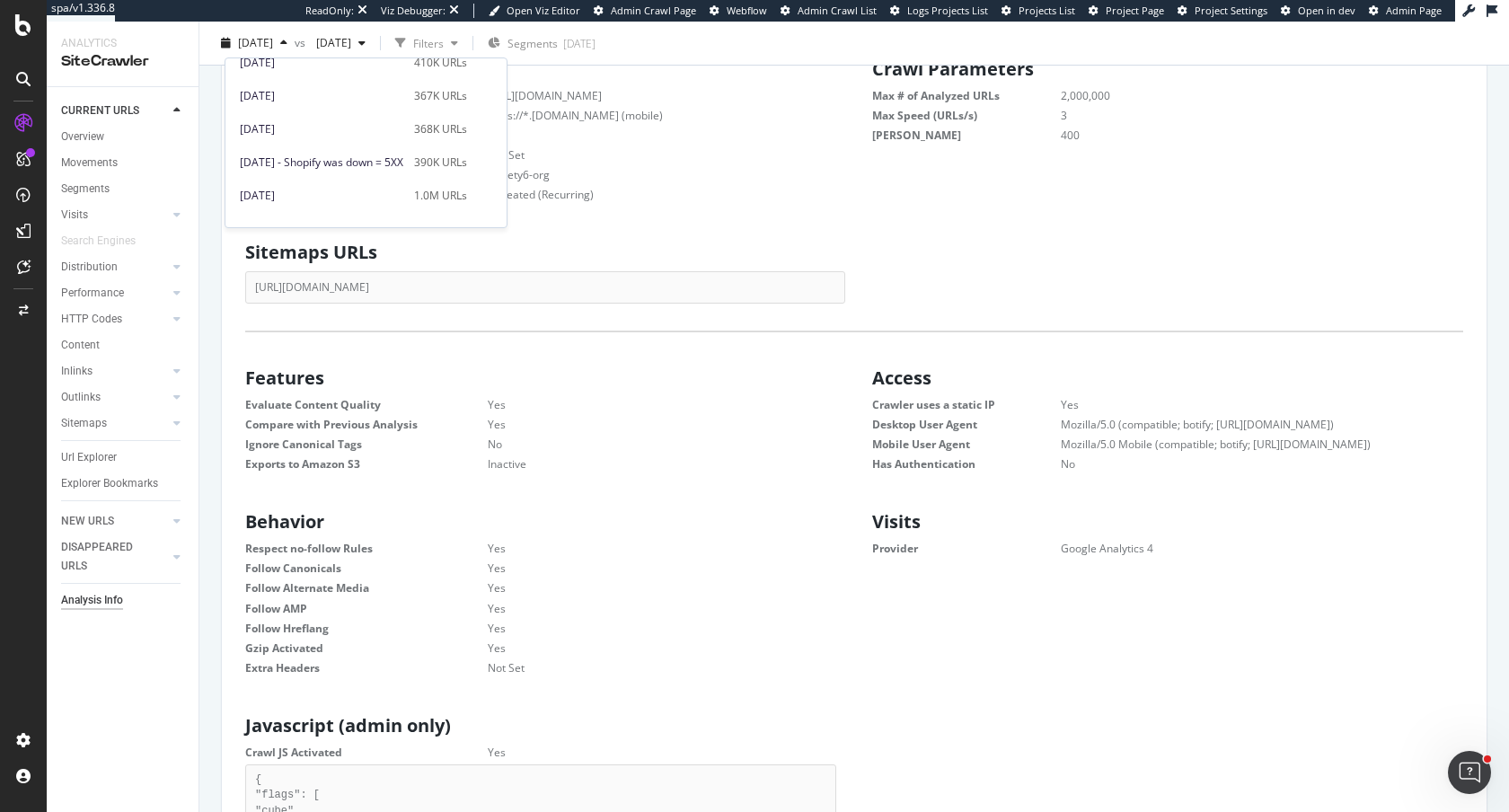
scroll to position [175, 0]
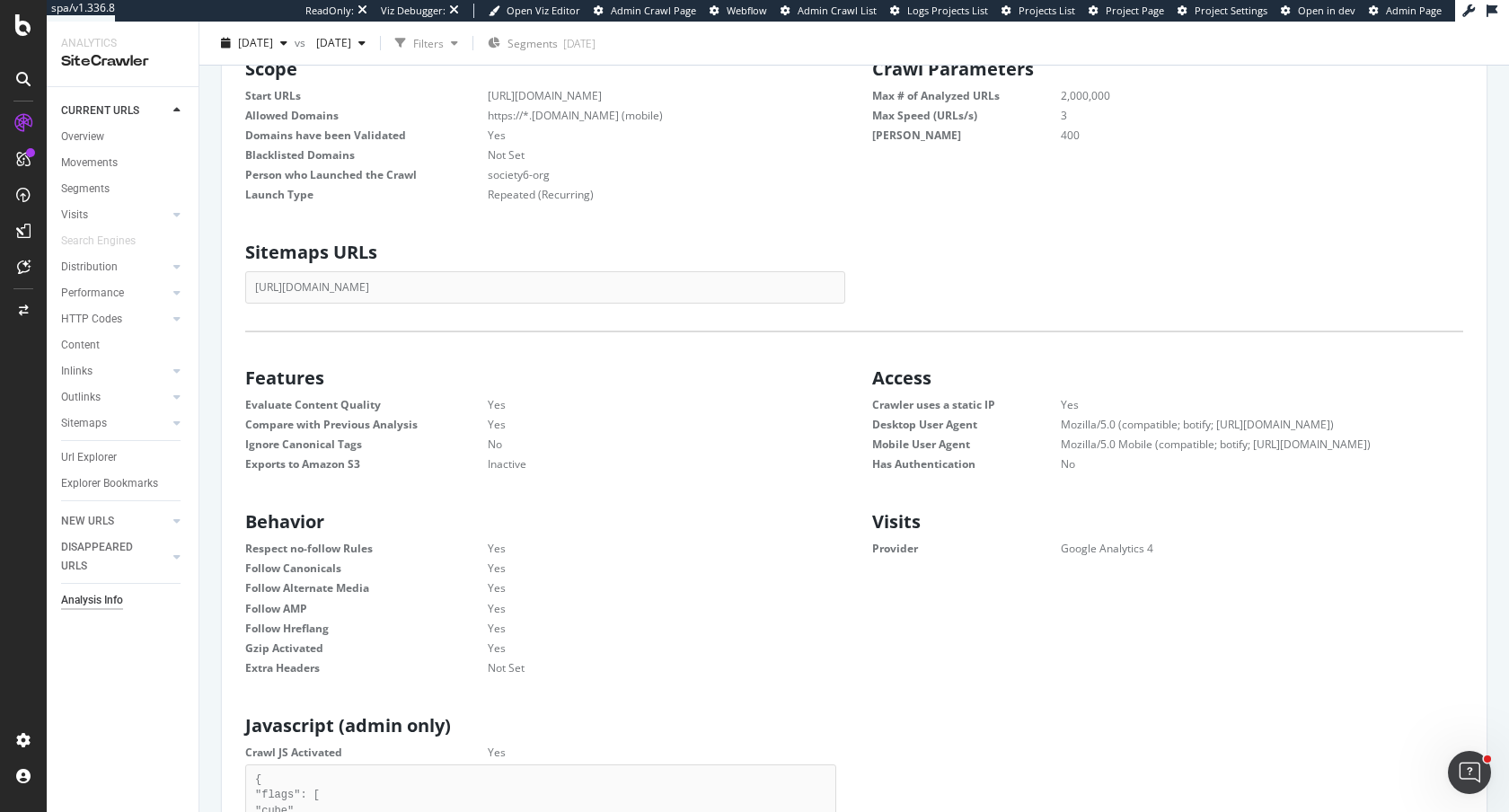
click at [828, 199] on dd "Repeated (Recurring)" at bounding box center [640, 195] width 393 height 15
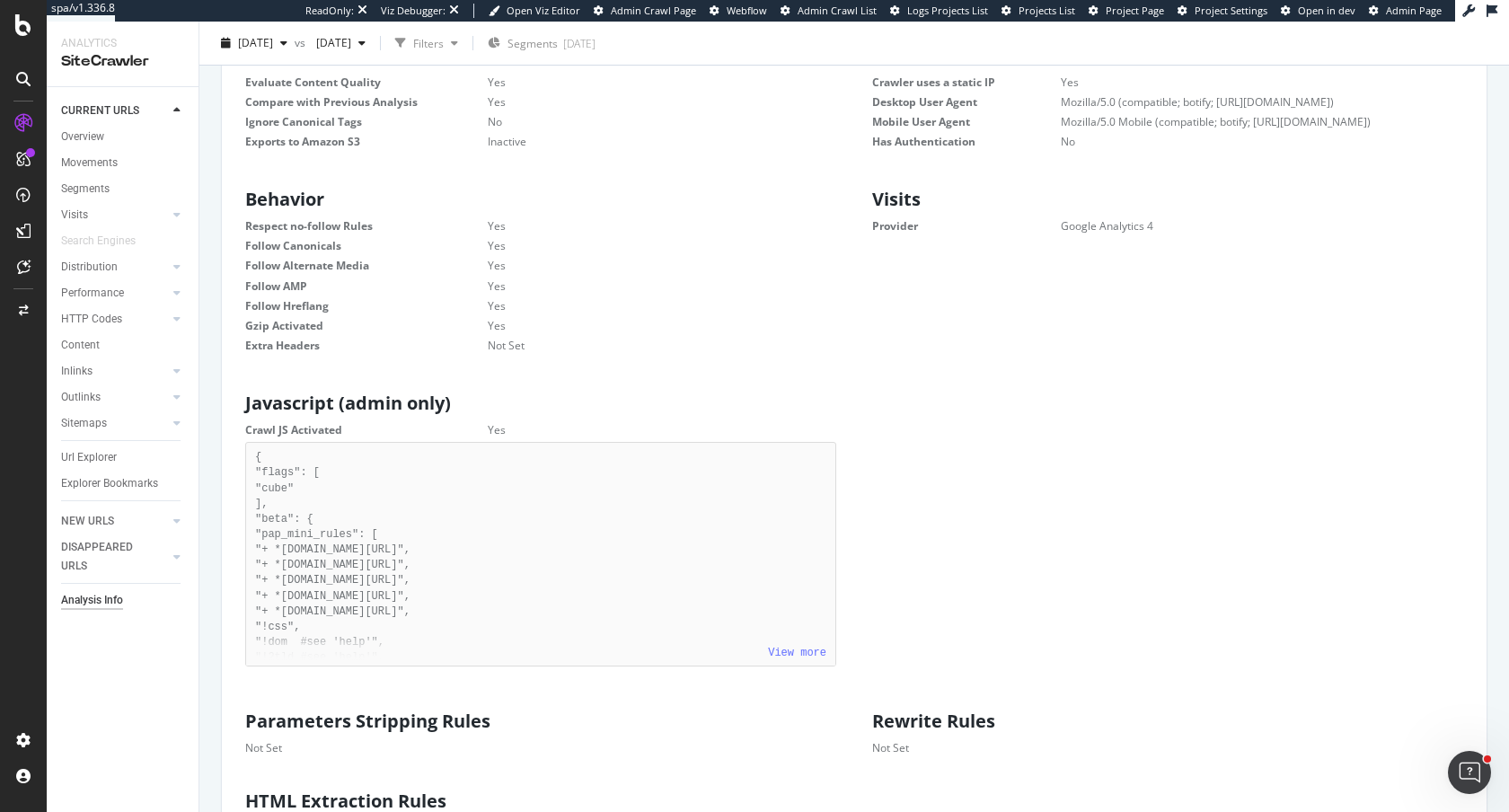
scroll to position [0, 0]
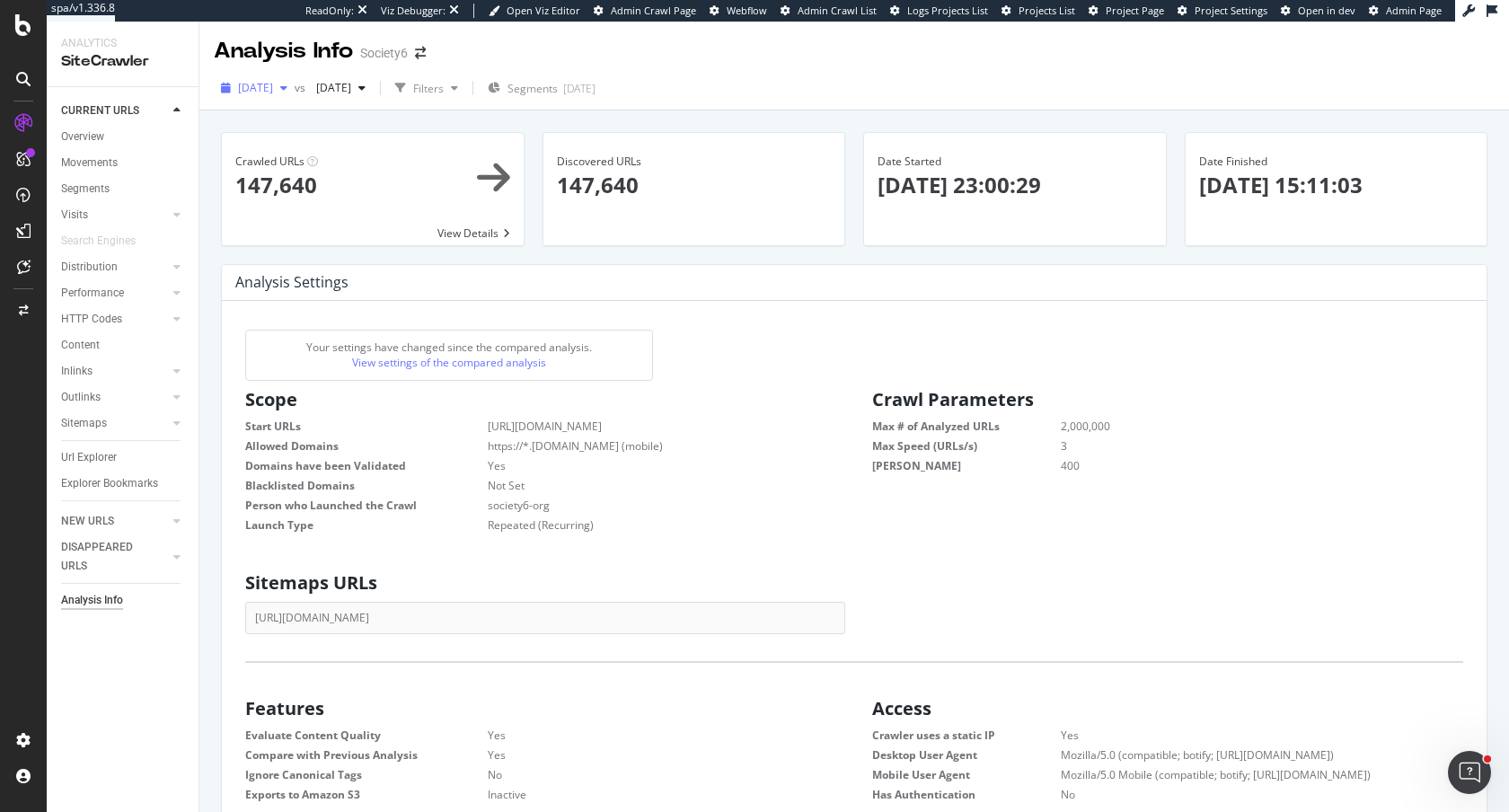
click at [265, 85] on span "2025 Aug. 16th" at bounding box center [256, 88] width 35 height 15
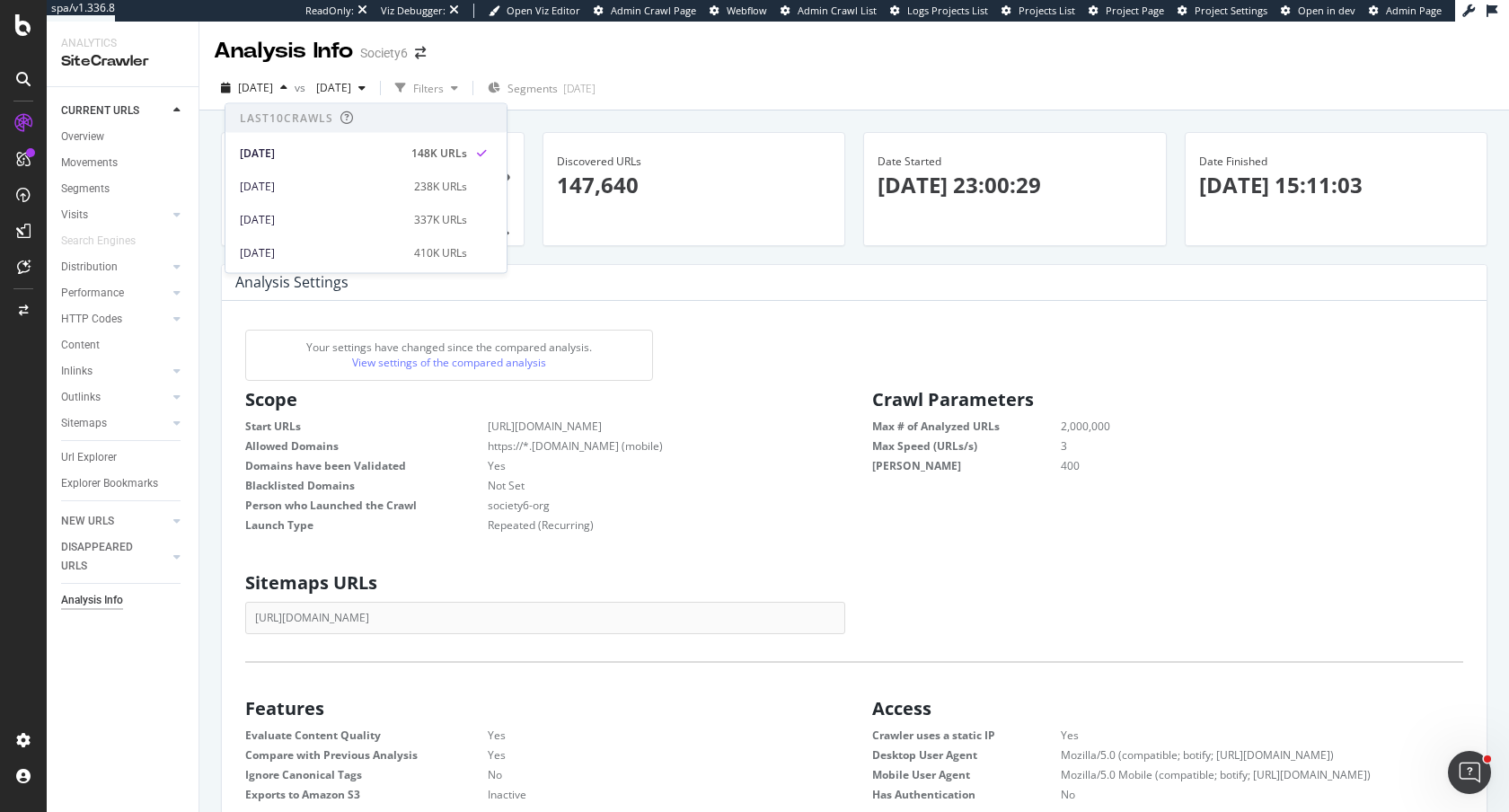
click at [636, 250] on div "Discovered URLs × Close Chart - API Requests List Area Type Request Response Cl…" at bounding box center [694, 197] width 321 height 132
